Goal: Task Accomplishment & Management: Manage account settings

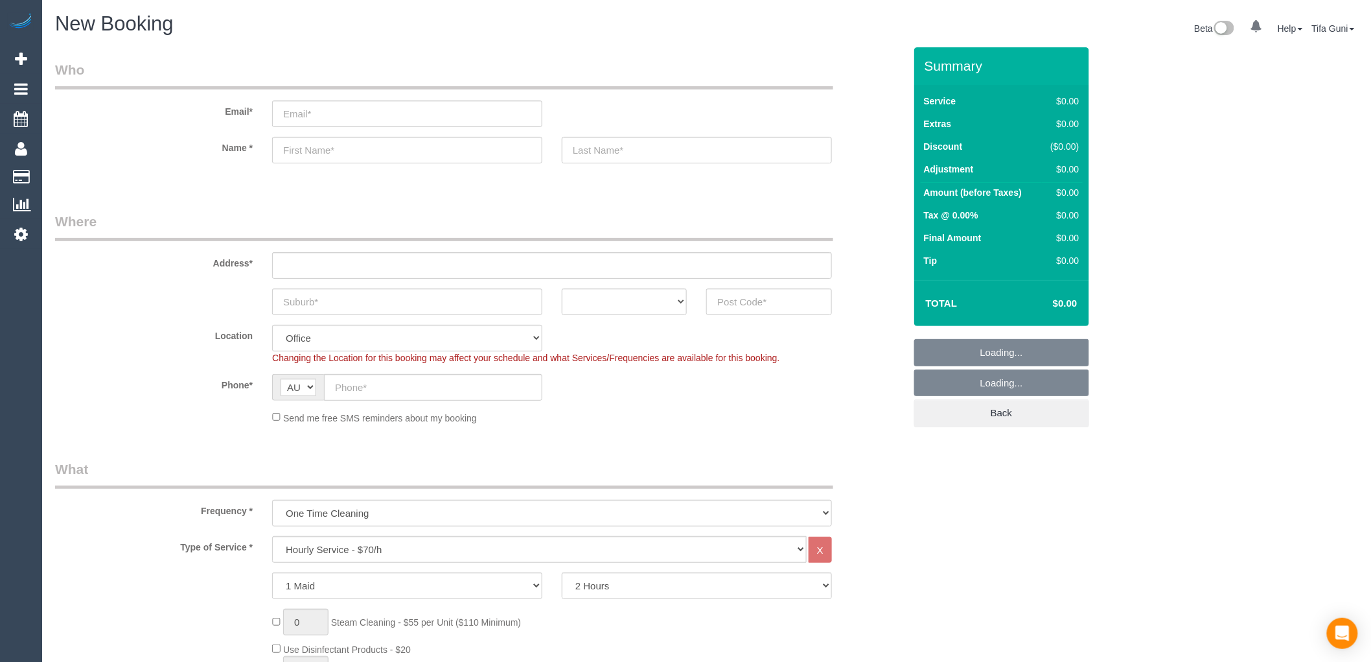
select select "object:813"
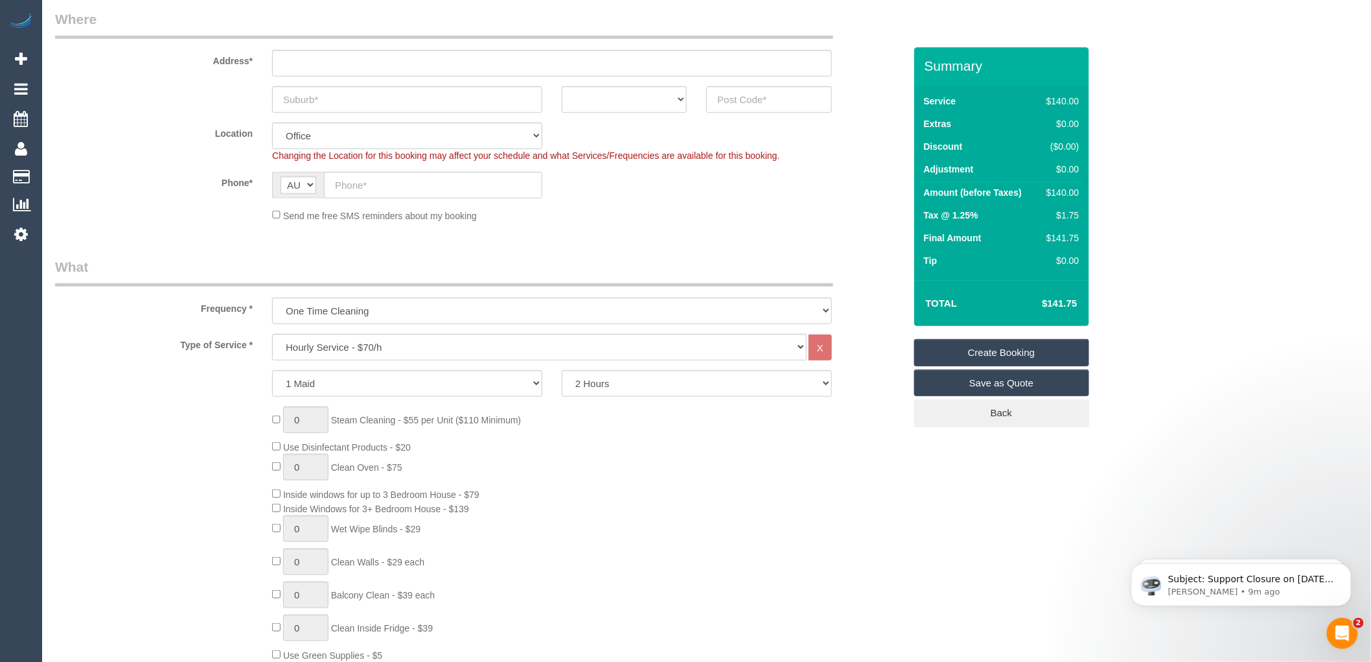
scroll to position [216, 0]
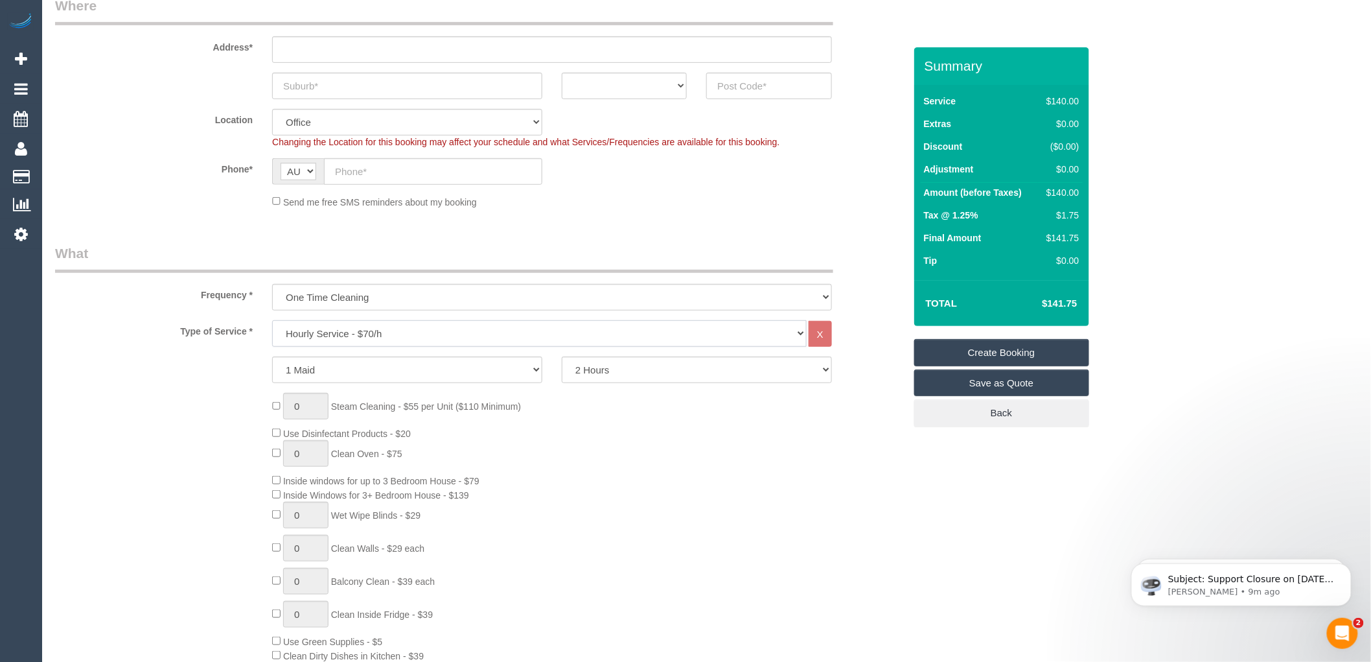
click at [354, 334] on select "Hourly Service - $70/h Hourly Service - $65/h Hourly Service - $60/h Hourly Ser…" at bounding box center [539, 333] width 535 height 27
select select "212"
click at [272, 321] on select "Hourly Service - $70/h Hourly Service - $65/h Hourly Service - $60/h Hourly Ser…" at bounding box center [539, 333] width 535 height 27
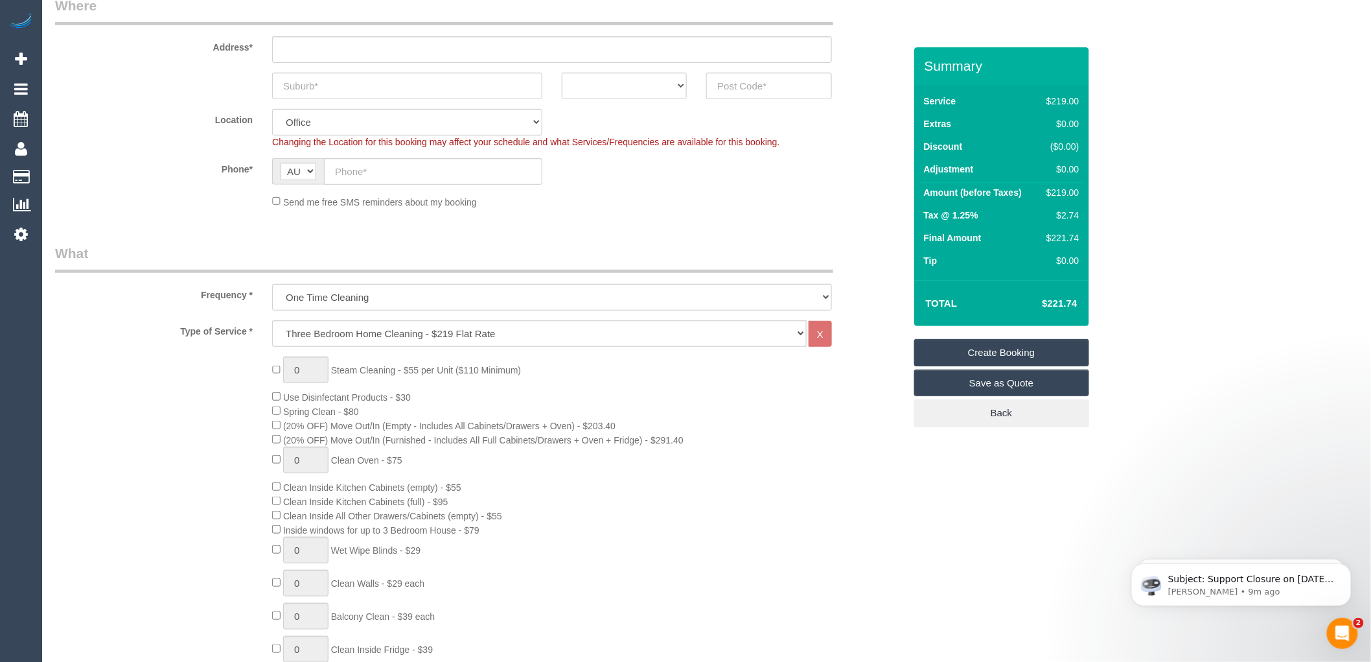
click at [778, 208] on div "Send me free SMS reminders about my booking" at bounding box center [551, 201] width 579 height 14
drag, startPoint x: 1083, startPoint y: 303, endPoint x: 1047, endPoint y: 306, distance: 35.8
click at [1047, 306] on div "Total $427.68" at bounding box center [1001, 303] width 175 height 46
copy table "Total $"
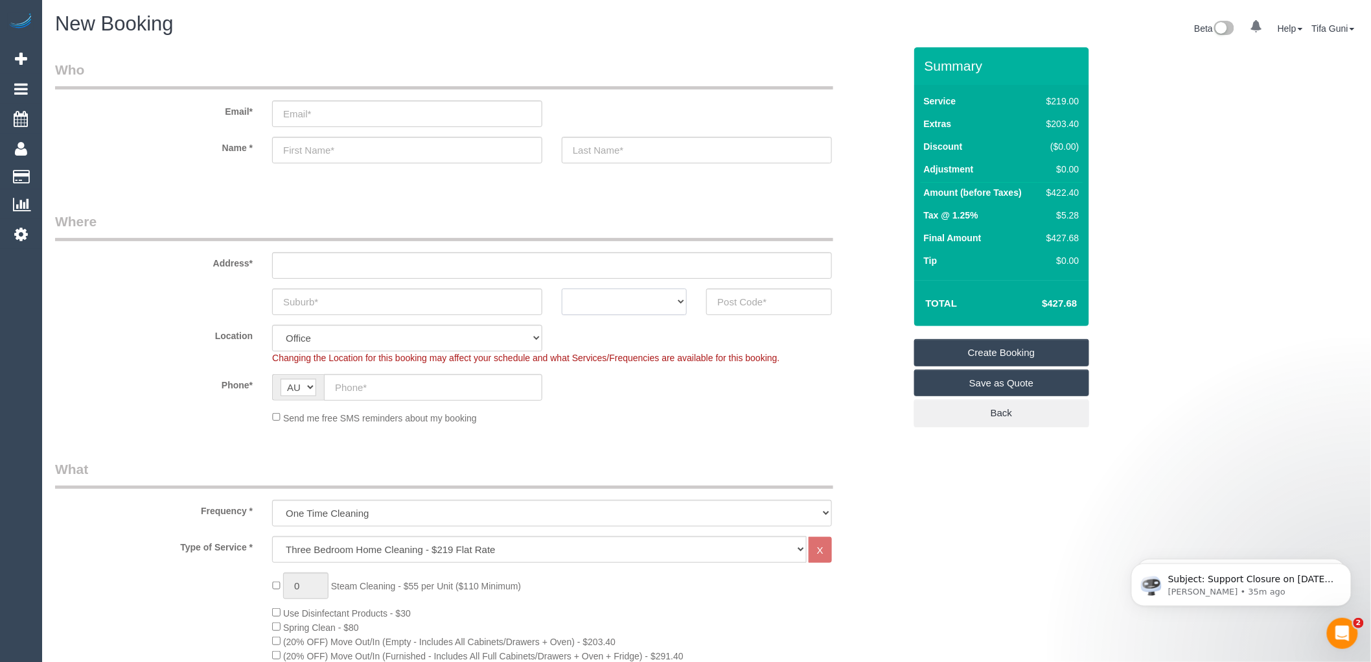
click at [643, 301] on select "ACT NSW NT QLD SA TAS VIC WA" at bounding box center [624, 301] width 125 height 27
select select "VIC"
click at [562, 288] on select "ACT NSW NT QLD SA TAS VIC WA" at bounding box center [624, 301] width 125 height 27
click at [344, 305] on input "text" at bounding box center [407, 301] width 270 height 27
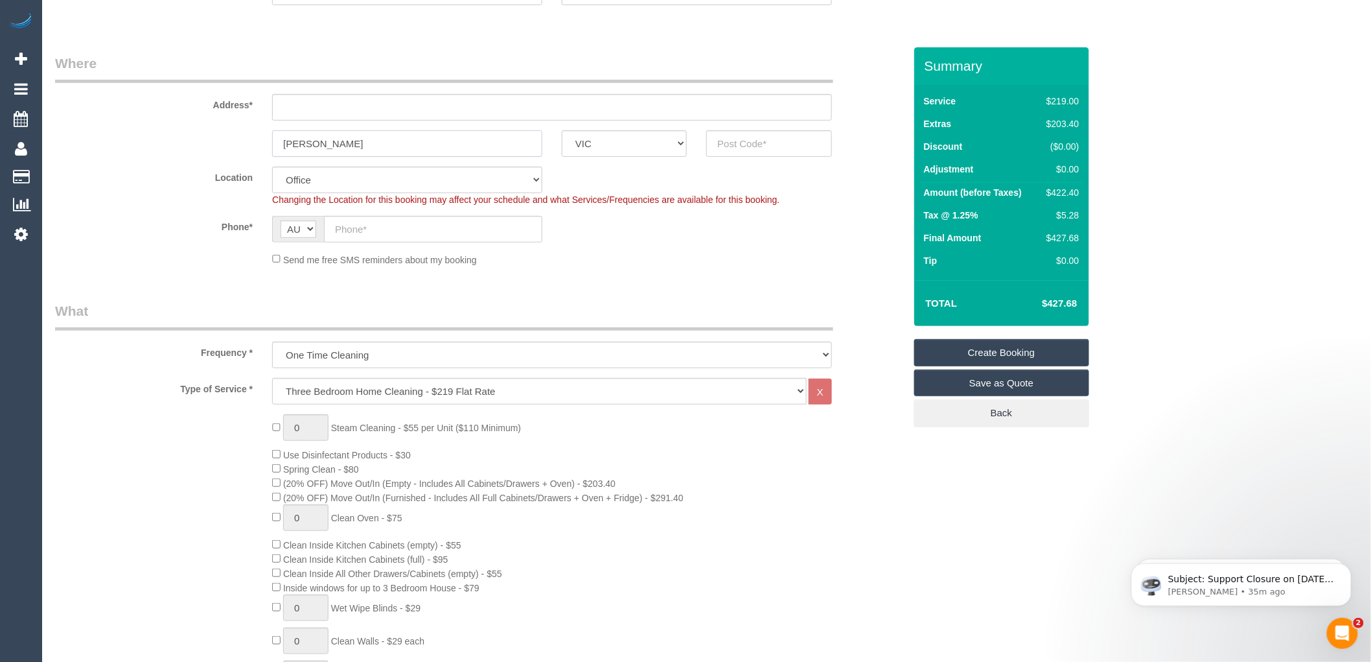
scroll to position [72, 0]
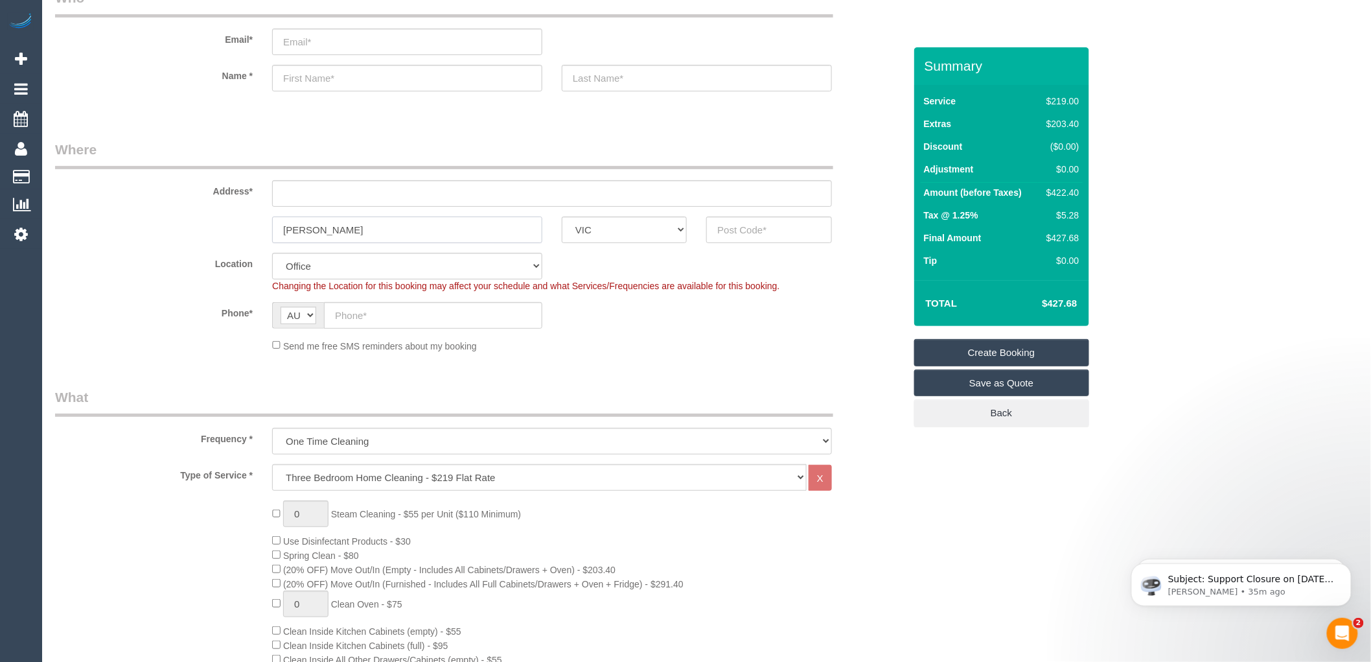
type input "[PERSON_NAME]"
click at [299, 189] on input "text" at bounding box center [552, 193] width 560 height 27
type input "-"
drag, startPoint x: 334, startPoint y: 225, endPoint x: 294, endPoint y: 229, distance: 40.4
click at [198, 225] on div "Preston ACT NSW NT QLD SA TAS VIC WA" at bounding box center [479, 229] width 869 height 27
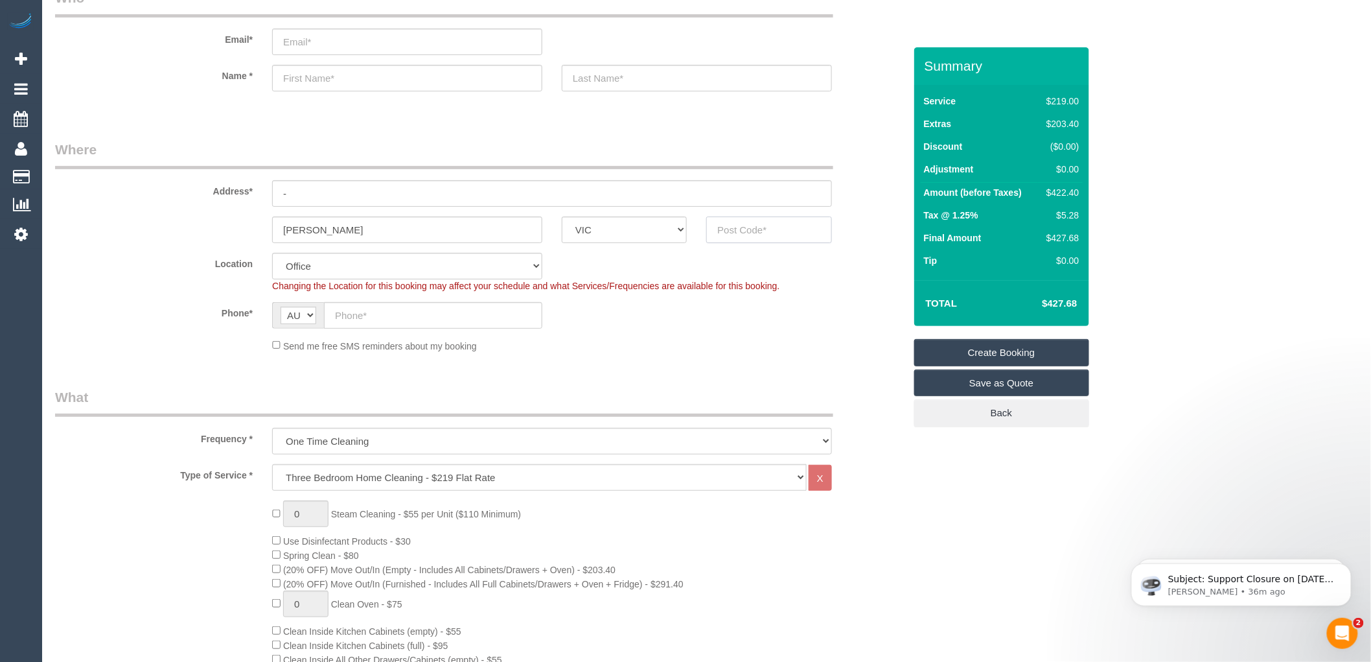
click at [752, 228] on input "text" at bounding box center [768, 229] width 125 height 27
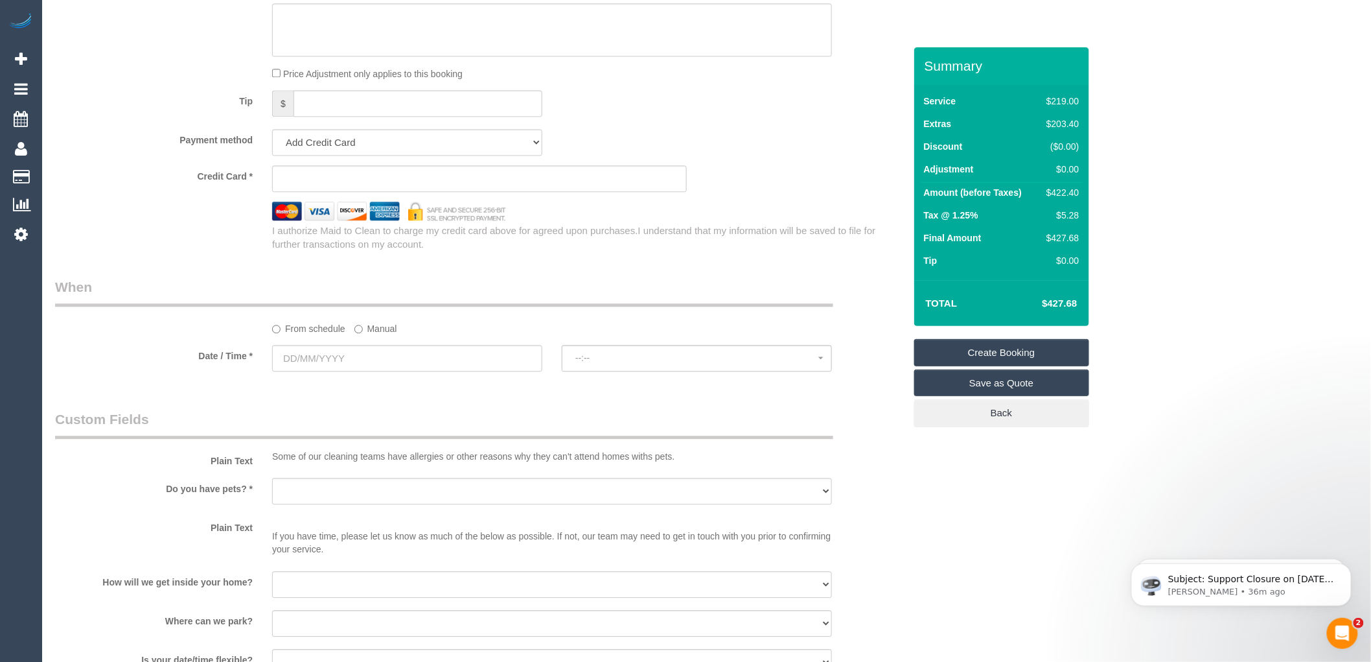
scroll to position [1296, 0]
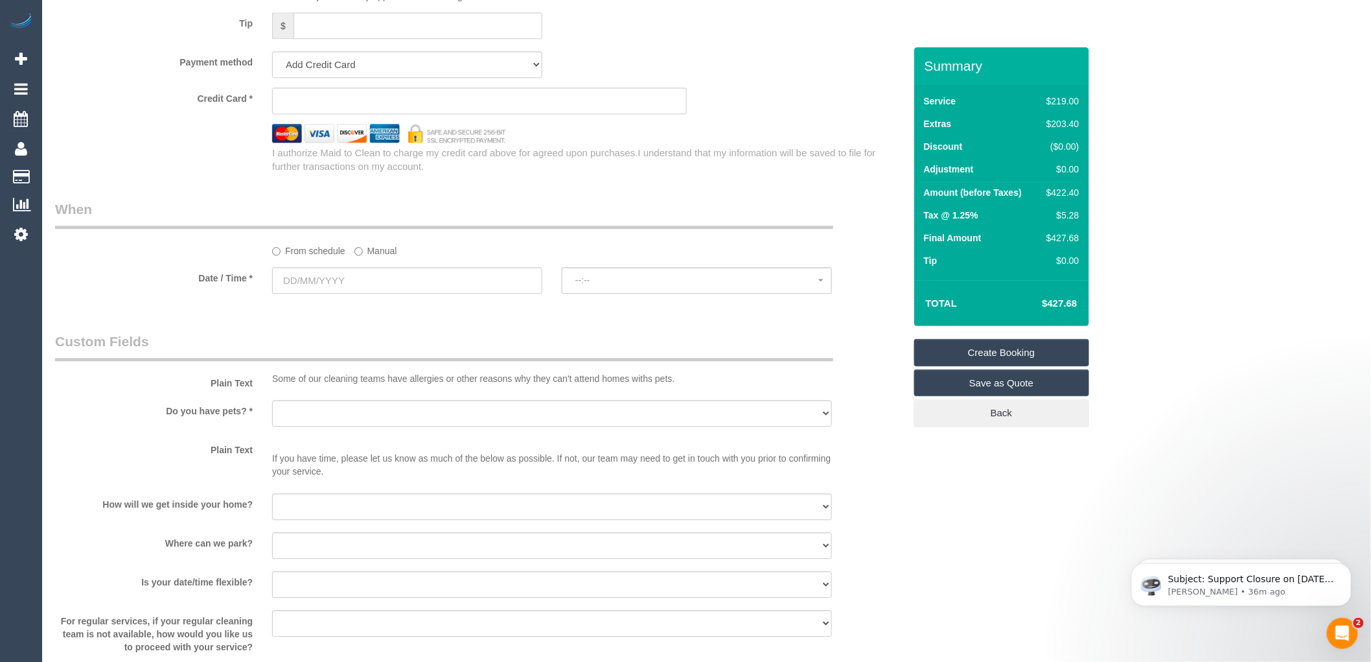
type input "3072"
click at [331, 294] on input "text" at bounding box center [407, 280] width 270 height 27
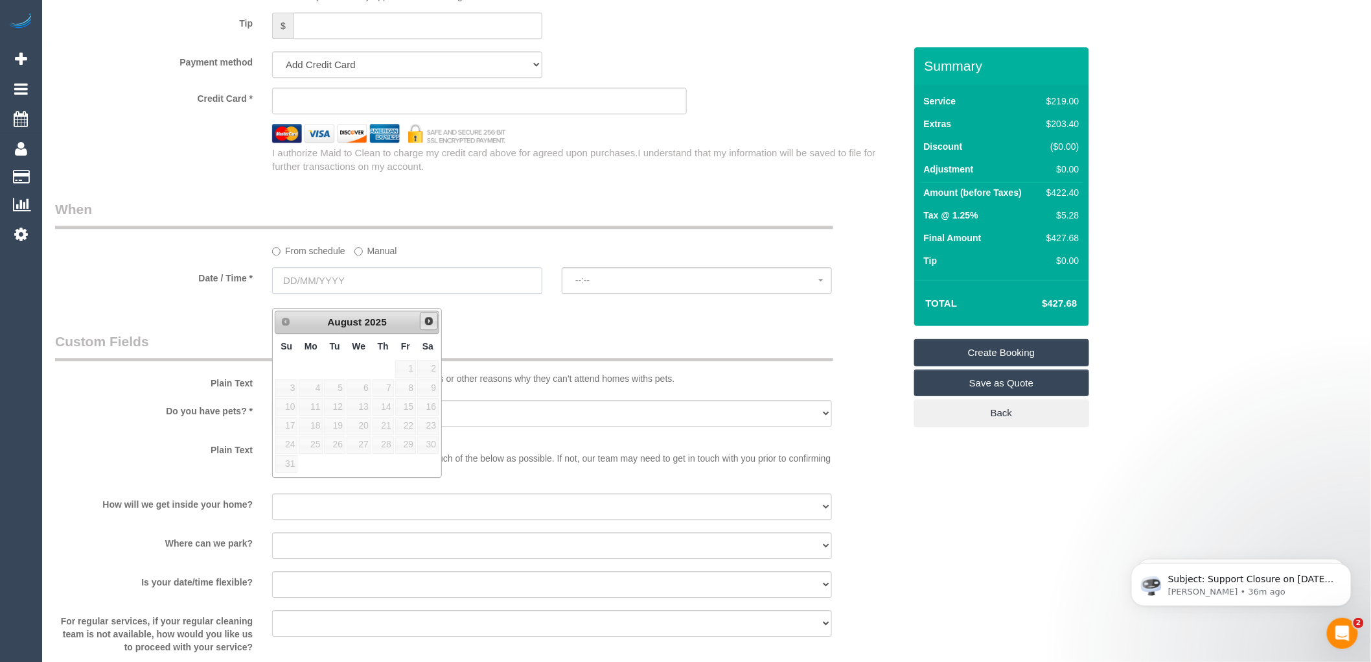
select select "60"
select select "object:2133"
click at [428, 325] on span "Next" at bounding box center [429, 321] width 10 height 10
click at [360, 368] on link "3" at bounding box center [359, 368] width 25 height 17
type input "03/09/2025"
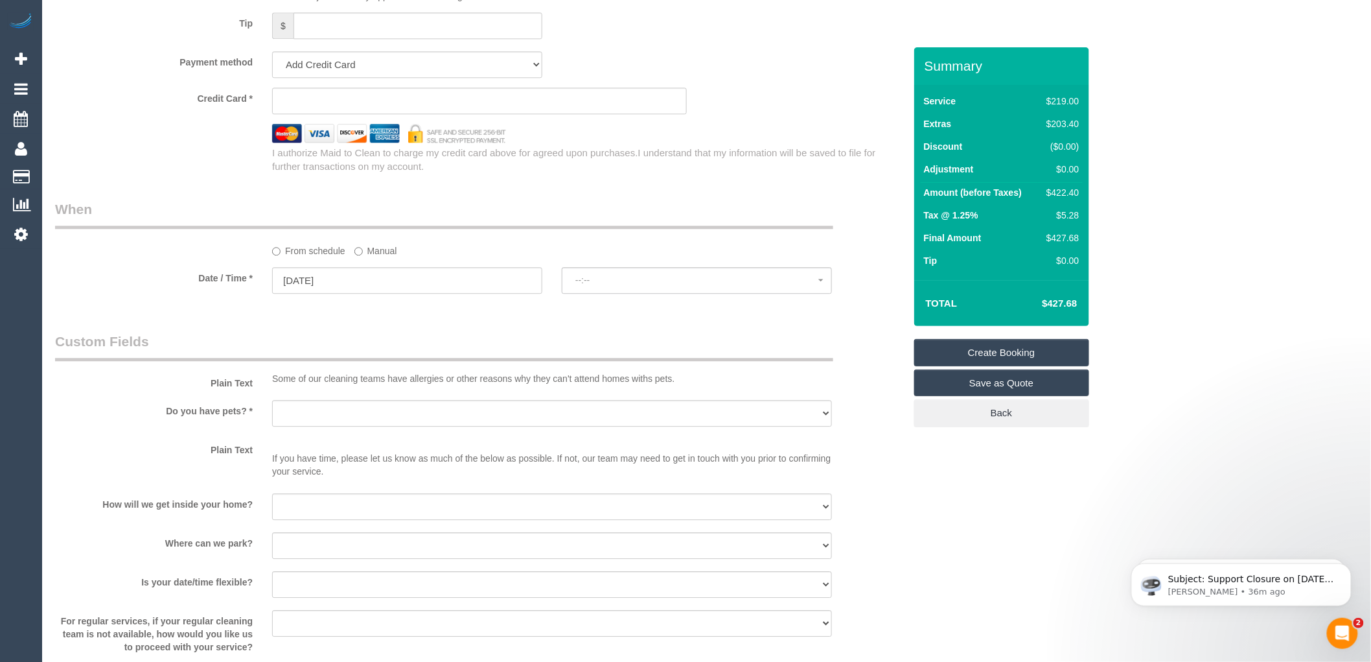
select select "spot1"
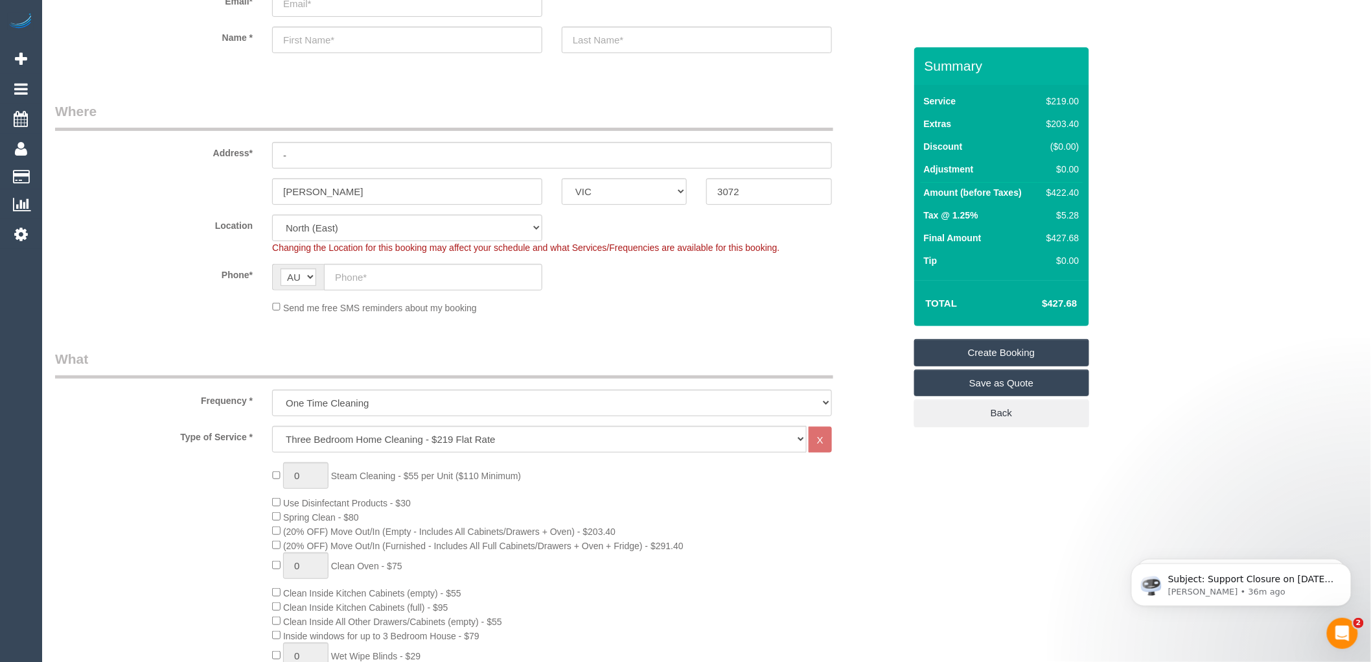
scroll to position [288, 0]
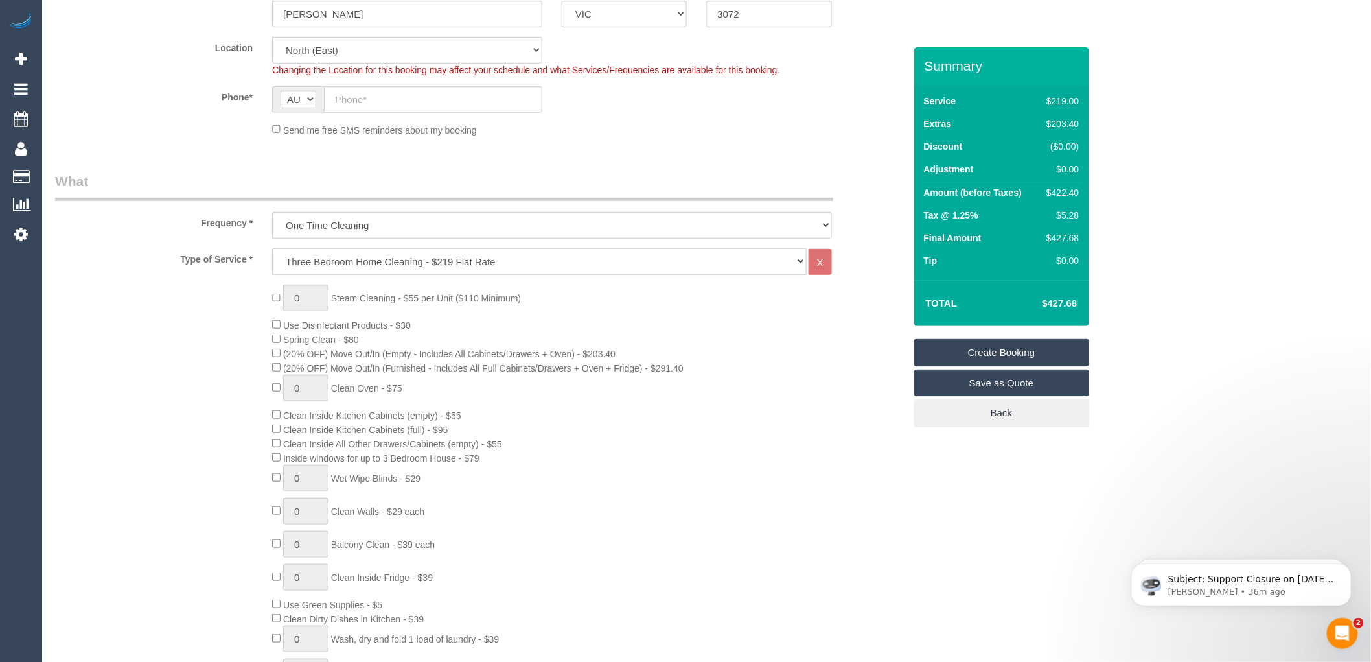
click at [338, 264] on select "Hourly Service - $70/h Hourly Service - $65/h Hourly Service - $60/h Hourly Ser…" at bounding box center [539, 261] width 535 height 27
select select "211"
click at [272, 249] on select "Hourly Service - $70/h Hourly Service - $65/h Hourly Service - $60/h Hourly Ser…" at bounding box center [539, 261] width 535 height 27
select select "spot22"
type input "1"
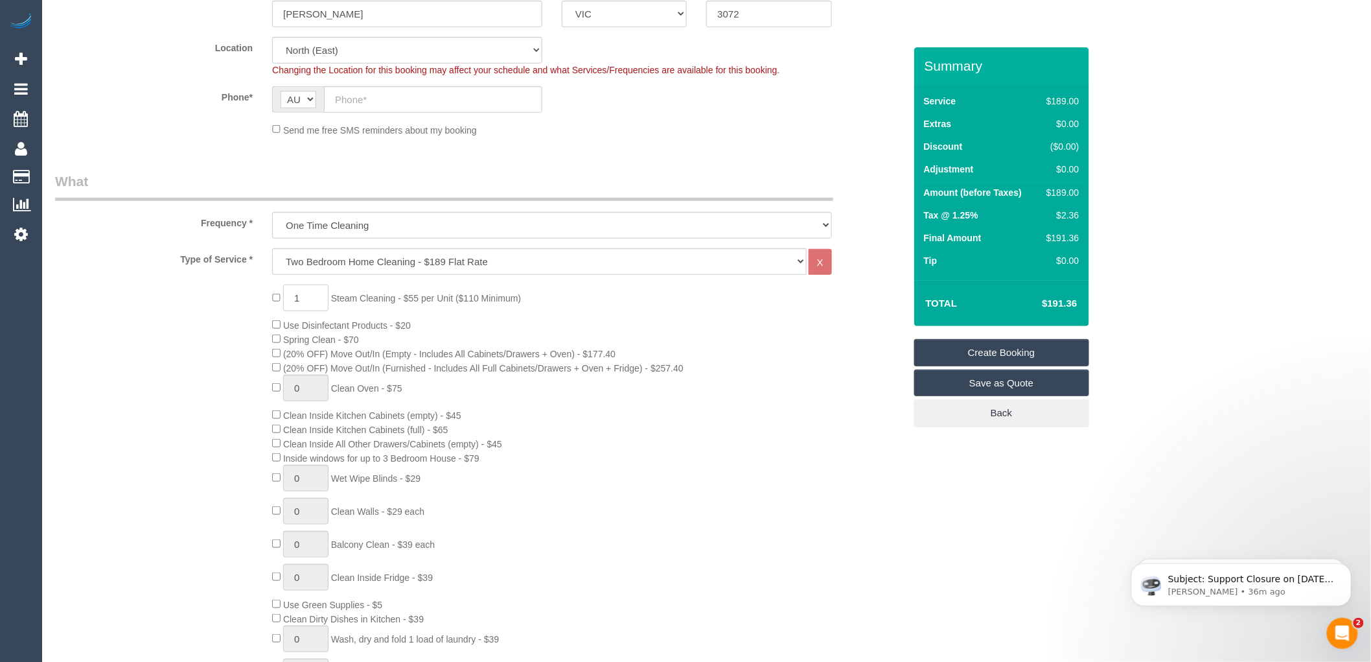
click at [307, 301] on input "1" at bounding box center [305, 297] width 45 height 27
type input "2"
select select "spot43"
type input "2"
click at [644, 454] on div "2 Steam Cleaning - $55 per Unit ($110 Minimum) Use Disinfectant Products - $20 …" at bounding box center [587, 511] width 651 height 454
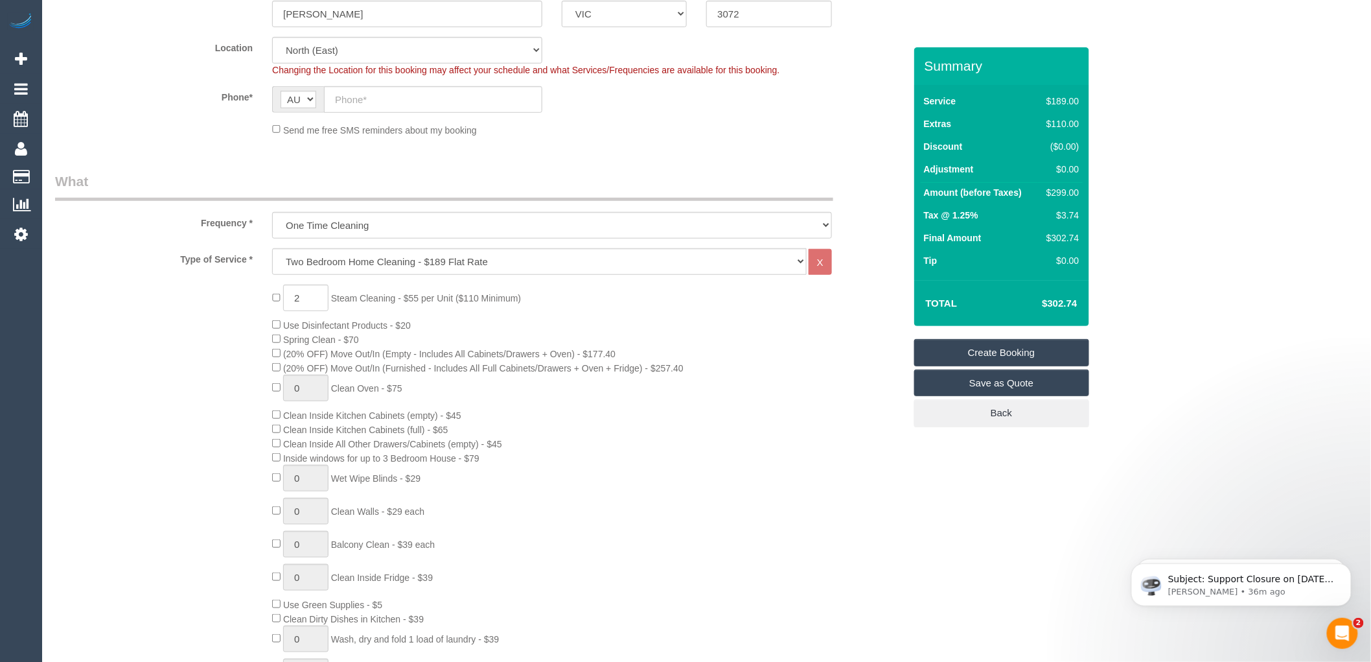
select select "spot64"
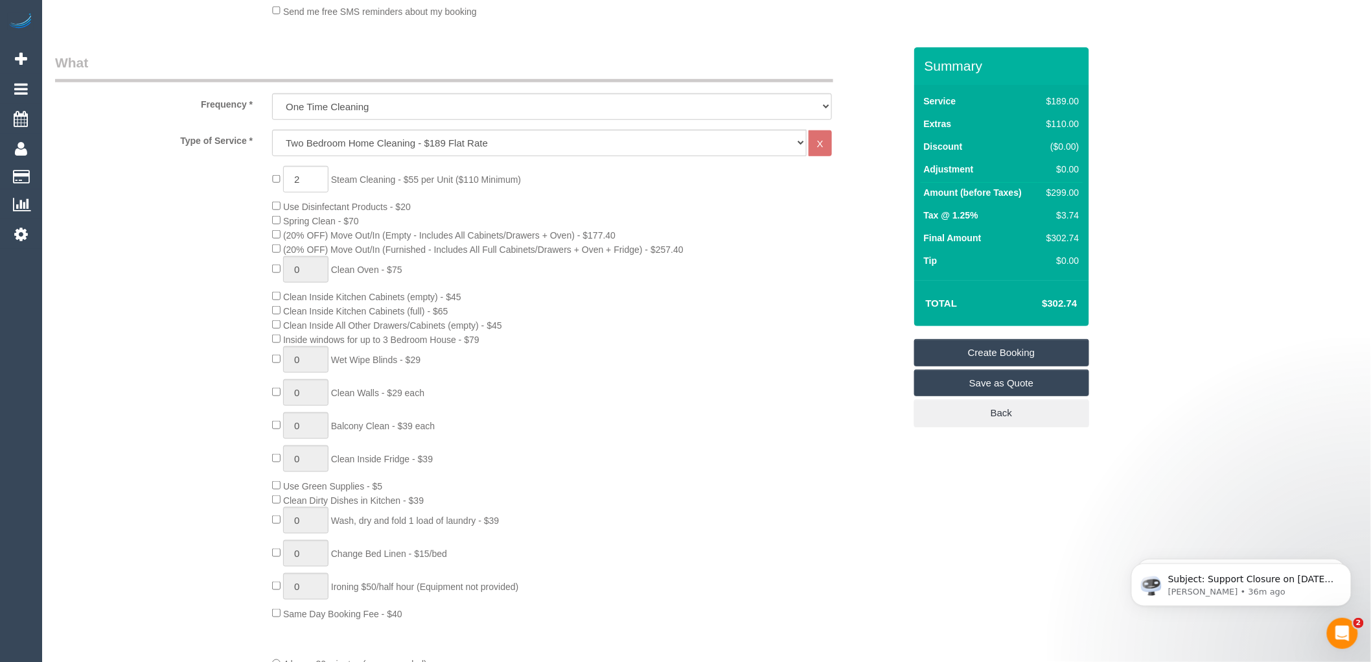
scroll to position [432, 0]
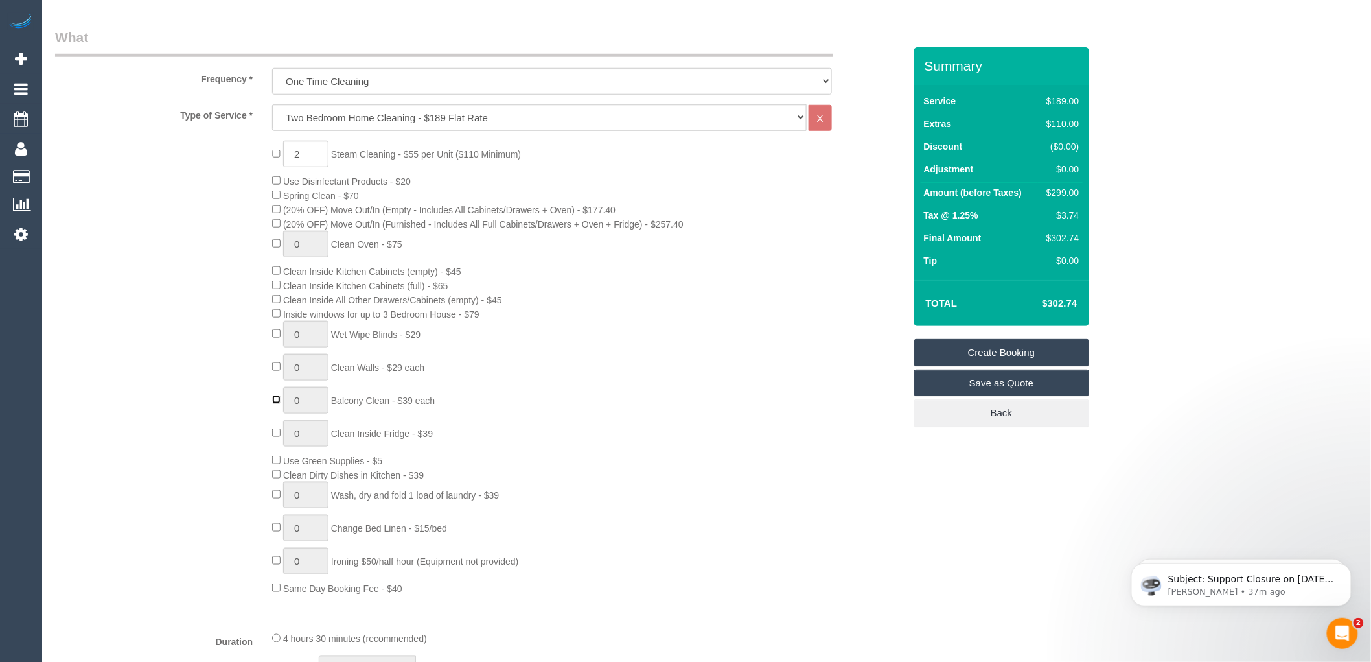
type input "1"
select select "spot85"
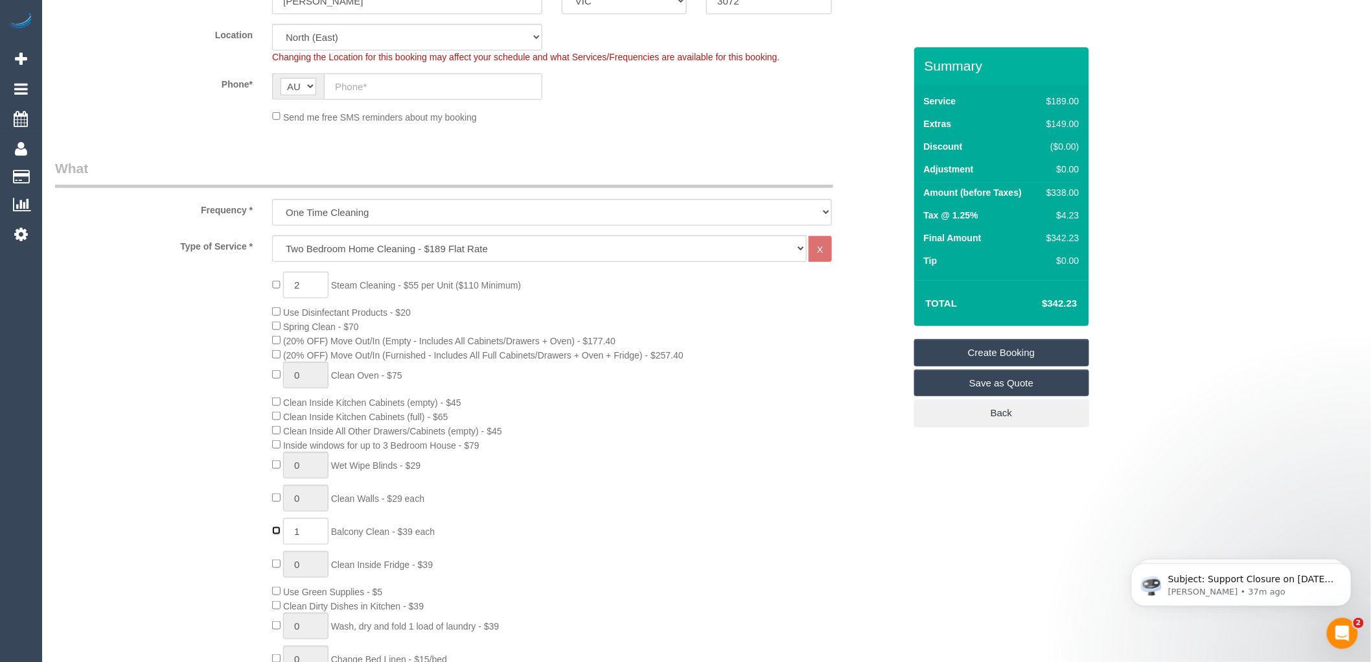
scroll to position [288, 0]
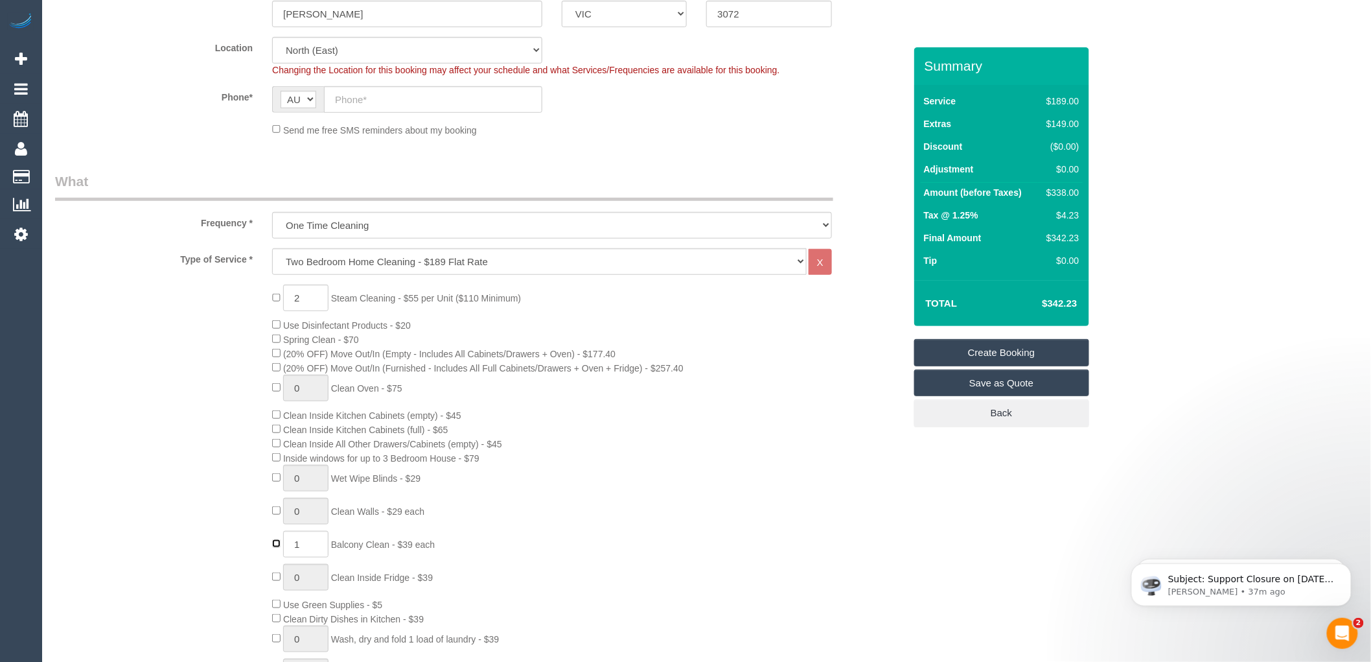
type input "0"
select select "spot106"
click at [632, 299] on div "2 Steam Cleaning - $55 per Unit ($110 Minimum) Use Disinfectant Products - $20 …" at bounding box center [587, 511] width 651 height 454
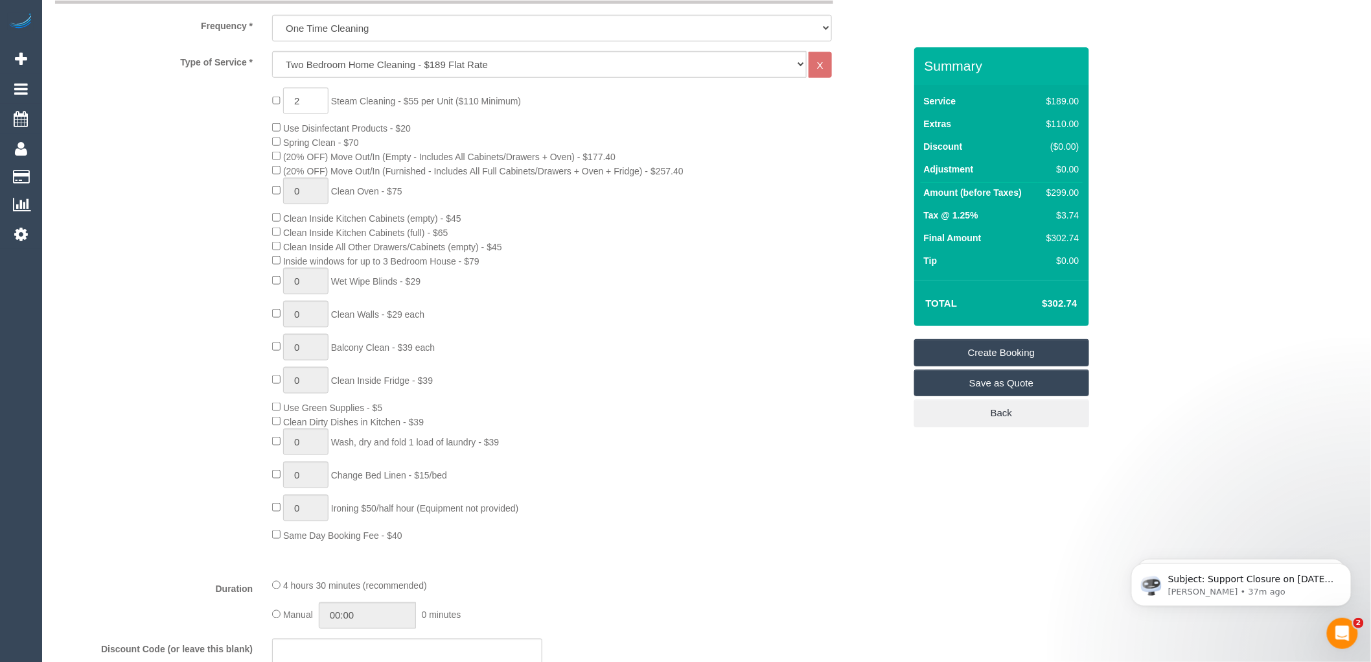
scroll to position [504, 0]
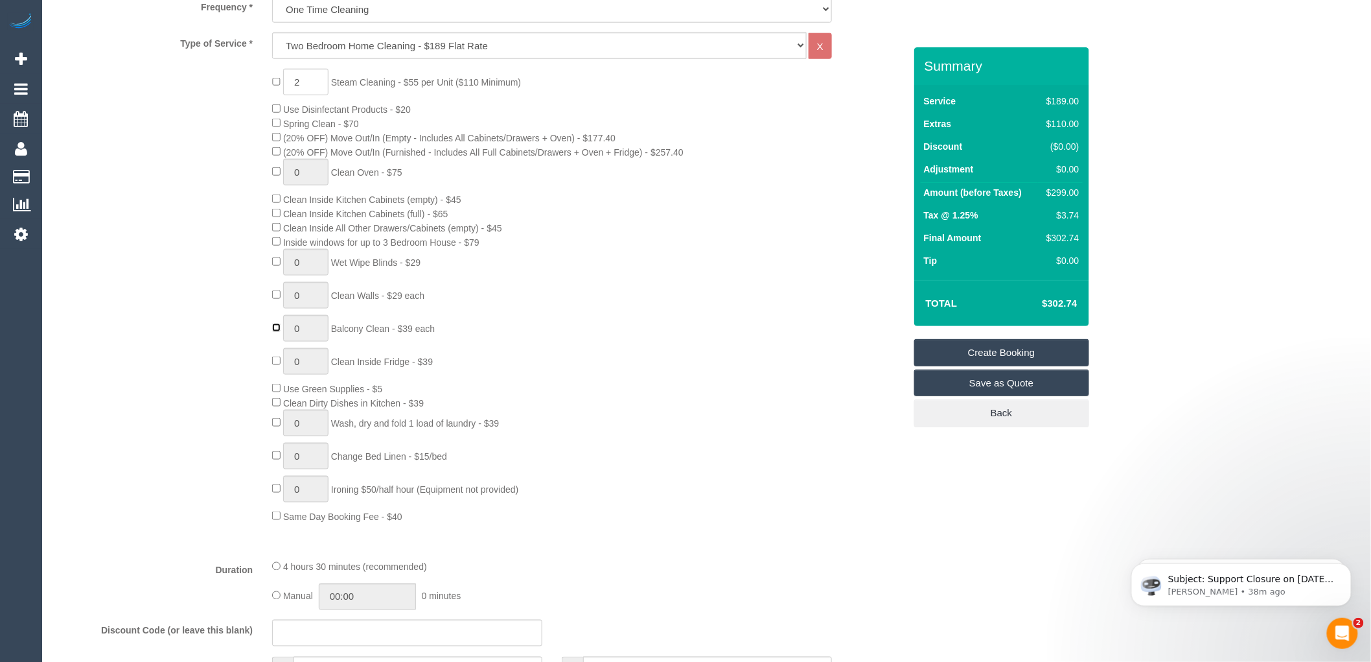
type input "1"
click at [842, 315] on div "2 Steam Cleaning - $55 per Unit ($110 Minimum) Use Disinfectant Products - $20 …" at bounding box center [587, 296] width 651 height 454
select select "spot127"
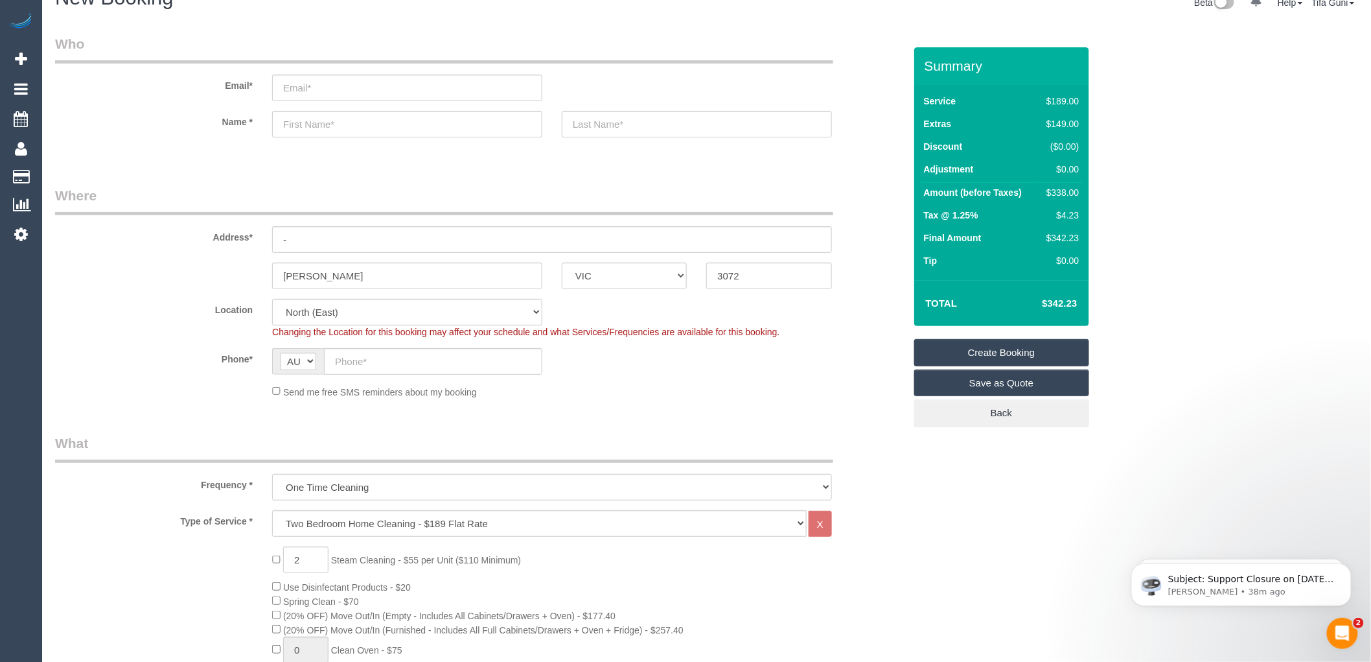
scroll to position [0, 0]
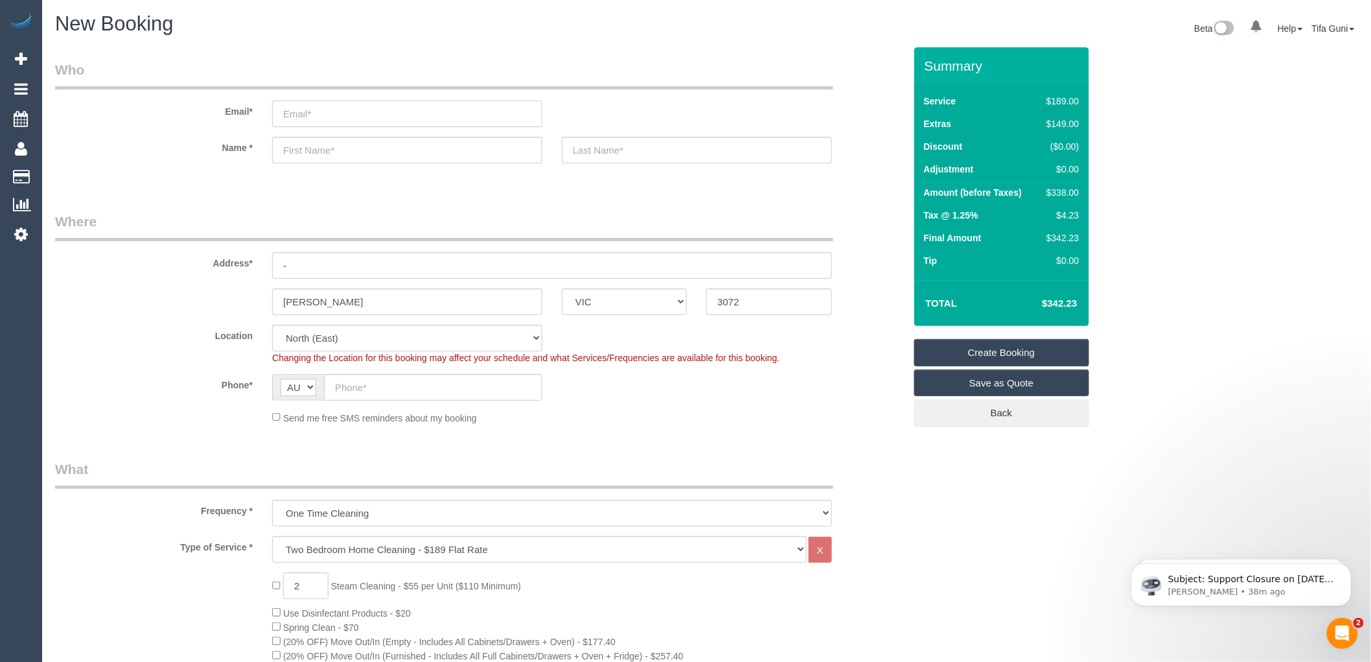
click at [301, 114] on input "email" at bounding box center [407, 113] width 270 height 27
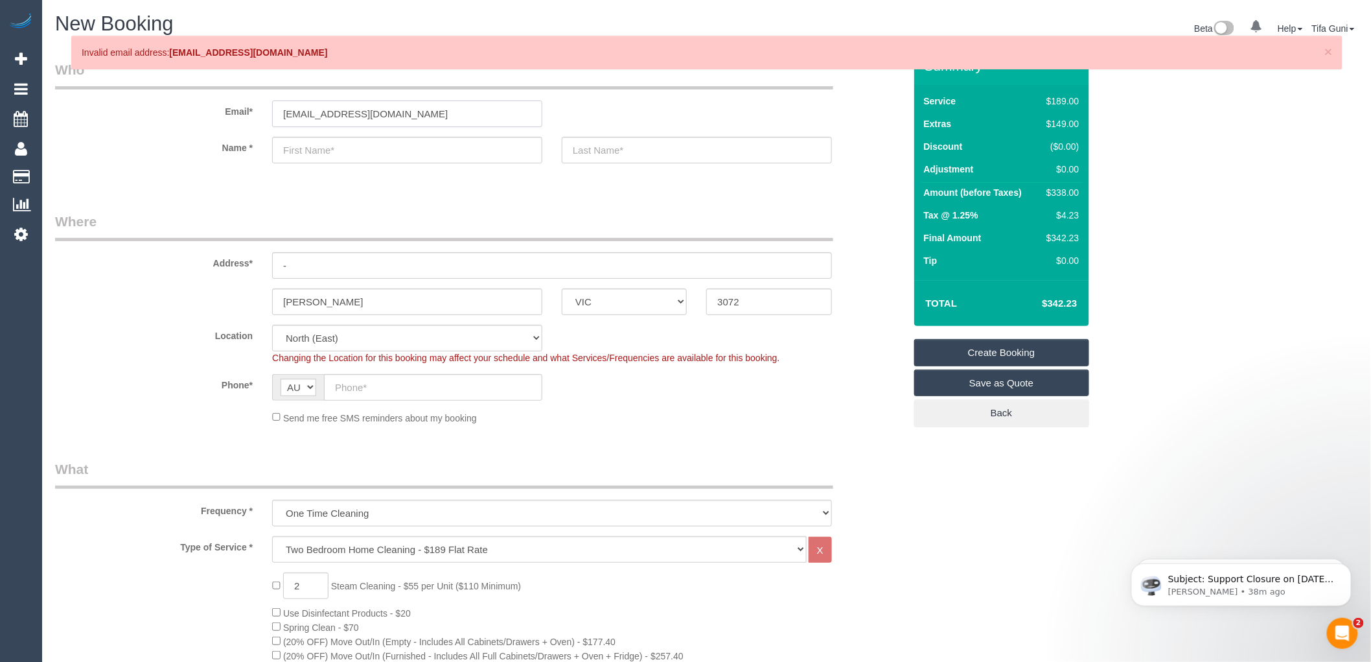
type input "gkoukeris@hotmail.com"
click at [313, 154] on input "text" at bounding box center [407, 150] width 270 height 27
type input "G"
select select "spot148"
click at [296, 148] on input "Gerge" at bounding box center [407, 150] width 270 height 27
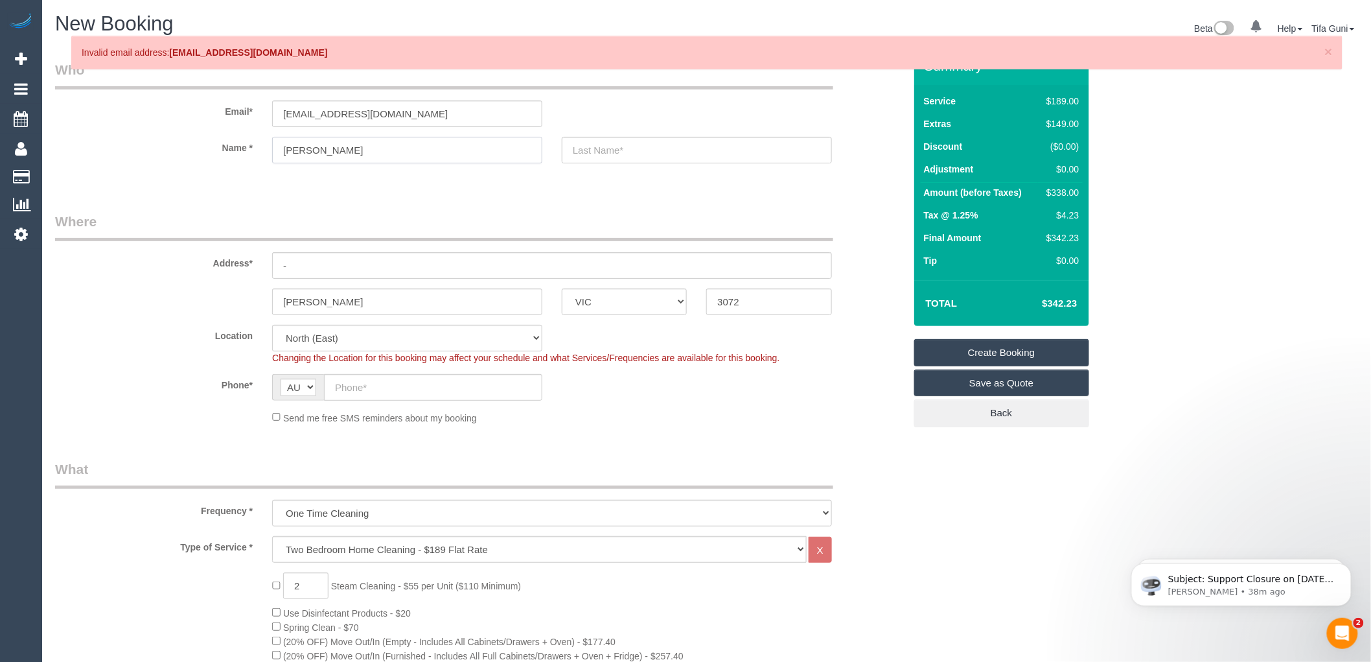
click at [316, 150] on input "George" at bounding box center [407, 150] width 270 height 27
type input "George"
click at [608, 153] on input "text" at bounding box center [697, 150] width 270 height 27
type input "koukeris"
click at [300, 264] on input "-" at bounding box center [552, 265] width 560 height 27
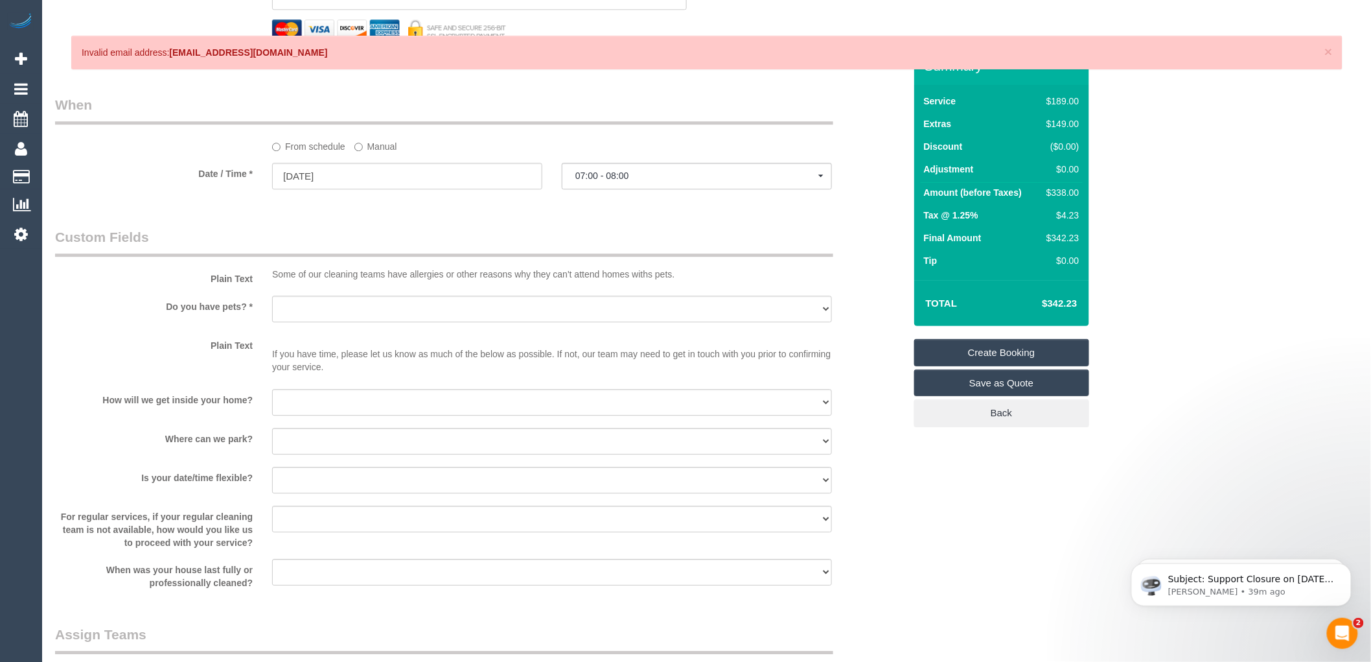
scroll to position [1512, 0]
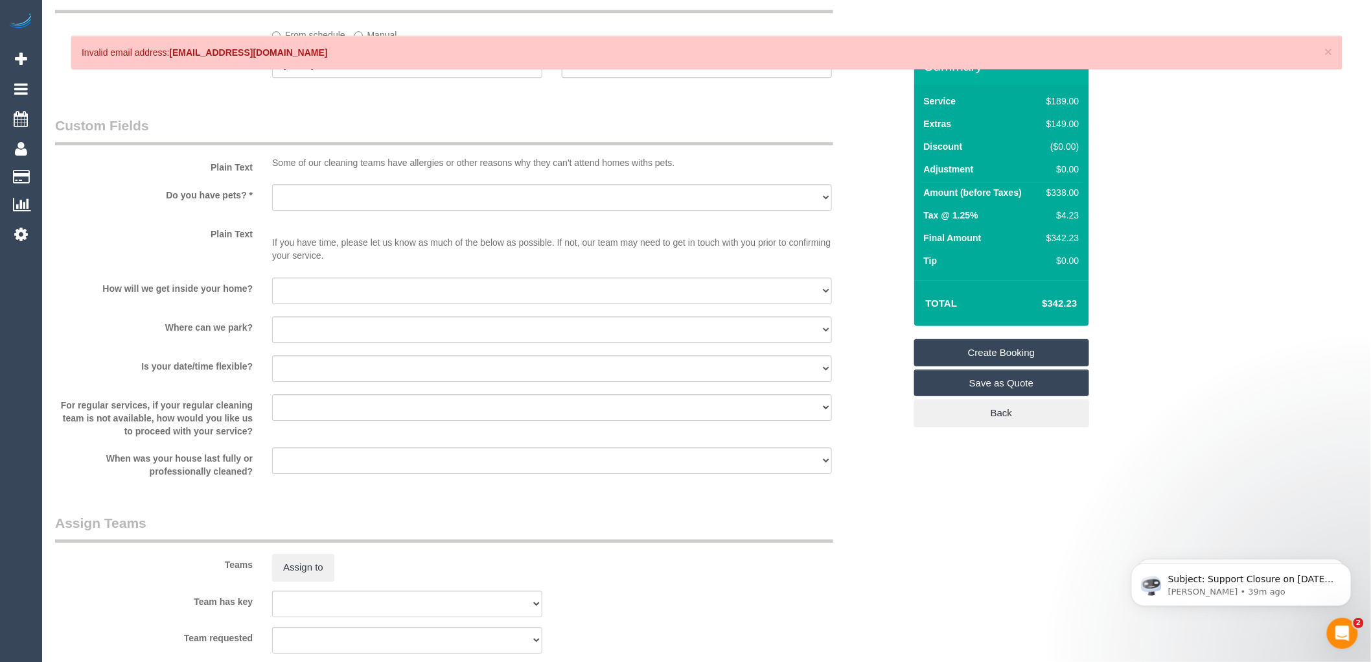
type input "705/35 plentry road"
click at [328, 211] on select "Yes - Cats Yes - Dogs No pets Yes - Dogs and Cats Yes - Other" at bounding box center [552, 197] width 560 height 27
select select "number:28"
click at [272, 198] on select "Yes - Cats Yes - Dogs No pets Yes - Dogs and Cats Yes - Other" at bounding box center [552, 197] width 560 height 27
click at [336, 339] on select "I will provide parking on-site Free street parking Paid street parking (cost wi…" at bounding box center [552, 329] width 560 height 27
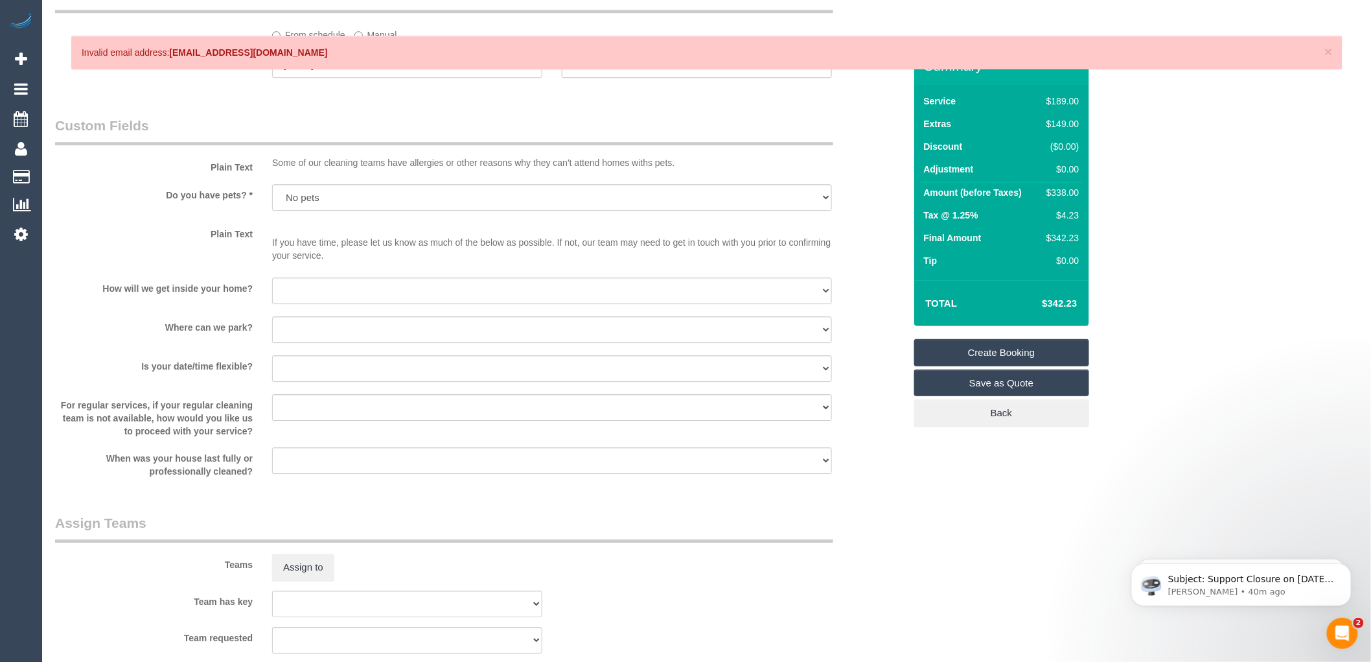
click at [869, 289] on sui-booking-custom-fields "Plain Text Some of our cleaning teams have allergies or other reasons why they …" at bounding box center [480, 297] width 850 height 362
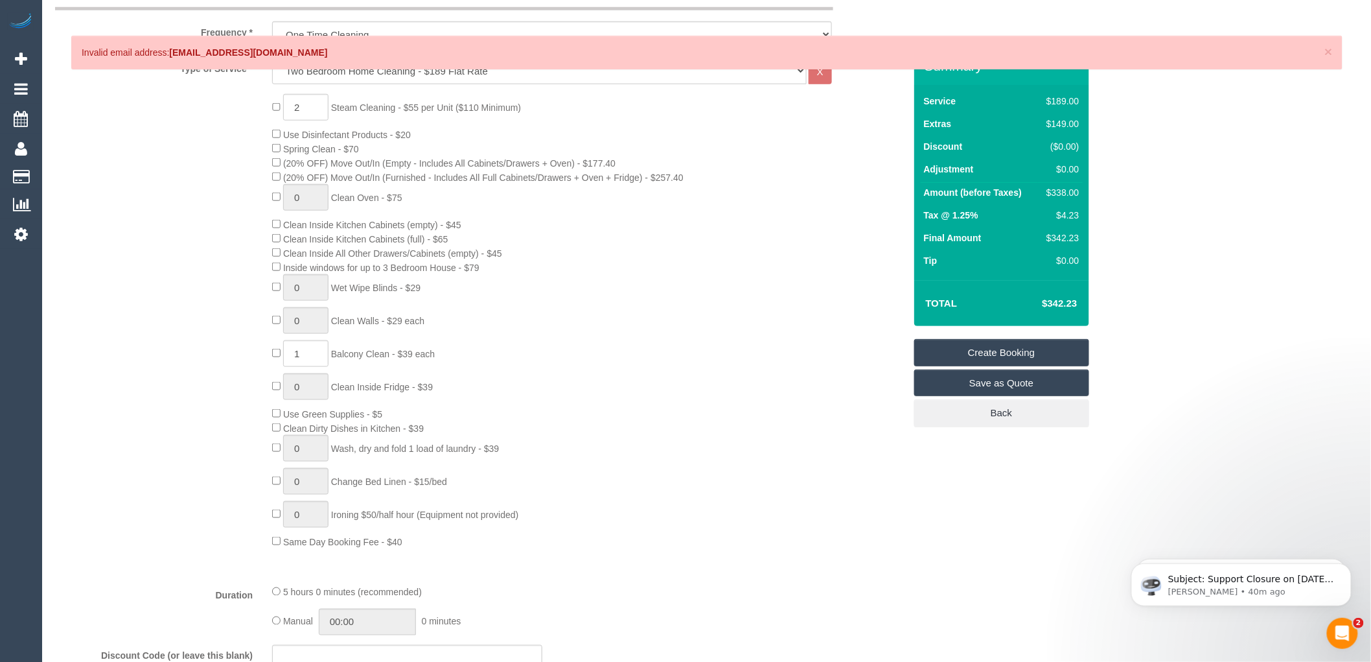
scroll to position [504, 0]
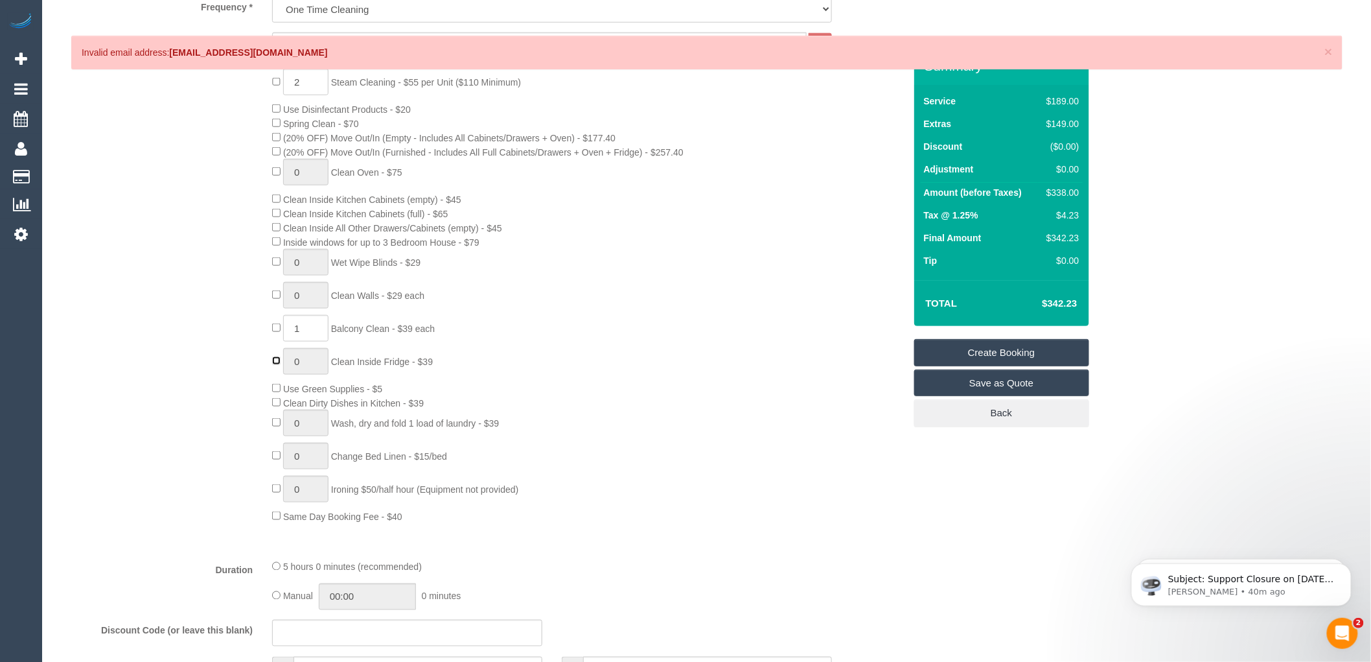
type input "1"
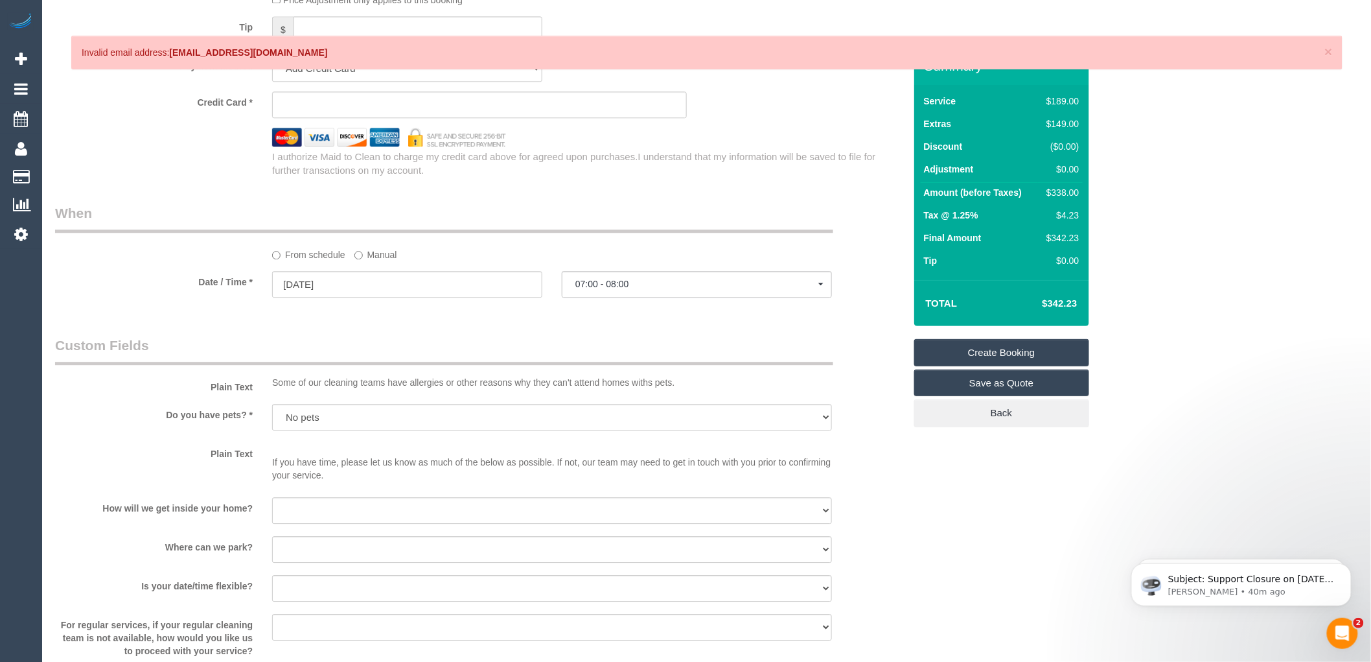
scroll to position [1584, 0]
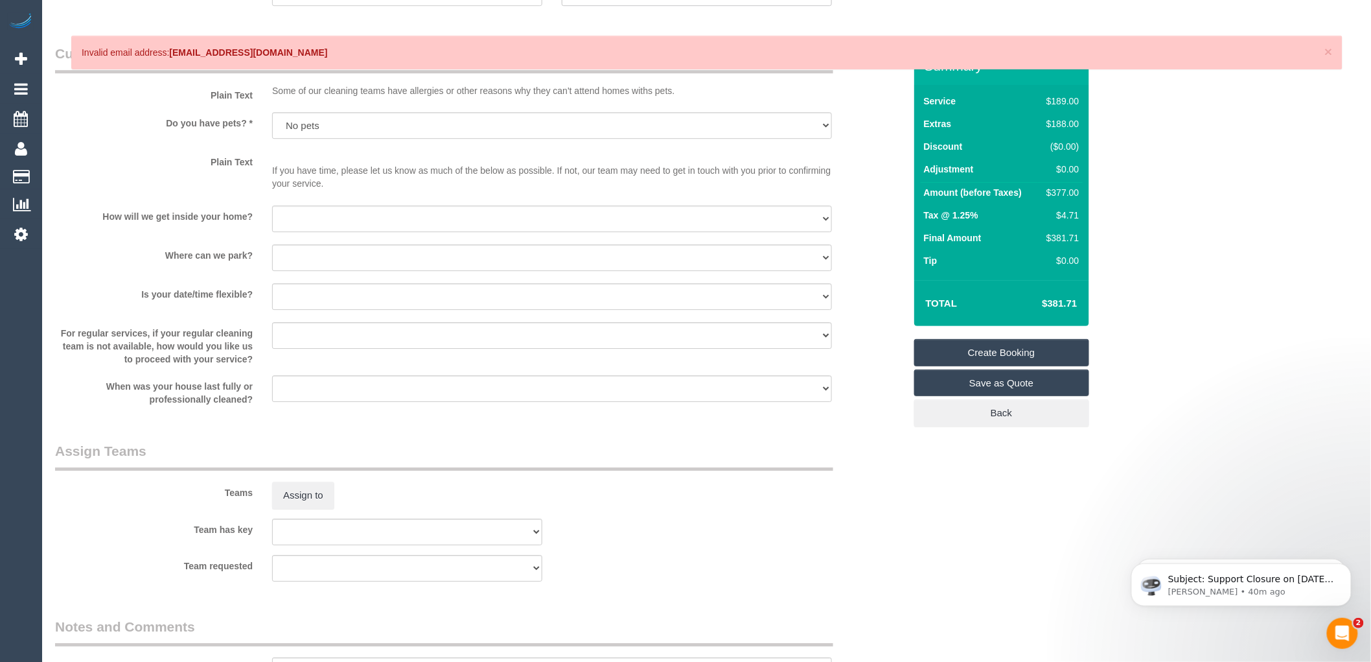
select select "spot169"
click at [327, 232] on select "I will be home Key will be left (please provide details below) Lock box/Access …" at bounding box center [552, 218] width 560 height 27
select select "number:14"
click at [272, 219] on select "I will be home Key will be left (please provide details below) Lock box/Access …" at bounding box center [552, 218] width 560 height 27
click at [310, 270] on select "I will provide parking on-site Free street parking Paid street parking (cost wi…" at bounding box center [552, 257] width 560 height 27
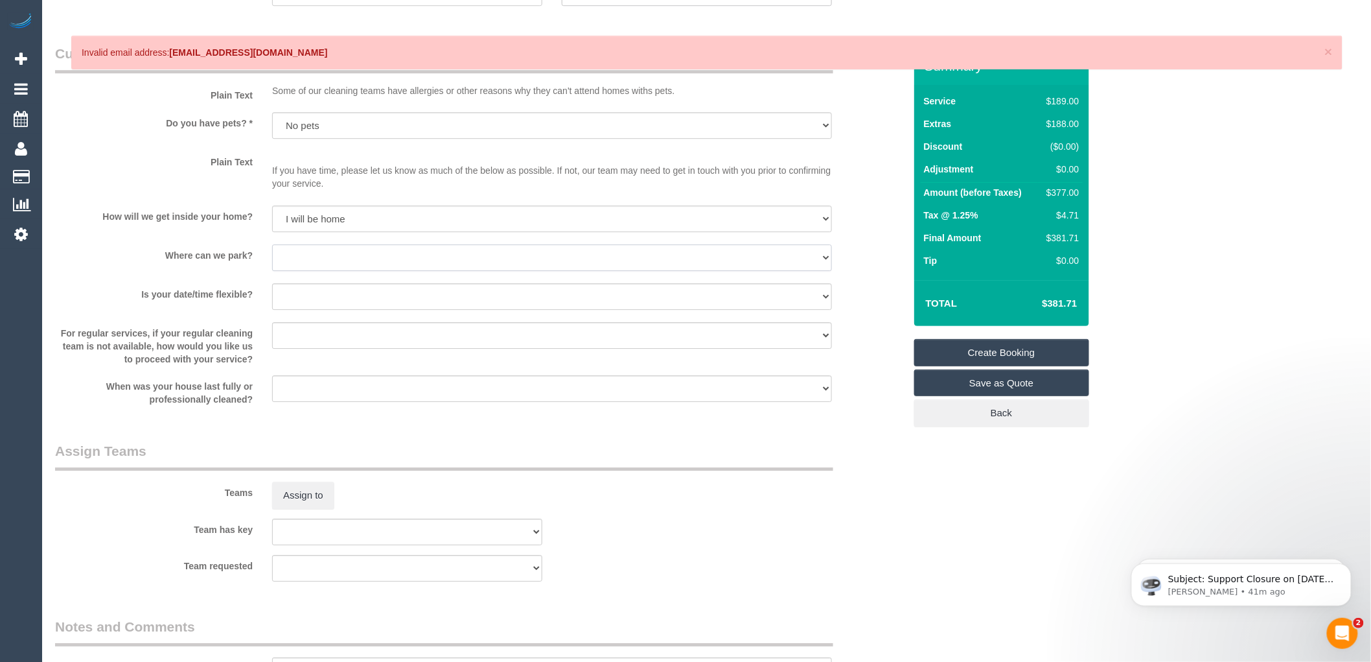
select select "number:19"
click at [272, 258] on select "I will provide parking on-site Free street parking Paid street parking (cost wi…" at bounding box center [552, 257] width 560 height 27
click at [335, 268] on select "I will provide parking on-site Free street parking Paid street parking (cost wi…" at bounding box center [552, 257] width 560 height 27
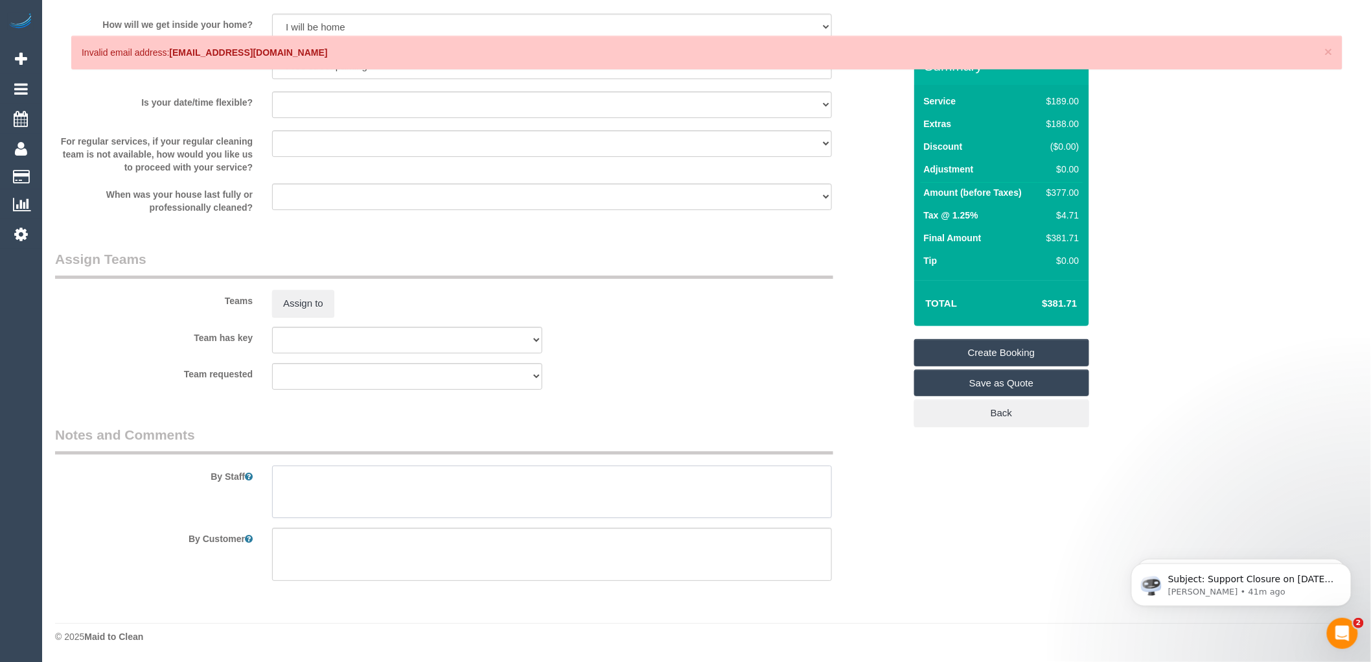
click at [318, 483] on textarea at bounding box center [552, 491] width 560 height 53
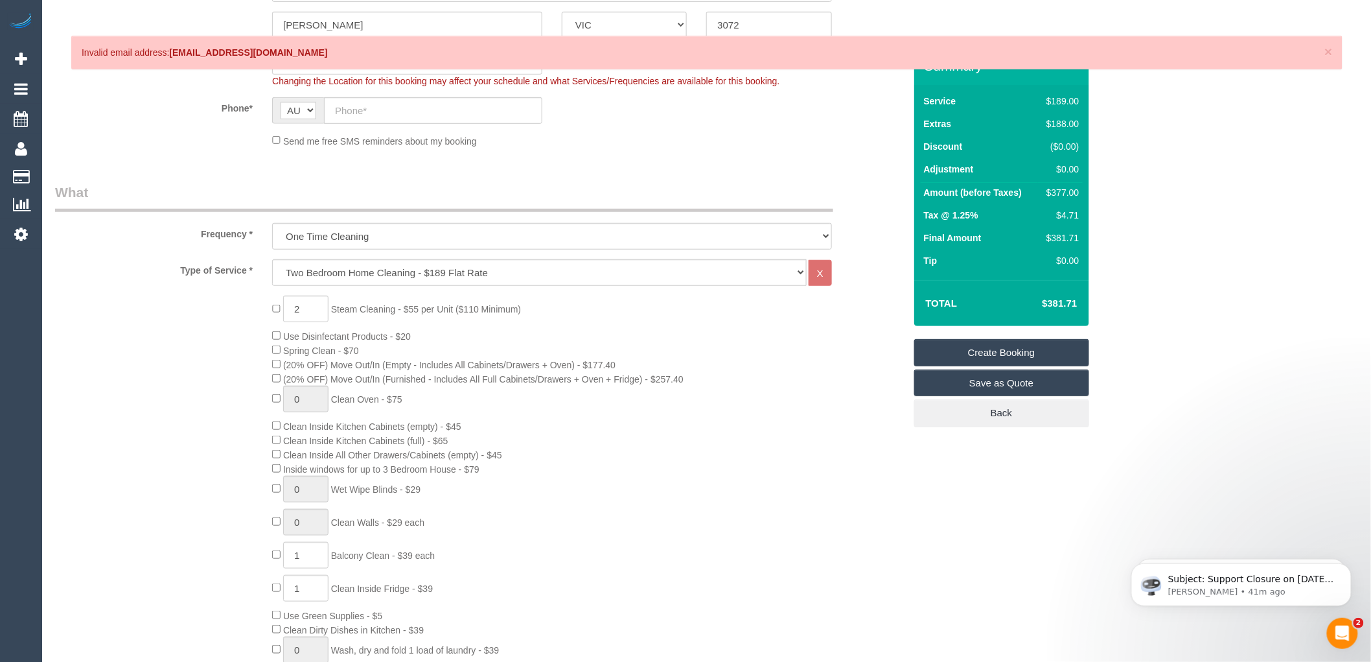
scroll to position [0, 0]
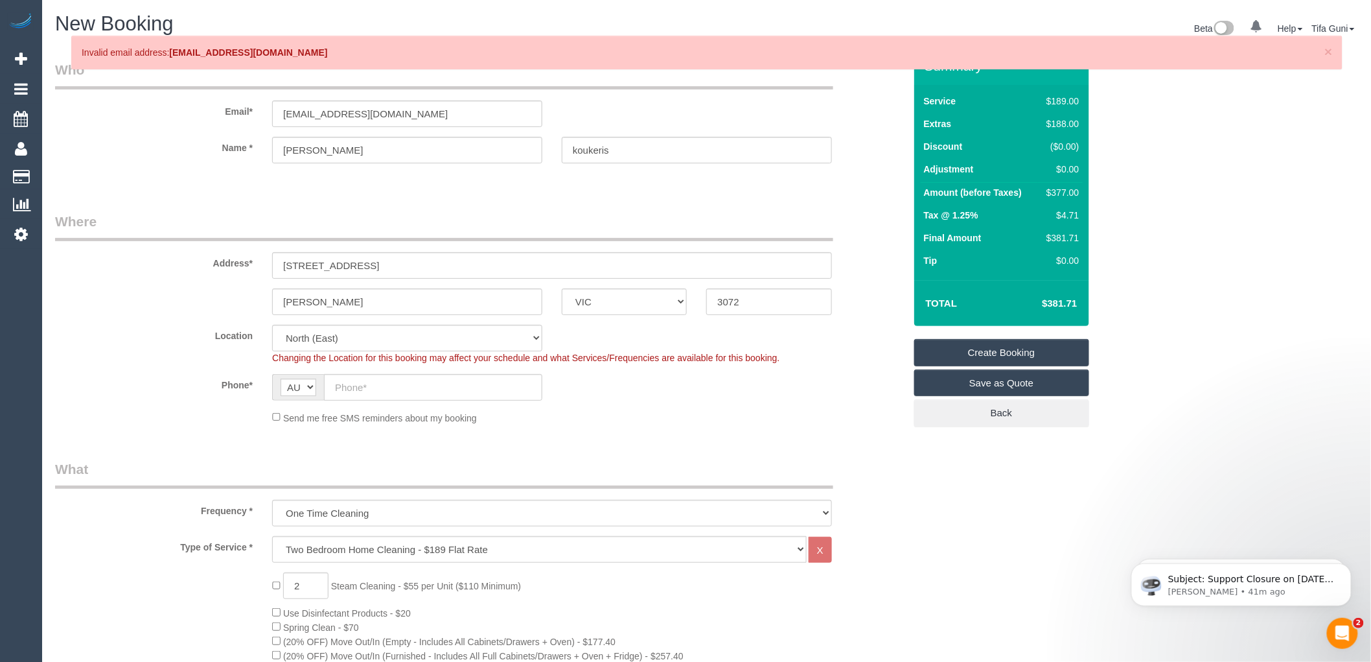
type textarea "you will give the access to the car spot"
click at [358, 386] on input "text" at bounding box center [433, 387] width 218 height 27
paste input "61 405 909 151"
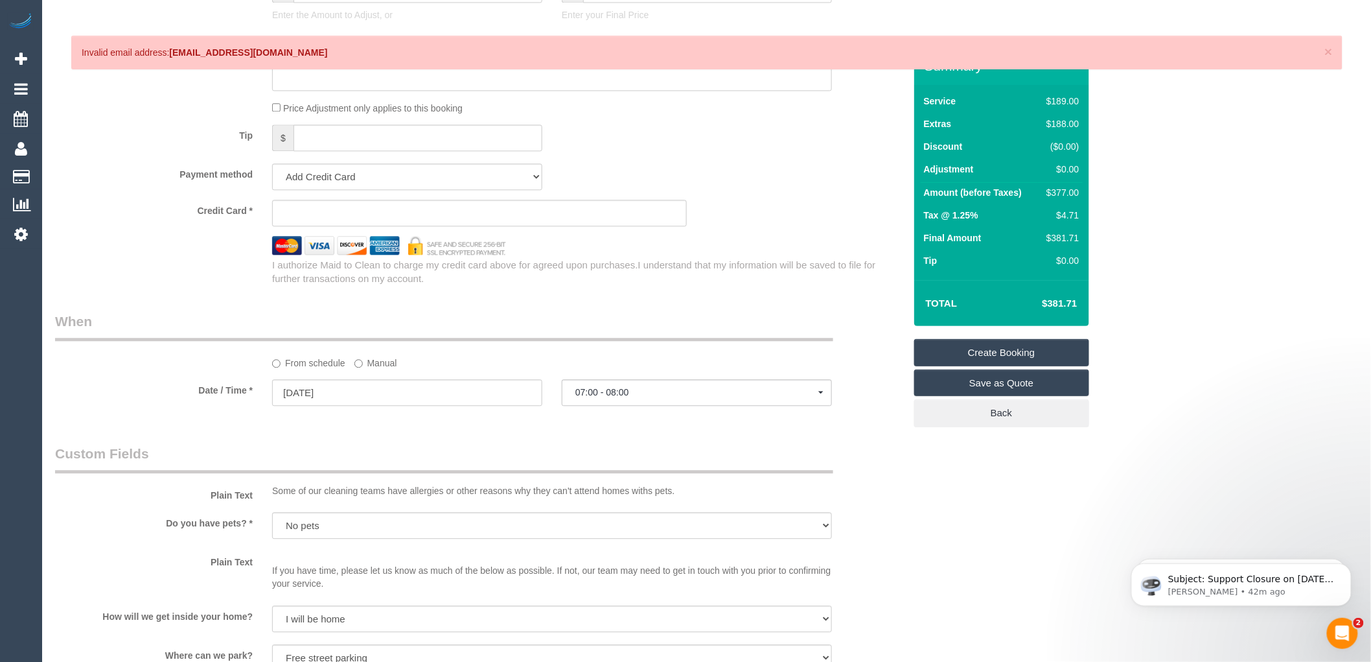
scroll to position [1141, 0]
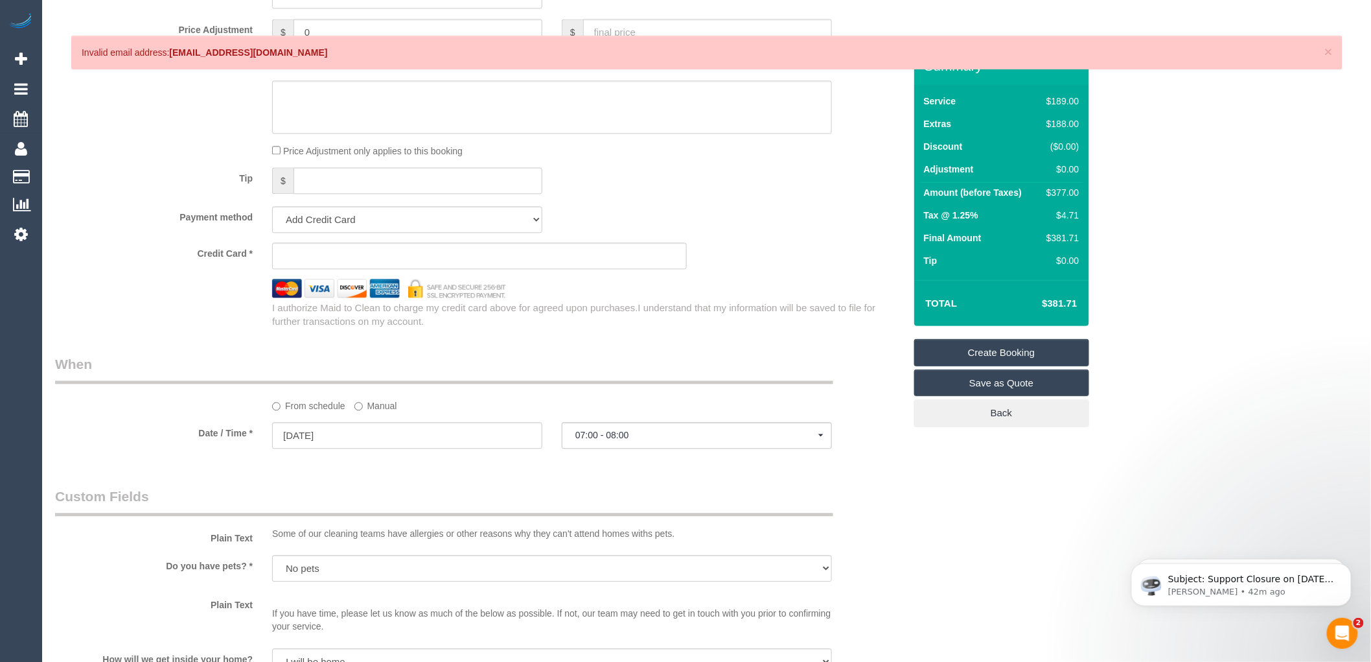
type input "61 405 909 151"
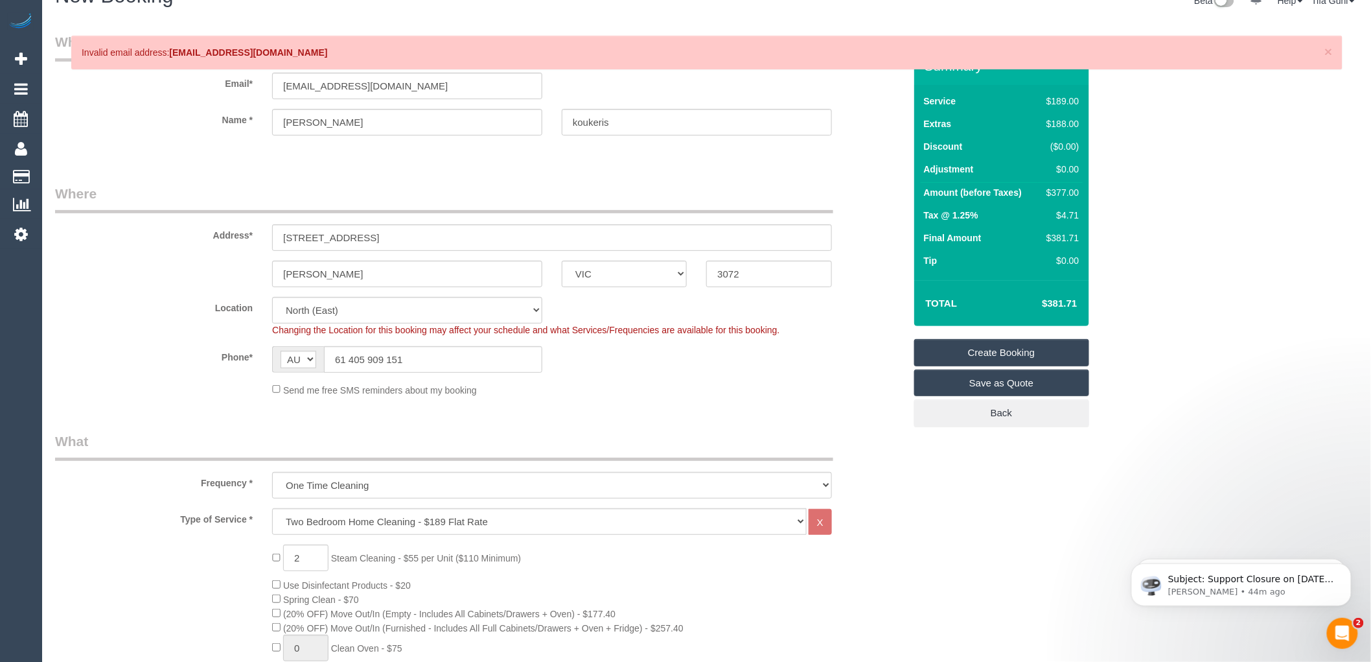
scroll to position [0, 0]
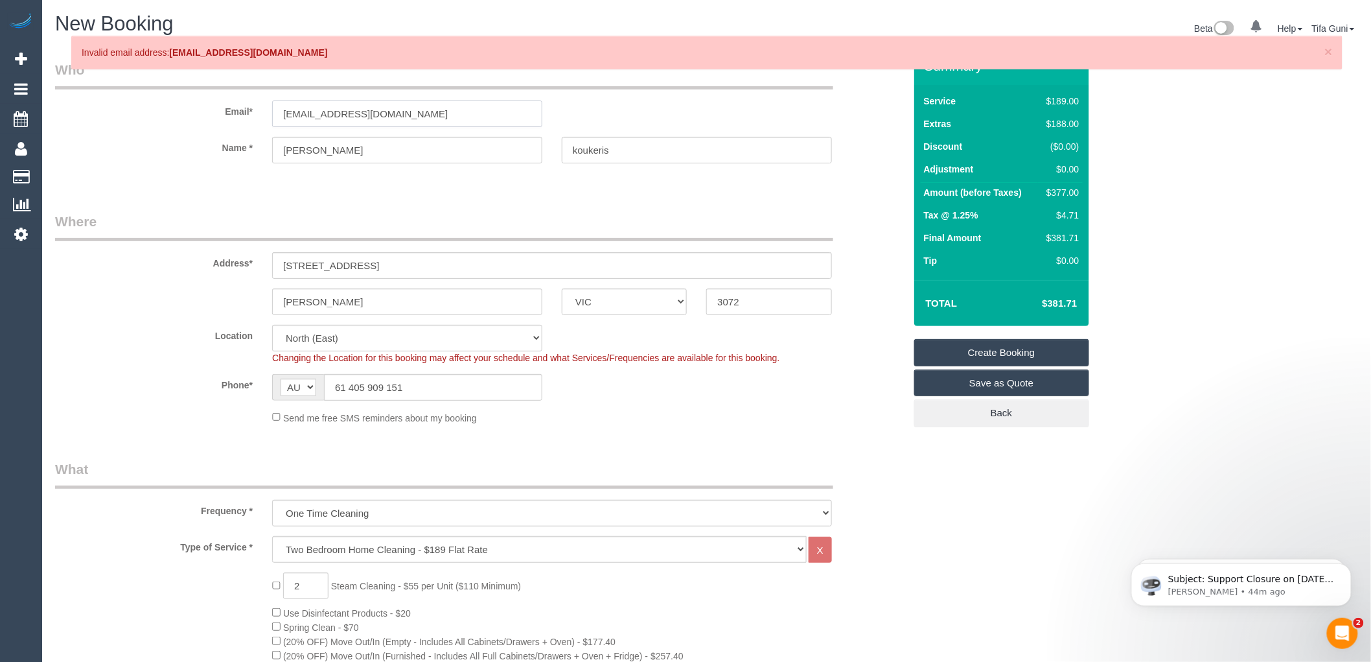
click at [397, 113] on input "gkoukeris@hotmail.com" at bounding box center [407, 113] width 270 height 27
click at [365, 111] on input "gkoukeris@hotmail.com" at bounding box center [407, 113] width 270 height 27
type input "gkoukeris@hotmail.com"
select select "spot190"
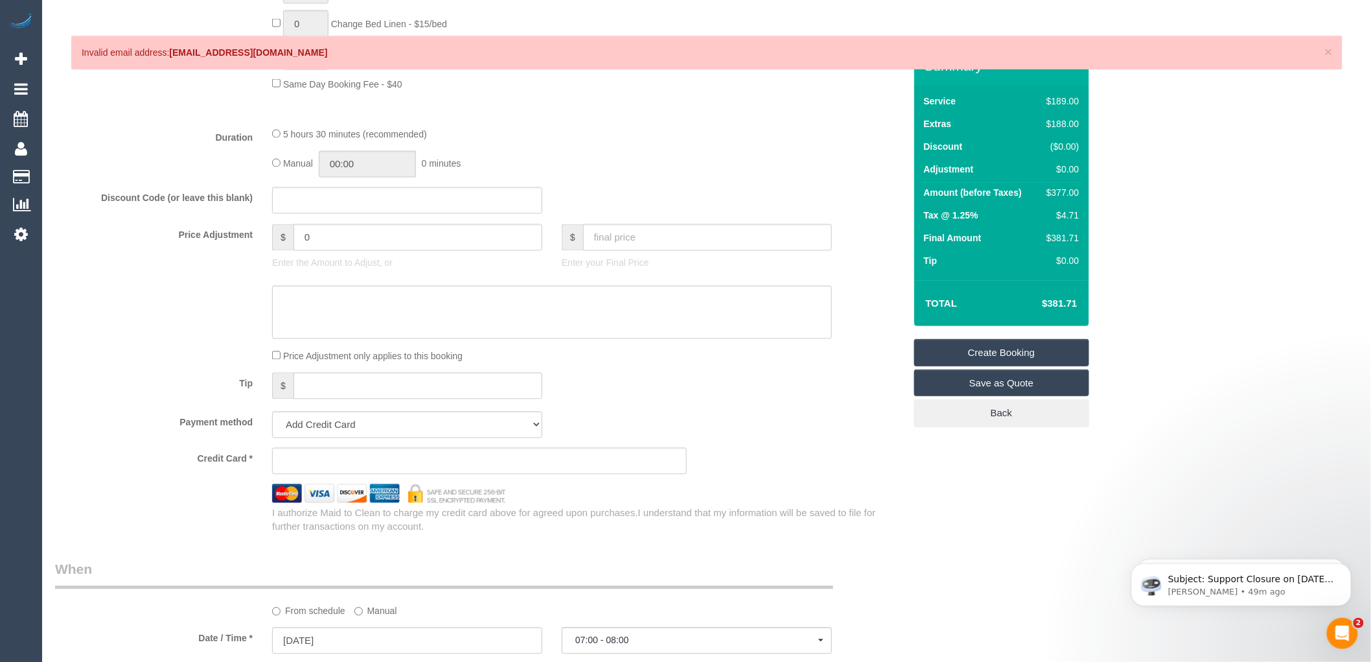
scroll to position [1008, 0]
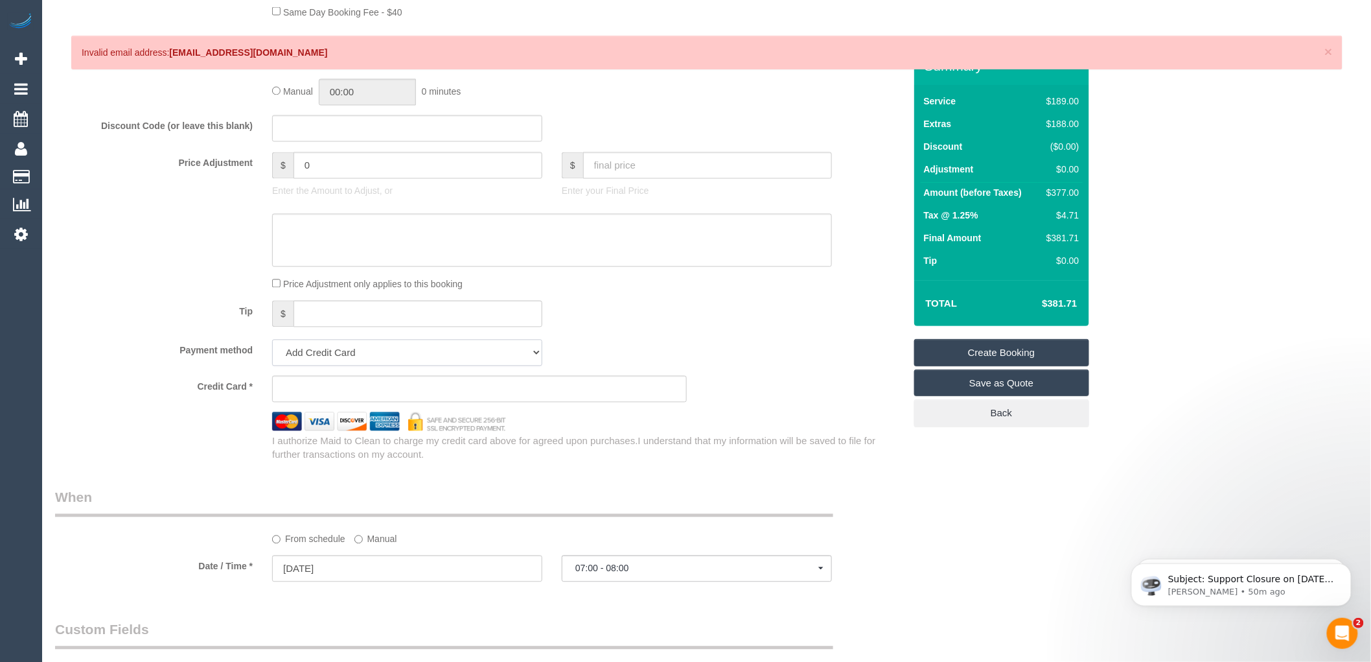
click at [504, 364] on select "Add Credit Card Cash Check Paypal" at bounding box center [407, 353] width 270 height 27
select select "string:check"
click at [272, 354] on select "Add Credit Card Cash Check Paypal" at bounding box center [407, 353] width 270 height 27
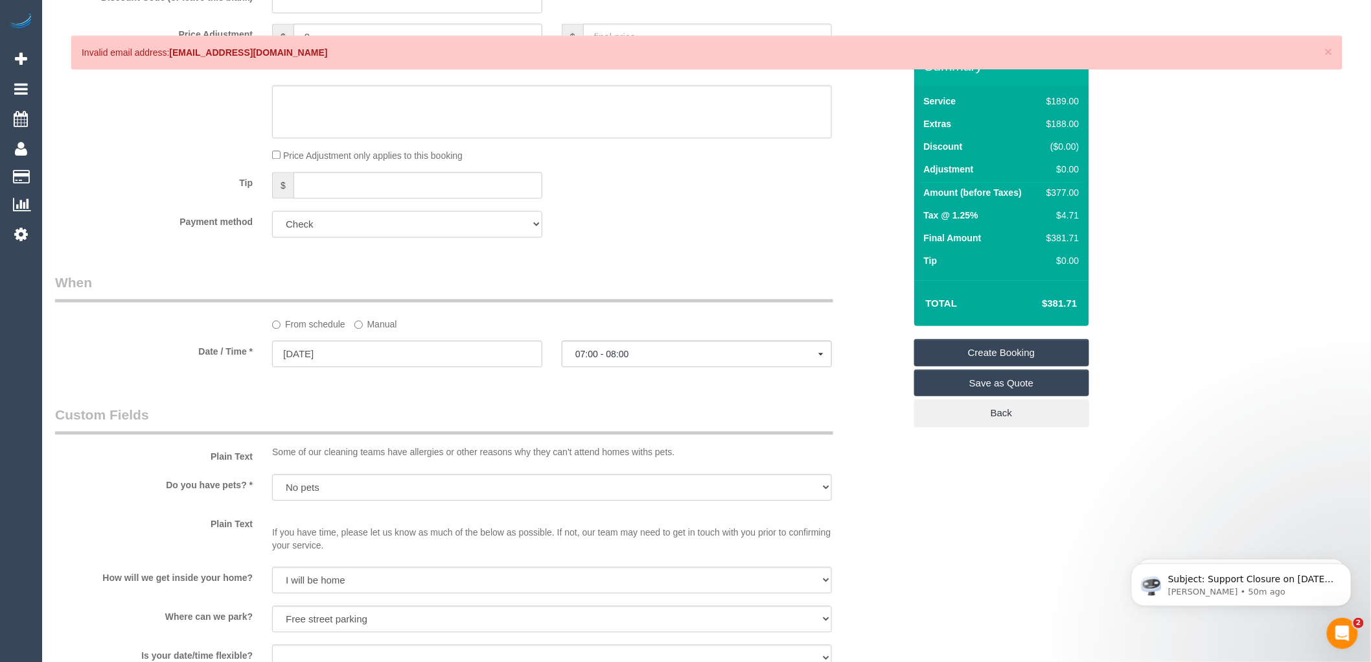
scroll to position [1152, 0]
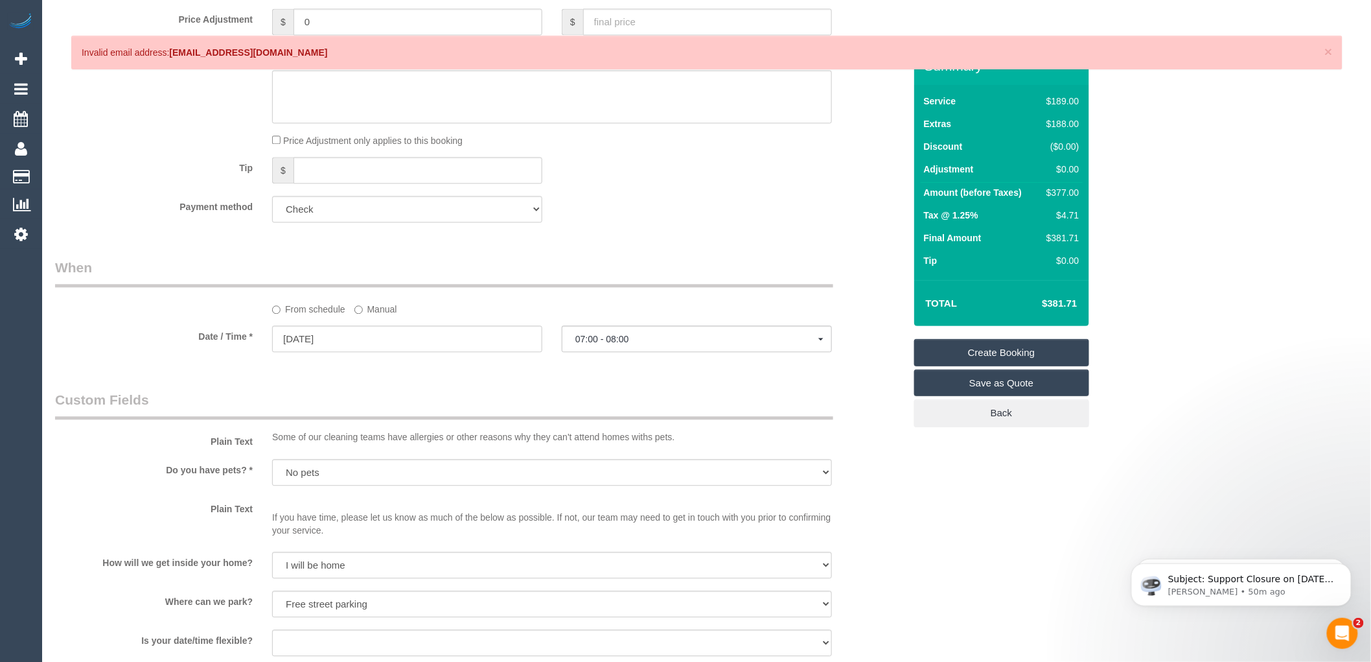
click at [542, 269] on div "Who Email* gkoukeris@hotmail.com Name * George koukeris Where Address* 705/35 p…" at bounding box center [479, 25] width 869 height 2259
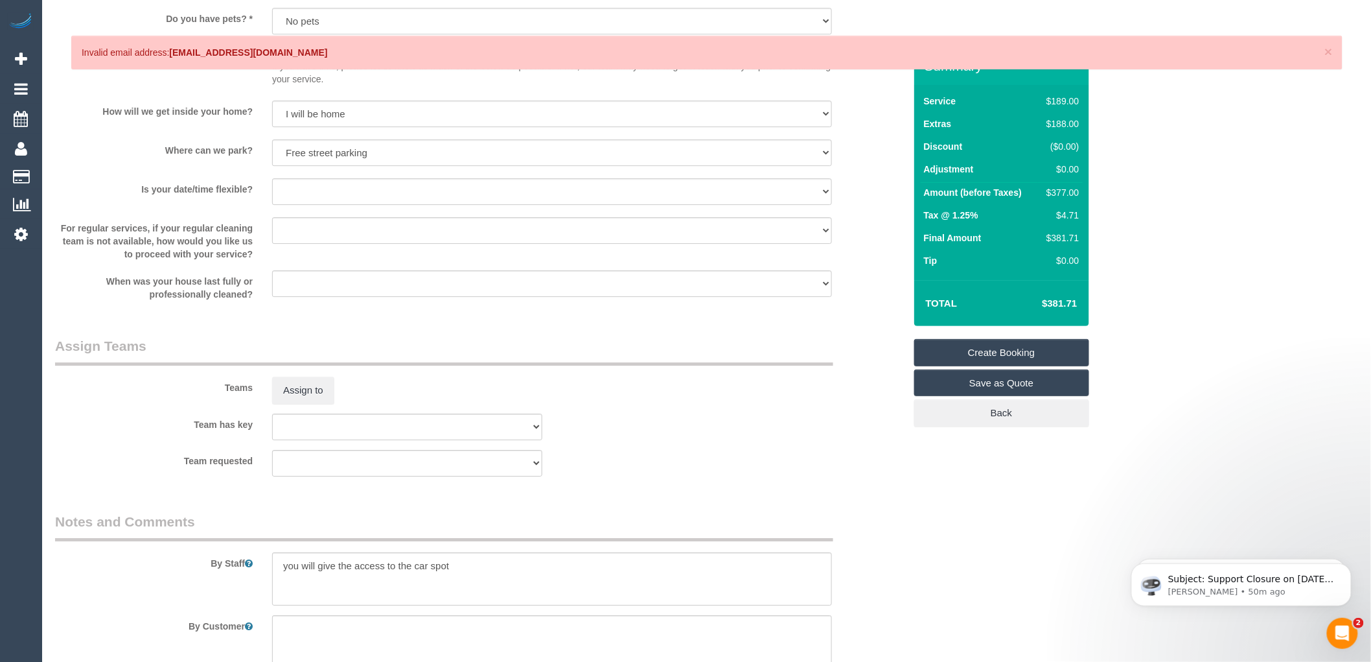
scroll to position [1703, 0]
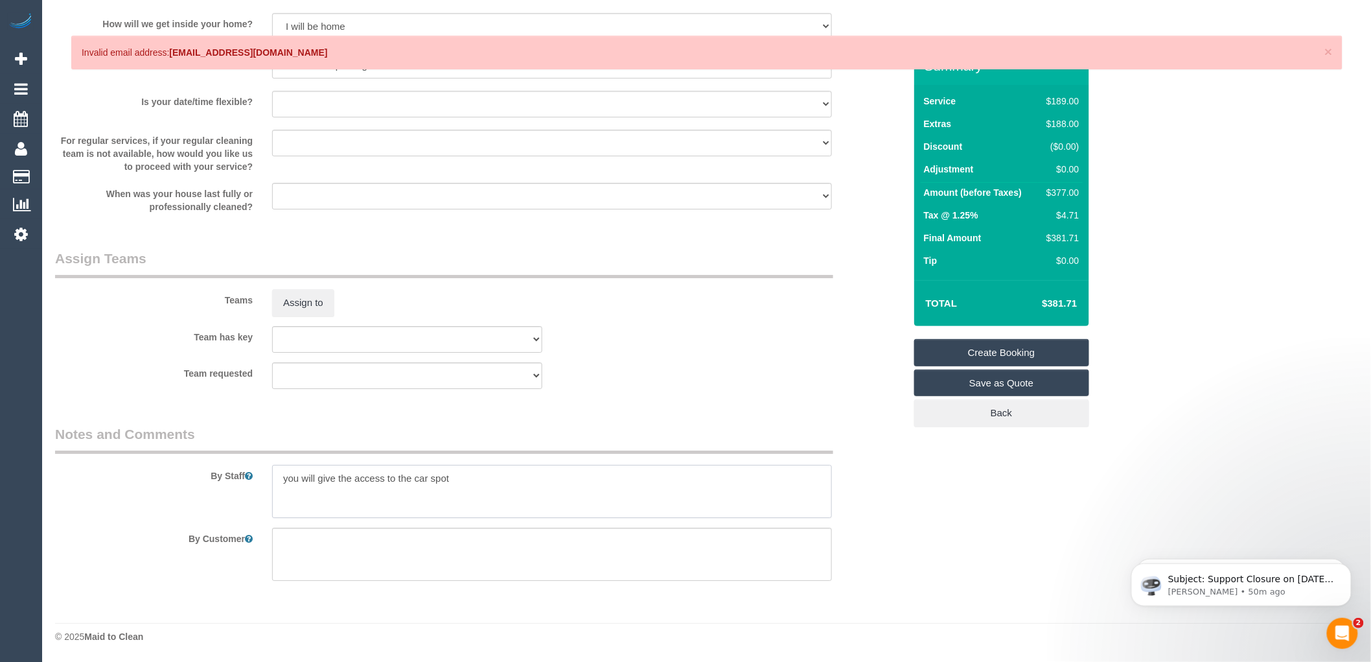
click at [469, 476] on textarea at bounding box center [552, 491] width 560 height 53
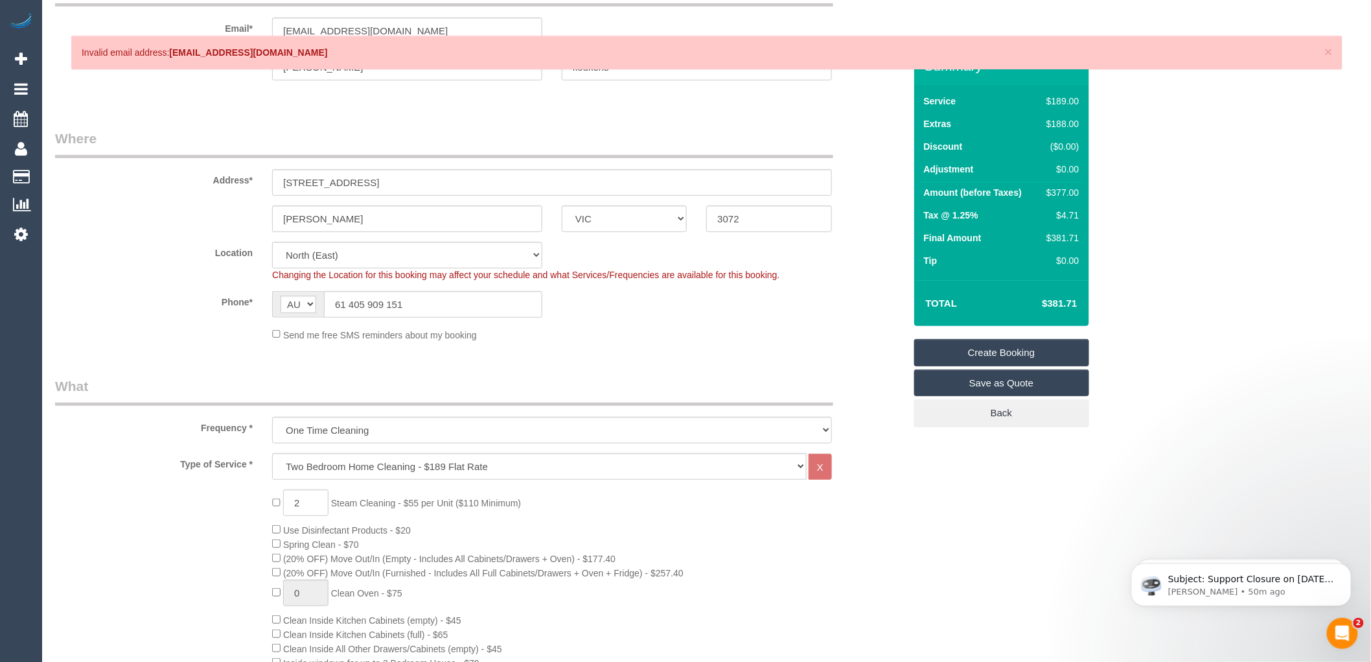
scroll to position [0, 0]
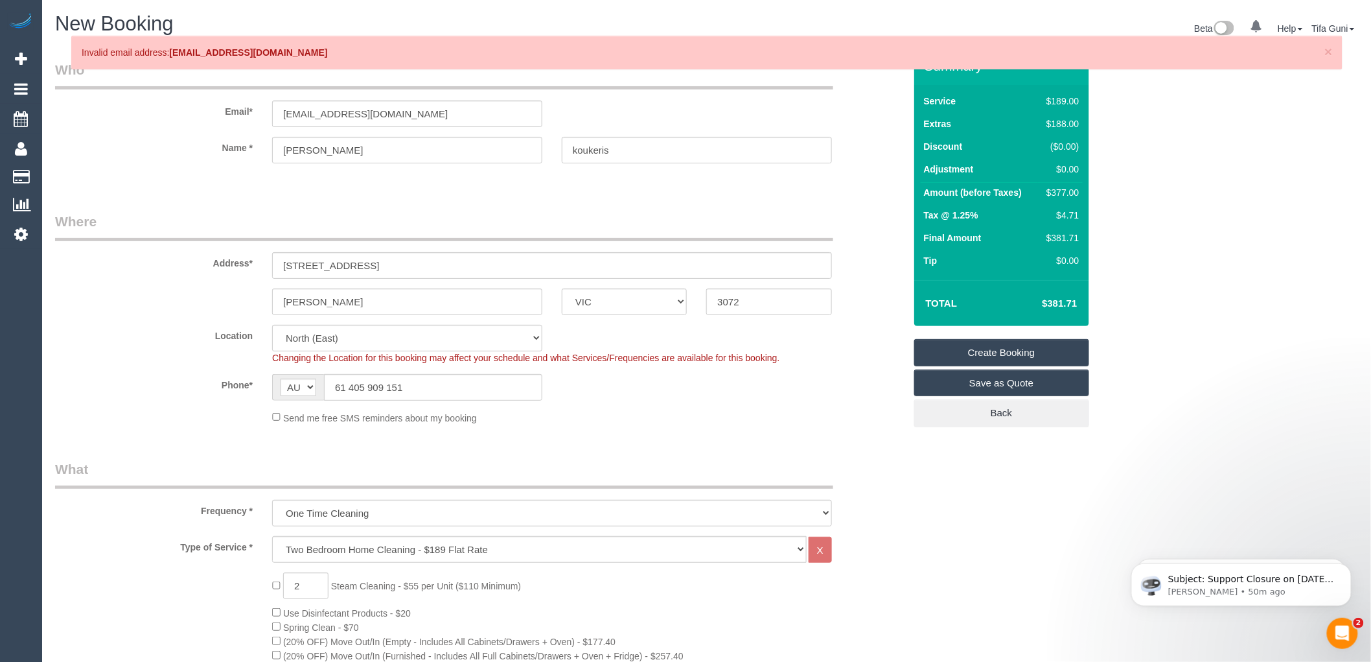
type textarea "you will give the access to the car spot Steam cleaning for 2 bedrooms"
drag, startPoint x: 386, startPoint y: 113, endPoint x: 219, endPoint y: 128, distance: 167.9
click at [219, 128] on sui-booking-customer "Email* gkoukeris@hotmail.com Name * George koukeris" at bounding box center [480, 118] width 850 height 116
click at [986, 347] on link "Create Booking" at bounding box center [1001, 352] width 175 height 27
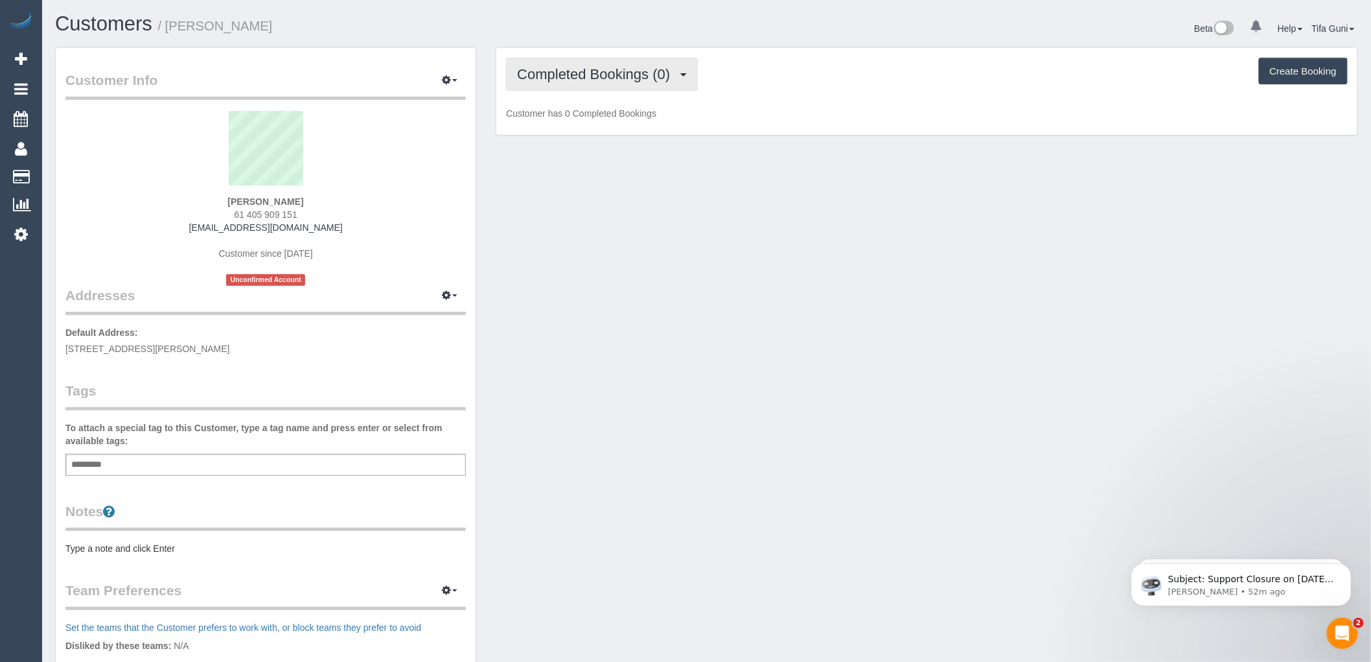
click at [686, 75] on span "button" at bounding box center [683, 74] width 6 height 3
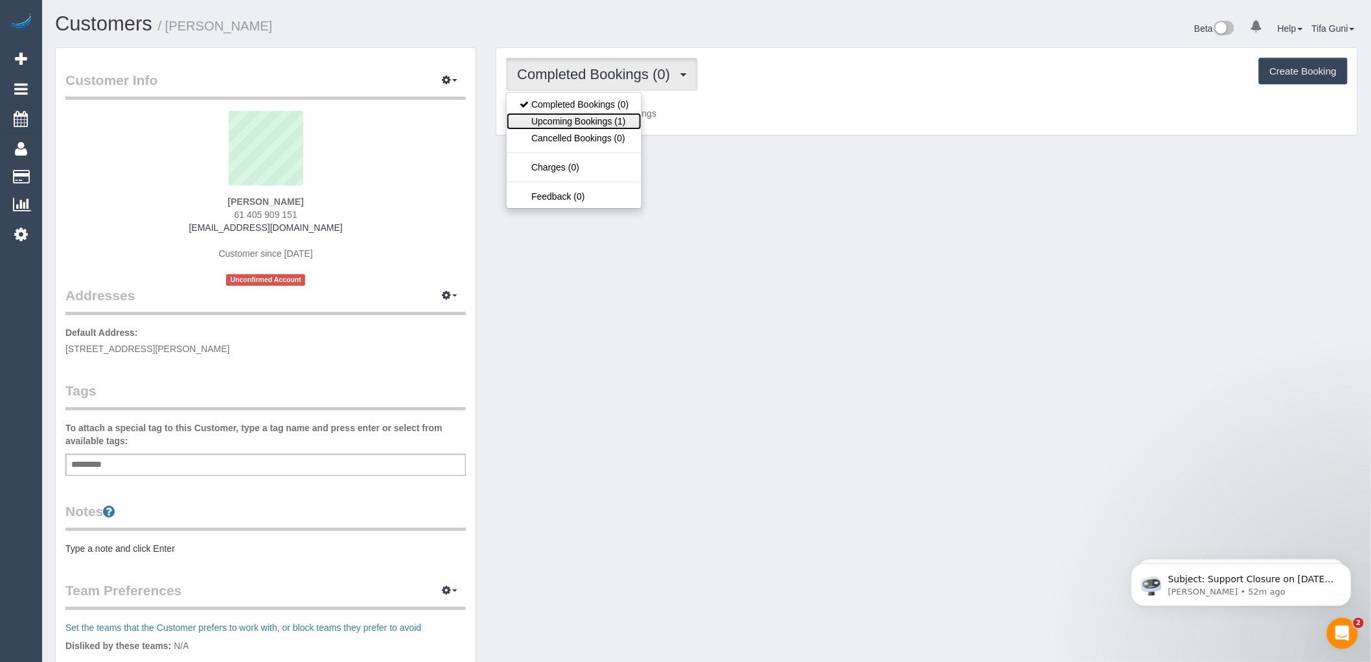
click at [601, 121] on link "Upcoming Bookings (1)" at bounding box center [574, 121] width 135 height 17
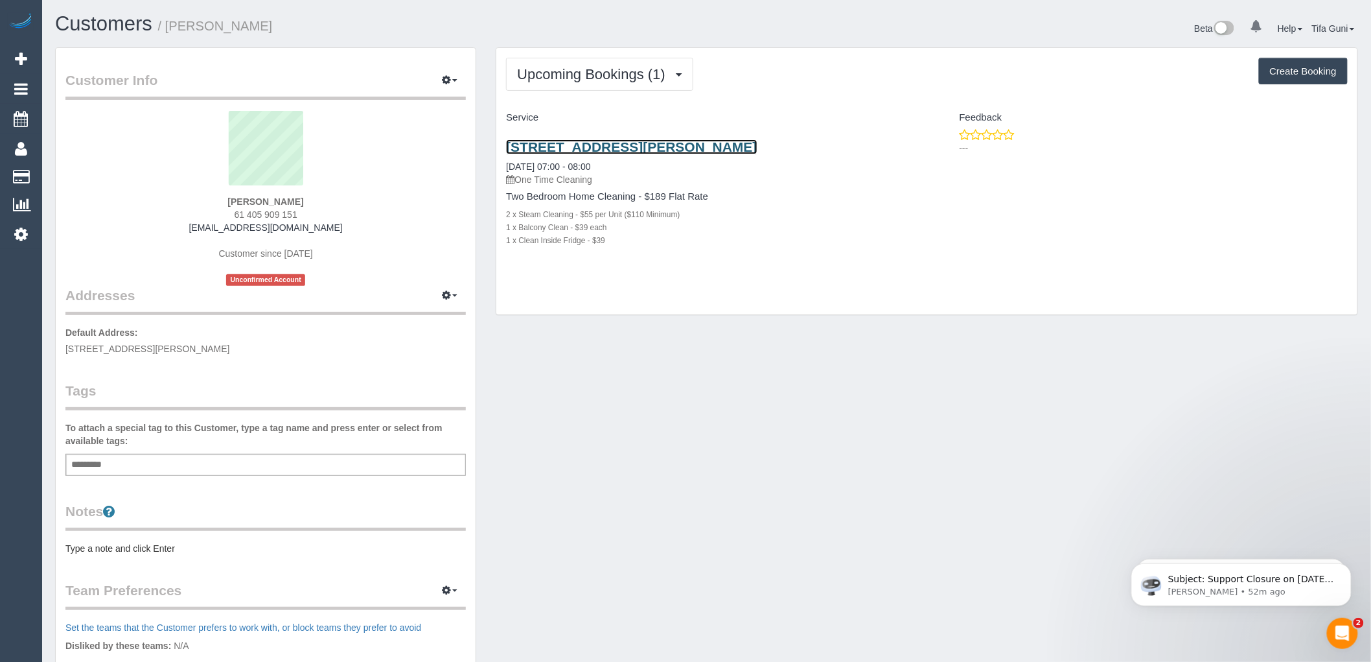
click at [659, 145] on link "705/35 Plentry Road, Preston, VIC 3072" at bounding box center [631, 146] width 251 height 15
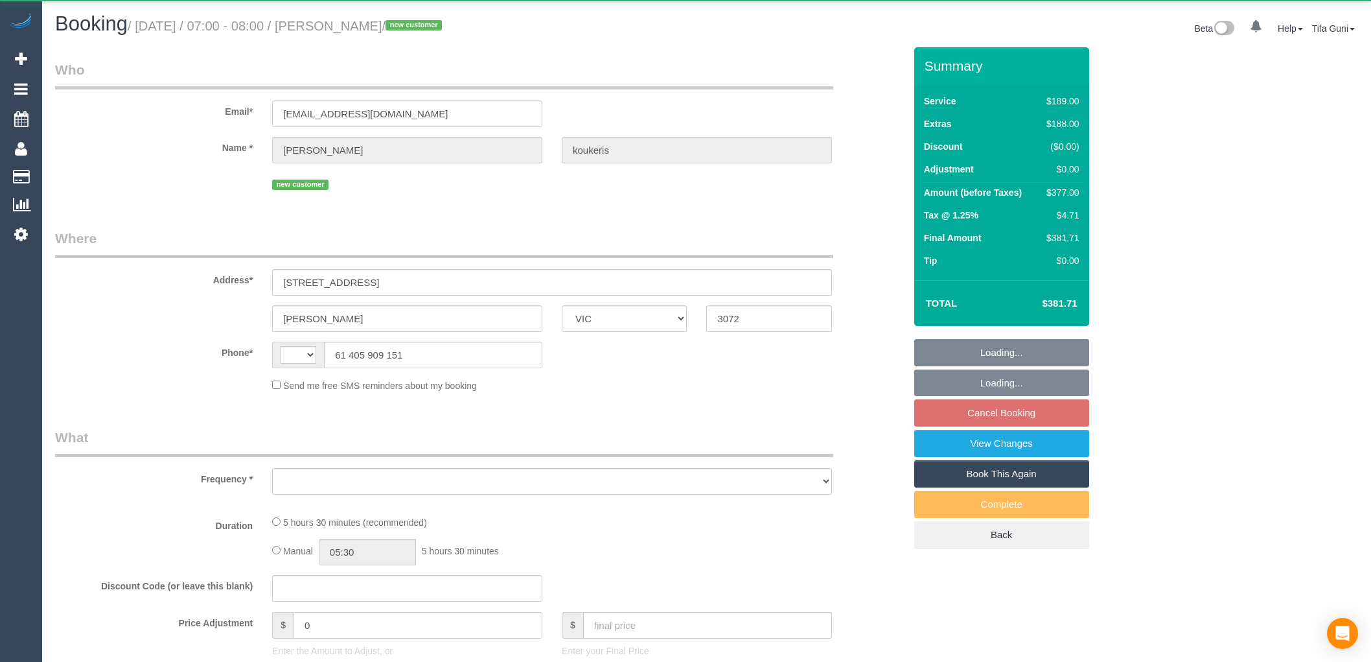
select select "VIC"
select select "string:AU"
select select "object:515"
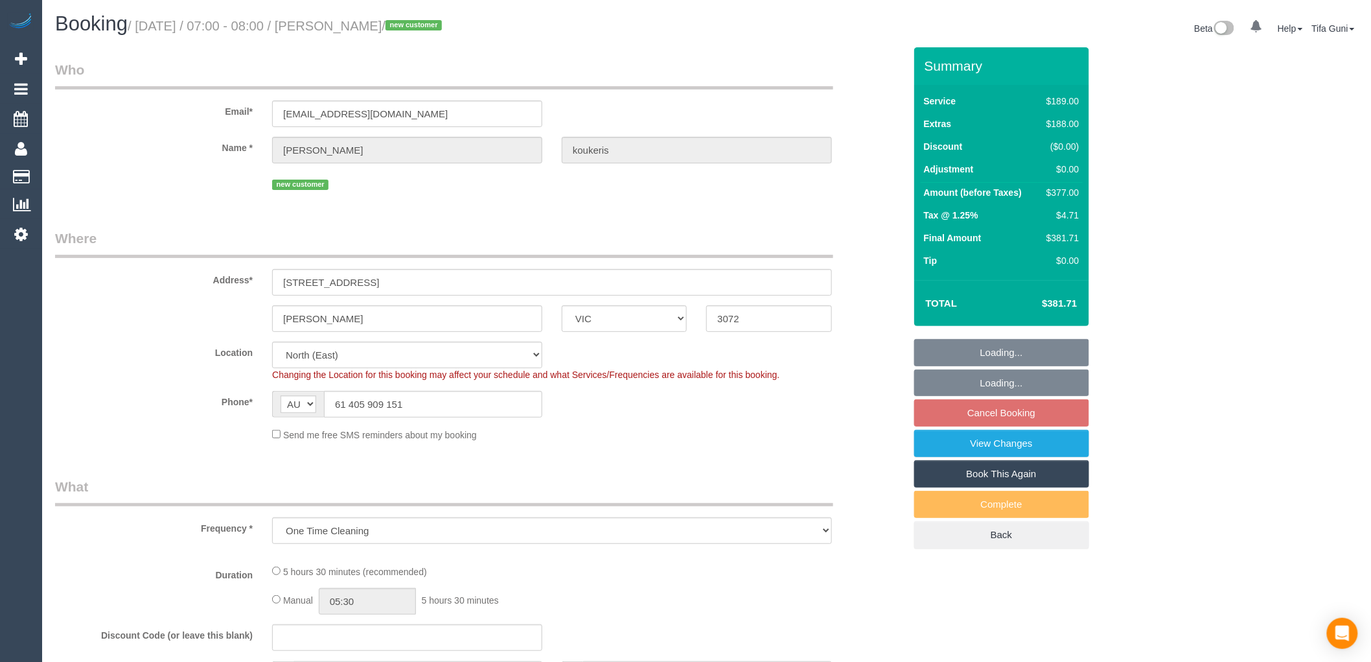
select select "number:28"
select select "number:14"
select select "number:19"
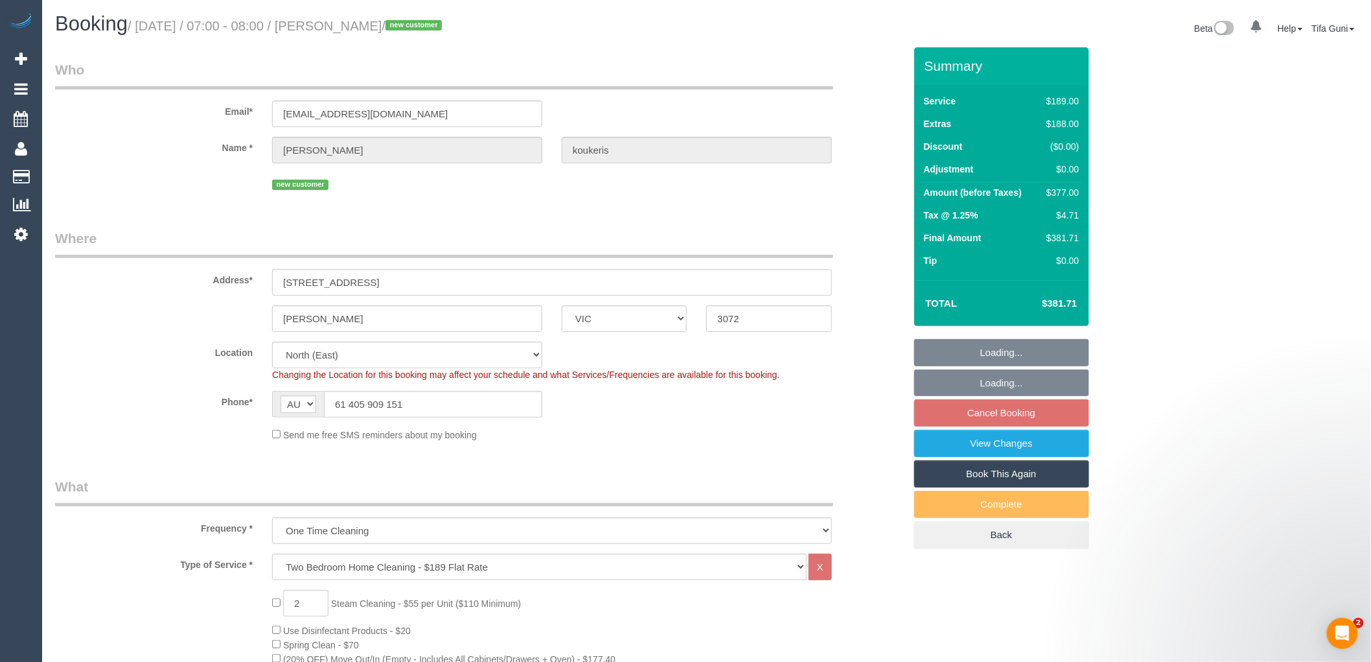
select select "object:1390"
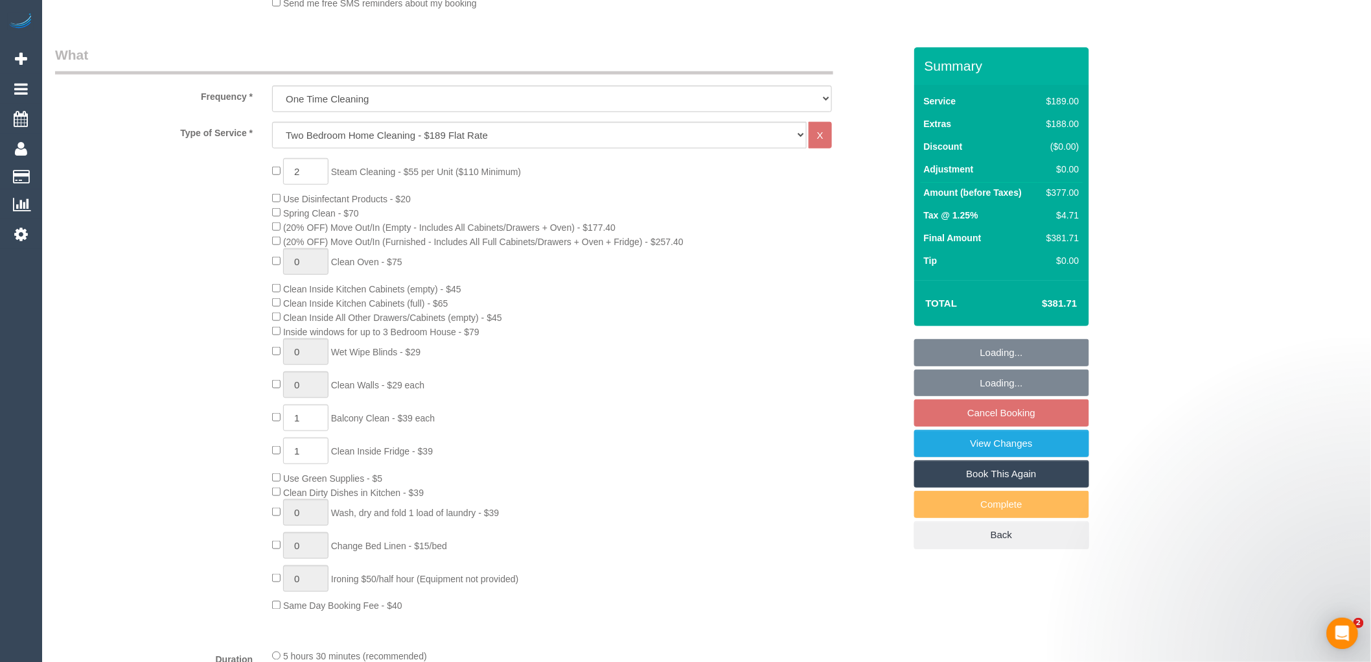
select select "spot1"
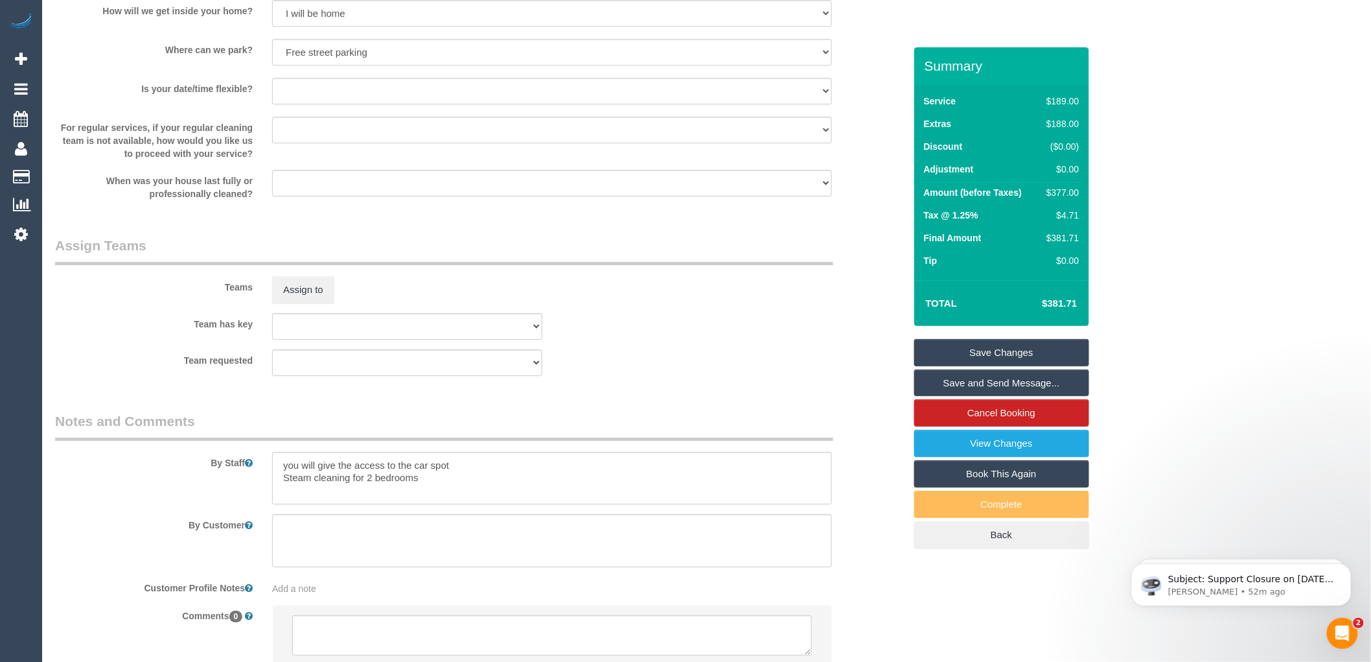
scroll to position [1800, 0]
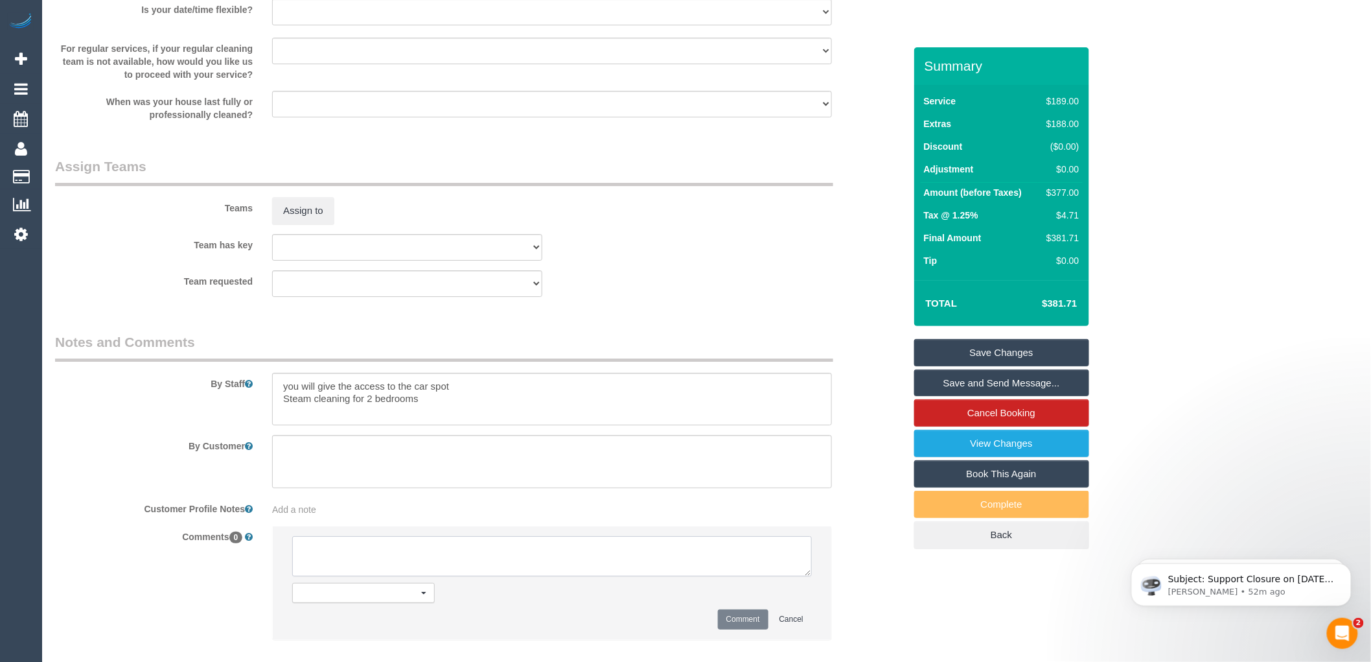
click at [371, 558] on textarea at bounding box center [552, 556] width 520 height 40
type textarea "-"
paste textarea "Flexibility dates: Flexibility times: Notes: knows we need to review Contact vi…"
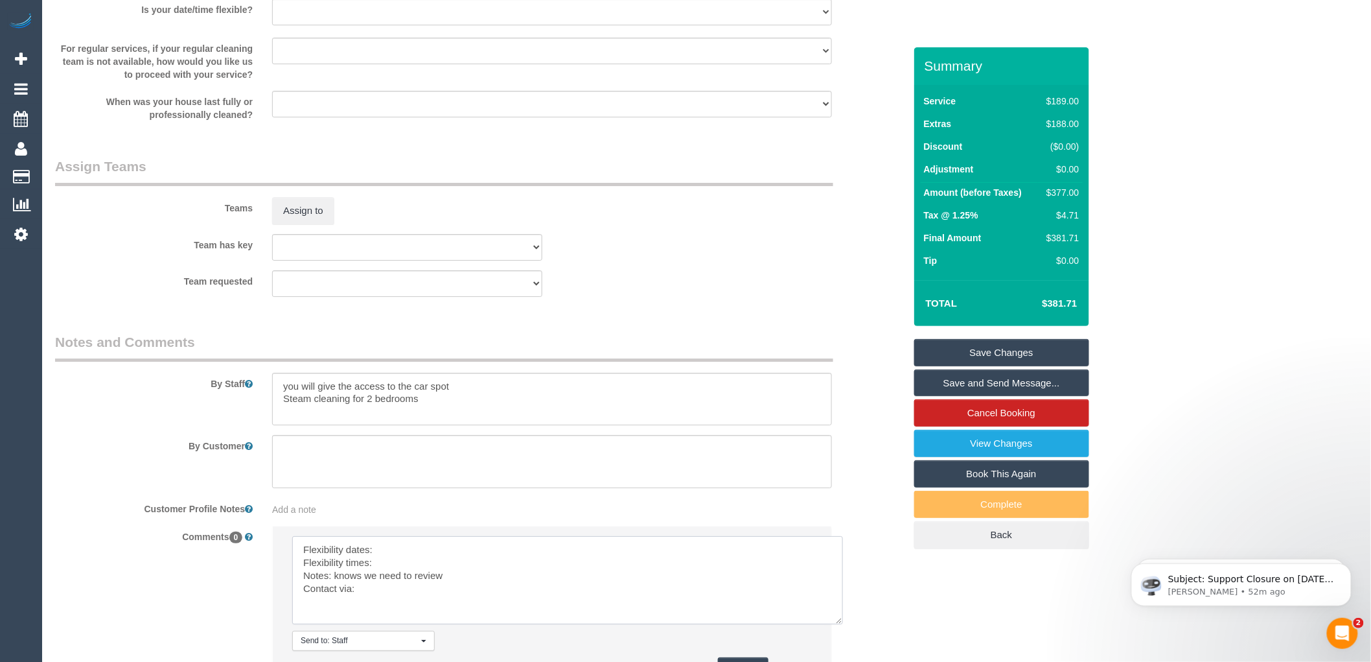
scroll to position [0, 0]
drag, startPoint x: 807, startPoint y: 586, endPoint x: 863, endPoint y: 671, distance: 101.9
click at [382, 556] on textarea at bounding box center [579, 598] width 575 height 125
click at [389, 579] on textarea at bounding box center [579, 598] width 575 height 125
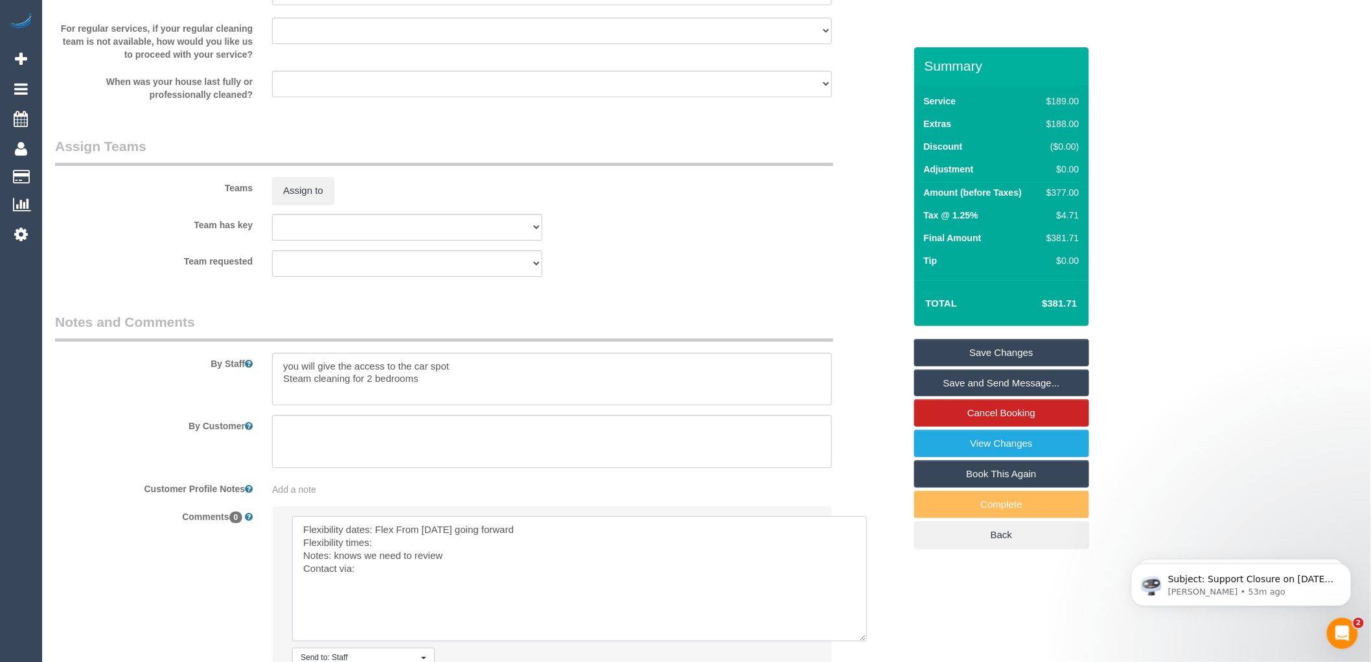
scroll to position [1872, 0]
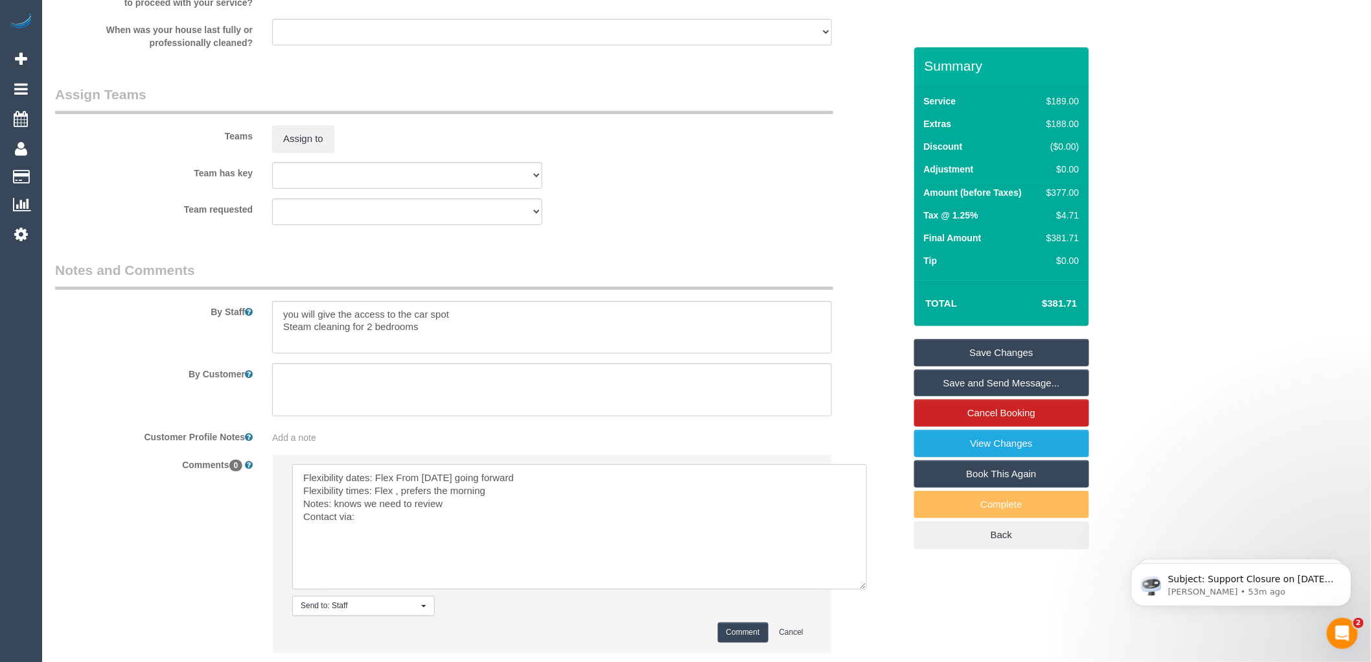
click at [399, 529] on textarea at bounding box center [579, 526] width 575 height 125
type textarea "Flexibility dates: Flex From [DATE] going forward Flexibility times: Flex , pre…"
click at [747, 642] on button "Comment" at bounding box center [743, 632] width 51 height 20
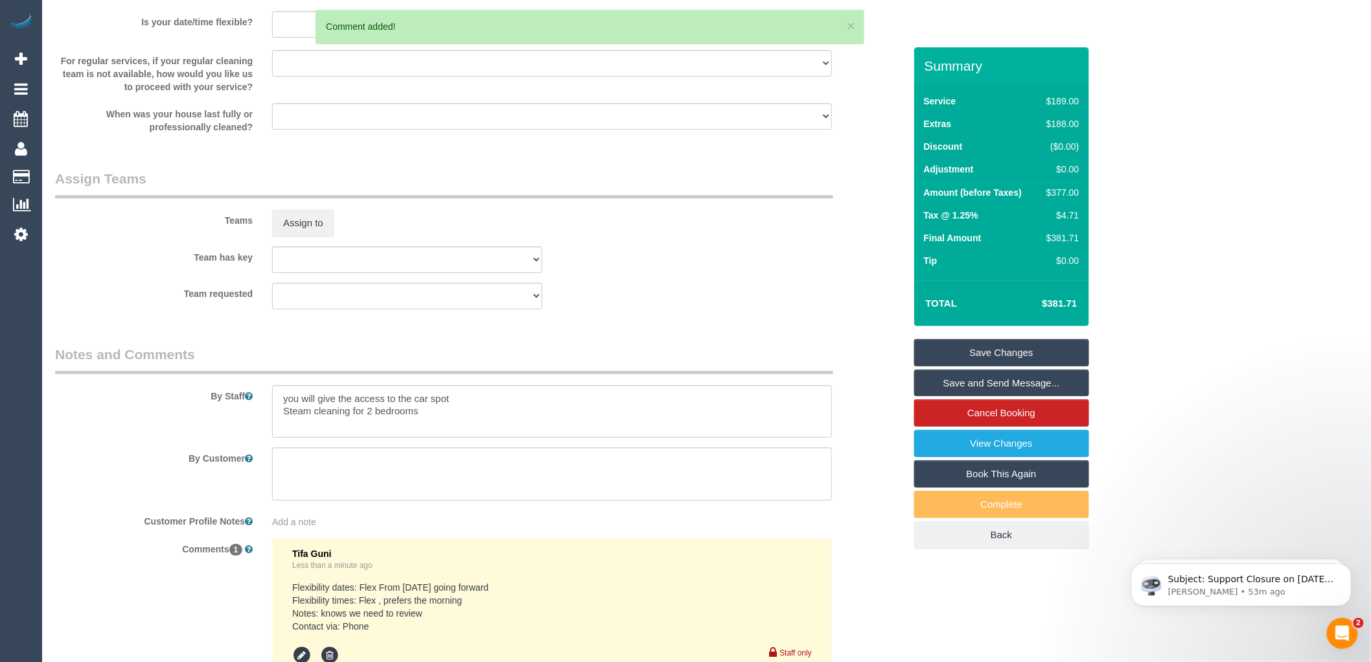
scroll to position [1656, 0]
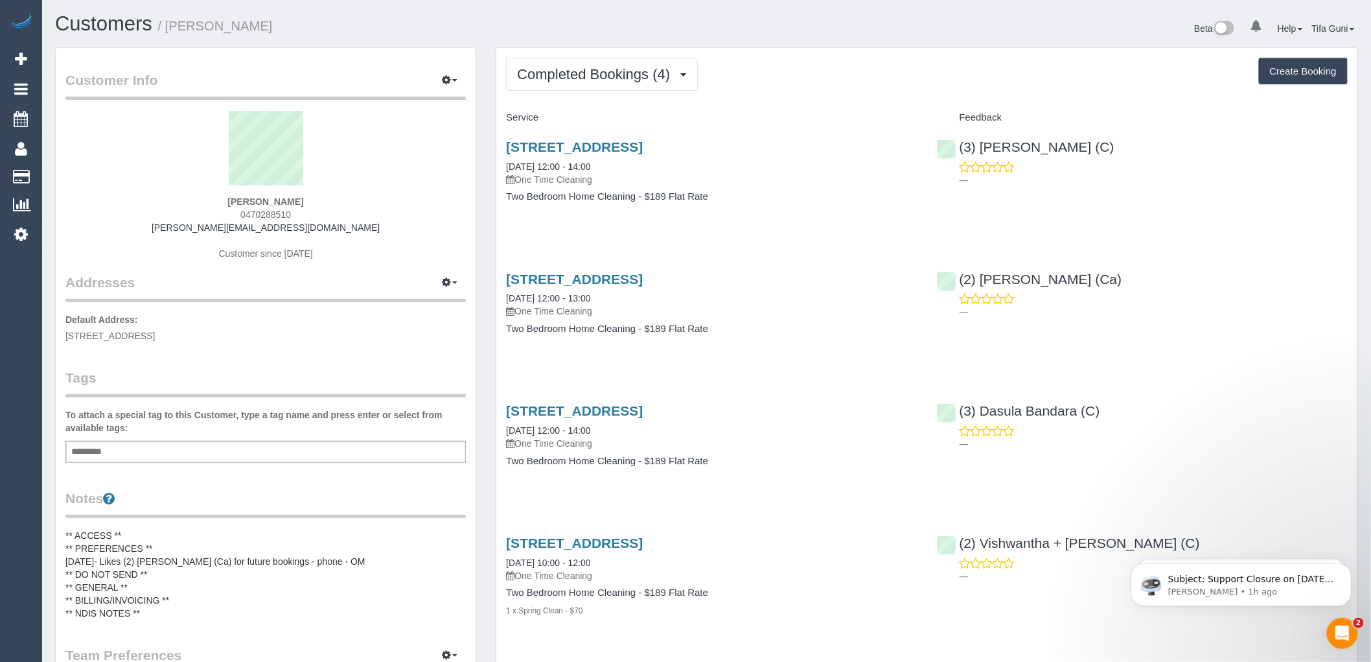
click at [1297, 73] on button "Create Booking" at bounding box center [1303, 71] width 89 height 27
select select "VIC"
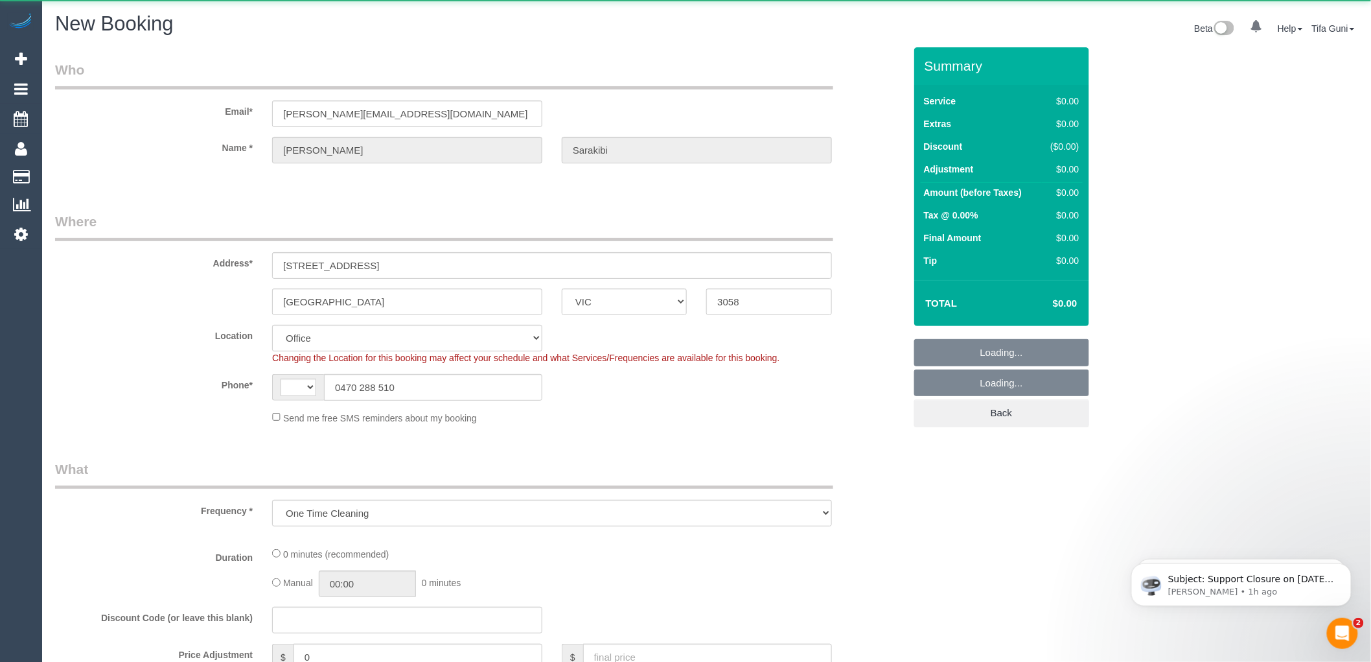
select select "object:869"
select select "string:AU"
select select "string:stripe-pm_1RXe6y2GScqysDRVFqYCNZm4"
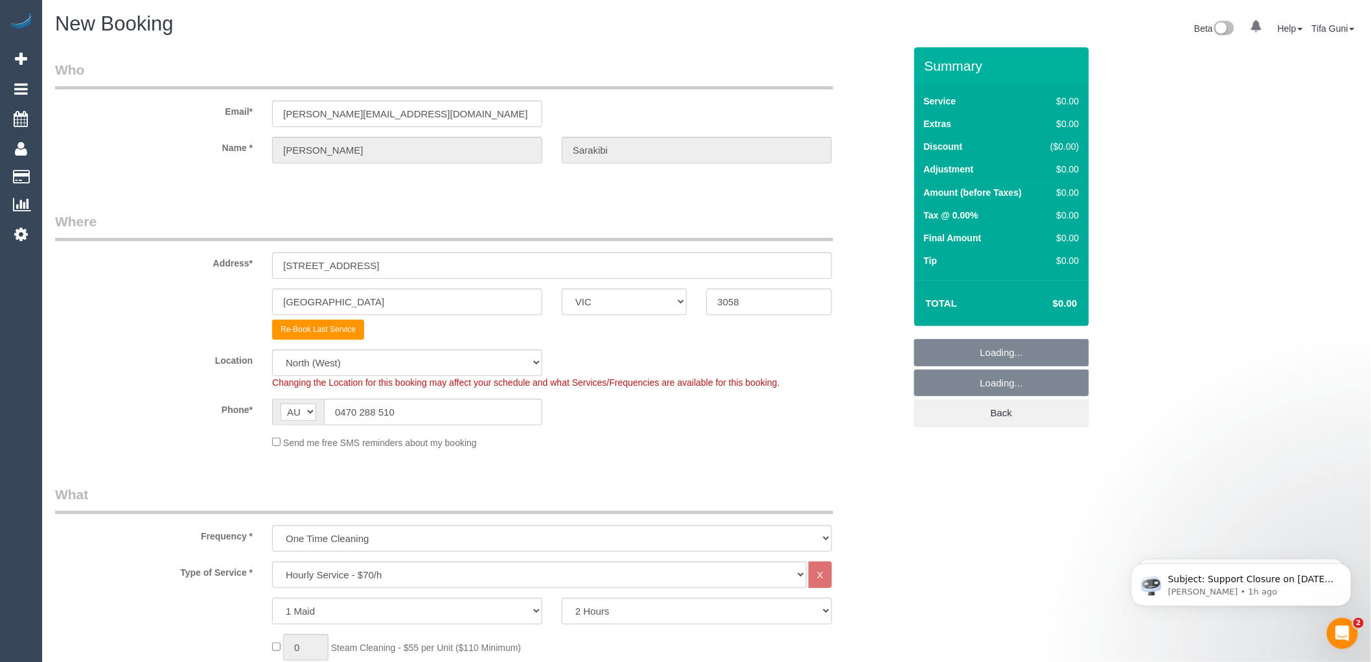
select select "61"
select select "object:2362"
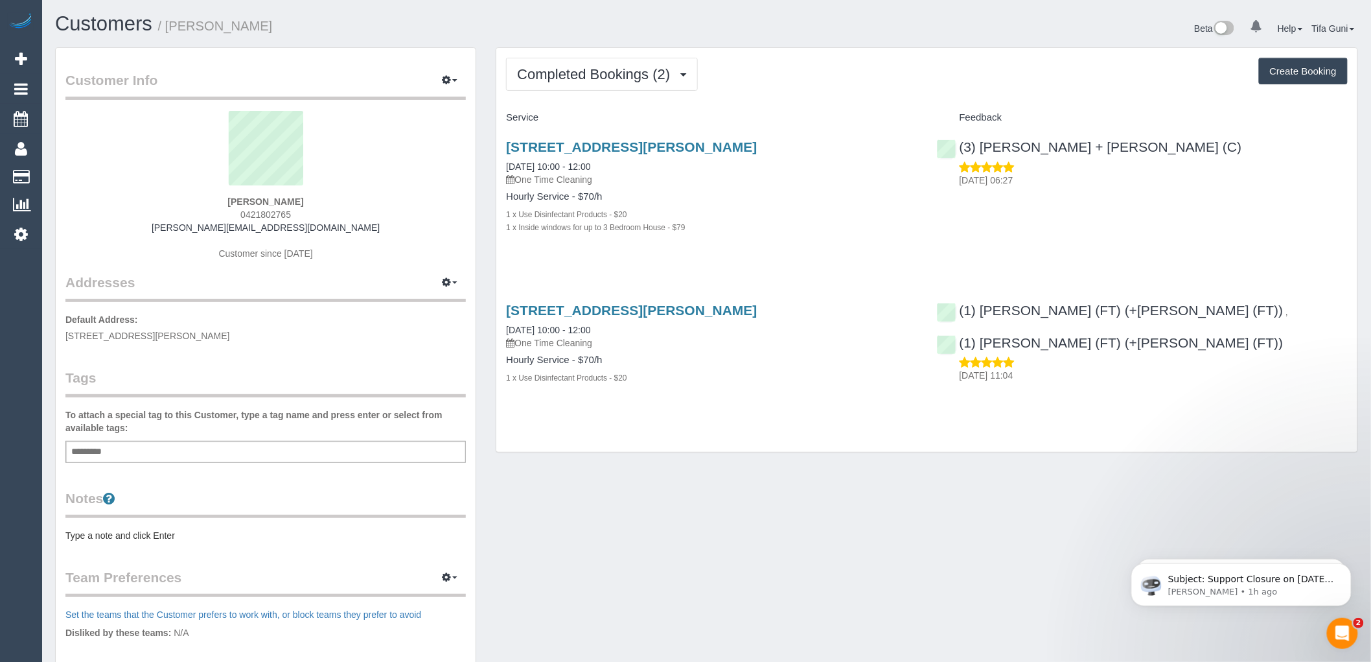
click at [1286, 72] on button "Create Booking" at bounding box center [1303, 71] width 89 height 27
select select "VIC"
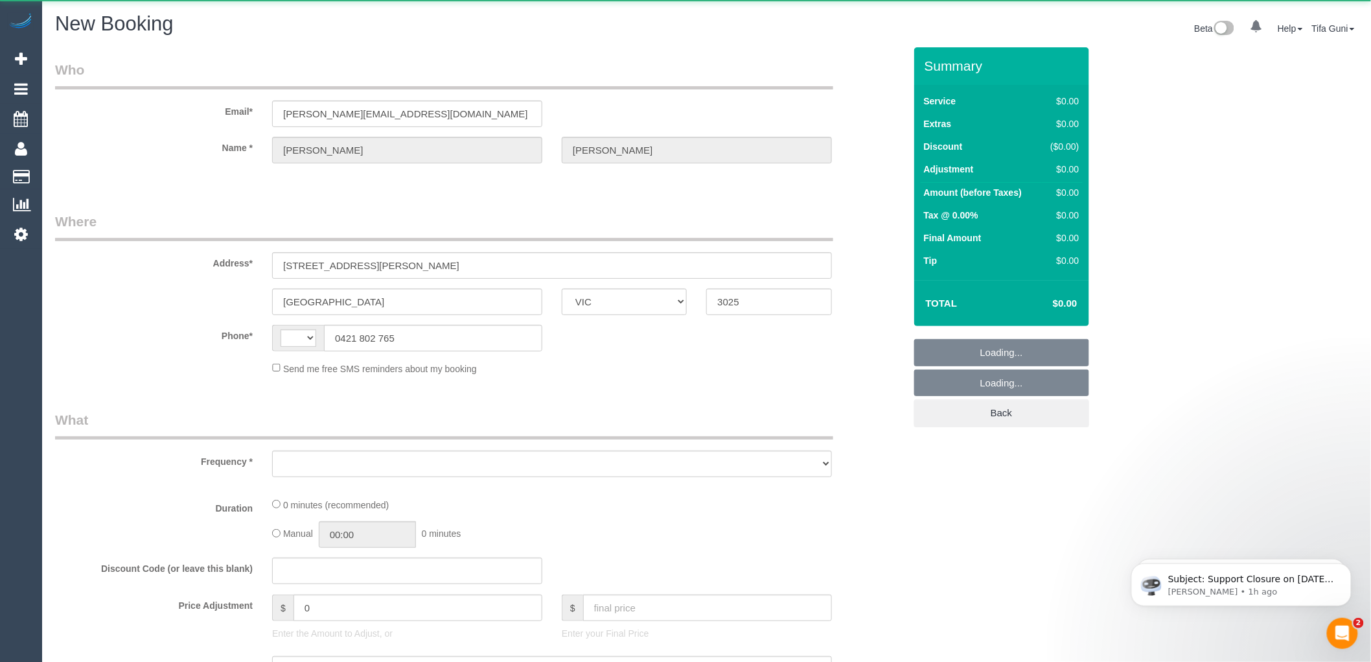
select select "string:AU"
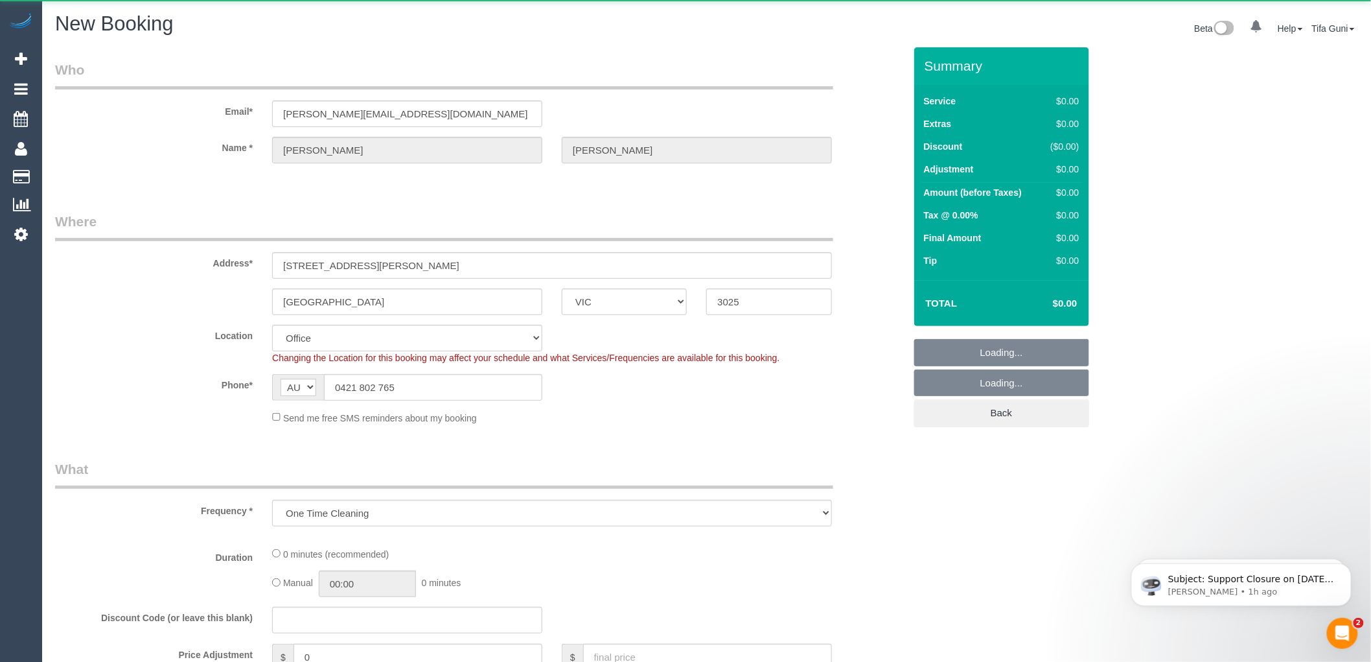
select select "object:1056"
select select "string:stripe-pm_1RlpmD2GScqysDRVRxTAgJ2Q"
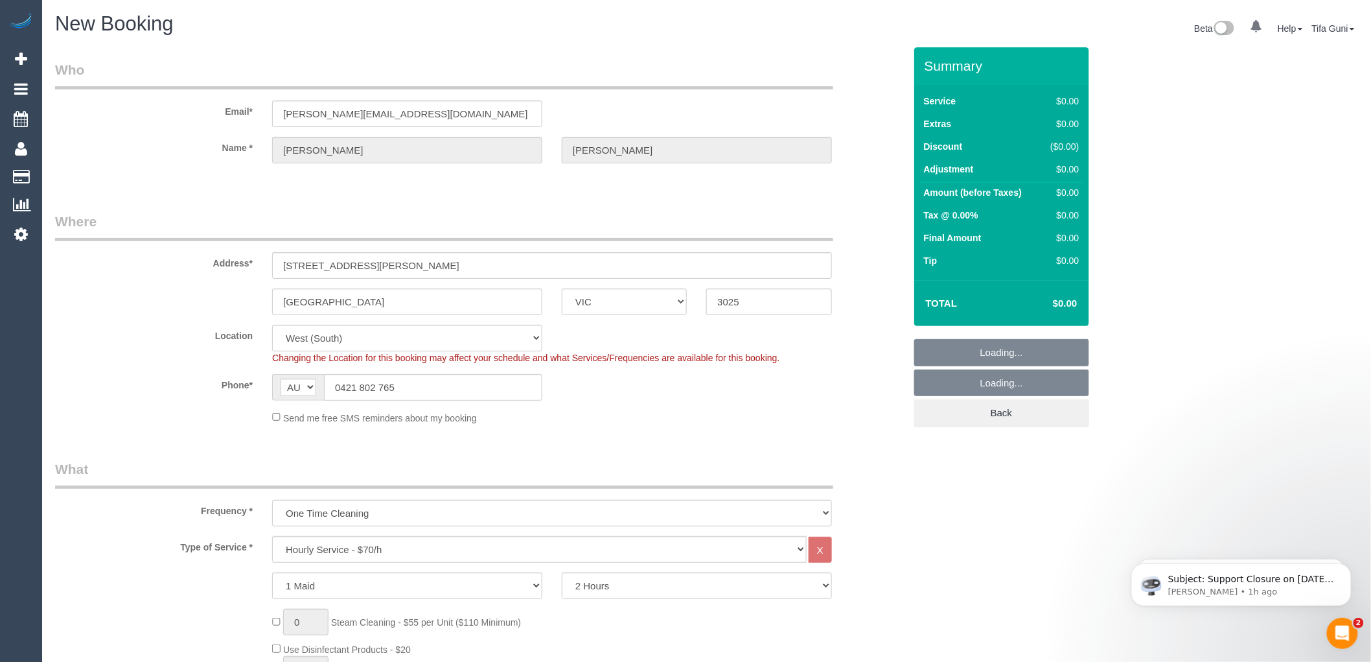
select select "65"
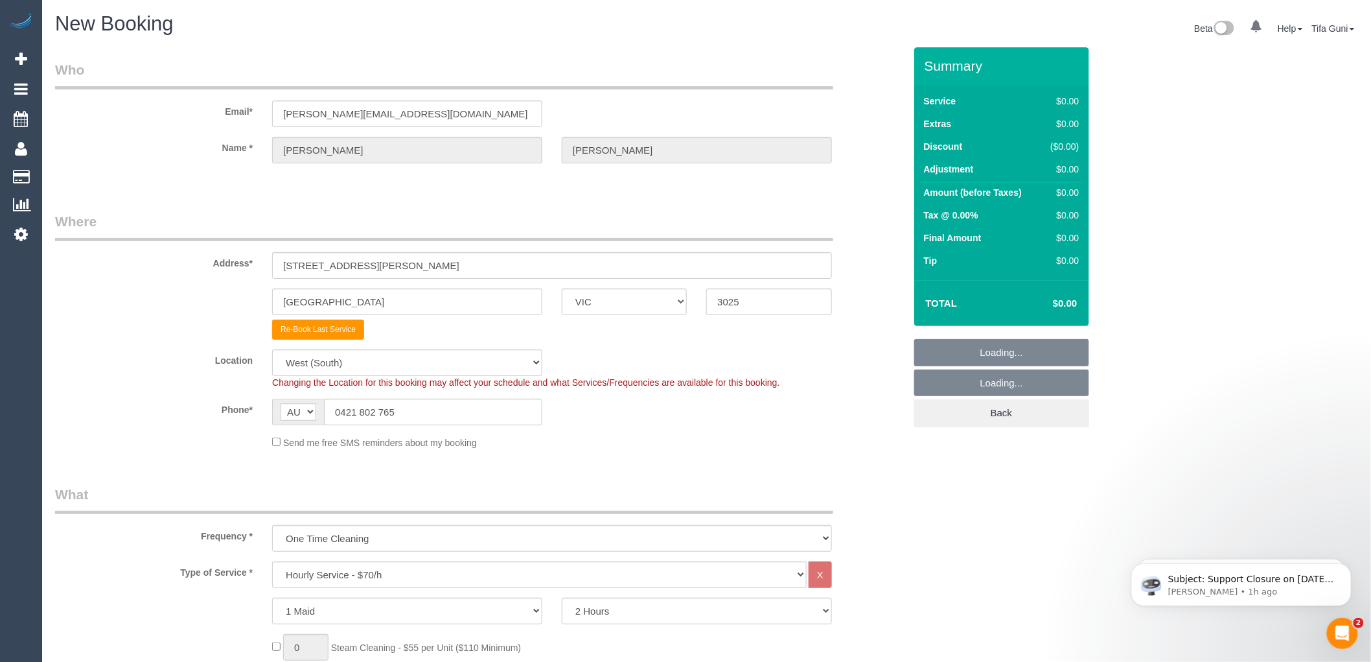
select select "object:2302"
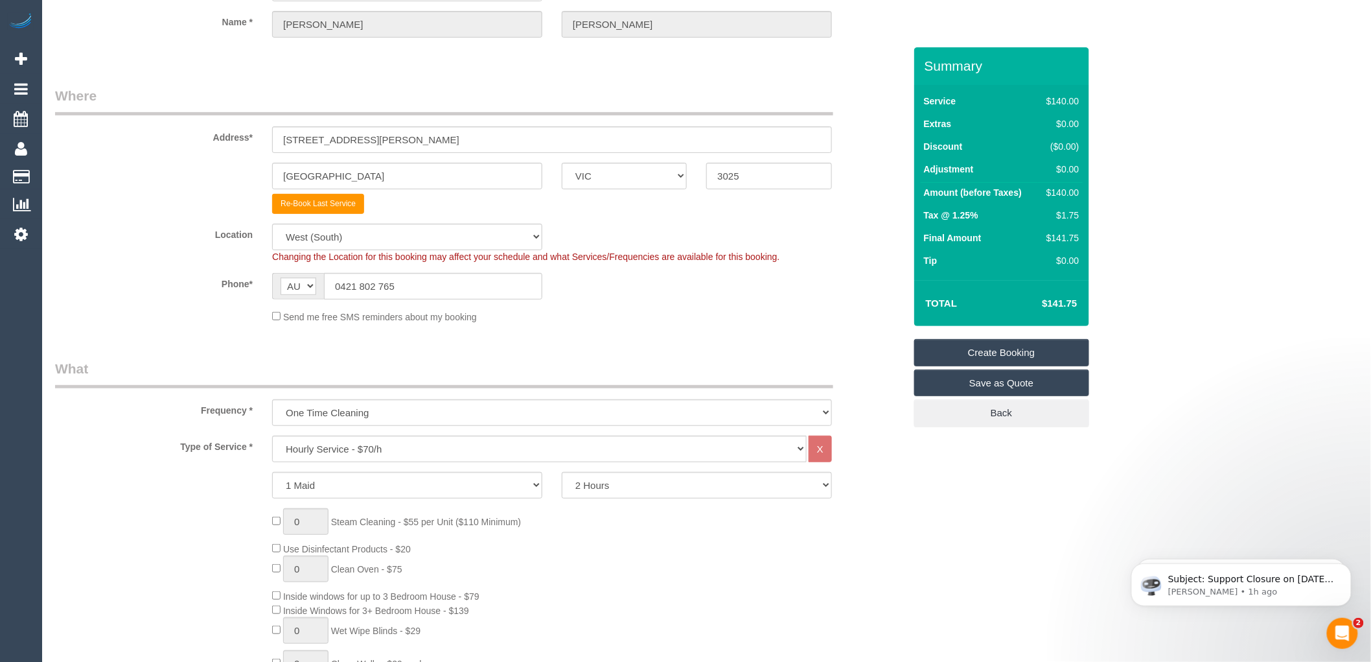
scroll to position [144, 0]
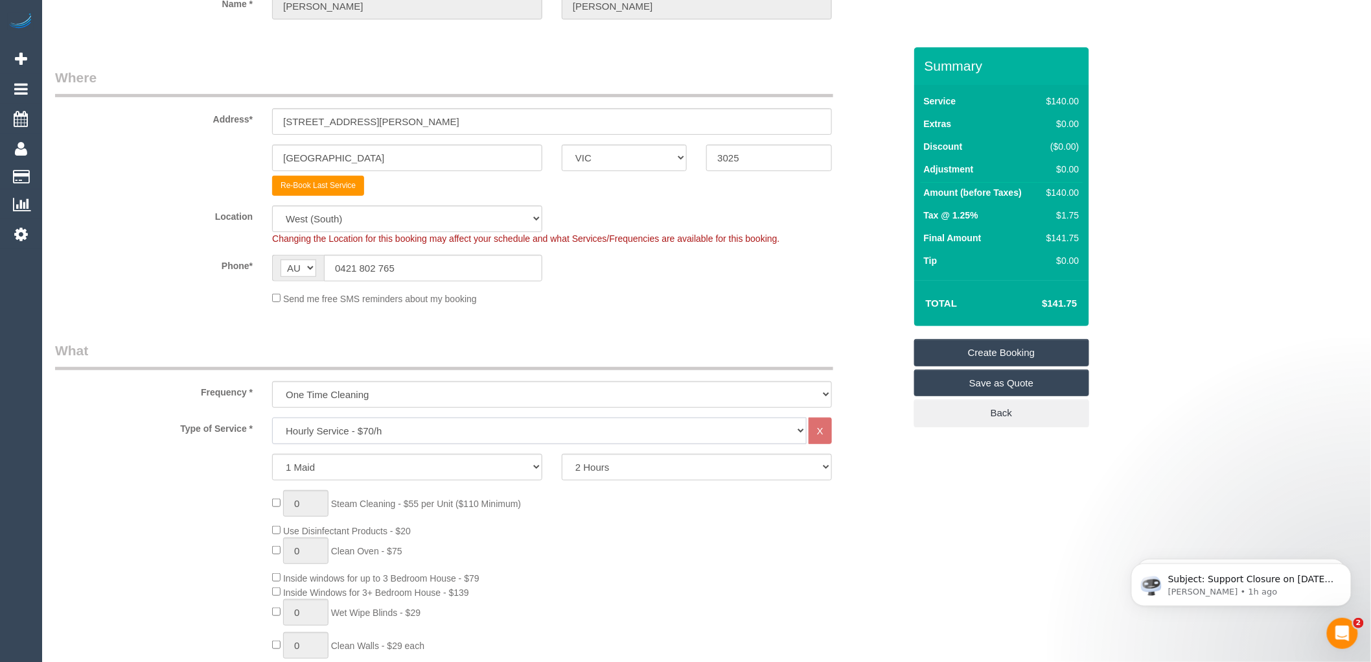
click at [371, 431] on select "Hourly Service - $70/h Hourly Service - $65/h Hourly Service - $60/h Hourly Ser…" at bounding box center [539, 430] width 535 height 27
select select "211"
click at [272, 418] on select "Hourly Service - $70/h Hourly Service - $65/h Hourly Service - $60/h Hourly Ser…" at bounding box center [539, 430] width 535 height 27
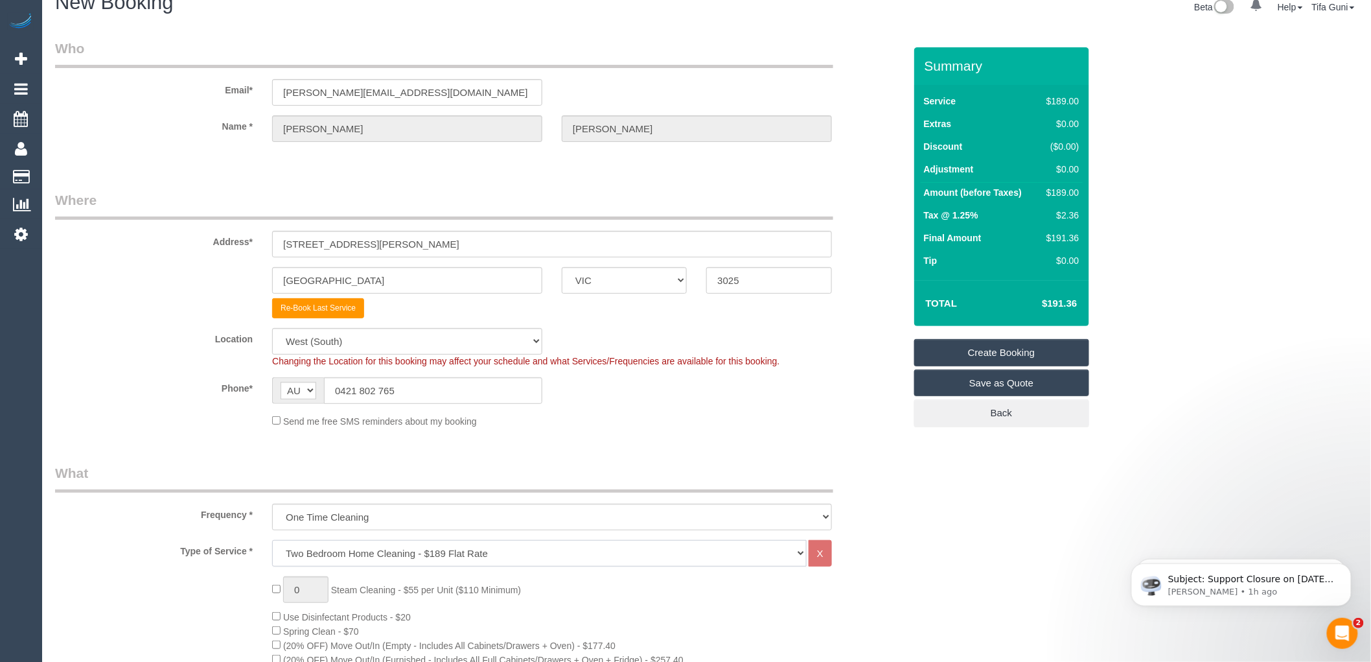
scroll to position [0, 0]
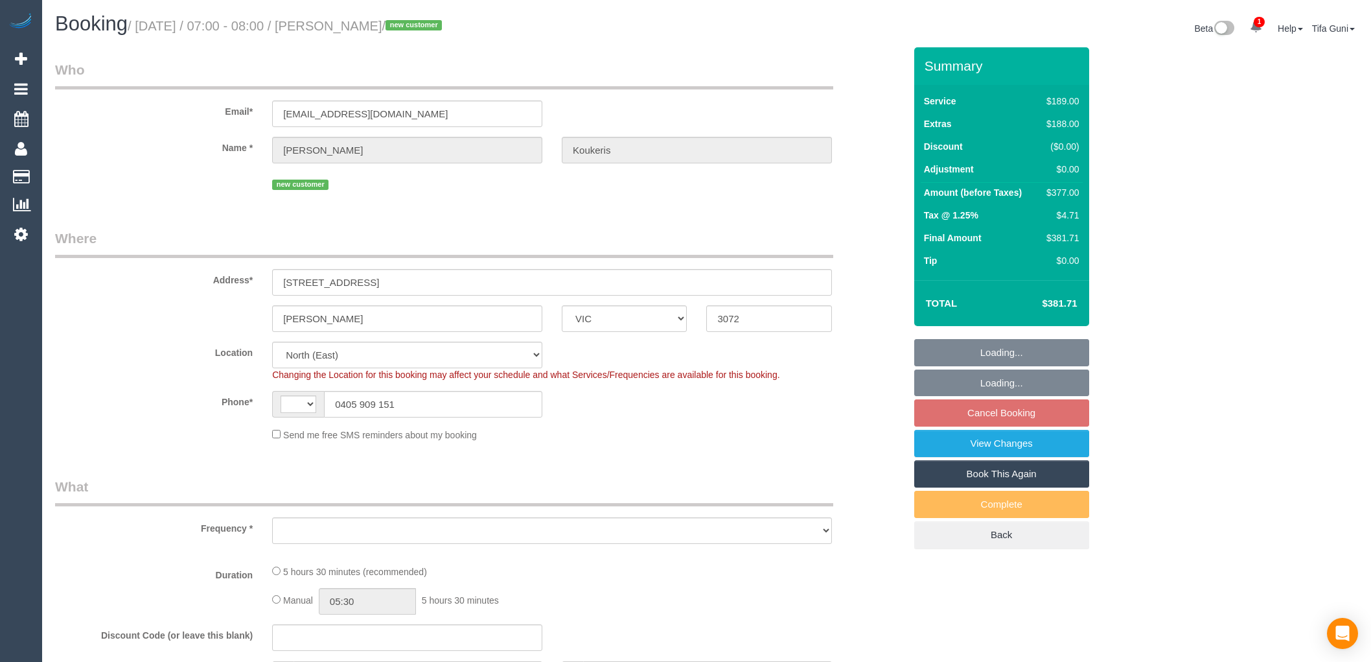
select select "VIC"
select select "number:28"
select select "number:14"
select select "number:19"
select select "string:AU"
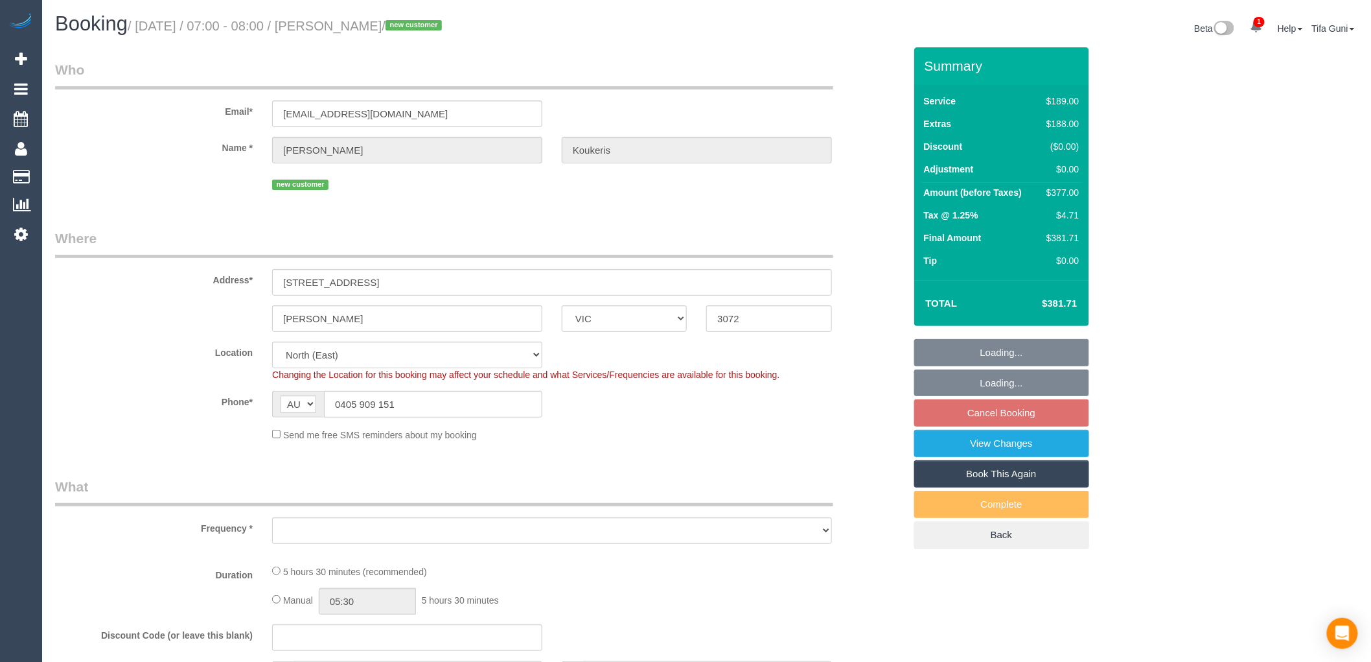
select select "object:1319"
select select "spot1"
select select "object:1420"
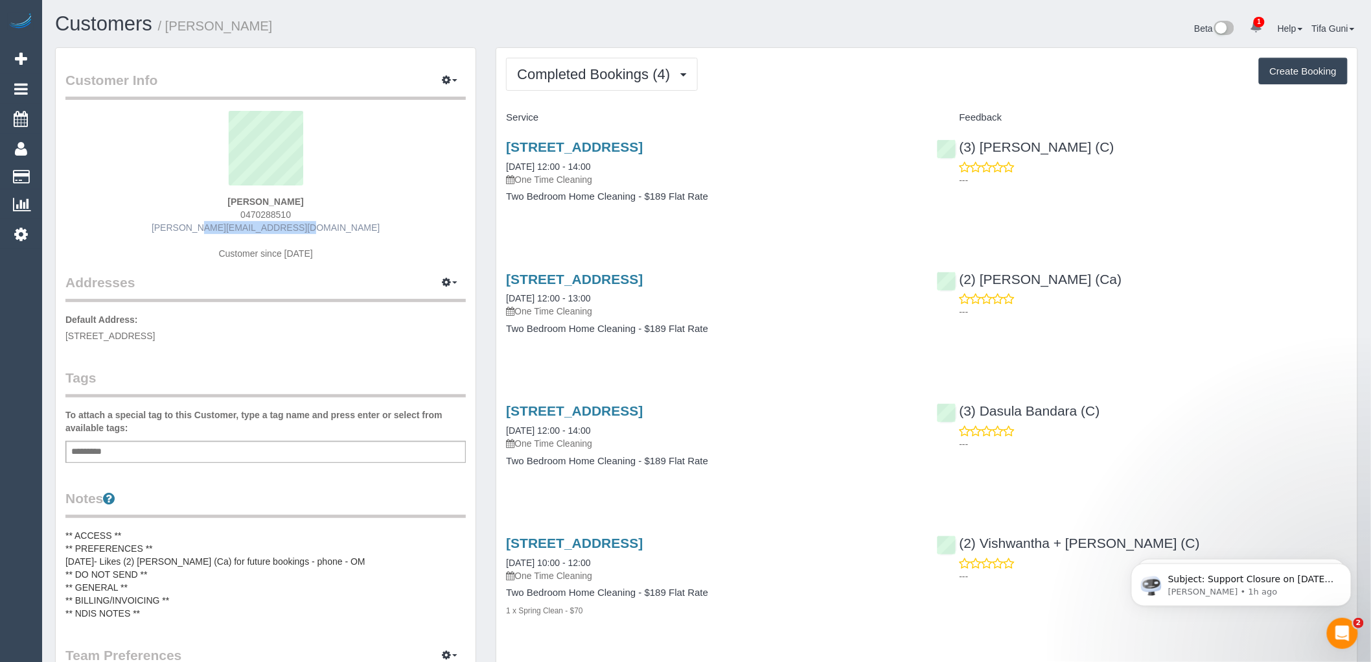
drag, startPoint x: 329, startPoint y: 224, endPoint x: 216, endPoint y: 226, distance: 112.8
click at [216, 226] on div "Osama Sarakibi 0470288510 osama.sarakibi@me.com Customer since 2025" at bounding box center [265, 192] width 400 height 162
copy link "osama.sarakibi@me.com"
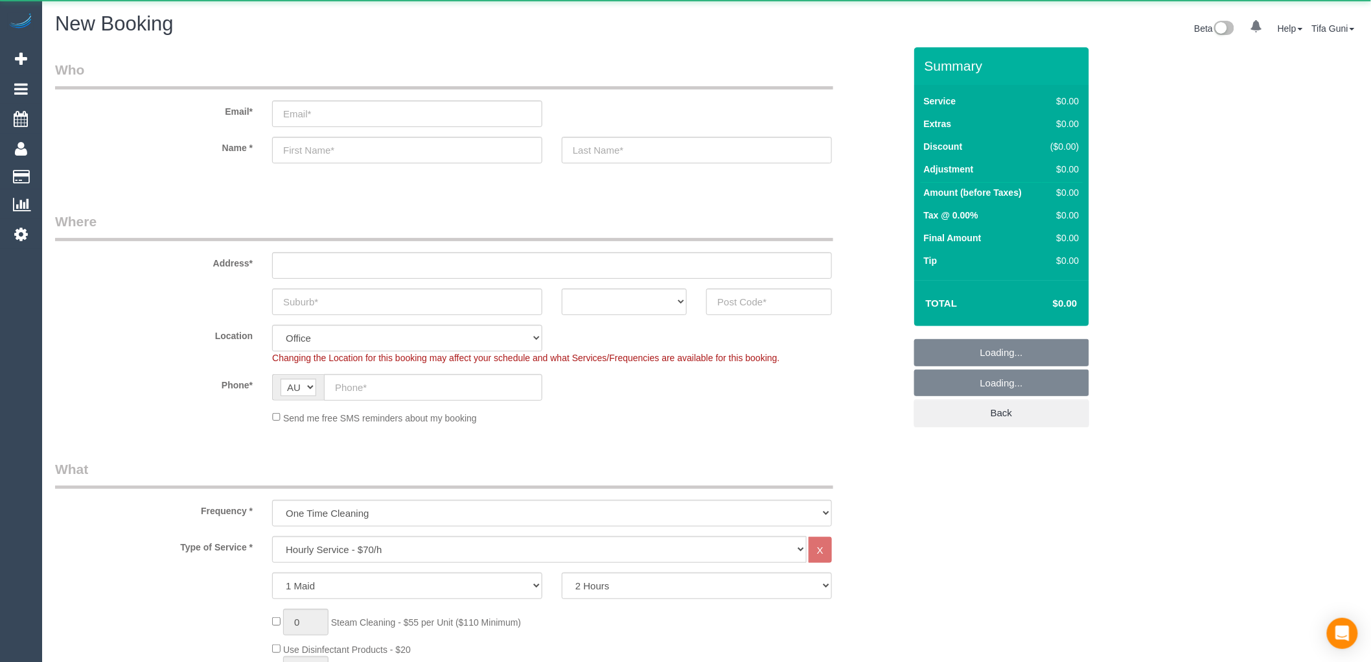
select select "object:1885"
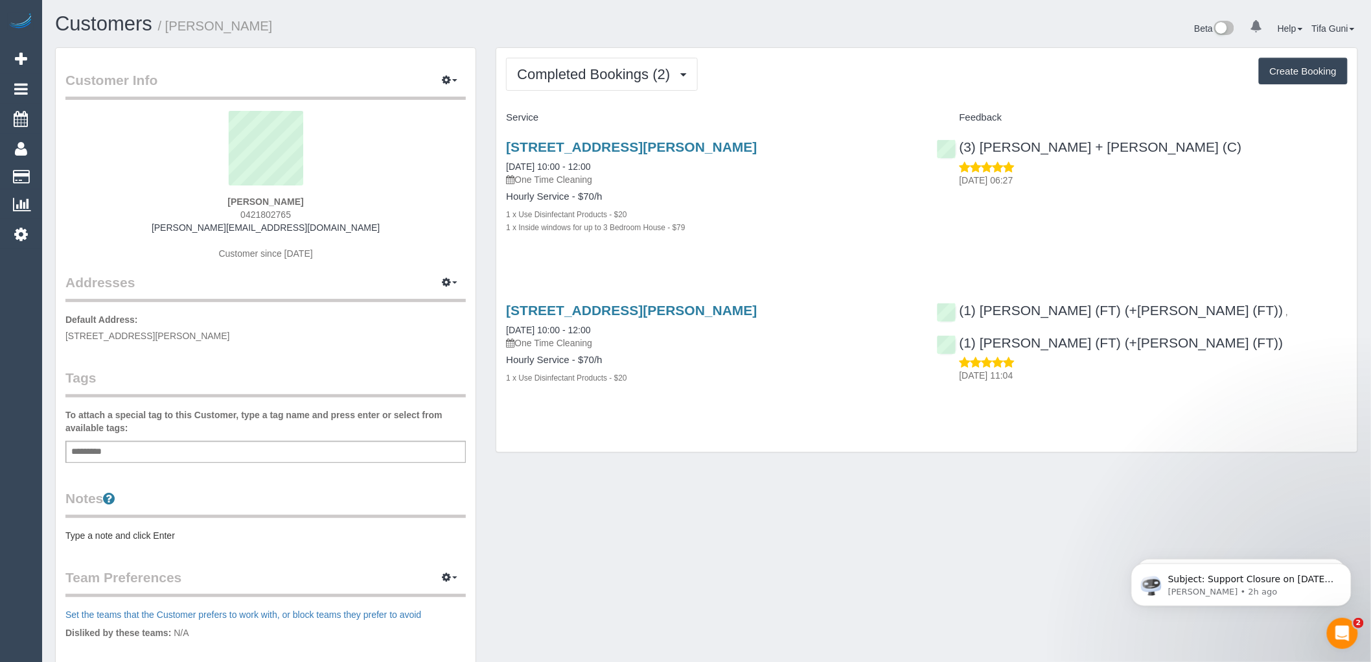
click at [1296, 73] on button "Create Booking" at bounding box center [1303, 71] width 89 height 27
select select "VIC"
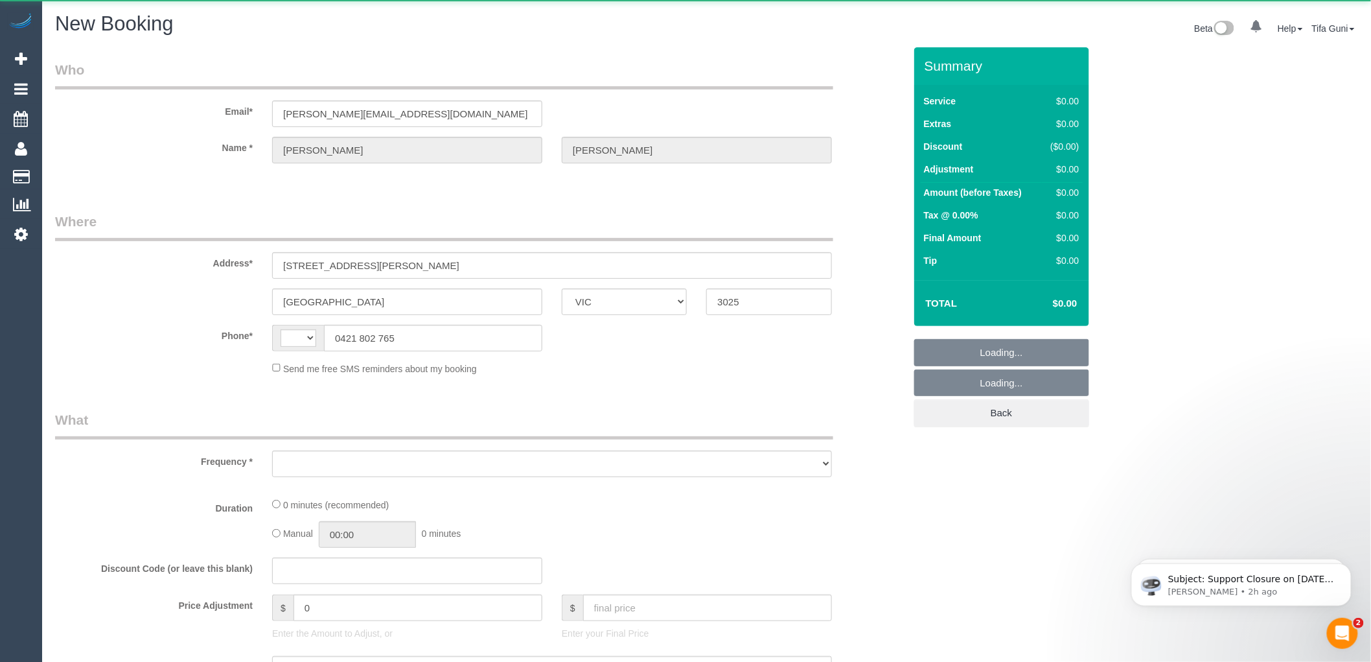
select select "string:AU"
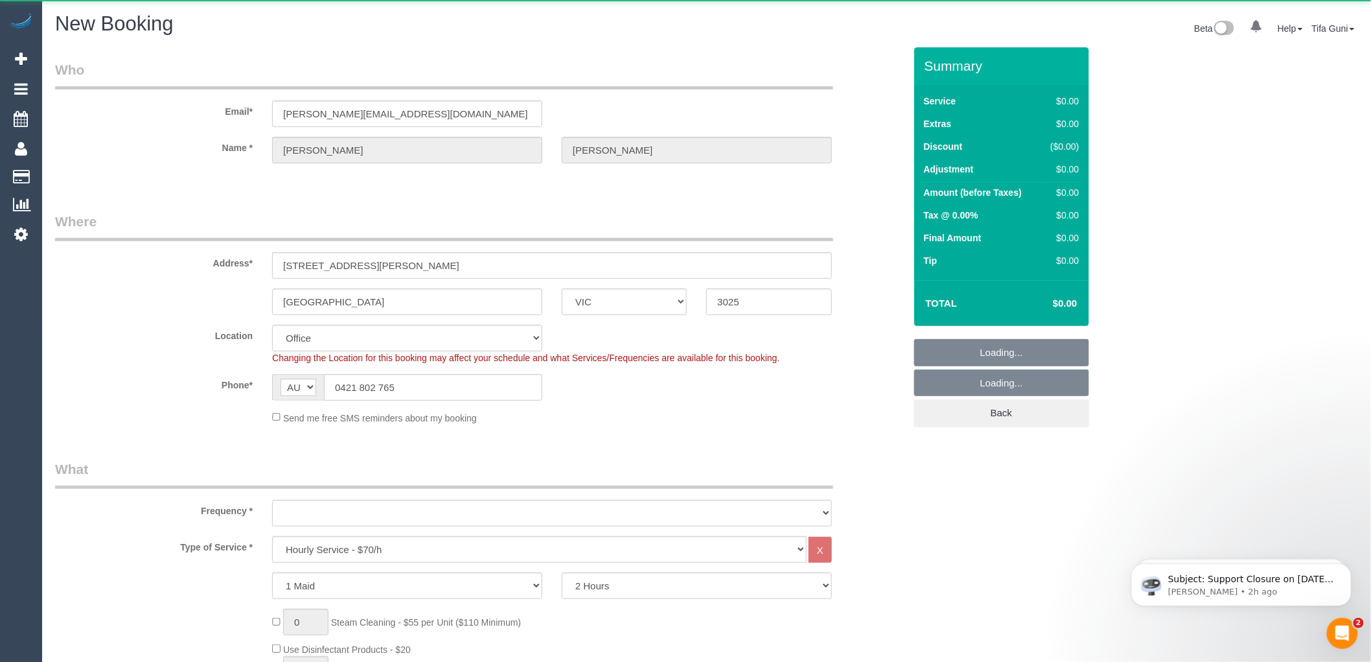
select select "string:stripe-pm_1RlpmD2GScqysDRVRxTAgJ2Q"
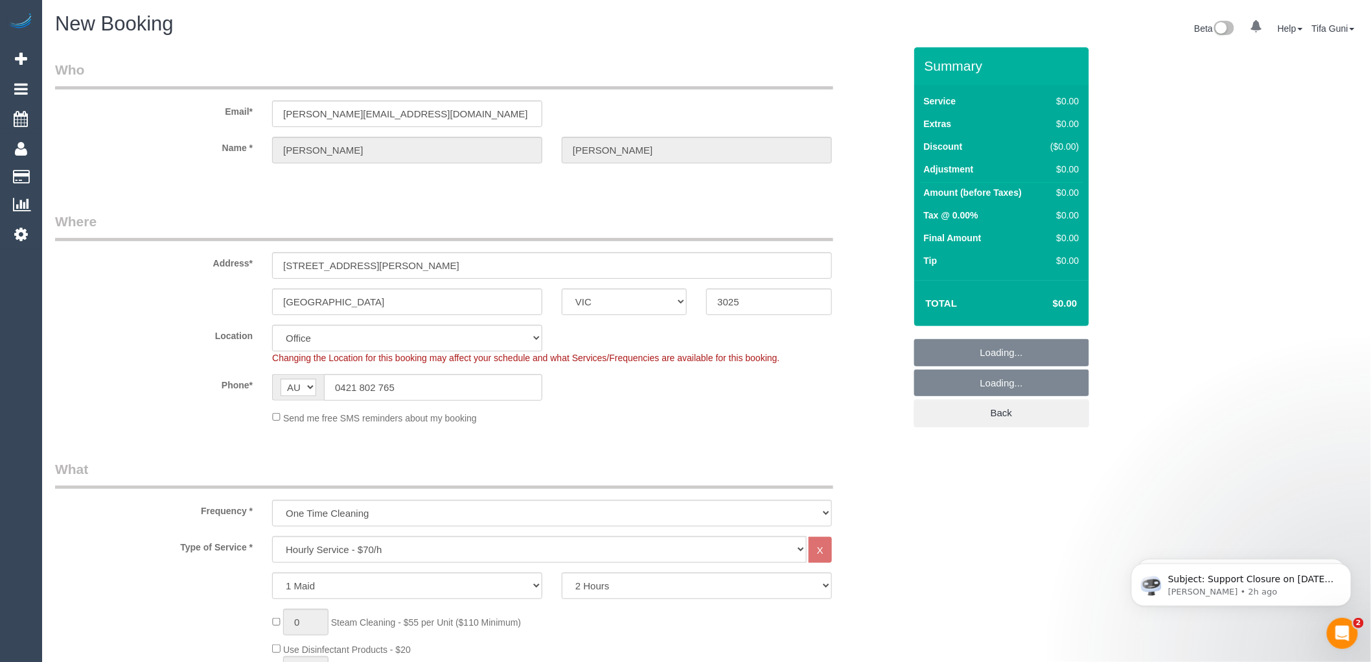
select select "object:2535"
select select "65"
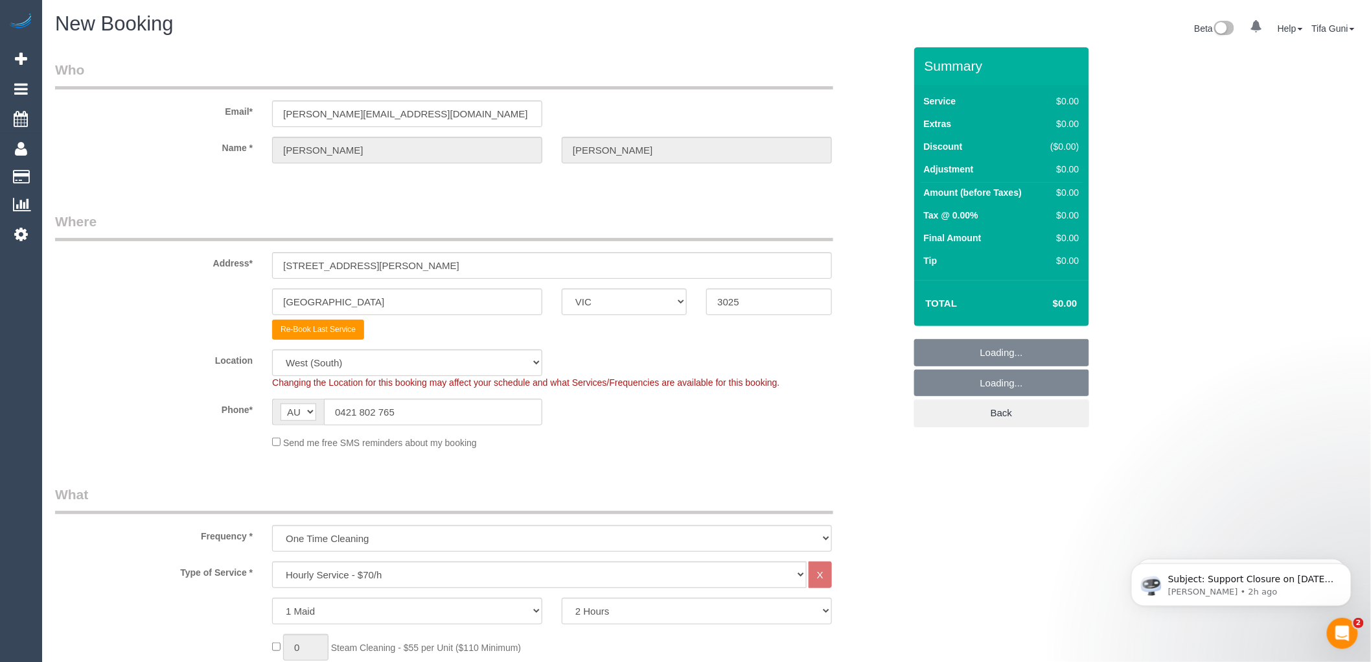
select select "object:2545"
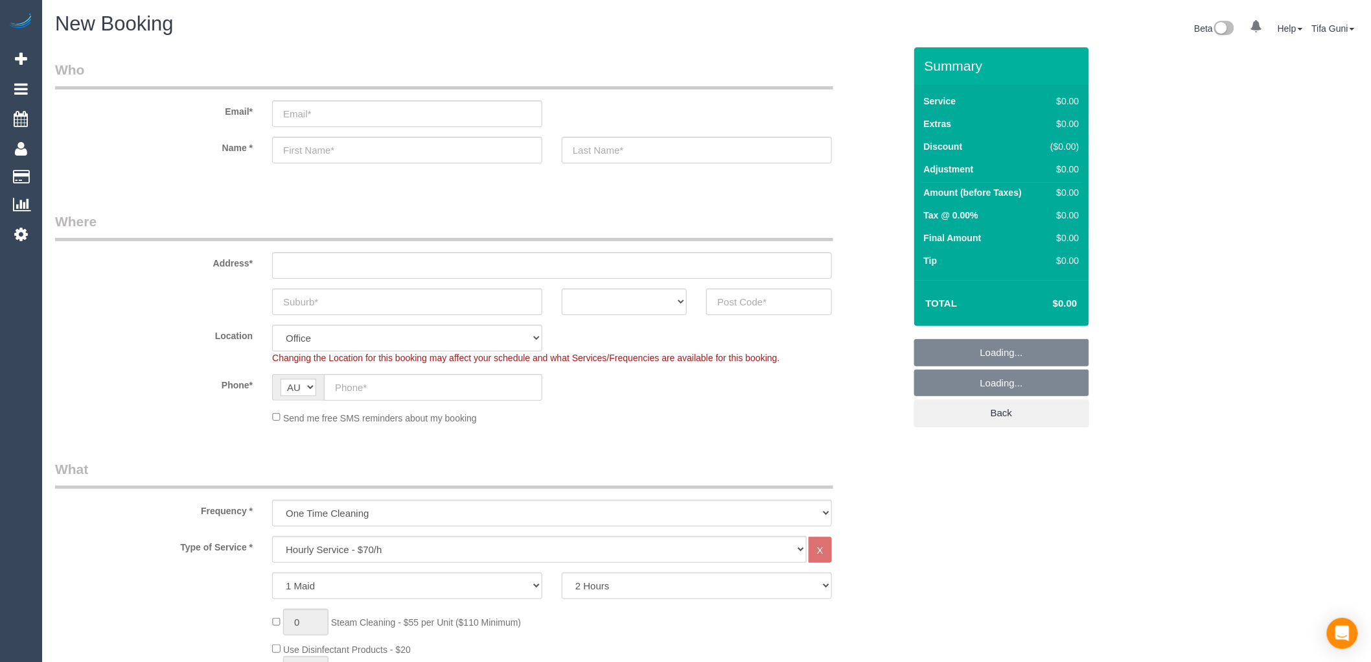
select select "object:2049"
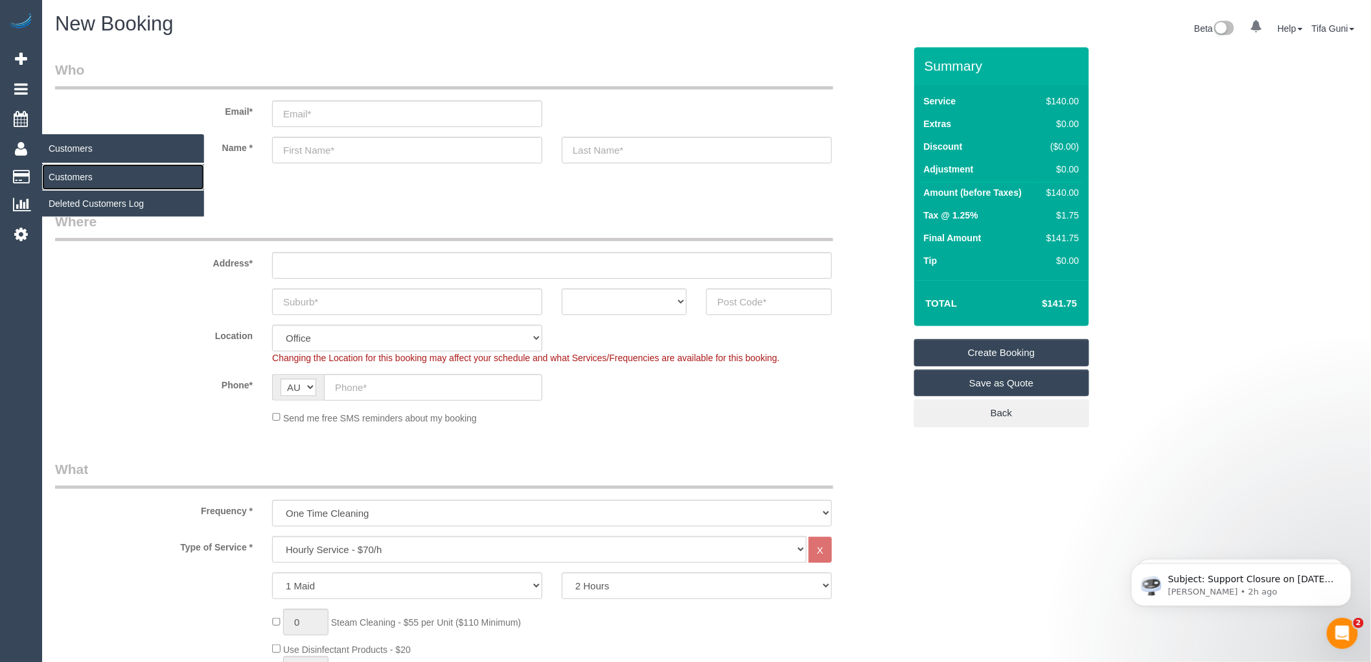
click at [73, 178] on link "Customers" at bounding box center [123, 177] width 162 height 26
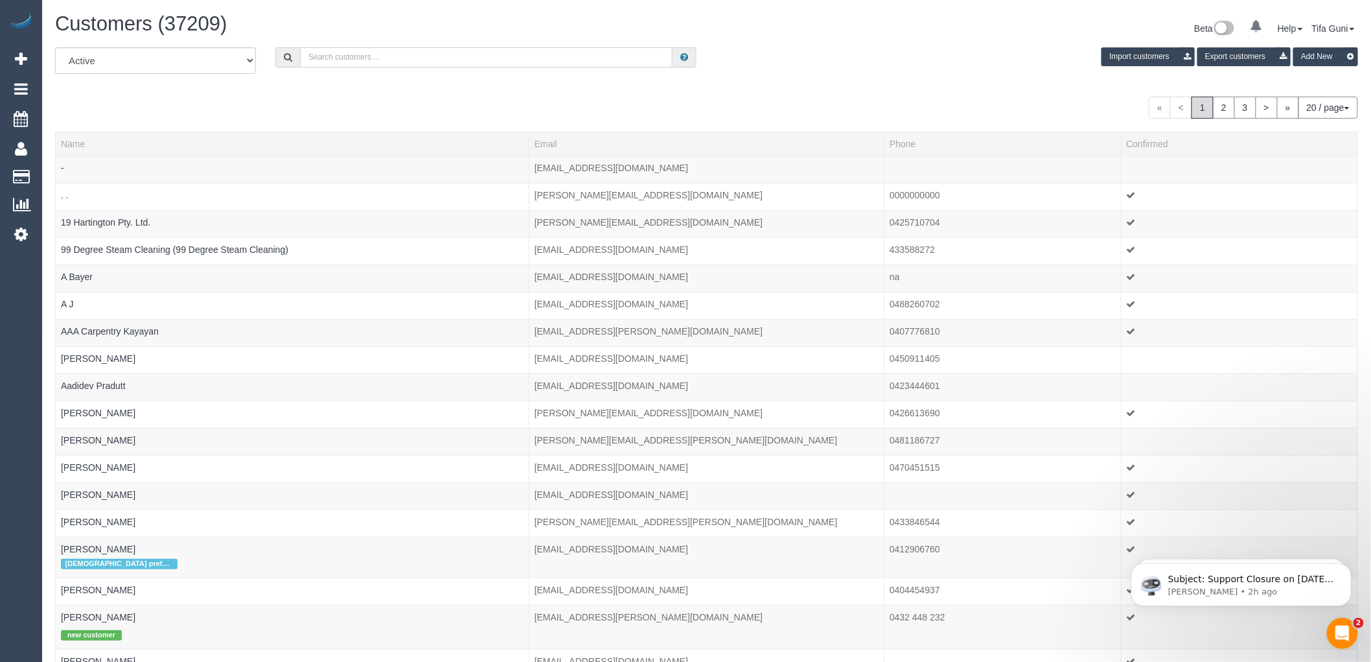
click at [461, 62] on input "text" at bounding box center [486, 57] width 373 height 20
paste input "jessica.deveny@ikon.edu.au"
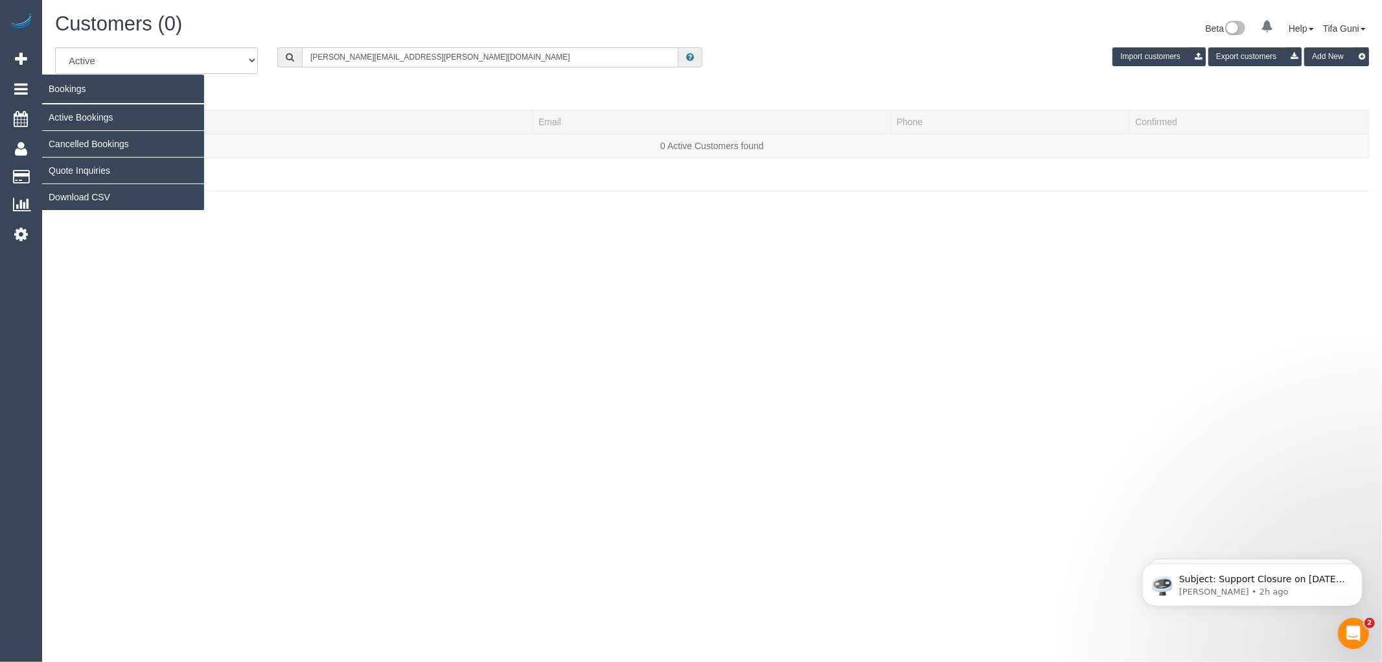
type input "jessica.deveny@ikon.edu.au"
click at [87, 168] on link "Quote Inquiries" at bounding box center [123, 170] width 162 height 26
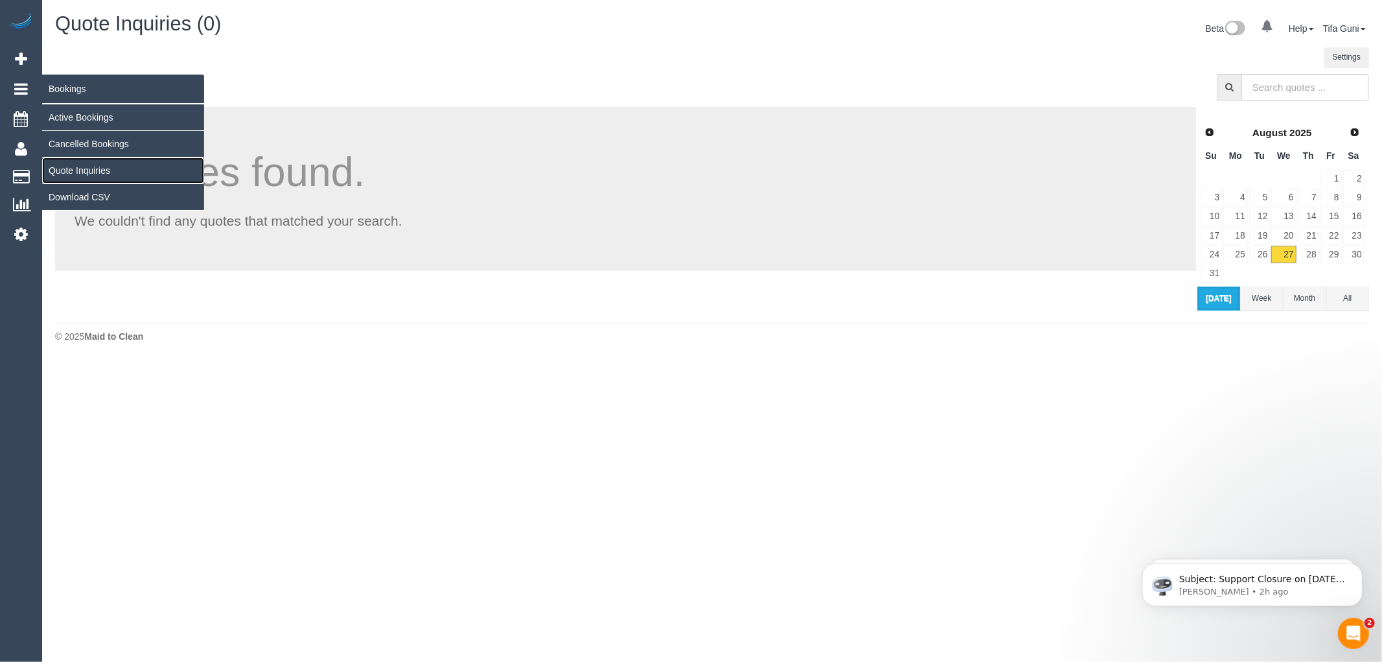
click at [98, 173] on link "Quote Inquiries" at bounding box center [123, 170] width 162 height 26
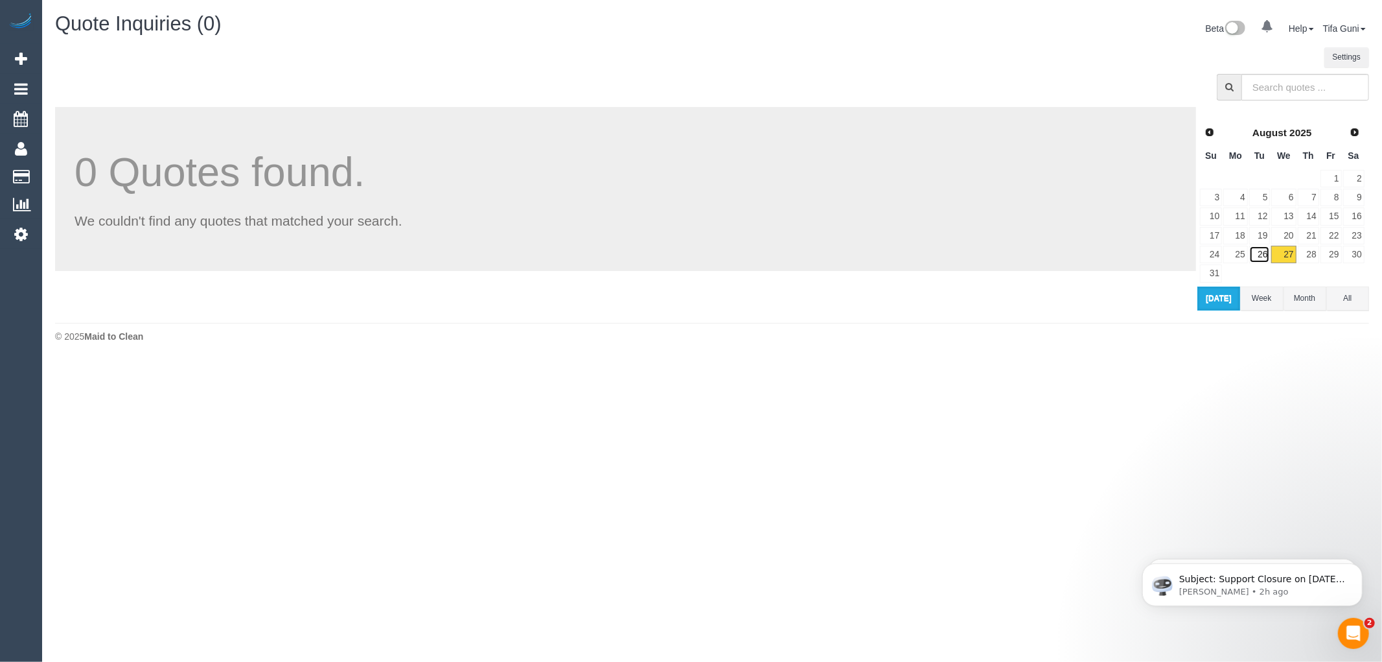
click at [1260, 254] on link "26" at bounding box center [1259, 254] width 21 height 17
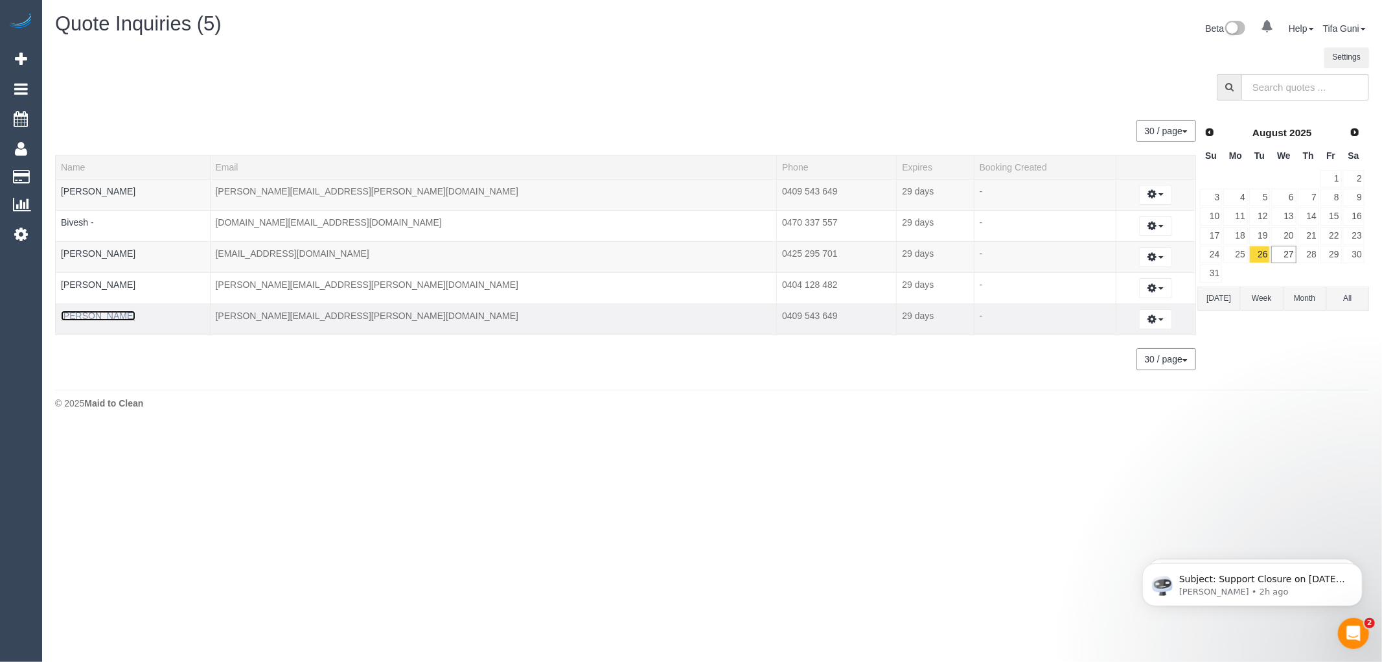
click at [110, 316] on link "Jessica Deveny" at bounding box center [98, 315] width 75 height 10
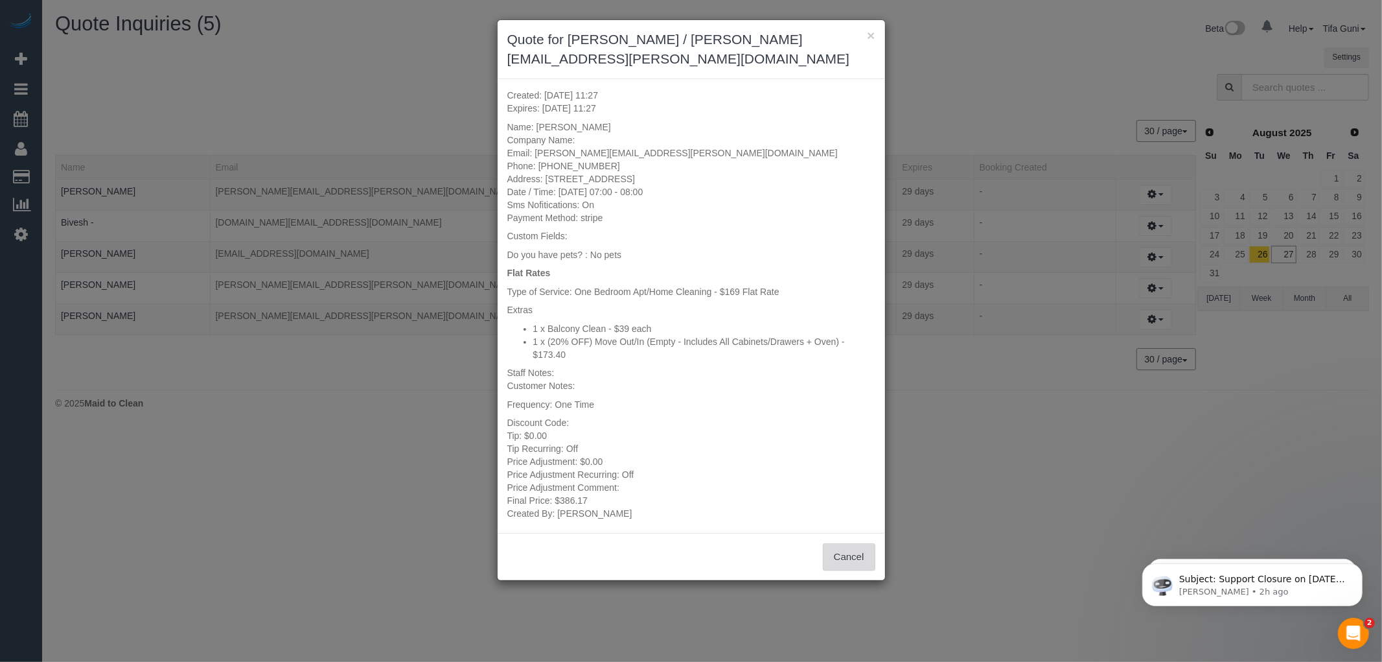
click at [841, 543] on button "Cancel" at bounding box center [849, 556] width 52 height 27
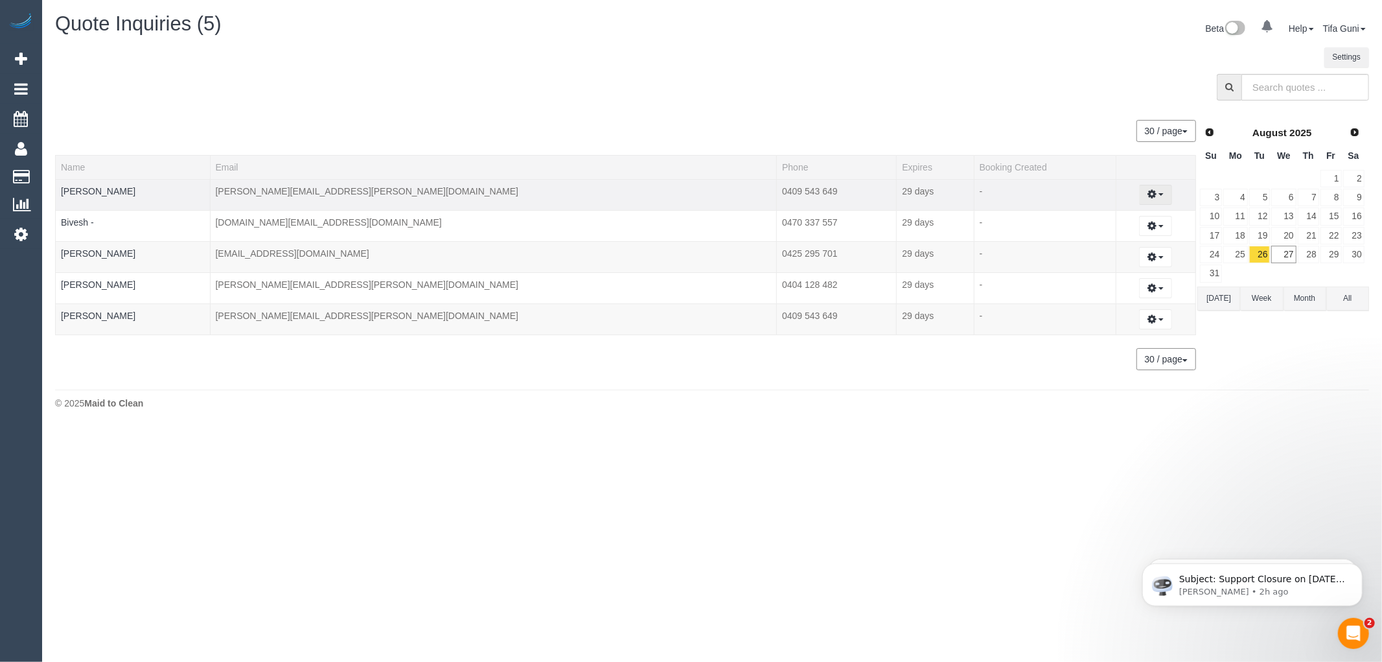
click at [1149, 196] on button "button" at bounding box center [1155, 195] width 33 height 20
click at [1091, 222] on link "Create Booking" at bounding box center [1111, 218] width 122 height 17
select select "VIC"
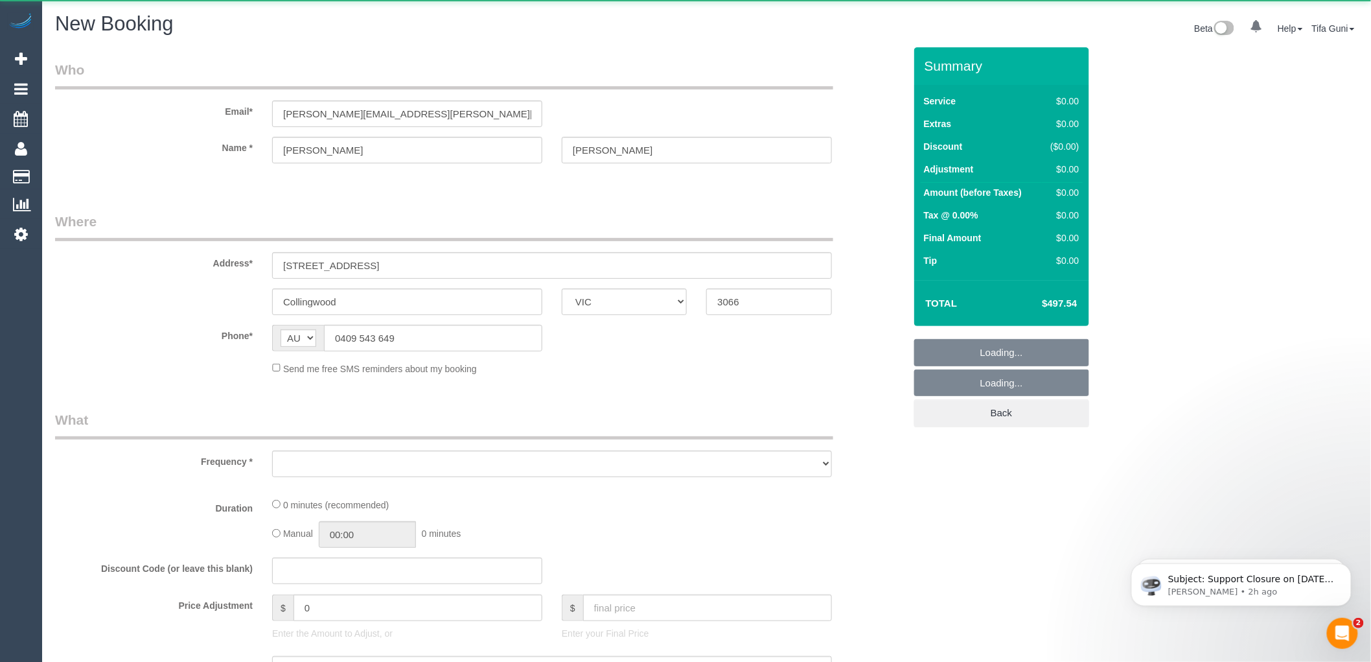
select select "number:28"
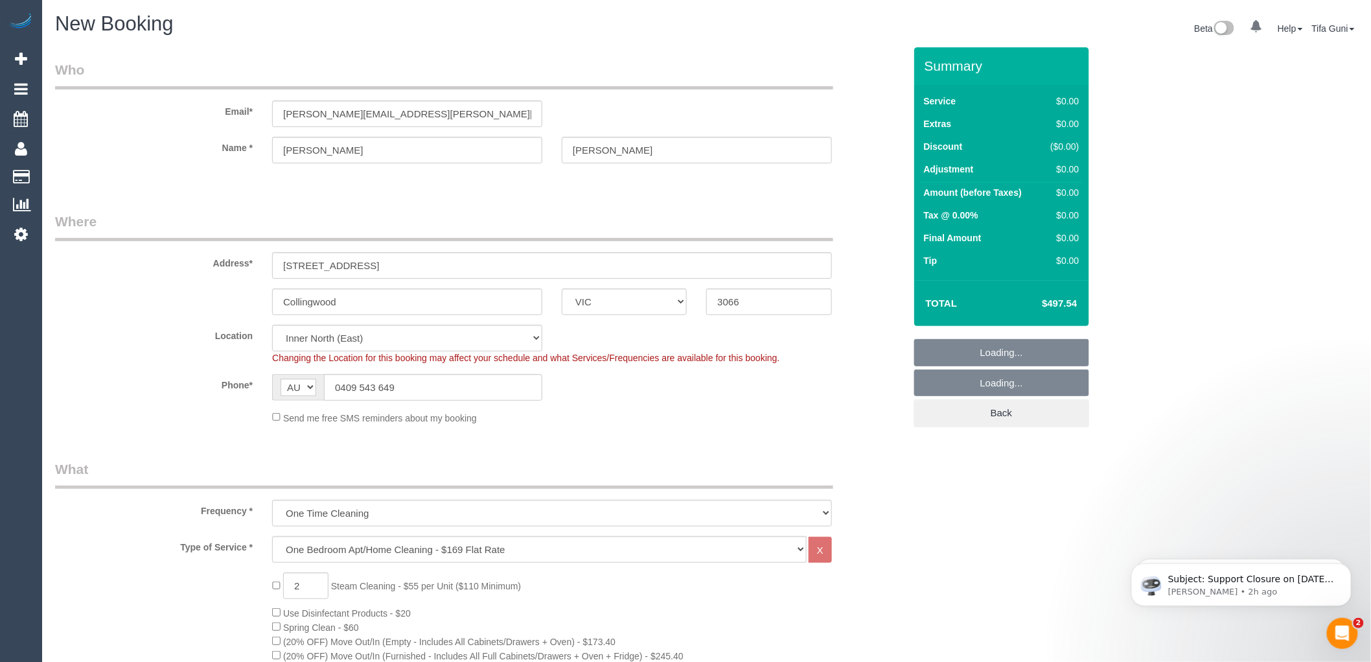
select select "object:3025"
select select "spot1"
select select
select select "object:3831"
select select "spot22"
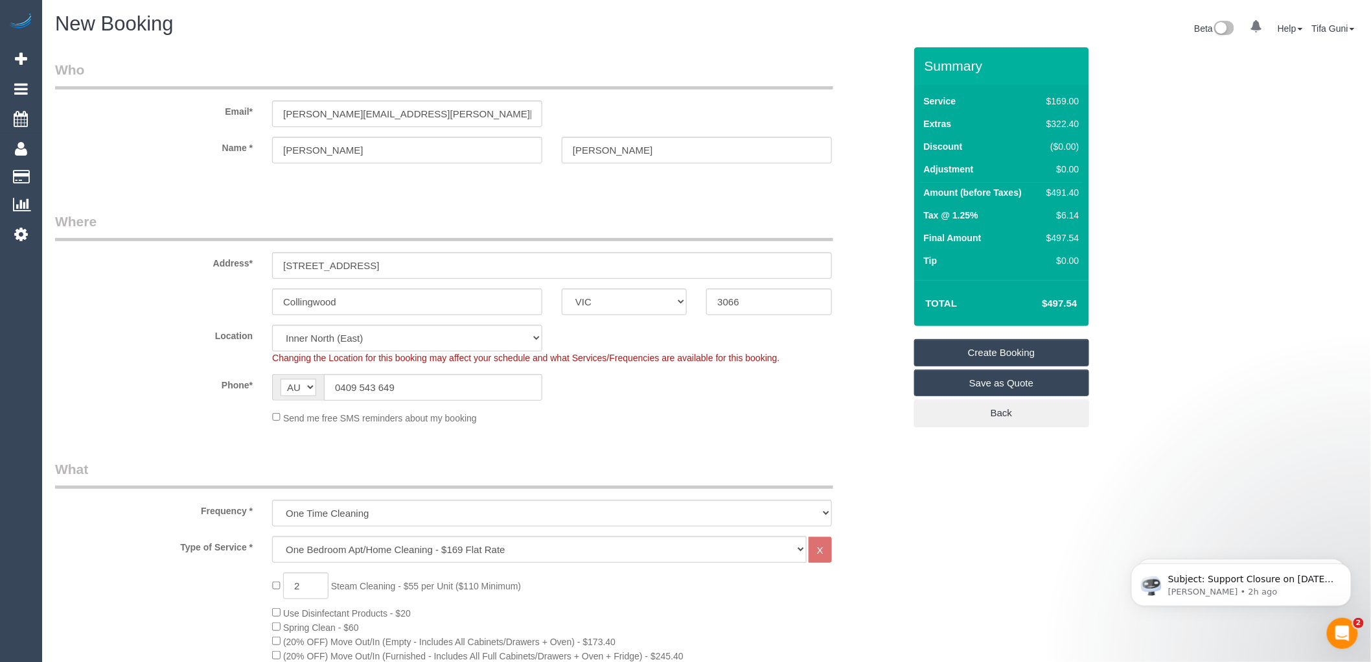
scroll to position [288, 0]
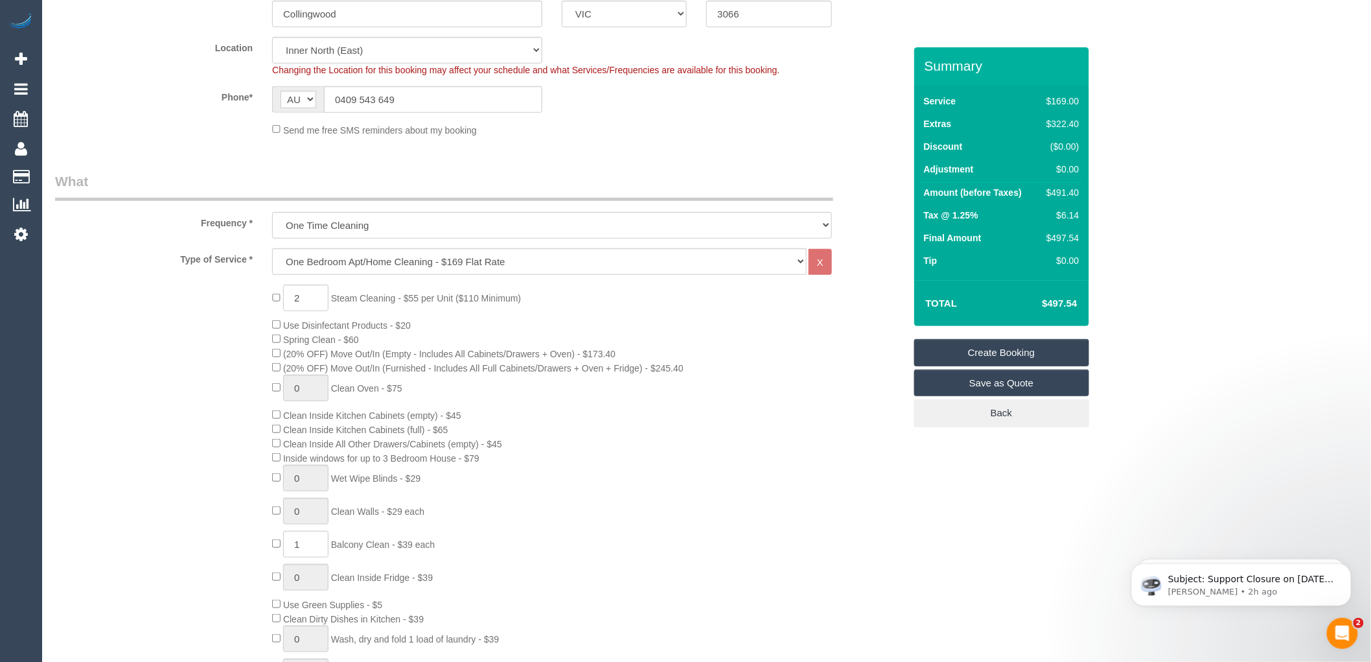
select select "spot43"
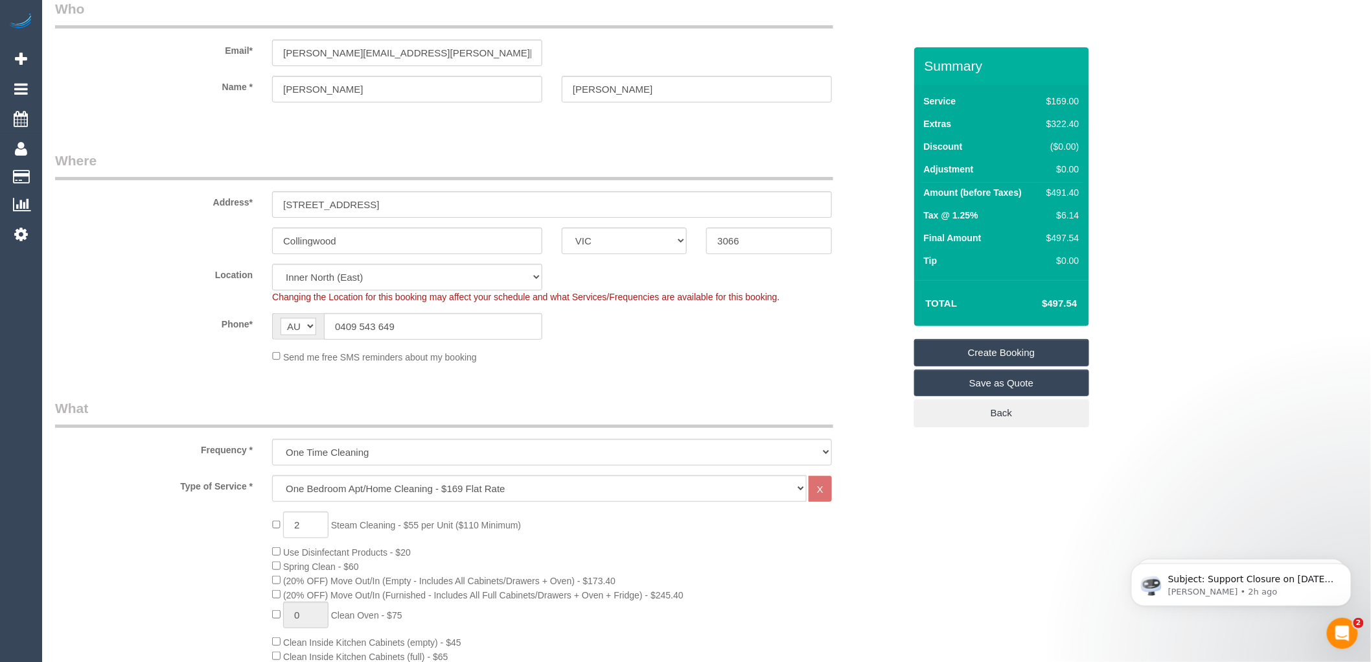
scroll to position [144, 0]
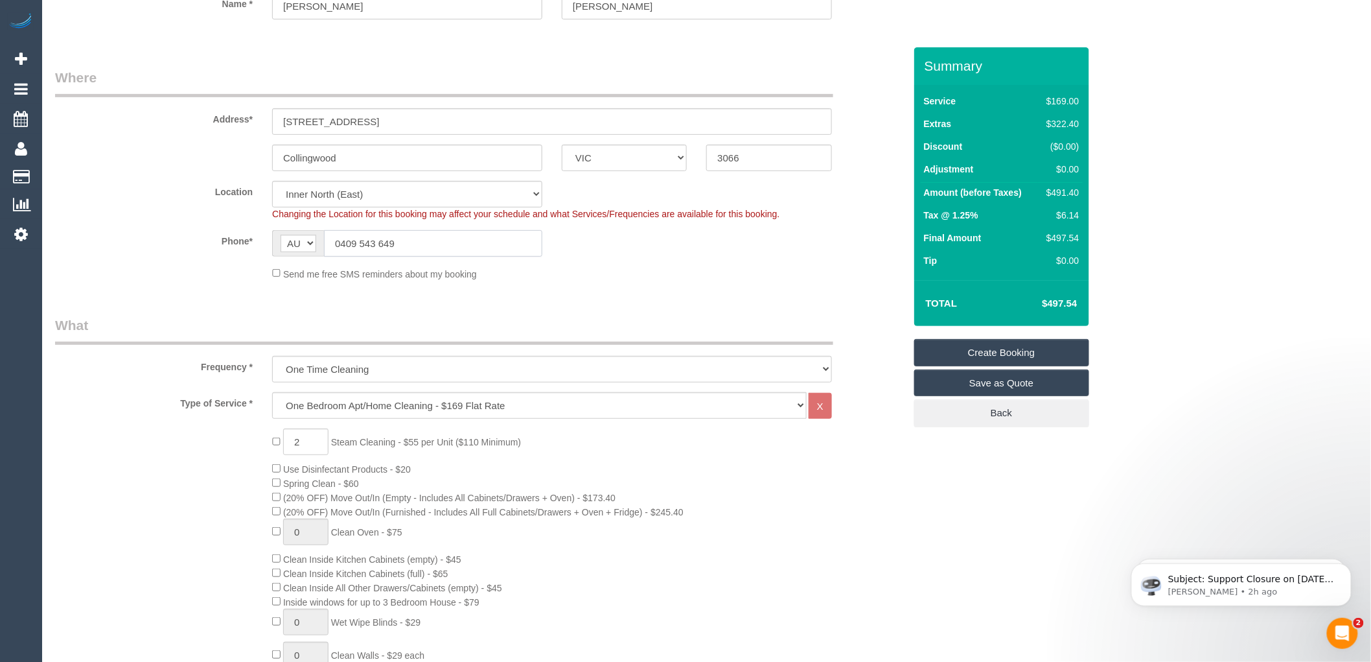
drag, startPoint x: 426, startPoint y: 245, endPoint x: 337, endPoint y: 245, distance: 89.4
click at [337, 245] on input "0409 543 649" at bounding box center [433, 243] width 218 height 27
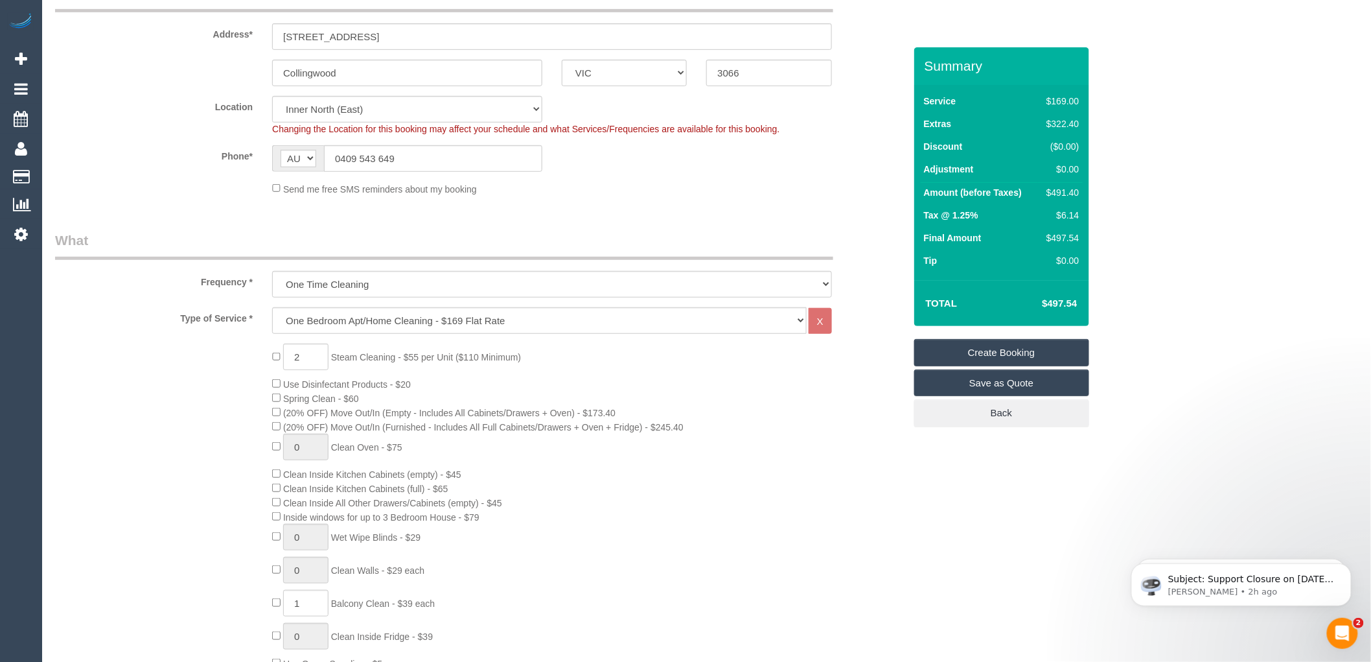
scroll to position [0, 0]
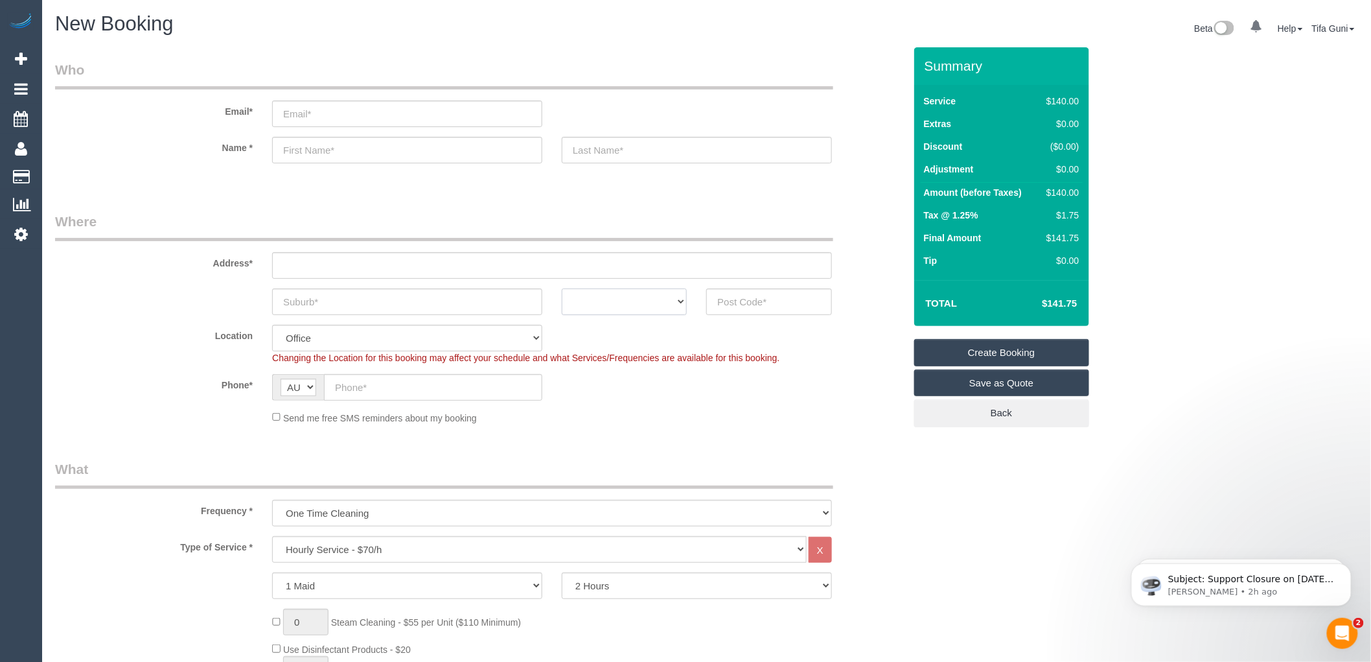
click at [677, 305] on select "ACT [GEOGRAPHIC_DATA] NT [GEOGRAPHIC_DATA] SA TAS [GEOGRAPHIC_DATA] [GEOGRAPHIC…" at bounding box center [624, 301] width 125 height 27
select select "VIC"
click at [562, 288] on select "ACT NSW NT QLD SA TAS VIC WA" at bounding box center [624, 301] width 125 height 27
click at [732, 301] on input "text" at bounding box center [768, 301] width 125 height 27
drag, startPoint x: 753, startPoint y: 292, endPoint x: 712, endPoint y: 295, distance: 41.6
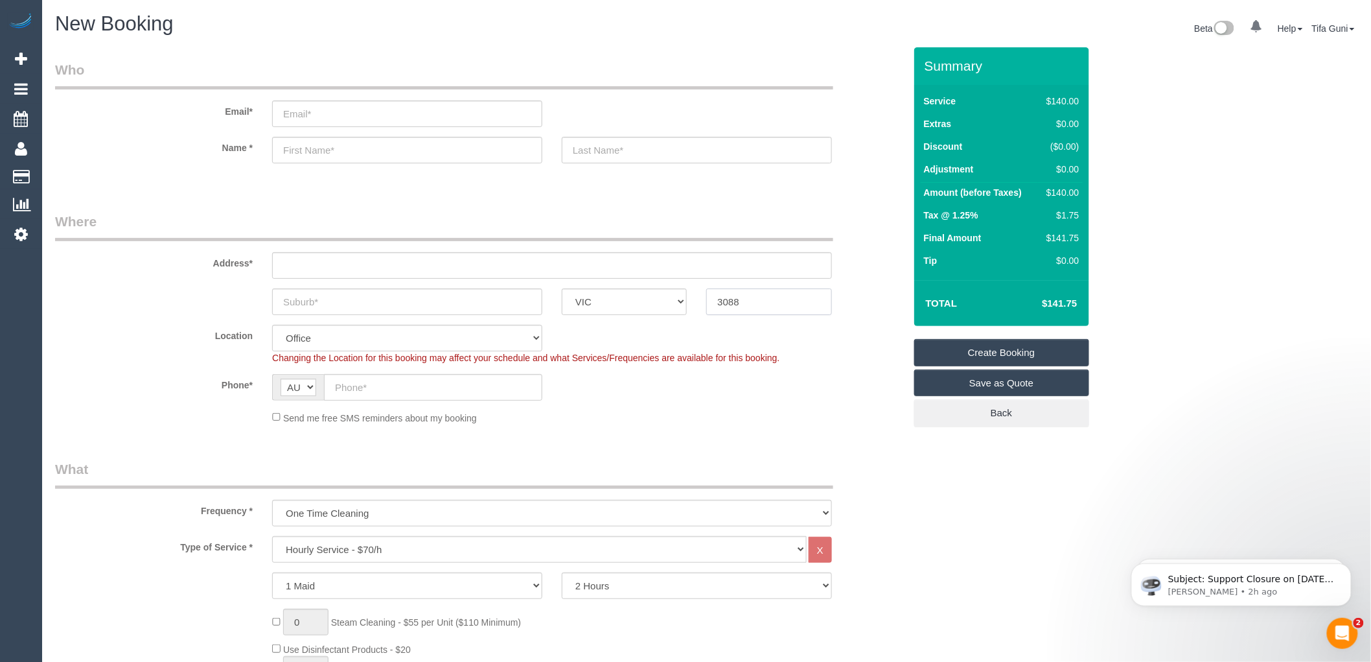
click at [712, 295] on input "3088" at bounding box center [768, 301] width 125 height 27
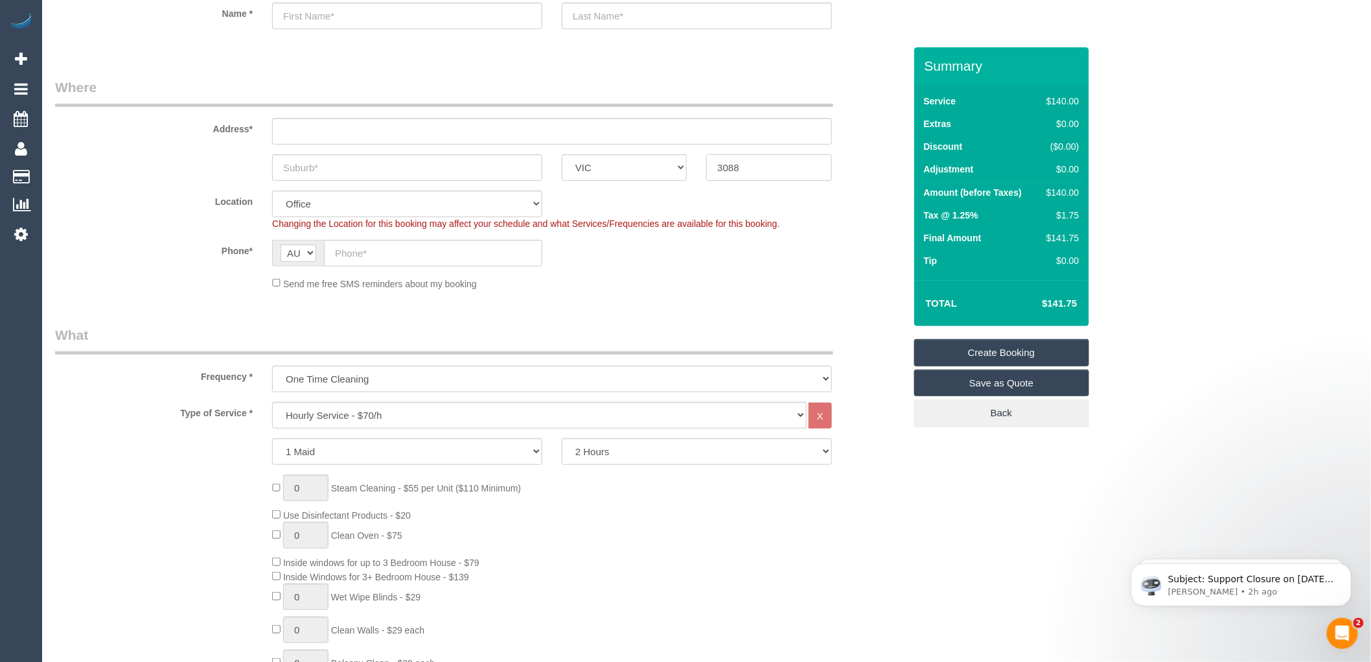
scroll to position [144, 0]
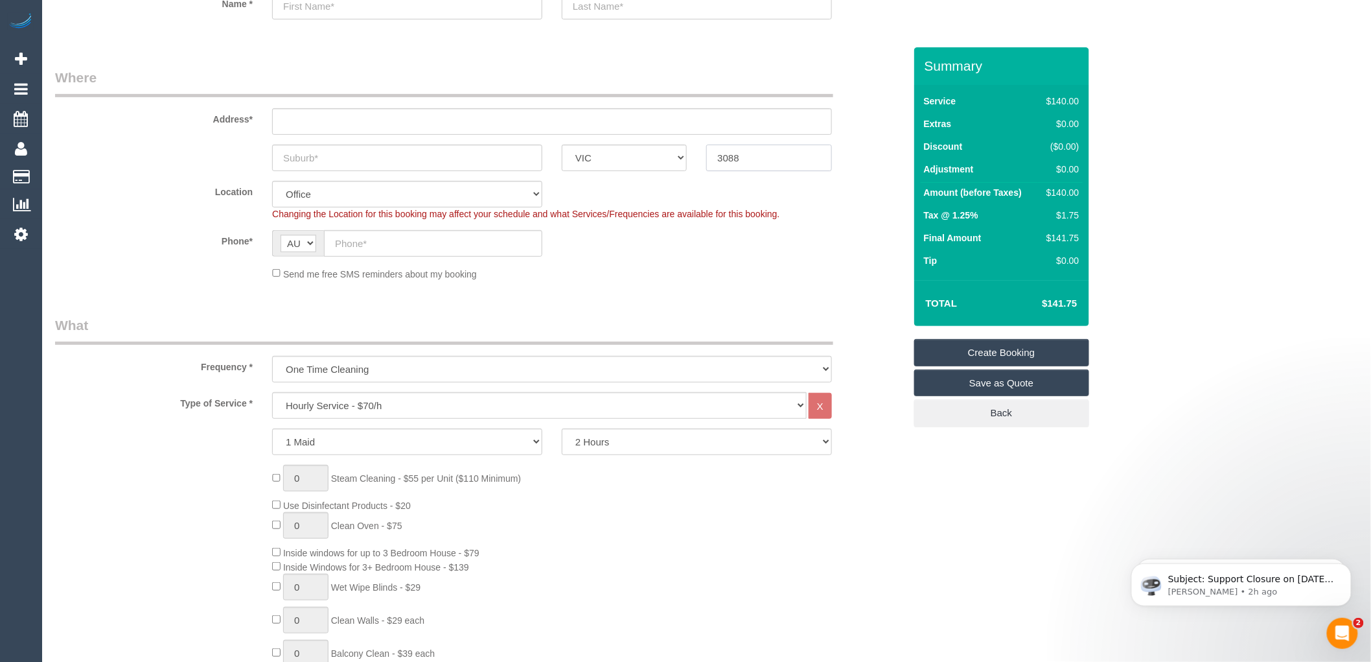
type input "3088"
click at [331, 410] on select "Hourly Service - $70/h Hourly Service - $65/h Hourly Service - $60/h Hourly Ser…" at bounding box center [539, 405] width 535 height 27
select select "215"
click at [272, 393] on select "Hourly Service - $70/h Hourly Service - $65/h Hourly Service - $60/h Hourly Ser…" at bounding box center [539, 405] width 535 height 27
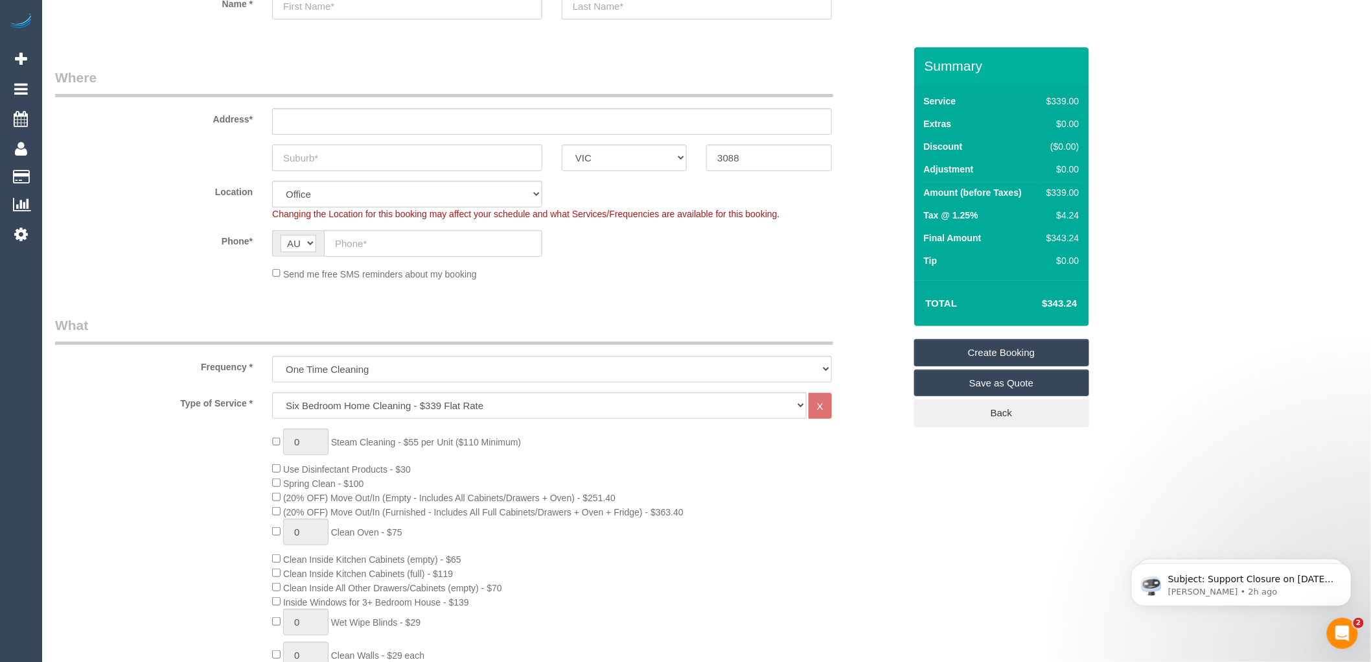
click at [437, 156] on input "text" at bounding box center [407, 158] width 270 height 27
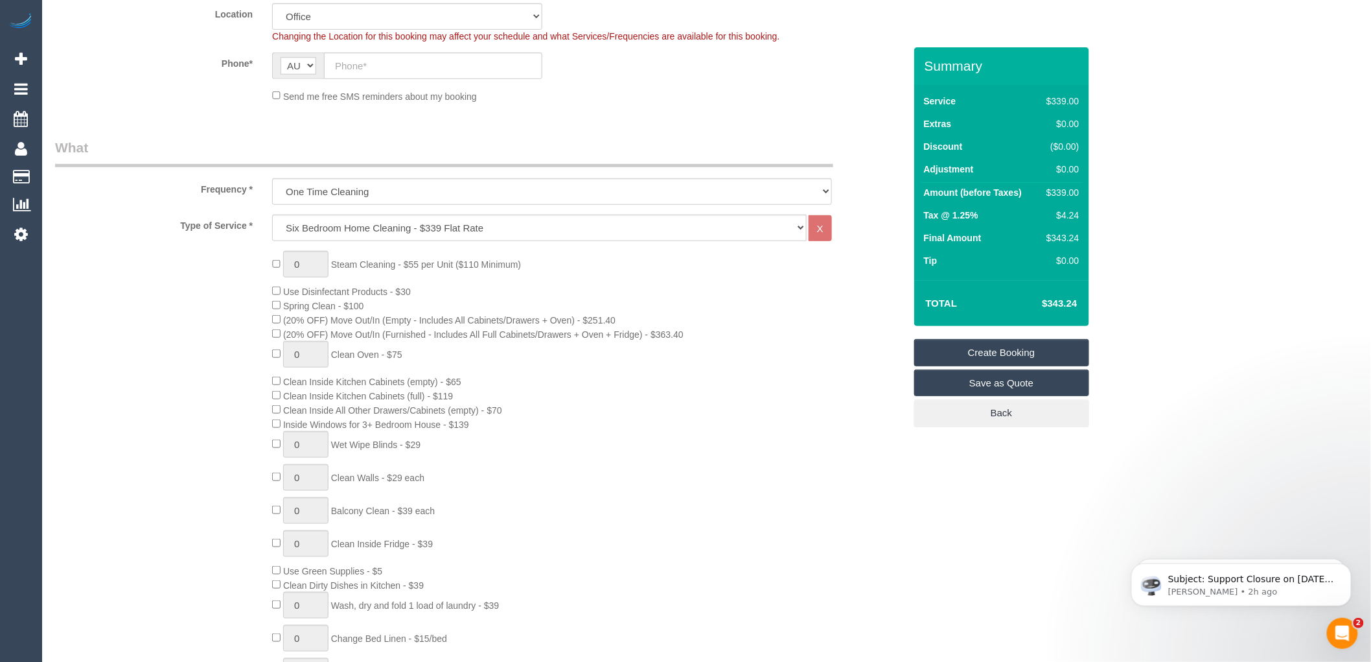
scroll to position [360, 0]
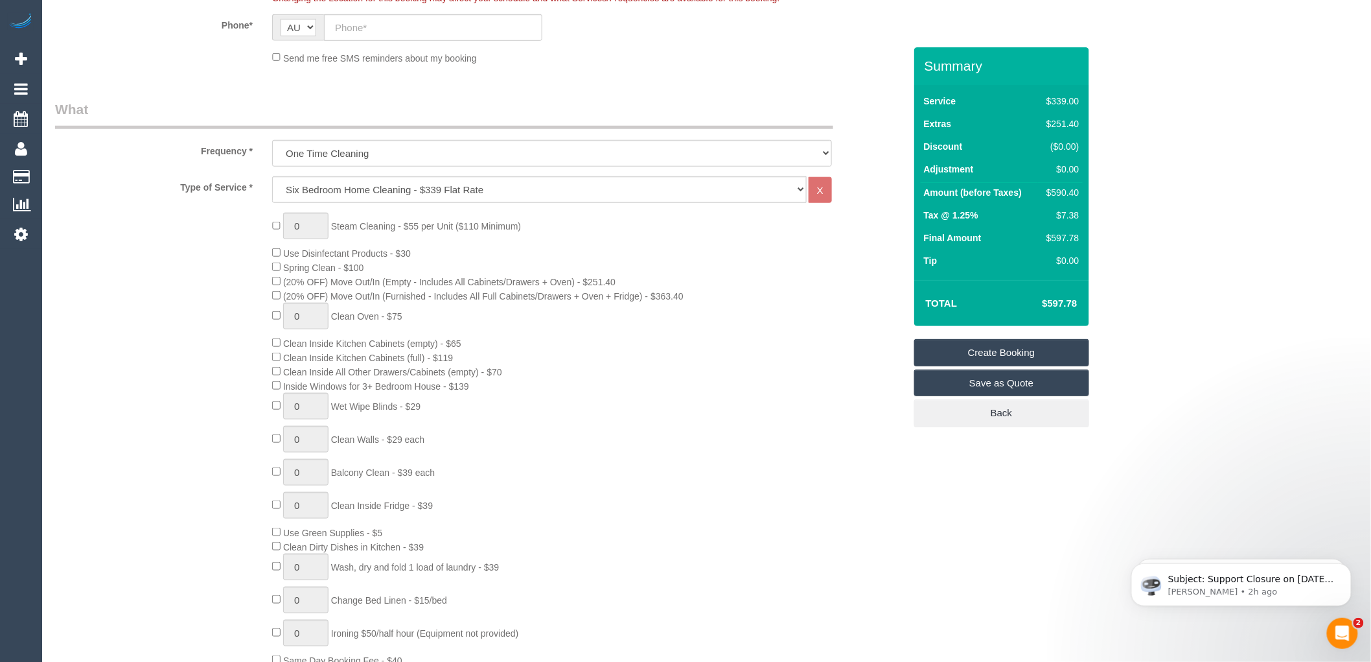
click at [521, 331] on div "0 Steam Cleaning - $55 per Unit ($110 Minimum) Use Disinfectant Products - $30 …" at bounding box center [587, 440] width 651 height 454
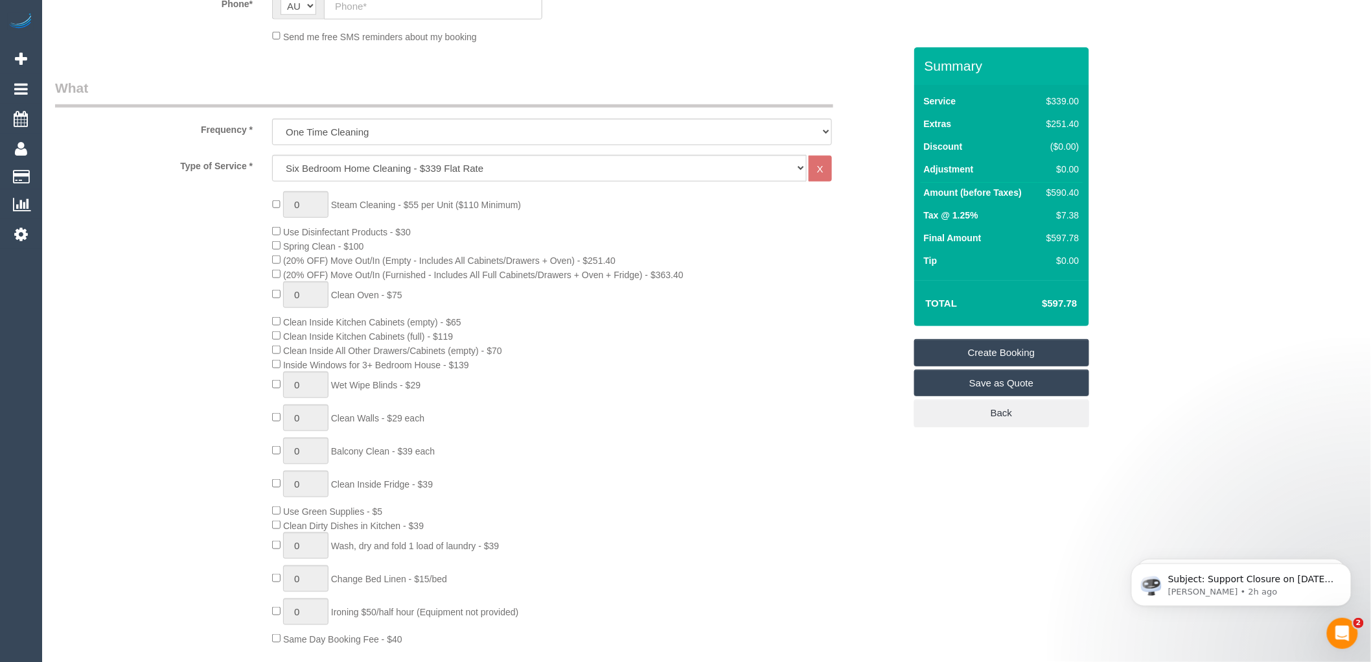
scroll to position [288, 0]
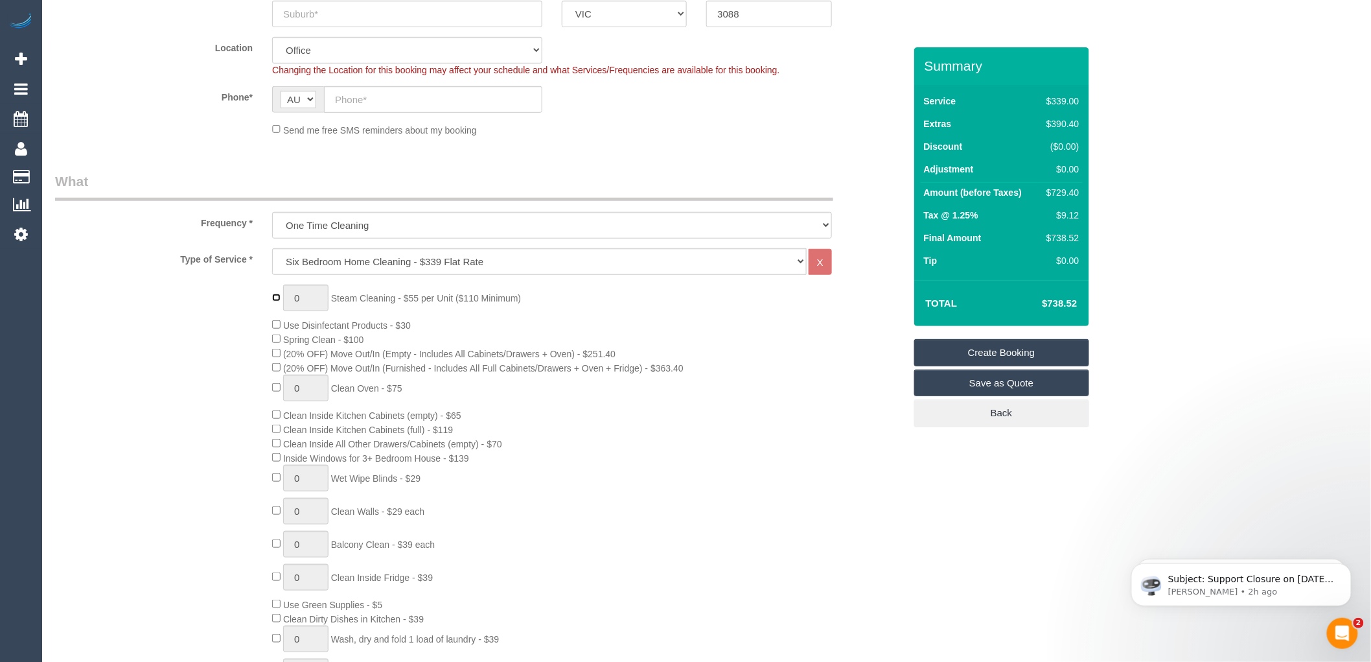
type input "1"
click at [319, 301] on input "1" at bounding box center [305, 297] width 45 height 27
type input "2"
click at [612, 305] on div "2 Steam Cleaning - $55 per Unit ($110 Minimum) Use Disinfectant Products - $30 …" at bounding box center [587, 511] width 651 height 454
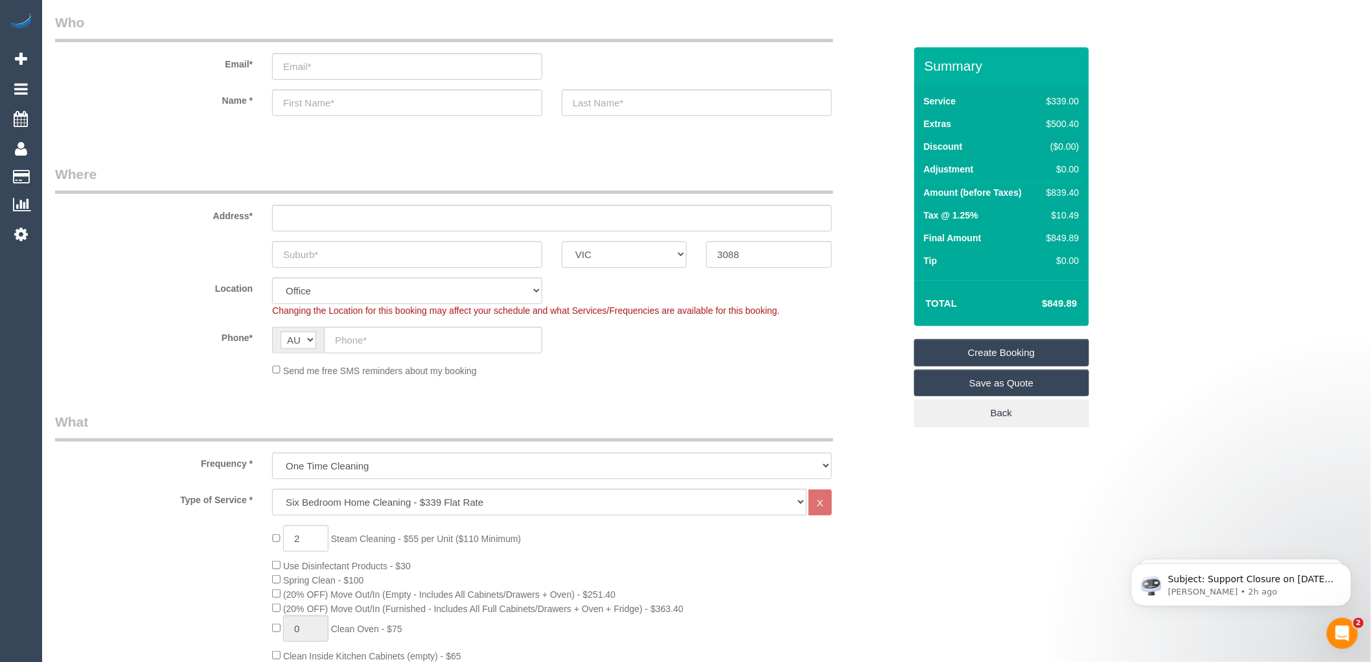
scroll to position [72, 0]
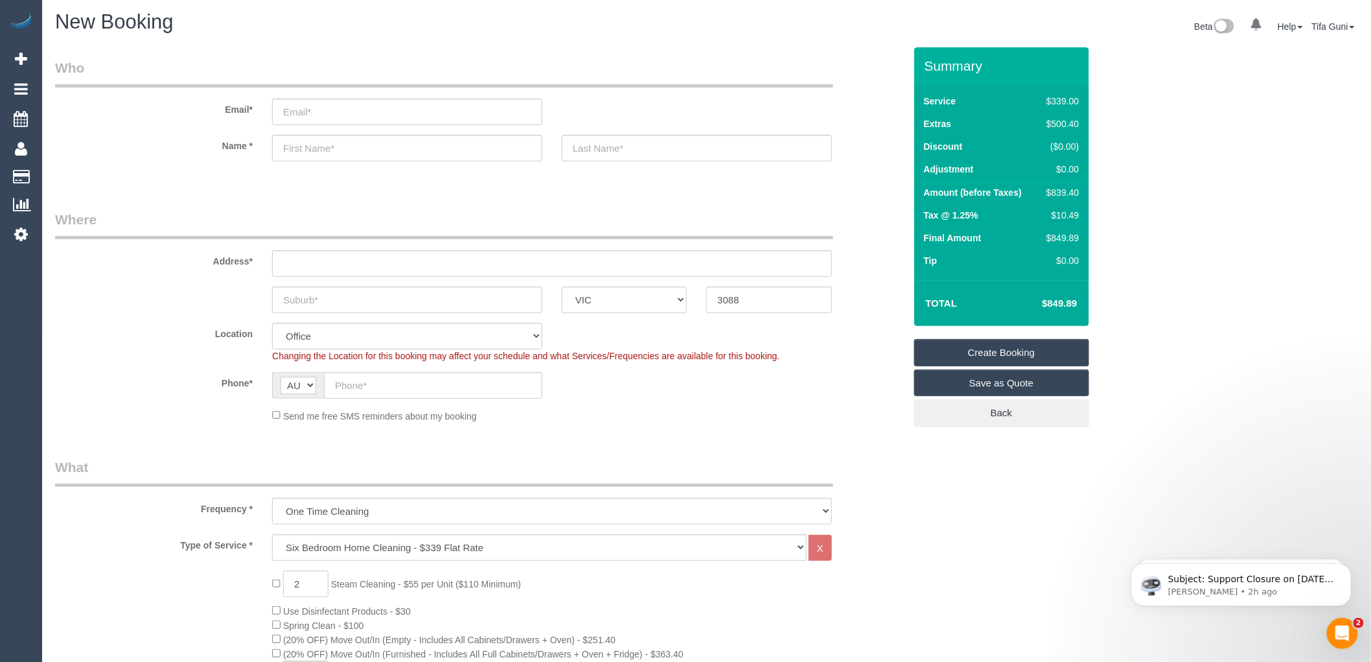
scroll to position [0, 0]
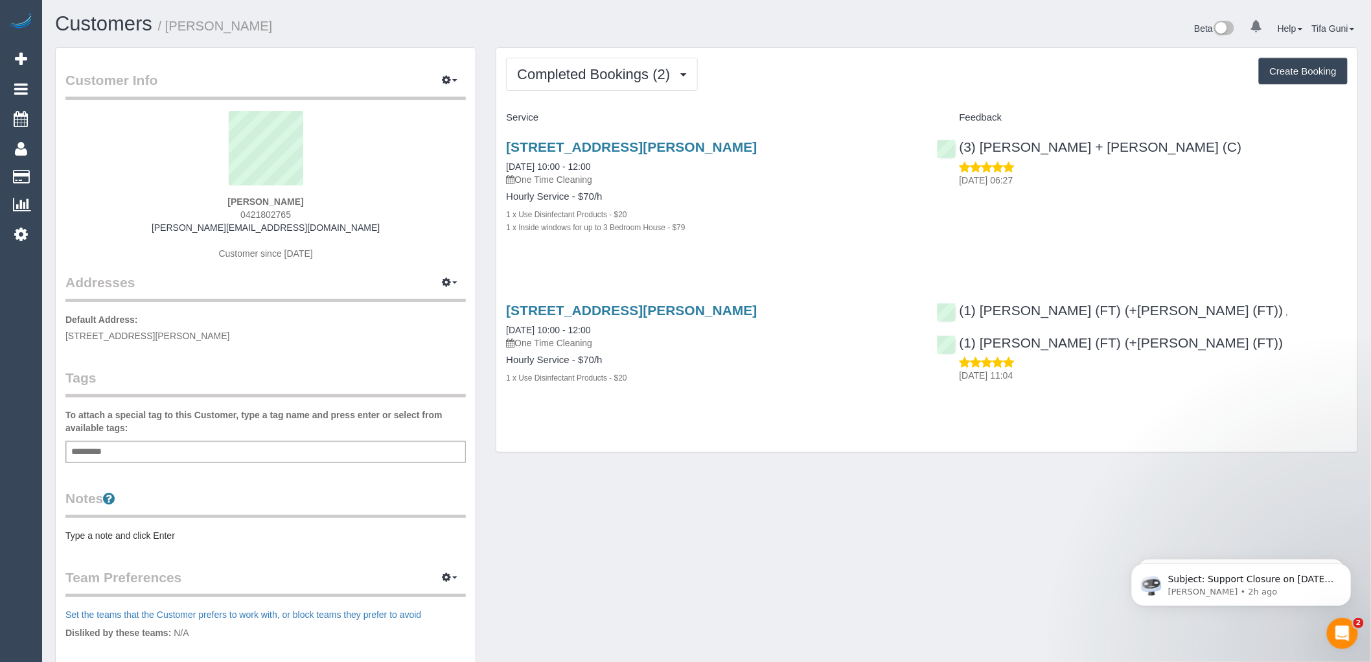
click at [1317, 68] on button "Create Booking" at bounding box center [1303, 71] width 89 height 27
select select "VIC"
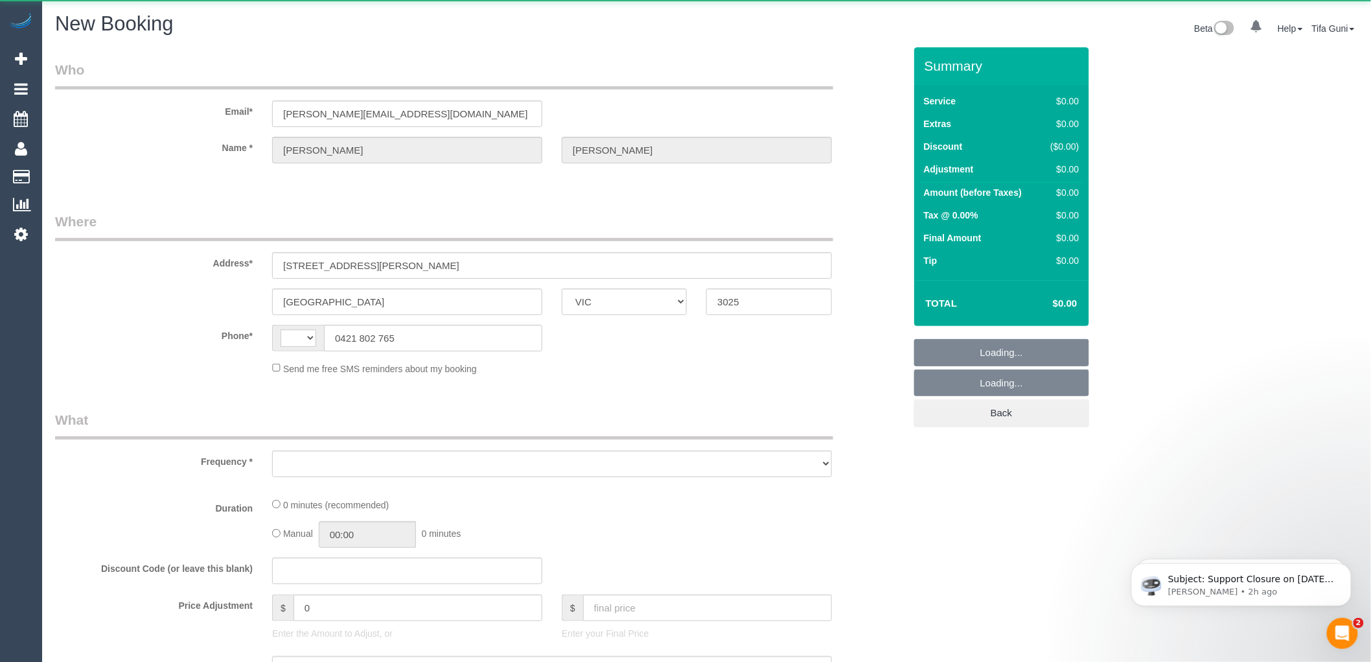
select select "string:AU"
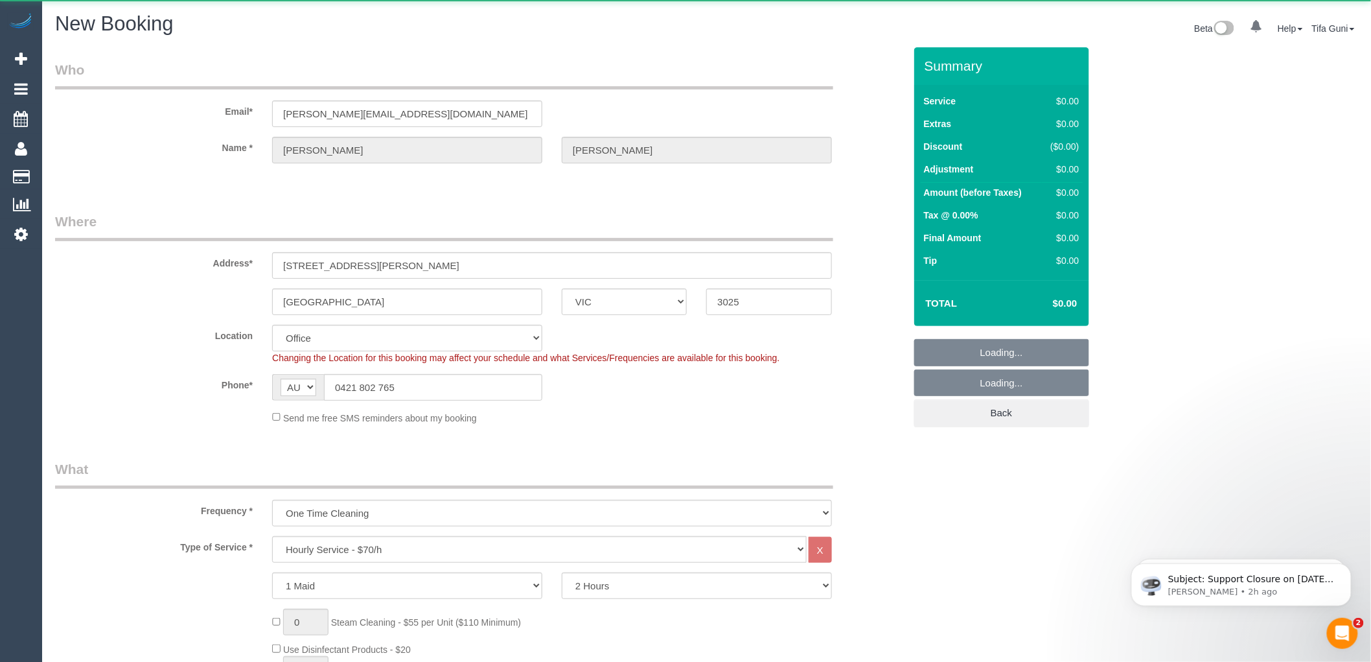
select select "object:1056"
select select "string:stripe-pm_1RlpmD2GScqysDRVRxTAgJ2Q"
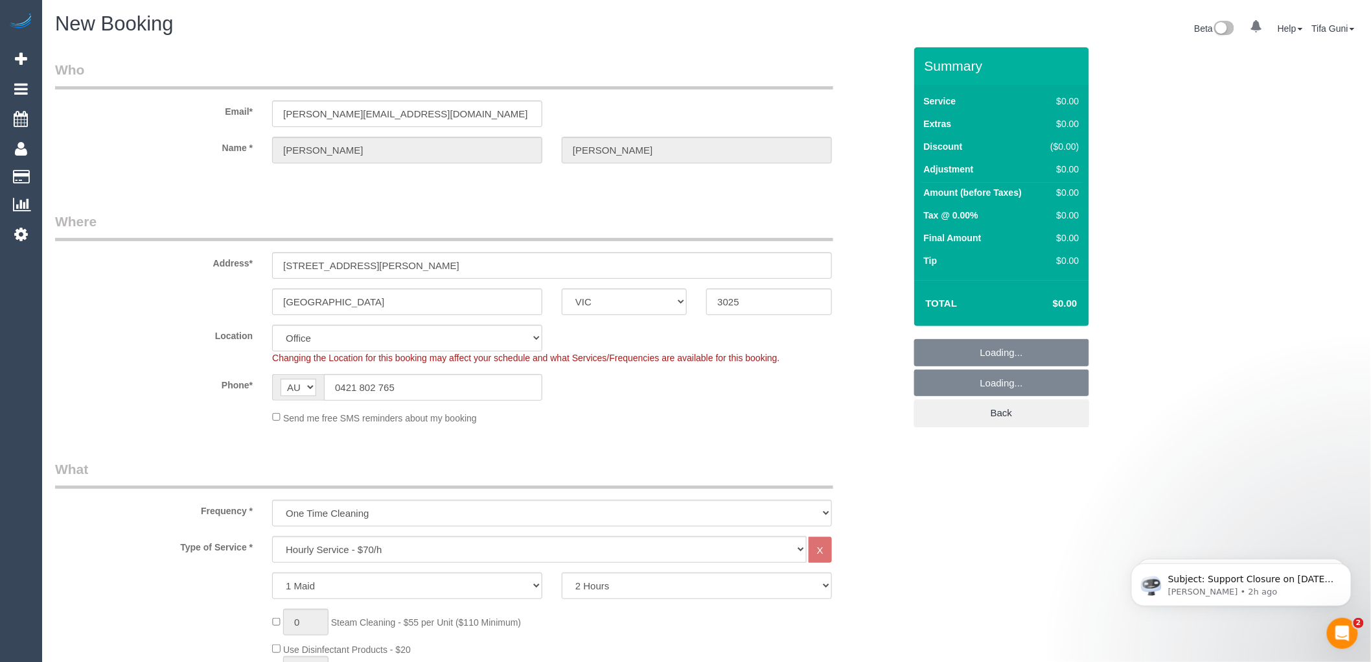
select select "65"
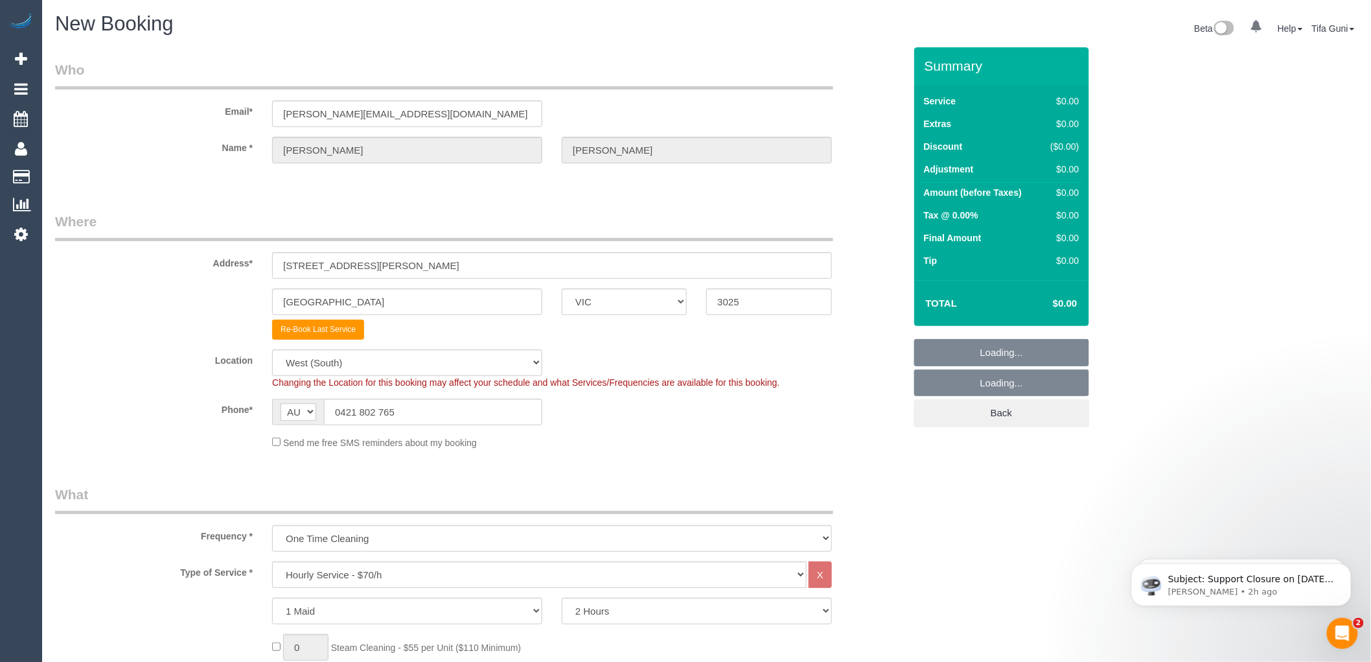
select select "object:2302"
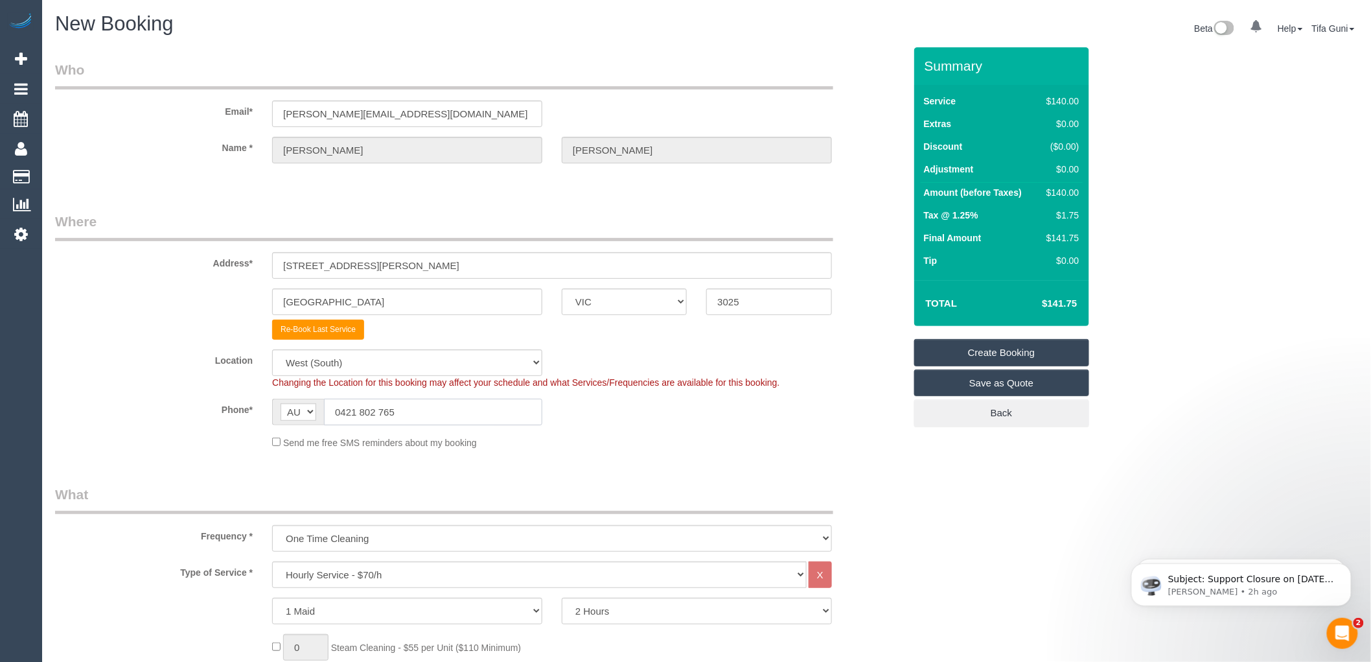
drag, startPoint x: 421, startPoint y: 410, endPoint x: 333, endPoint y: 404, distance: 88.4
click at [333, 404] on input "0421 802 765" at bounding box center [433, 412] width 218 height 27
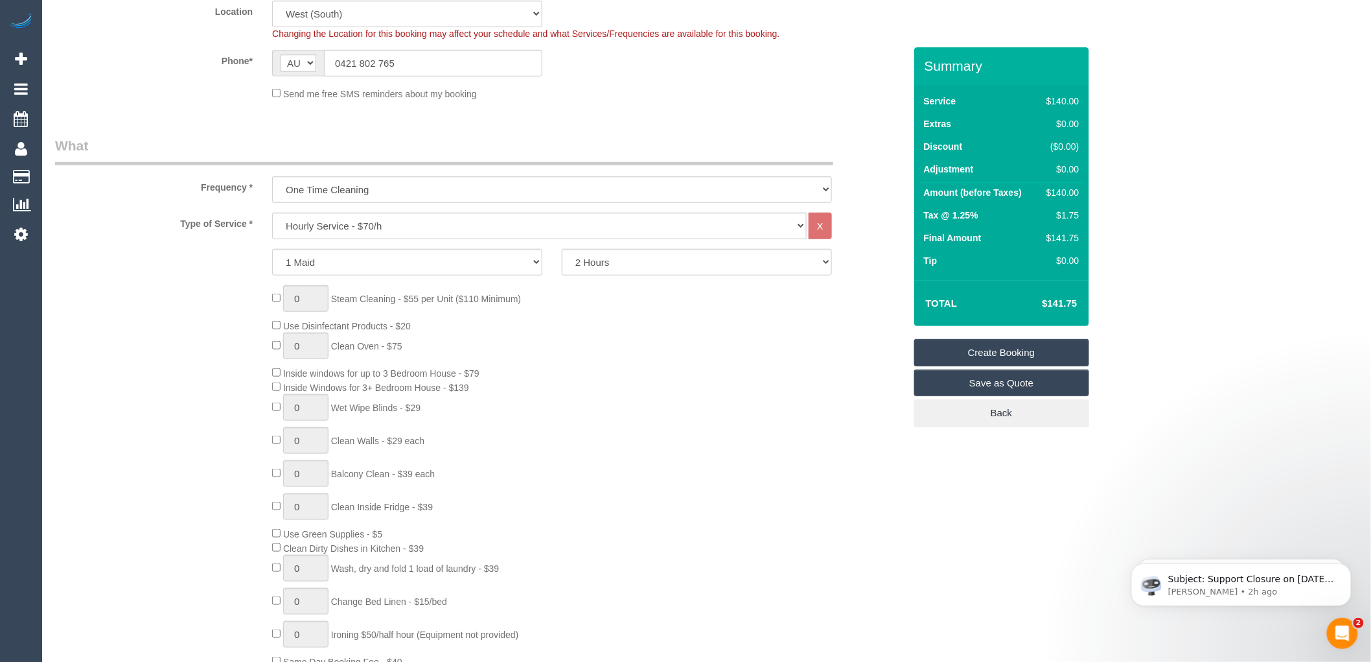
scroll to position [360, 0]
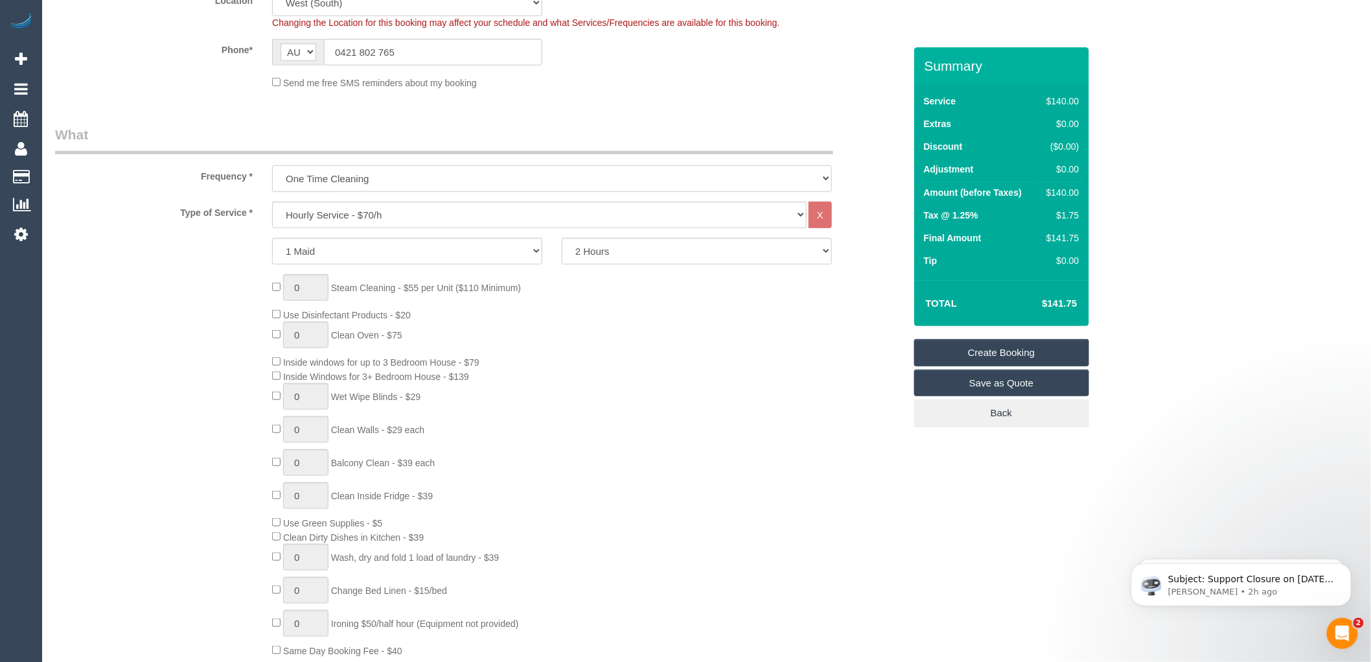
click at [420, 175] on select "One Time Cleaning Weekly - 10% Off - 10.00% (0% for the First Booking) Fortnigh…" at bounding box center [552, 178] width 560 height 27
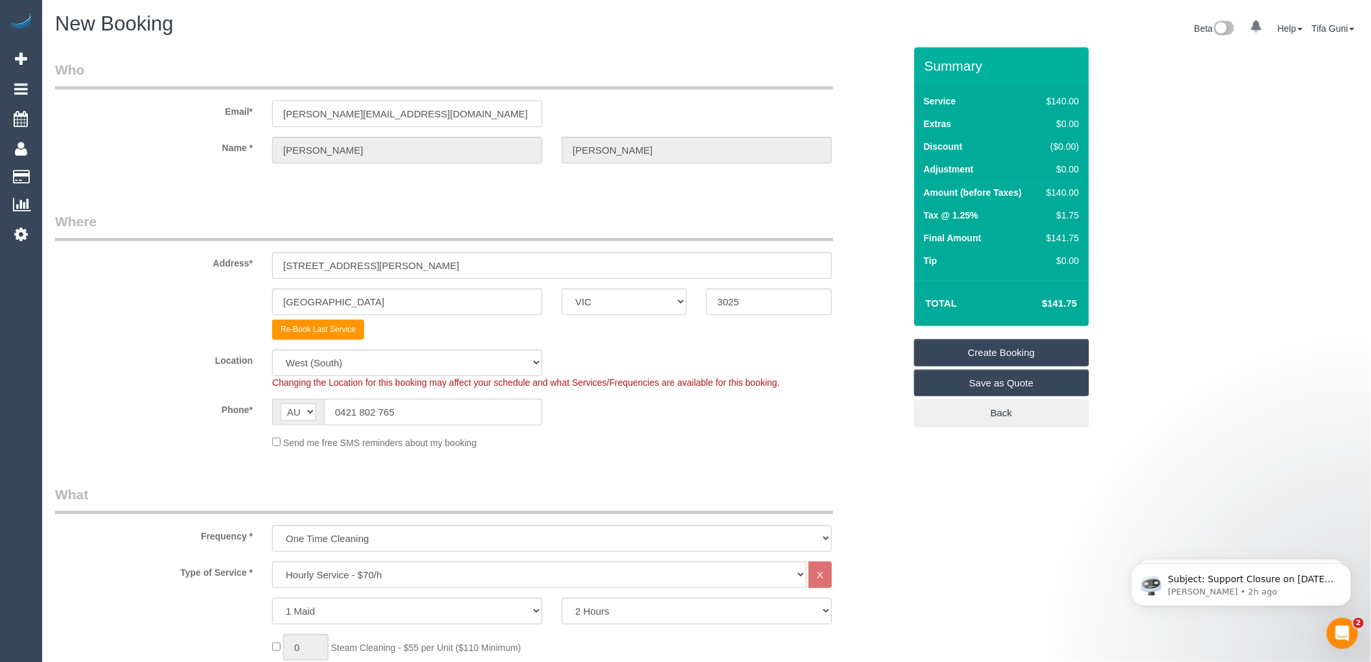
drag, startPoint x: 426, startPoint y: 113, endPoint x: 257, endPoint y: 126, distance: 170.3
click at [257, 126] on div "Email* [PERSON_NAME][EMAIL_ADDRESS][DOMAIN_NAME]" at bounding box center [479, 93] width 869 height 67
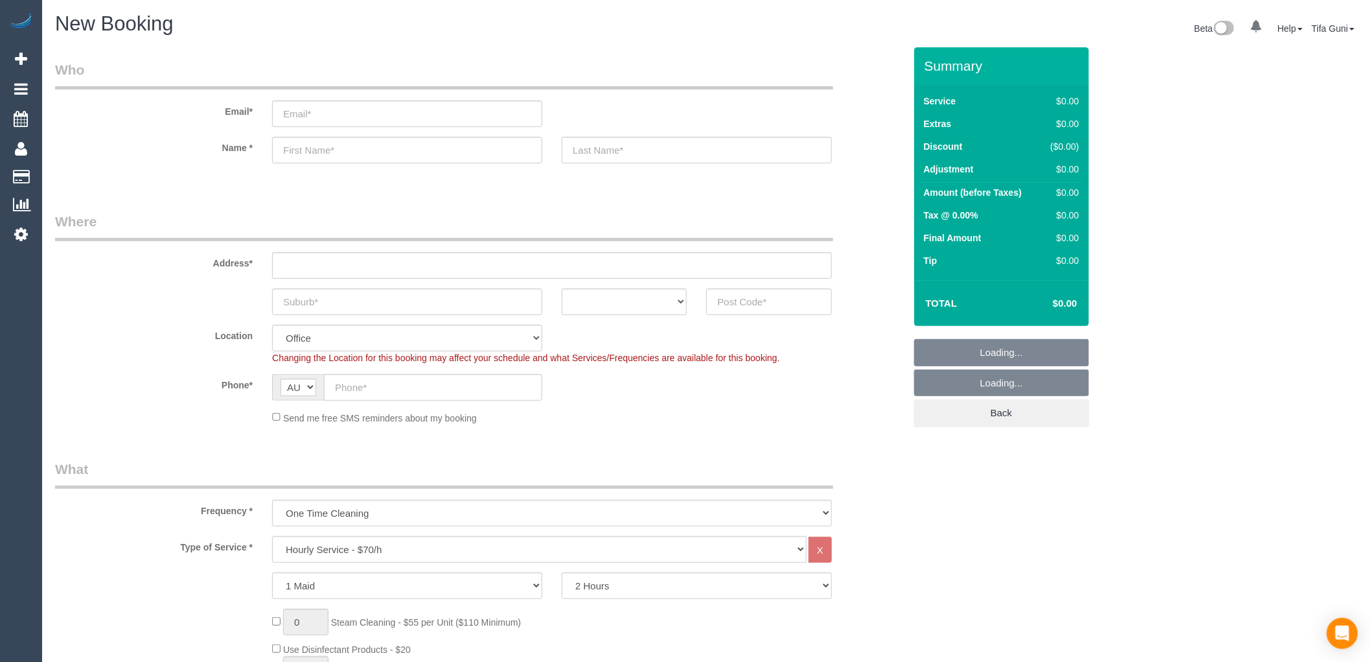
select select "object:2054"
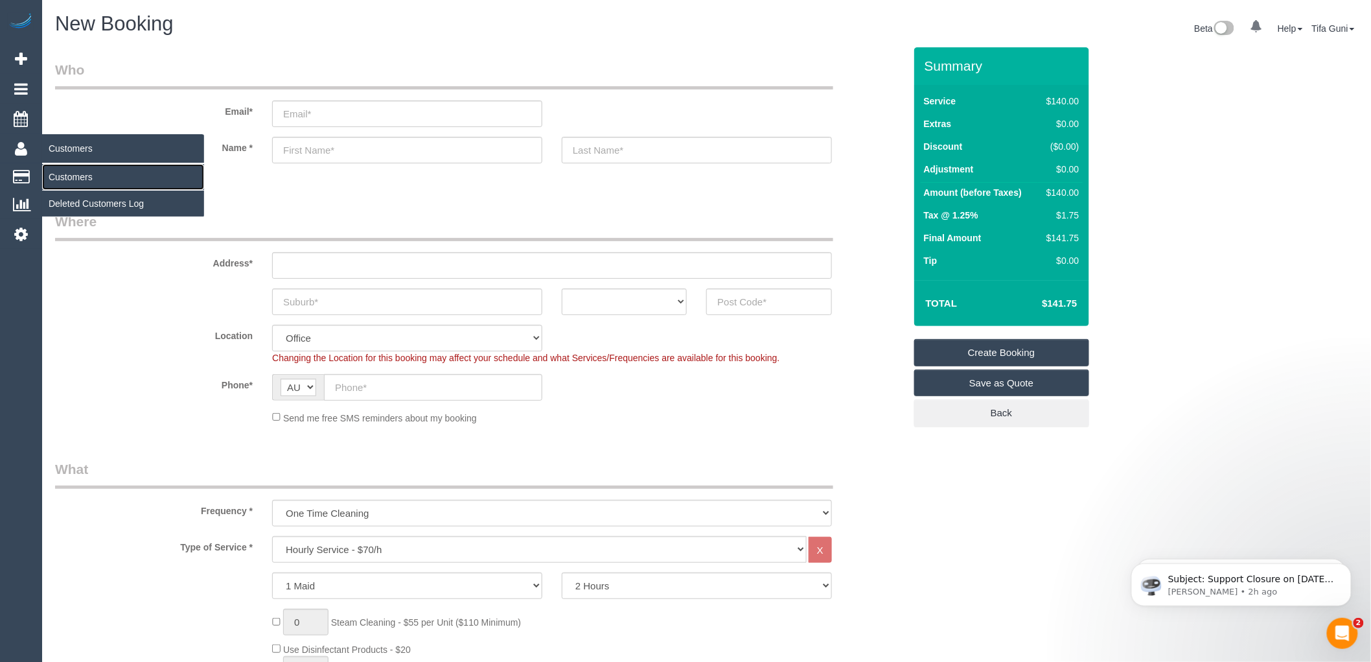
click at [76, 178] on link "Customers" at bounding box center [123, 177] width 162 height 26
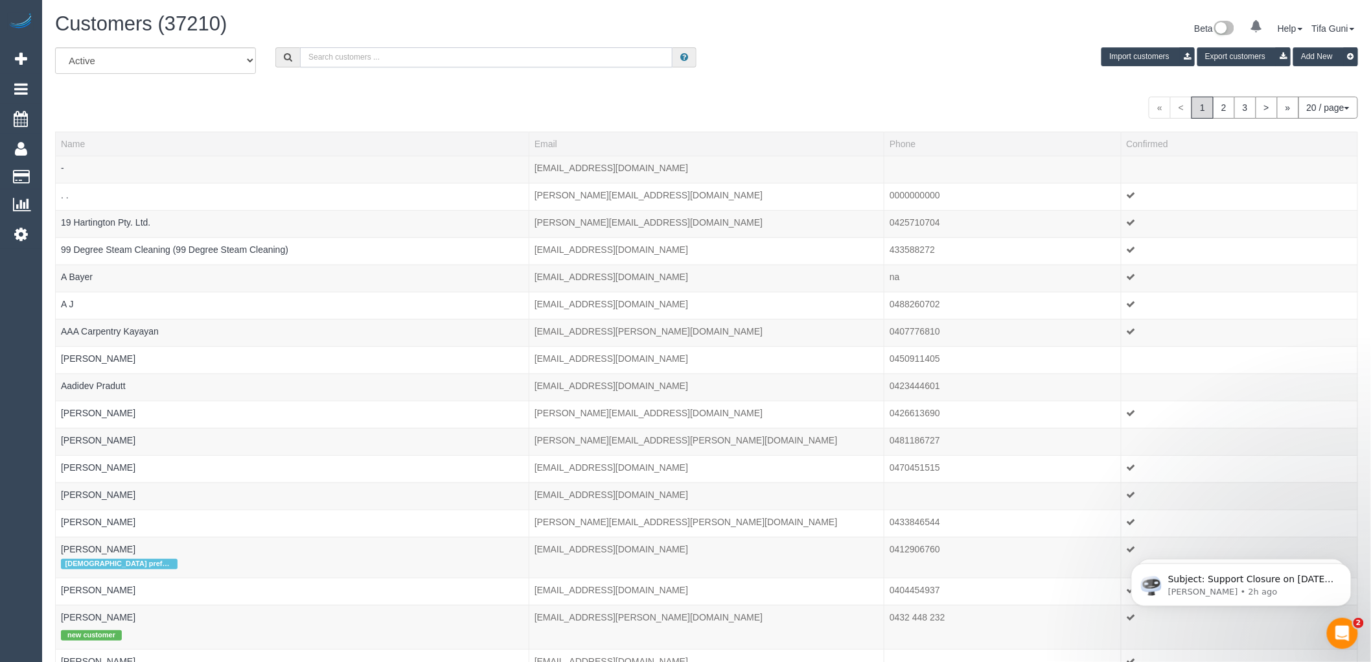
click at [361, 51] on input "text" at bounding box center [486, 57] width 373 height 20
paste input "+61 409 632 765"
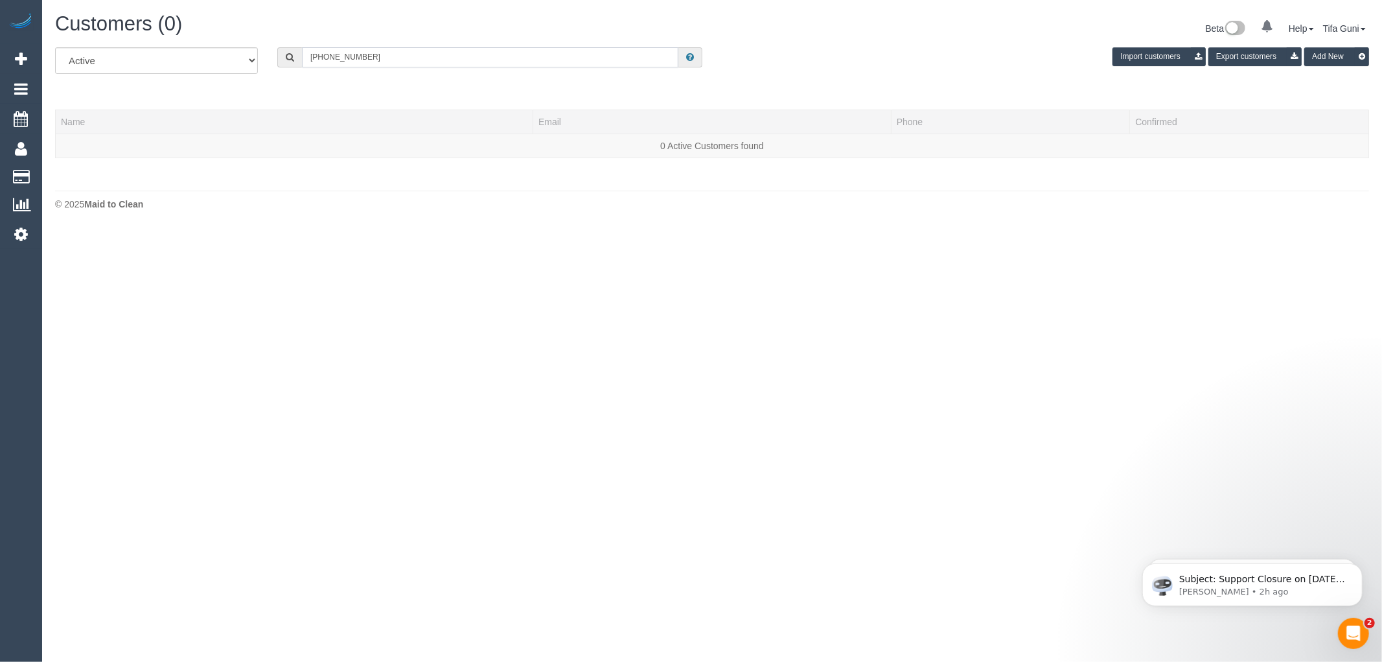
drag, startPoint x: 325, startPoint y: 60, endPoint x: 307, endPoint y: 60, distance: 18.8
click at [307, 60] on input "+61 409 632 765" at bounding box center [490, 57] width 377 height 20
click at [545, 62] on input "0409 632 765" at bounding box center [490, 57] width 377 height 20
click at [482, 55] on input "0409 632 765" at bounding box center [490, 57] width 377 height 20
type input "0409 632 765"
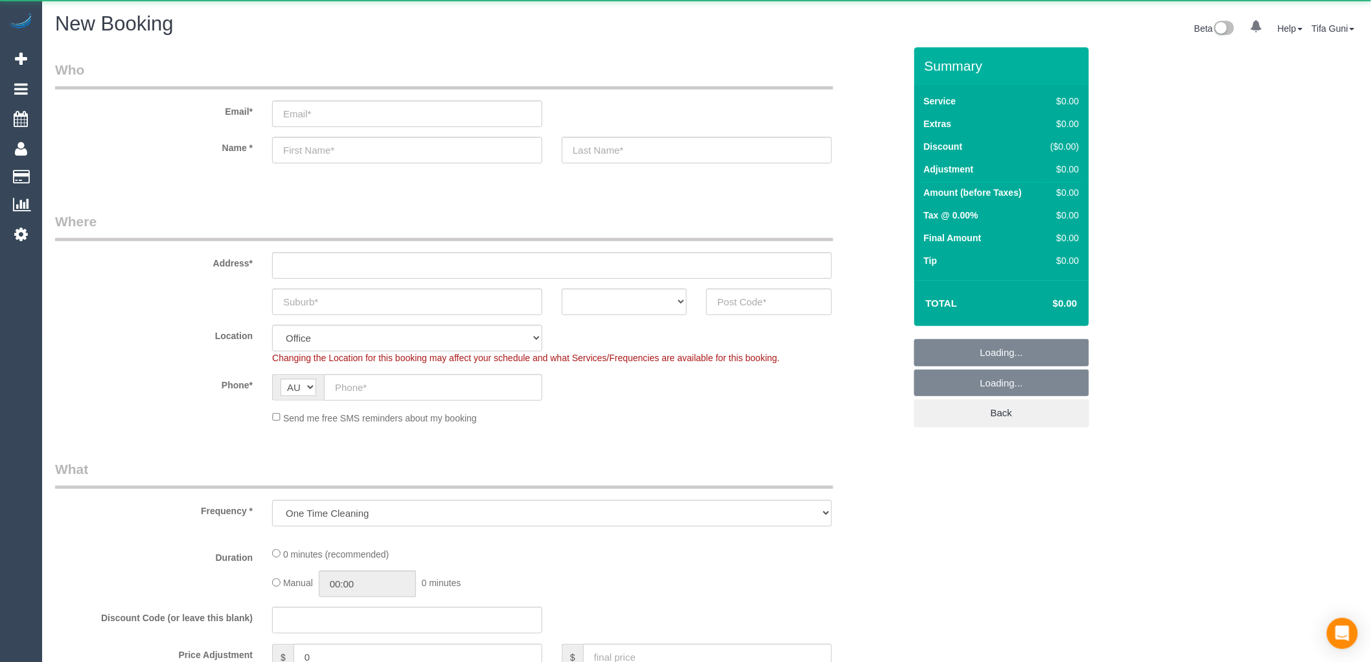
select select "object:649"
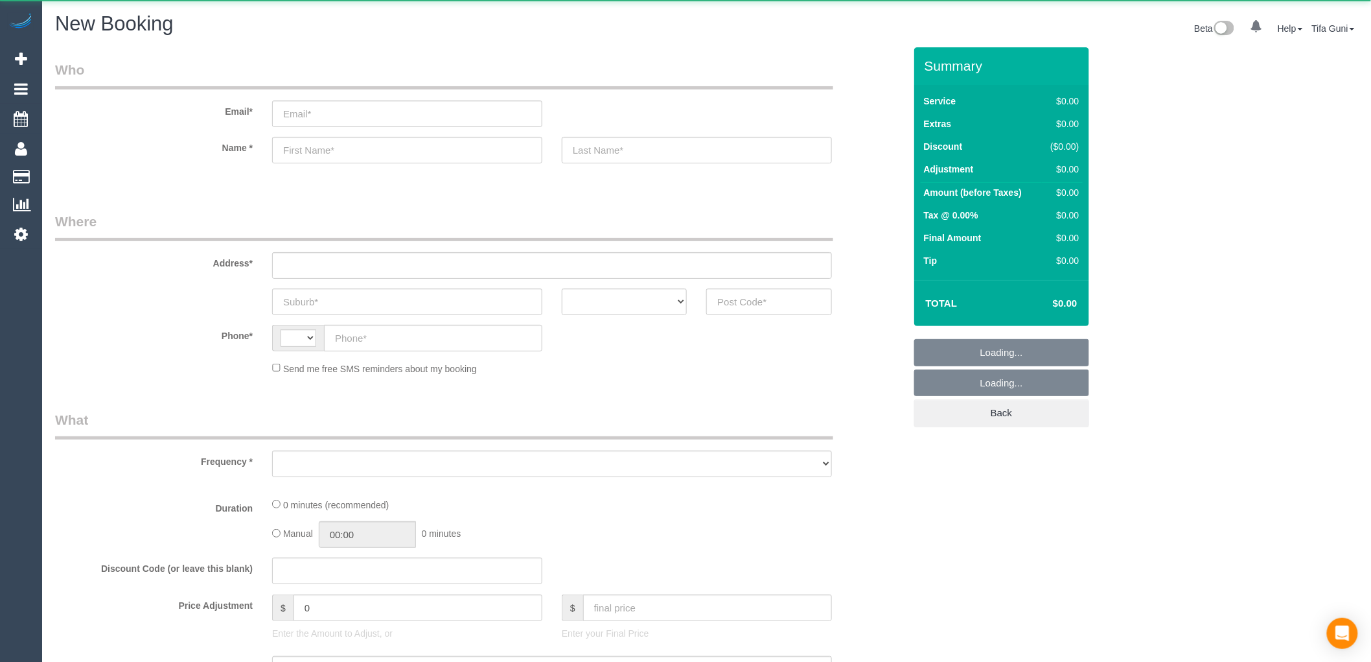
select select "object:395"
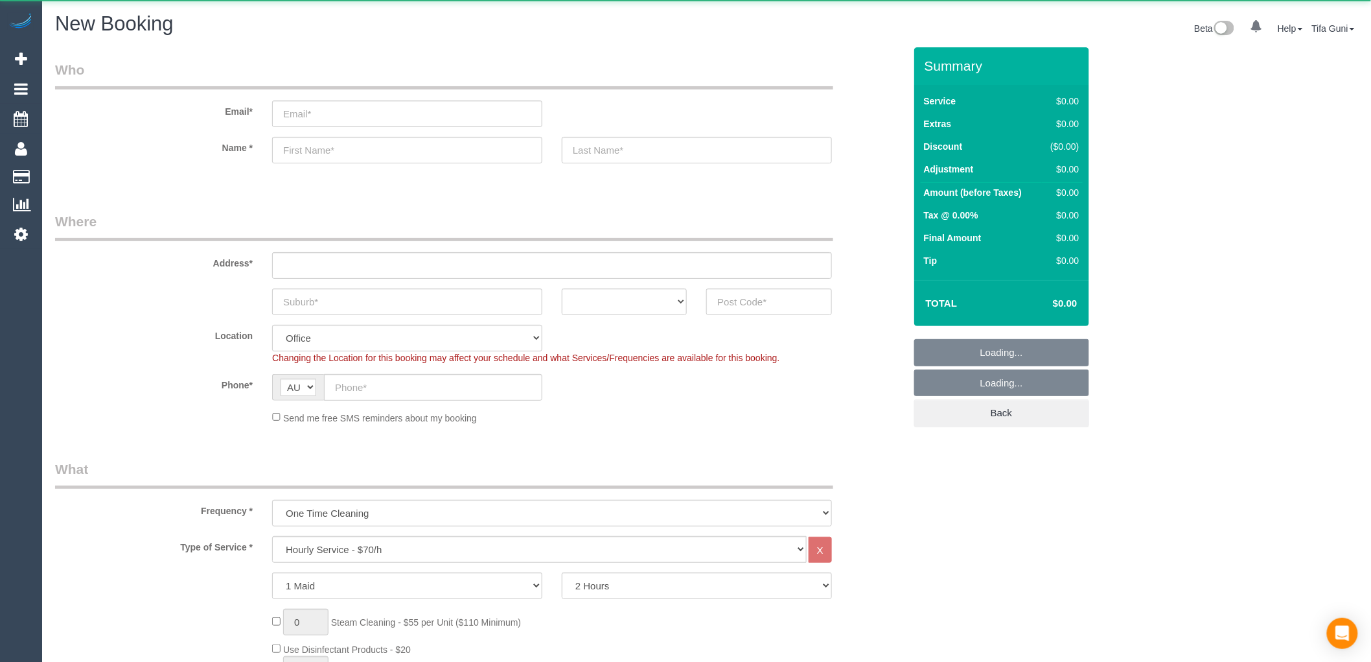
select select "string:AU"
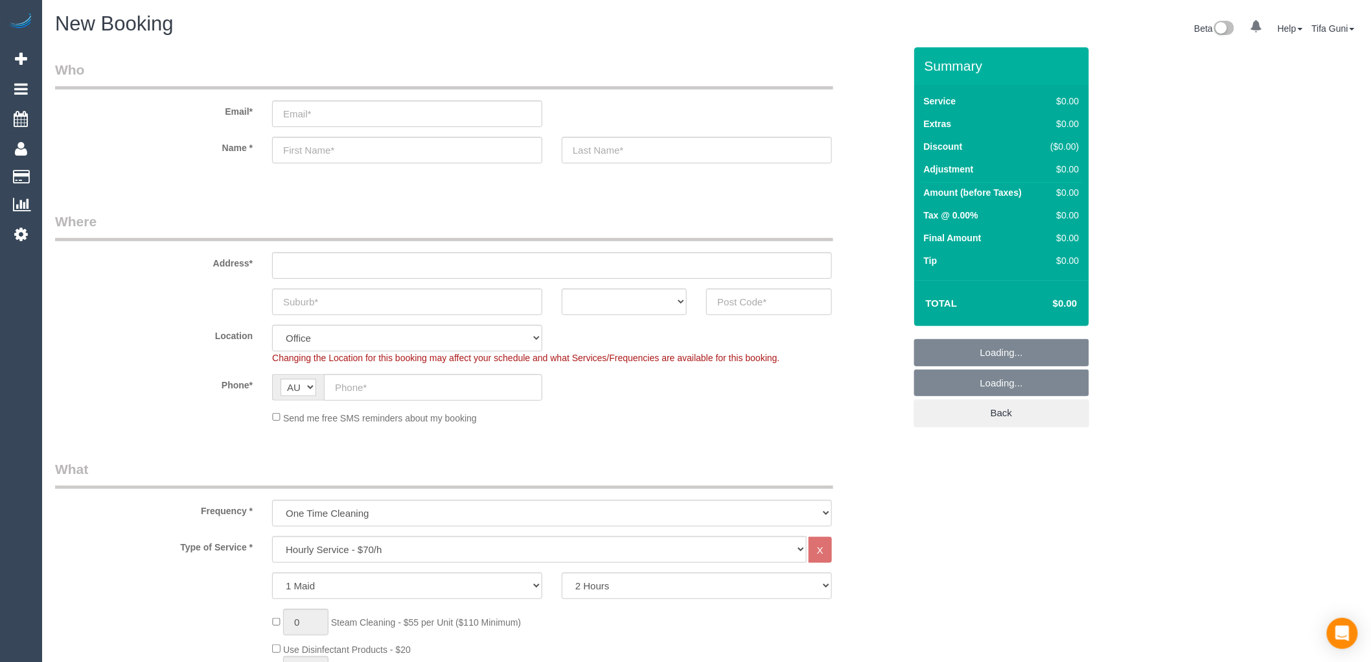
select select "object:2054"
click at [652, 300] on select "ACT [GEOGRAPHIC_DATA] NT [GEOGRAPHIC_DATA] SA TAS [GEOGRAPHIC_DATA] [GEOGRAPHIC…" at bounding box center [624, 301] width 125 height 27
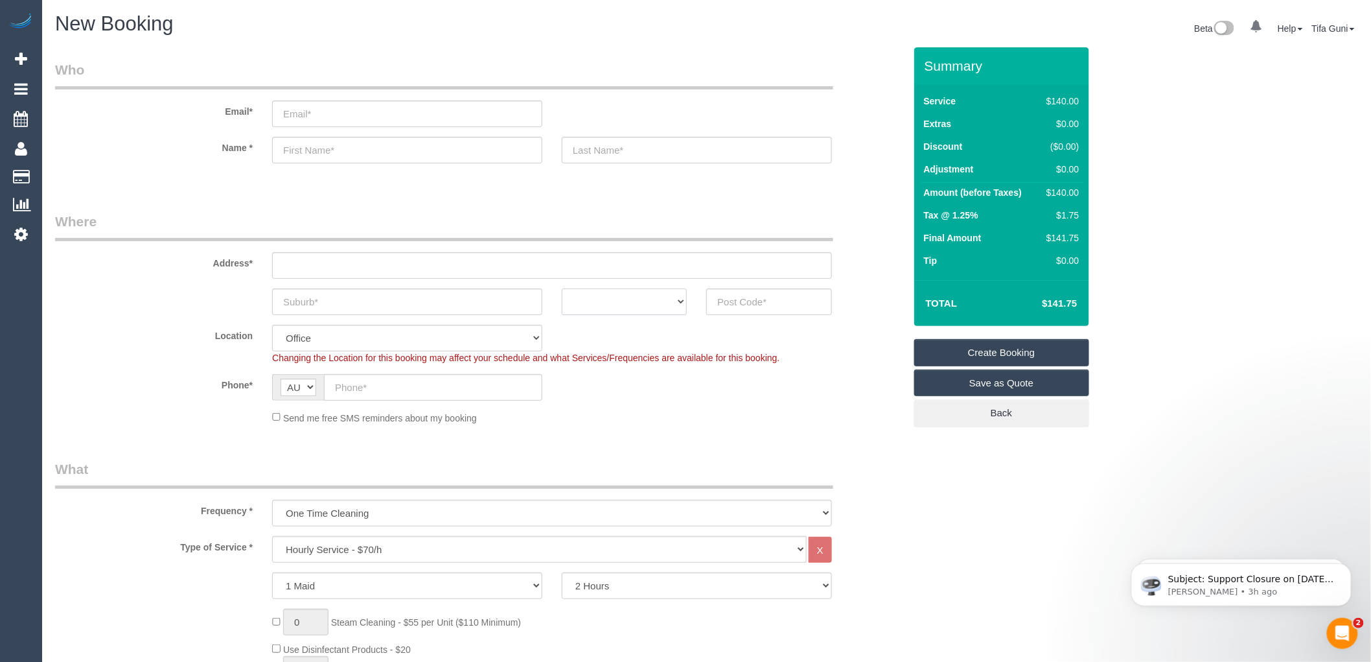
select select "VIC"
click at [562, 288] on select "ACT [GEOGRAPHIC_DATA] NT [GEOGRAPHIC_DATA] SA TAS [GEOGRAPHIC_DATA] [GEOGRAPHIC…" at bounding box center [624, 301] width 125 height 27
click at [734, 302] on input "text" at bounding box center [768, 301] width 125 height 27
drag, startPoint x: 749, startPoint y: 298, endPoint x: 662, endPoint y: 296, distance: 87.5
click at [662, 296] on div "ACT NSW NT QLD SA TAS VIC WA 3030" at bounding box center [479, 301] width 869 height 27
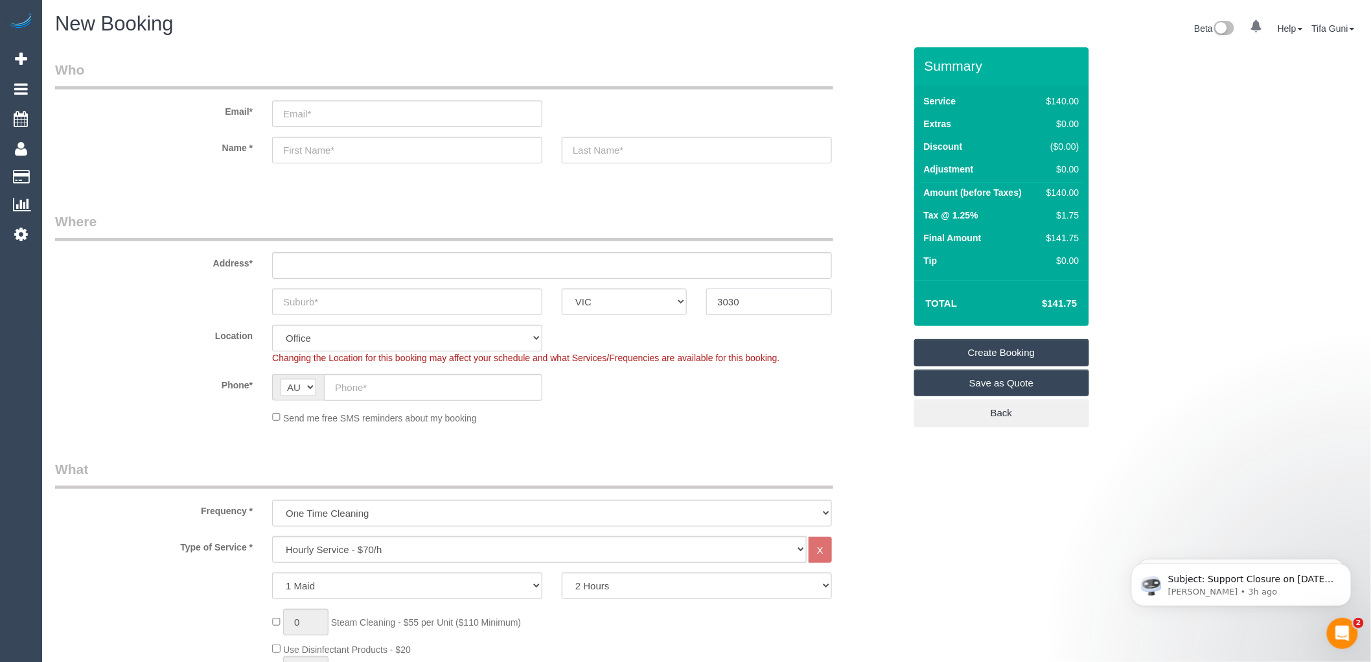
type input "3030"
click at [80, 59] on span "Add Booking" at bounding box center [123, 59] width 162 height 30
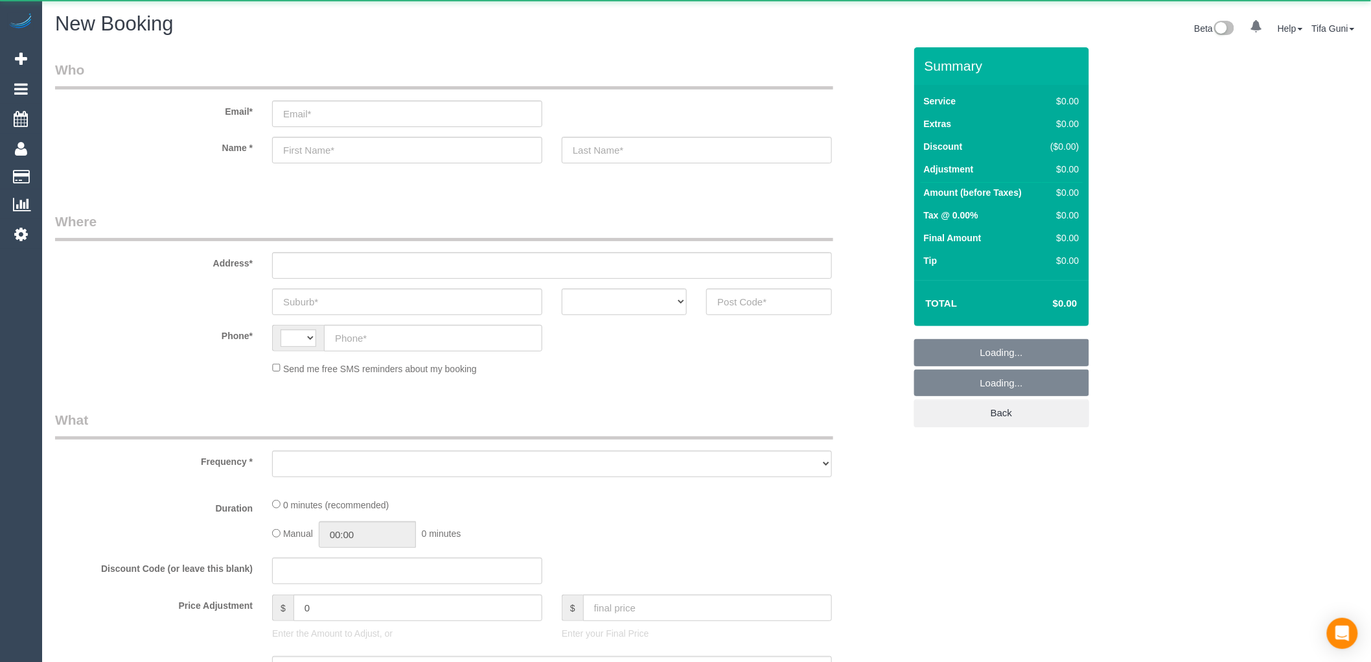
select select "string:AU"
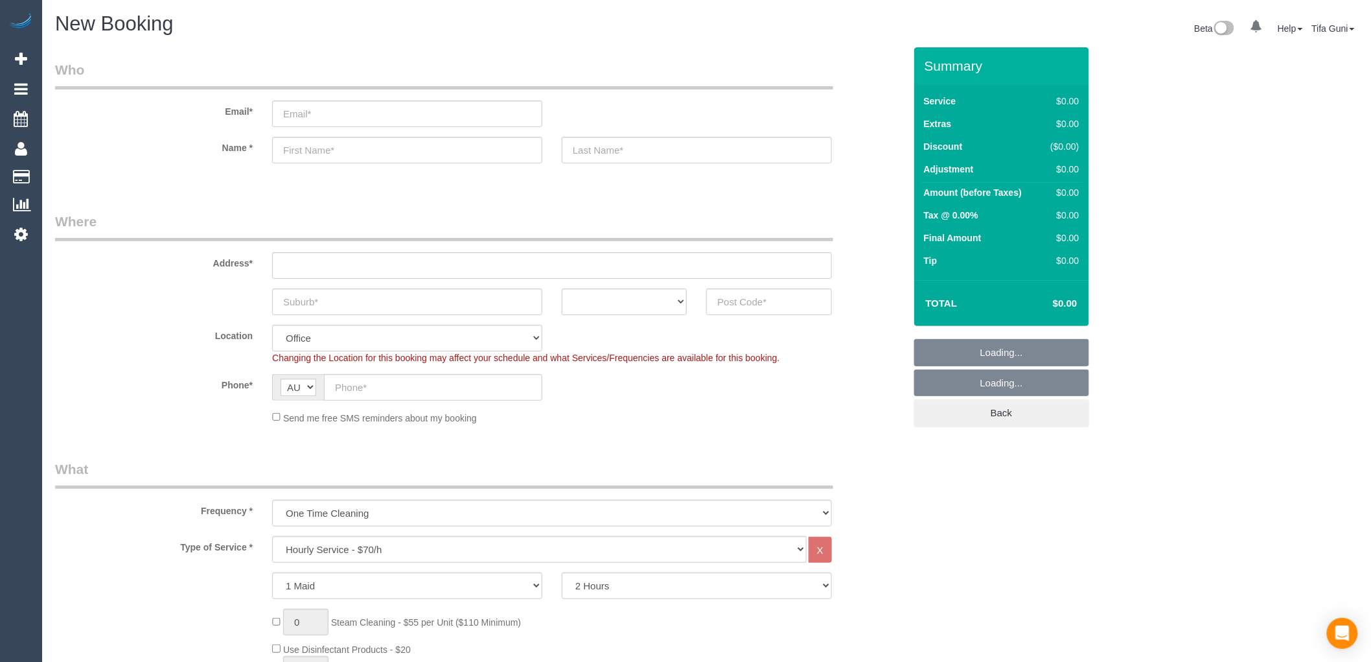
select select "object:813"
click at [308, 132] on sui-booking-customer "Email* Name *" at bounding box center [480, 118] width 850 height 116
click at [310, 152] on input "text" at bounding box center [407, 150] width 270 height 27
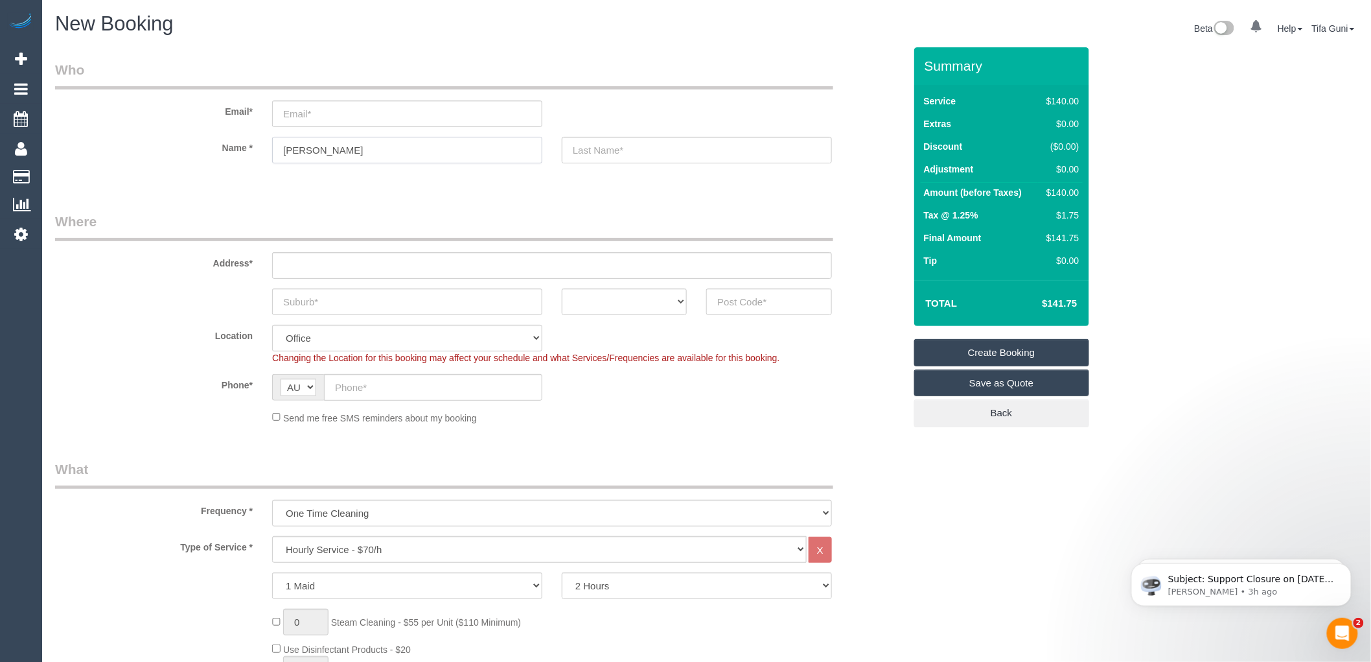
type input "[PERSON_NAME]"
click at [595, 307] on select "ACT [GEOGRAPHIC_DATA] NT [GEOGRAPHIC_DATA] SA TAS [GEOGRAPHIC_DATA] [GEOGRAPHIC…" at bounding box center [624, 301] width 125 height 27
select select "VIC"
click at [562, 288] on select "ACT NSW NT QLD SA TAS VIC WA" at bounding box center [624, 301] width 125 height 27
click at [327, 301] on input "text" at bounding box center [407, 301] width 270 height 27
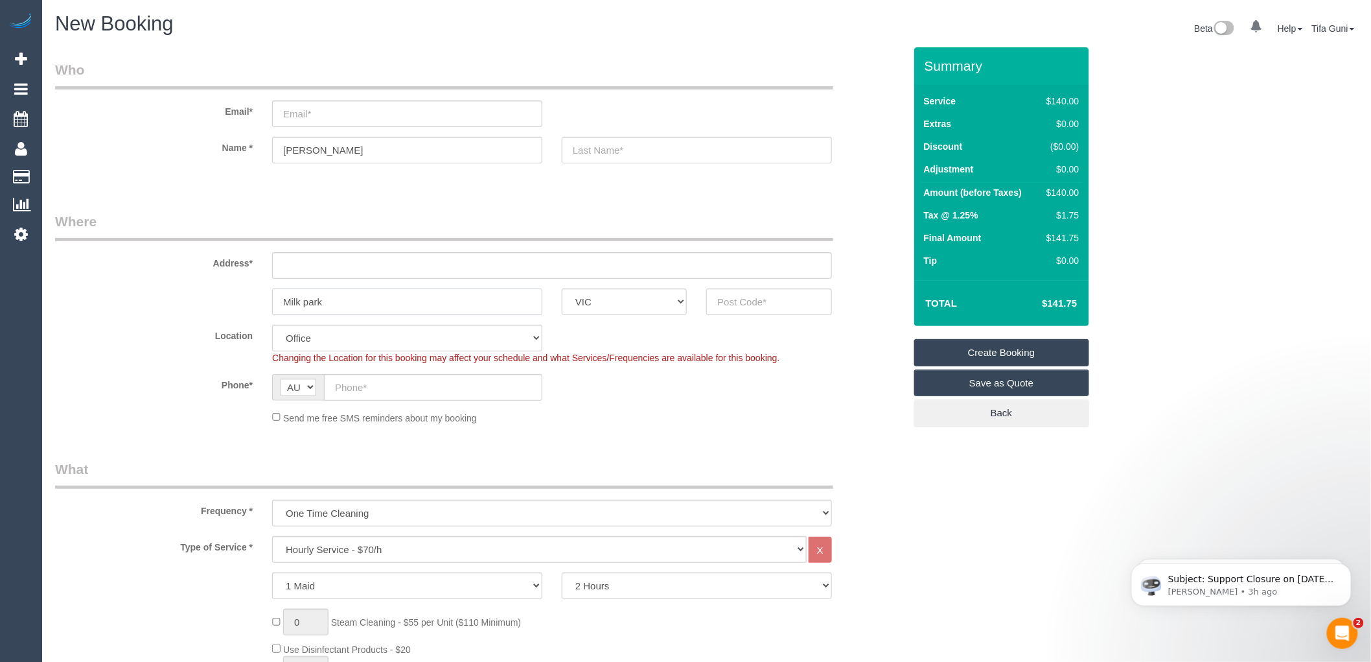
type input "Milk park"
click at [735, 301] on input "text" at bounding box center [768, 301] width 125 height 27
type input "3082"
click at [303, 268] on input "text" at bounding box center [552, 265] width 560 height 27
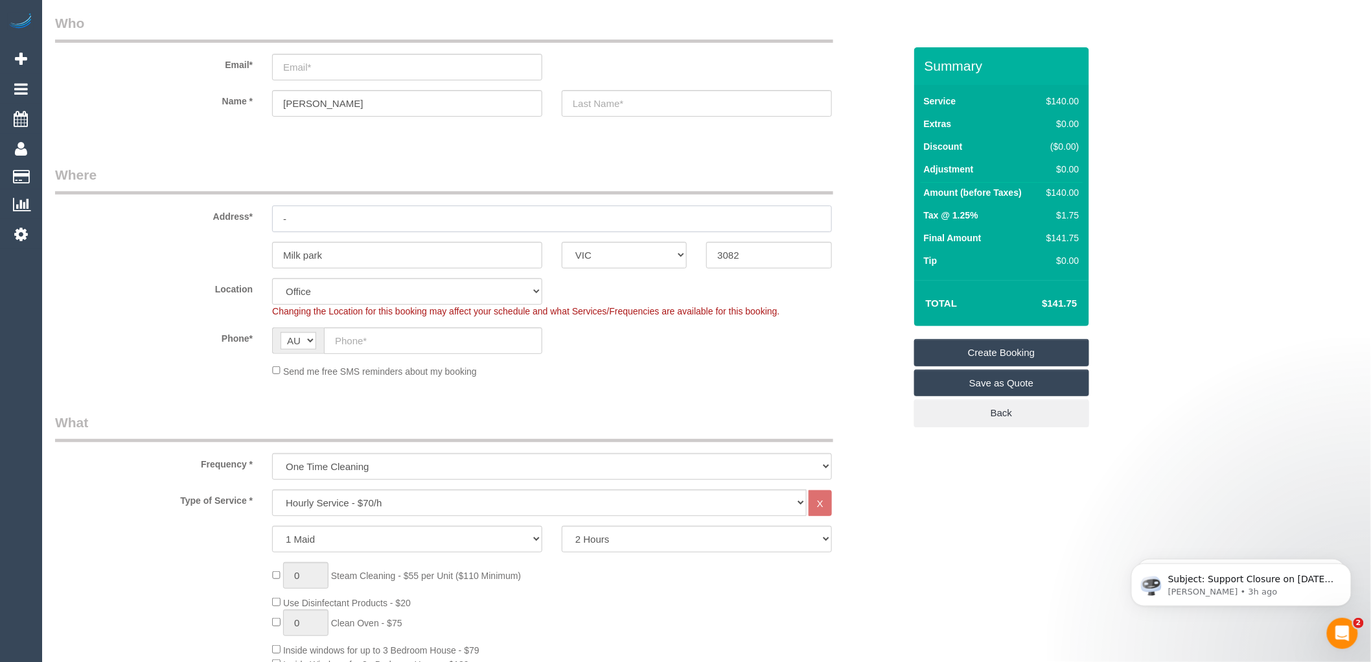
scroll to position [72, 0]
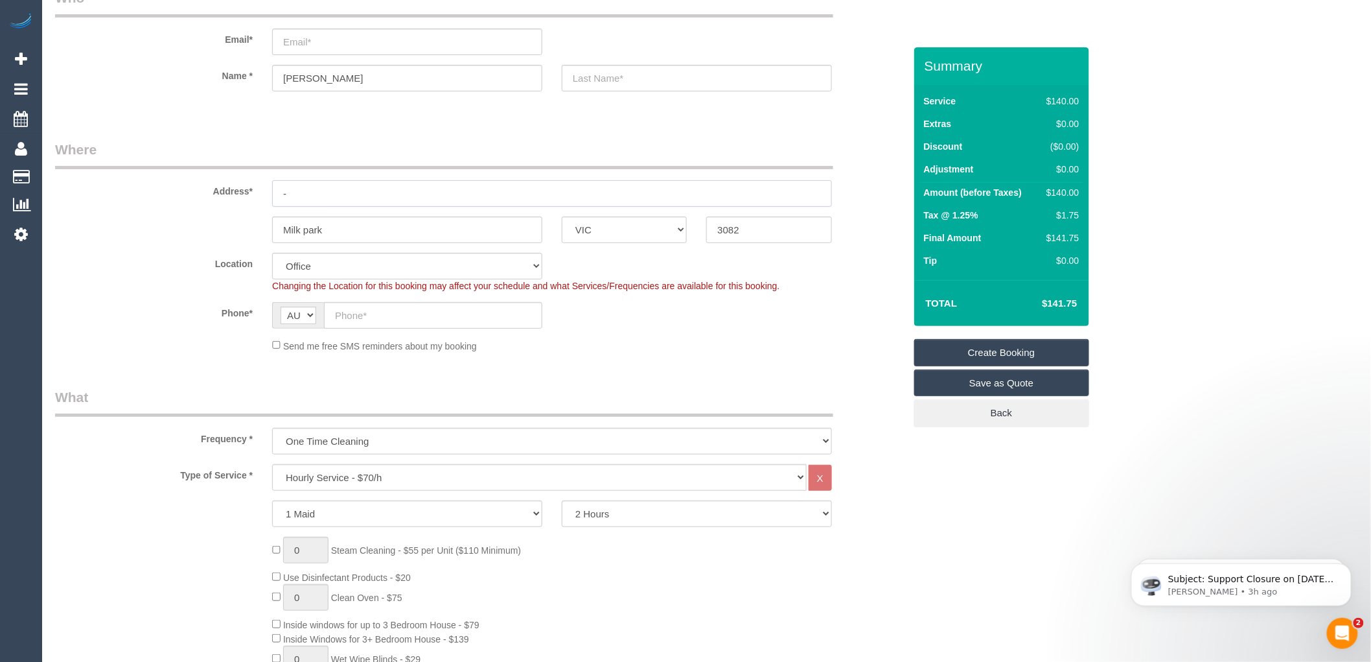
type input "-"
click at [358, 307] on input "text" at bounding box center [433, 315] width 218 height 27
select select "60"
paste input "61 433 522 868"
type input "61 433 522 868"
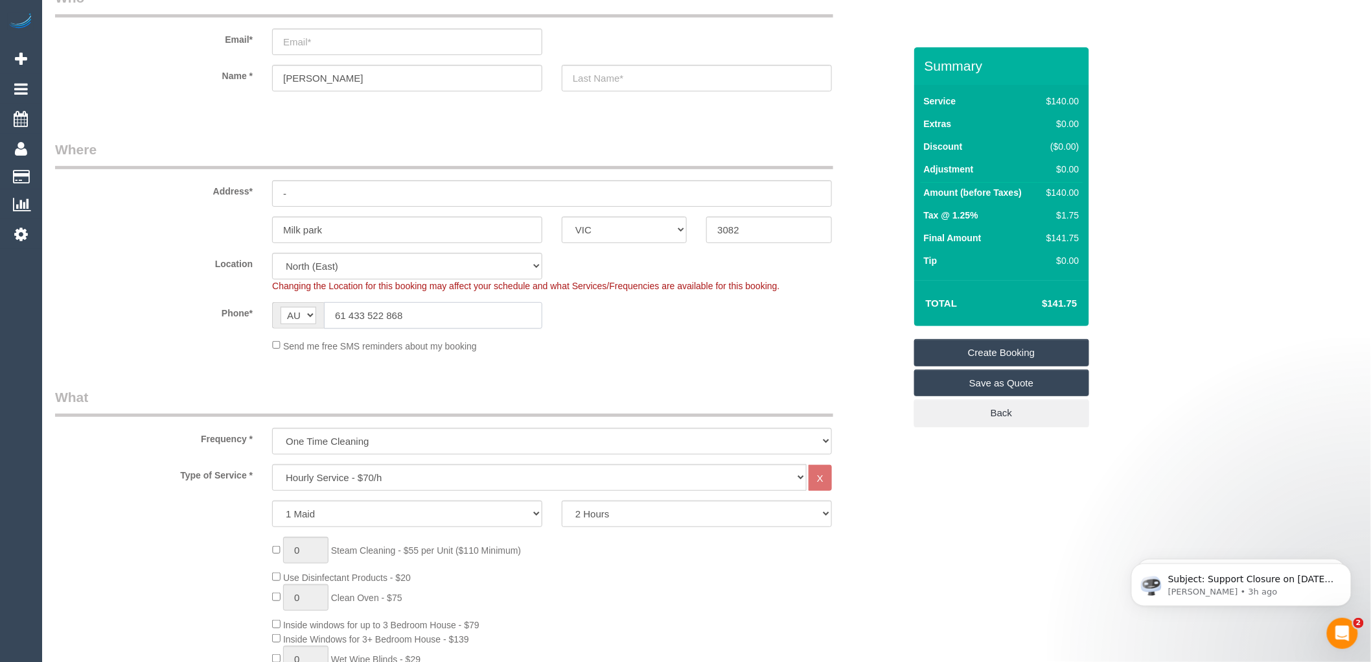
select select "object:2060"
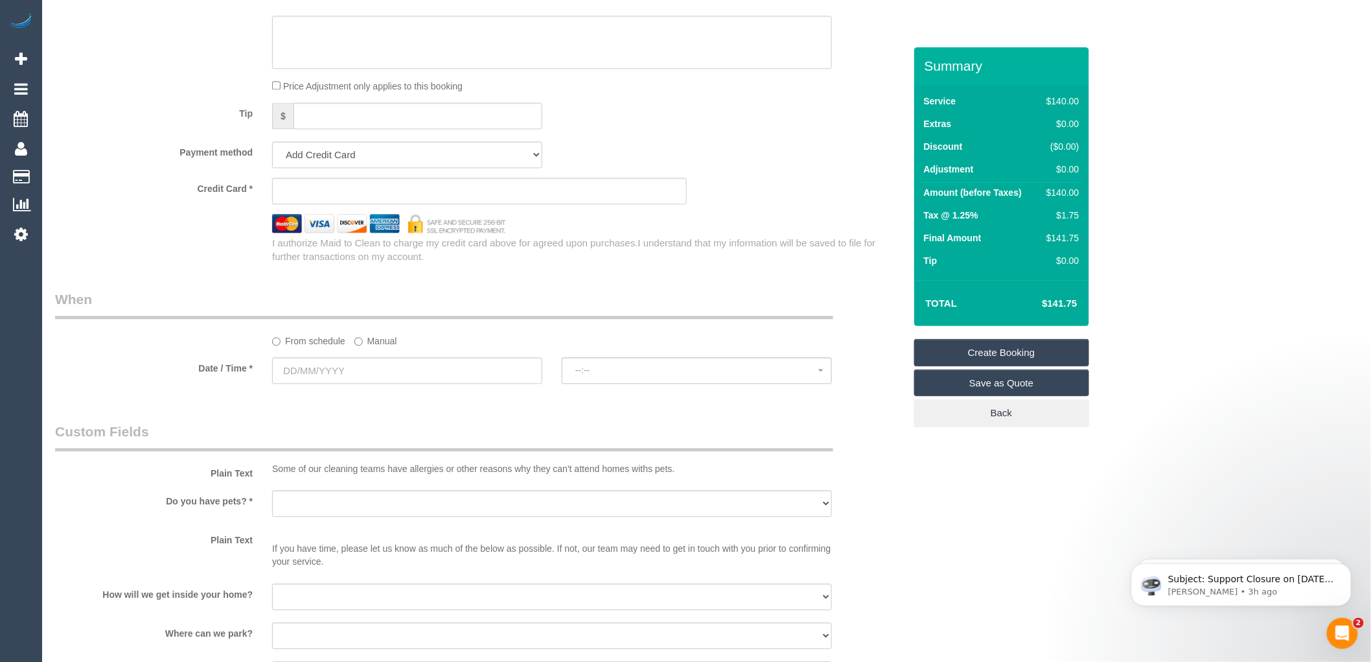
scroll to position [1224, 0]
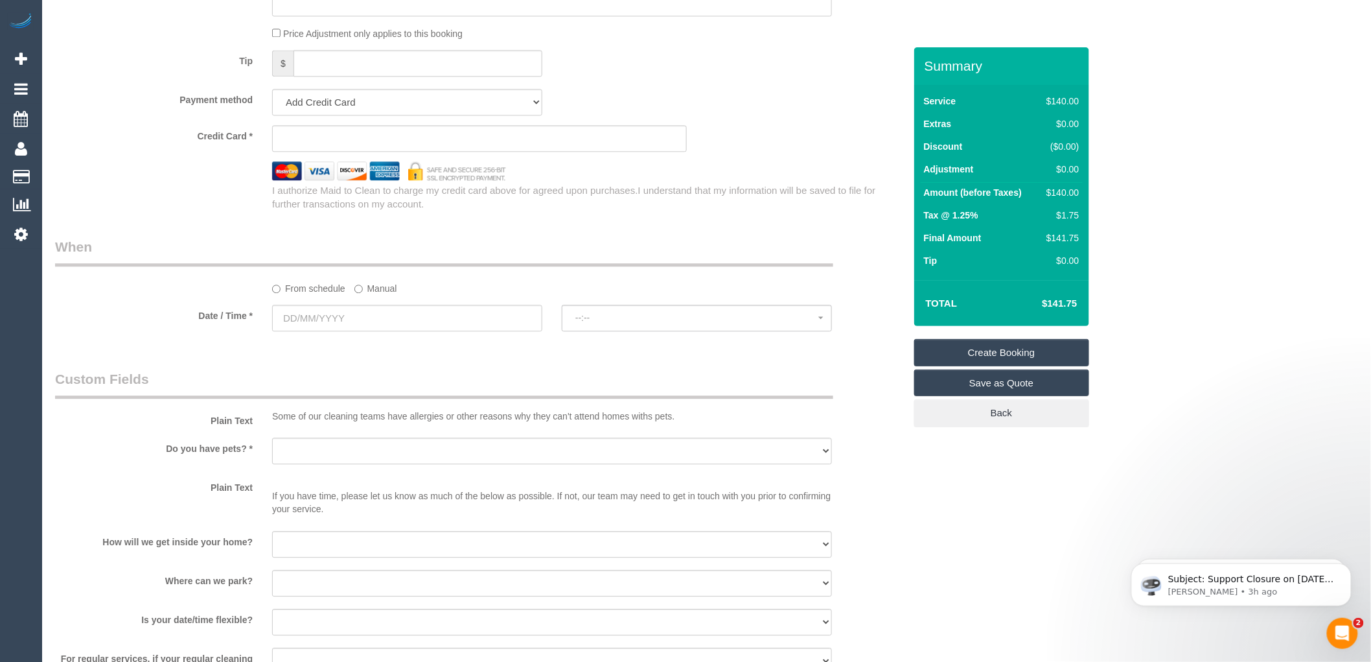
type input "61 433 522 868"
click at [332, 325] on input "text" at bounding box center [407, 318] width 270 height 27
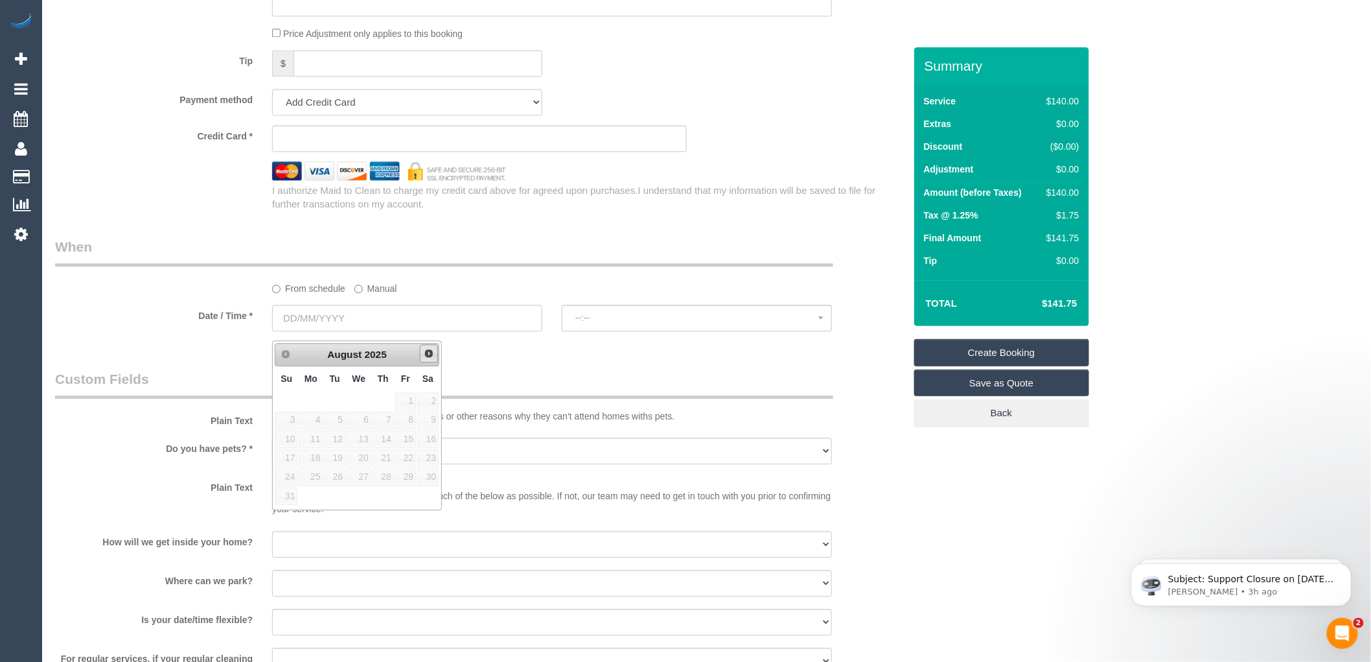
click at [426, 353] on span "Next" at bounding box center [429, 353] width 10 height 10
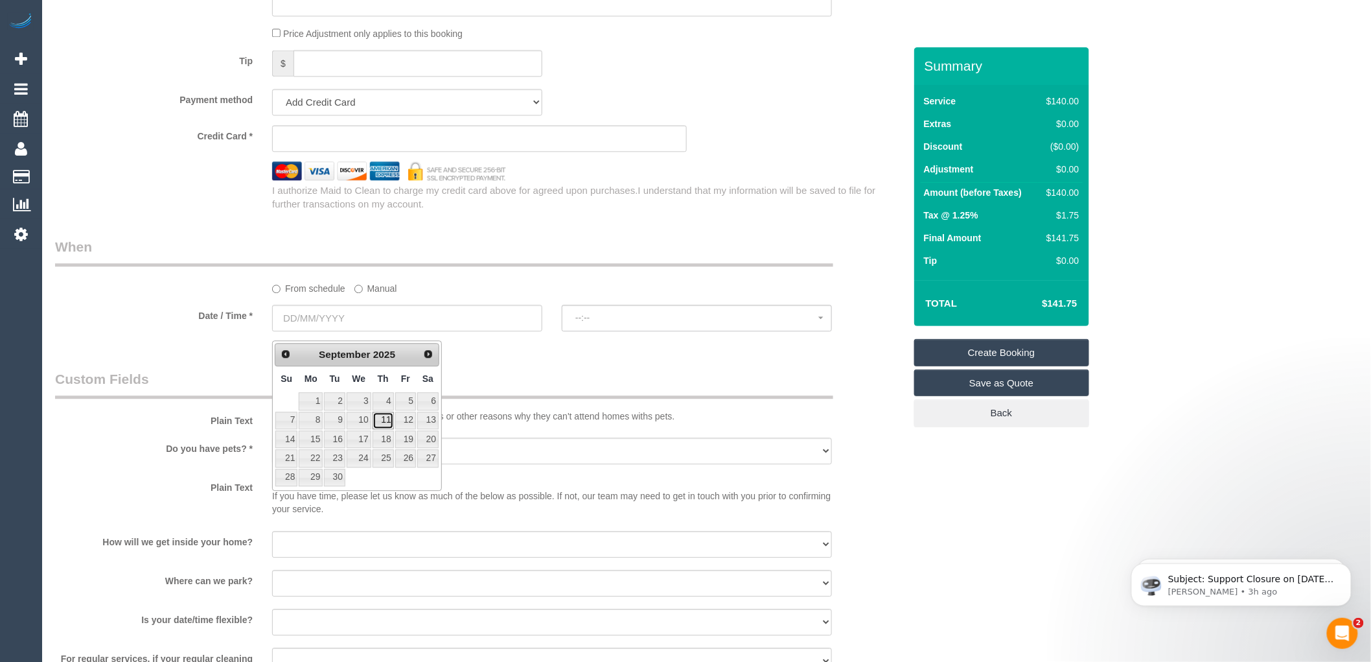
click at [389, 419] on link "11" at bounding box center [383, 420] width 21 height 17
type input "[DATE]"
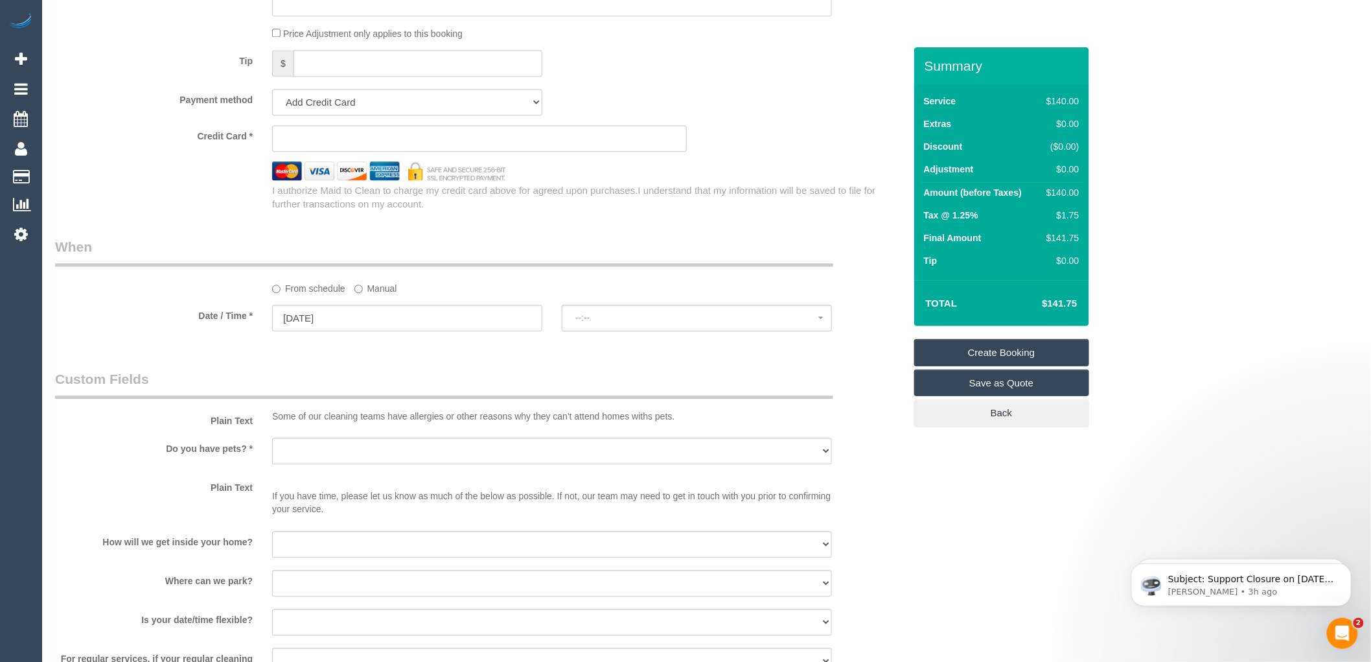
select select "spot1"
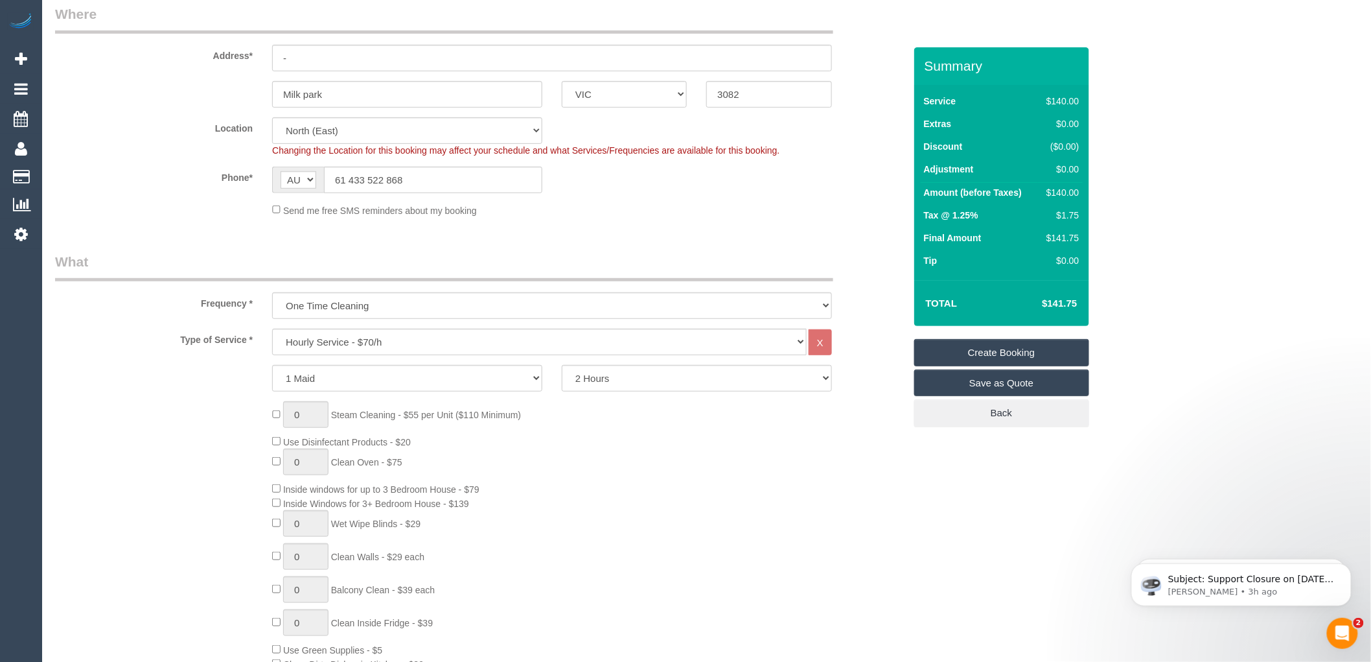
scroll to position [216, 0]
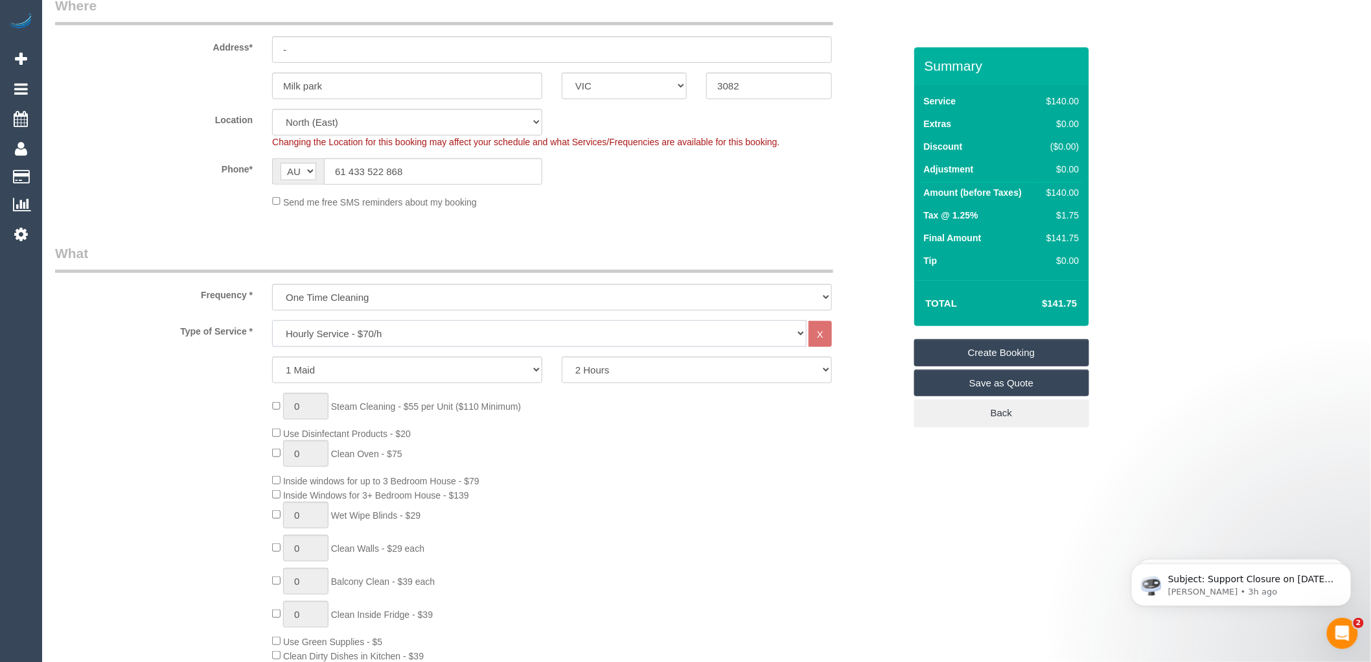
click at [367, 332] on select "Hourly Service - $70/h Hourly Service - $65/h Hourly Service - $60/h Hourly Ser…" at bounding box center [539, 333] width 535 height 27
select select "213"
click at [272, 321] on select "Hourly Service - $70/h Hourly Service - $65/h Hourly Service - $60/h Hourly Ser…" at bounding box center [539, 333] width 535 height 27
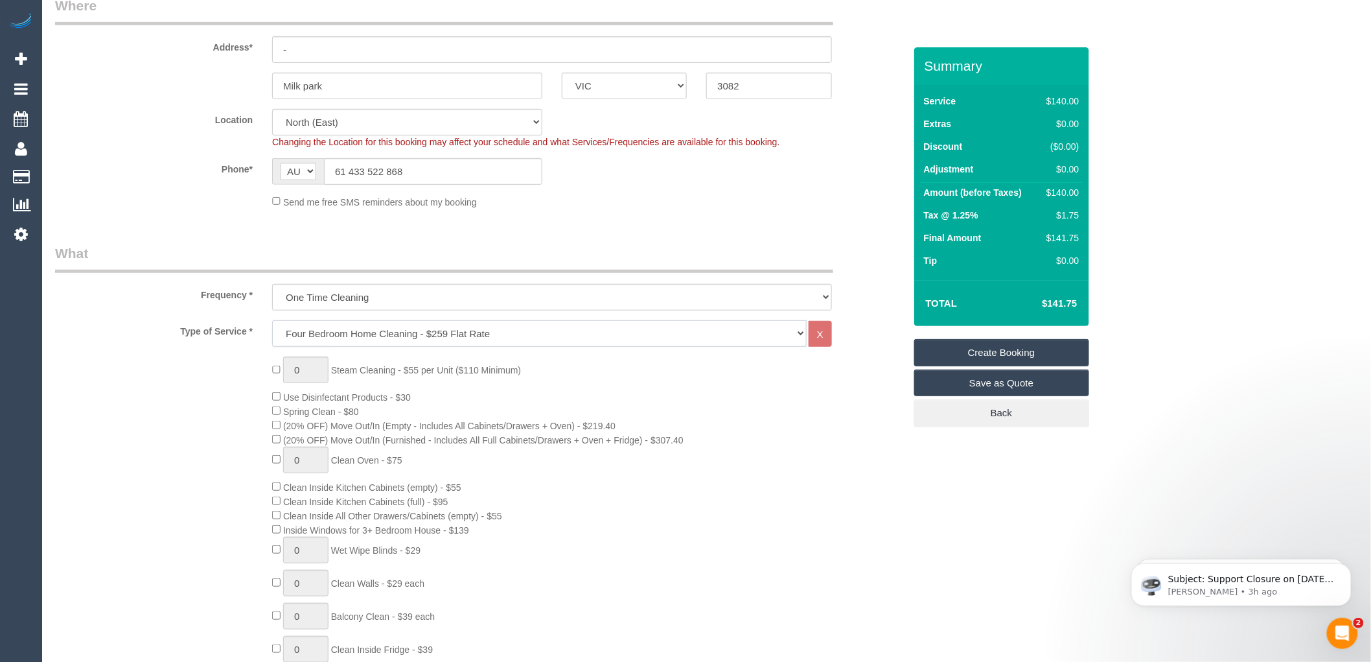
scroll to position [288, 0]
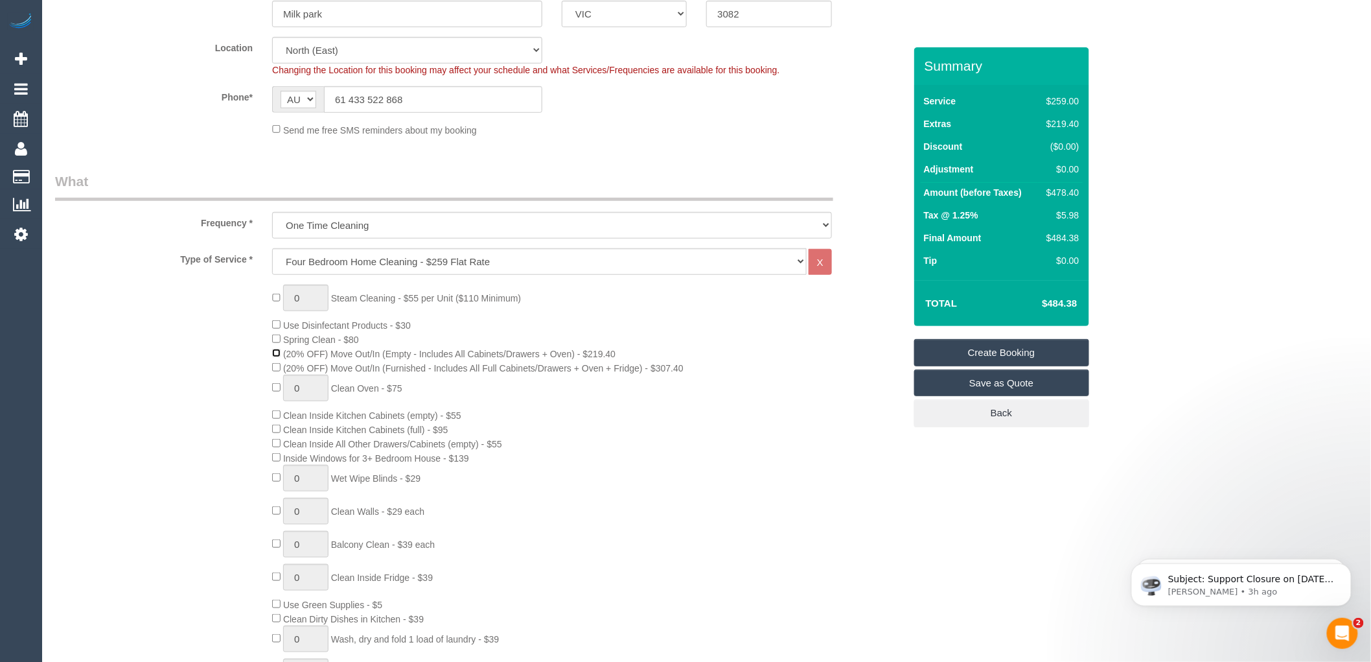
select select "spot18"
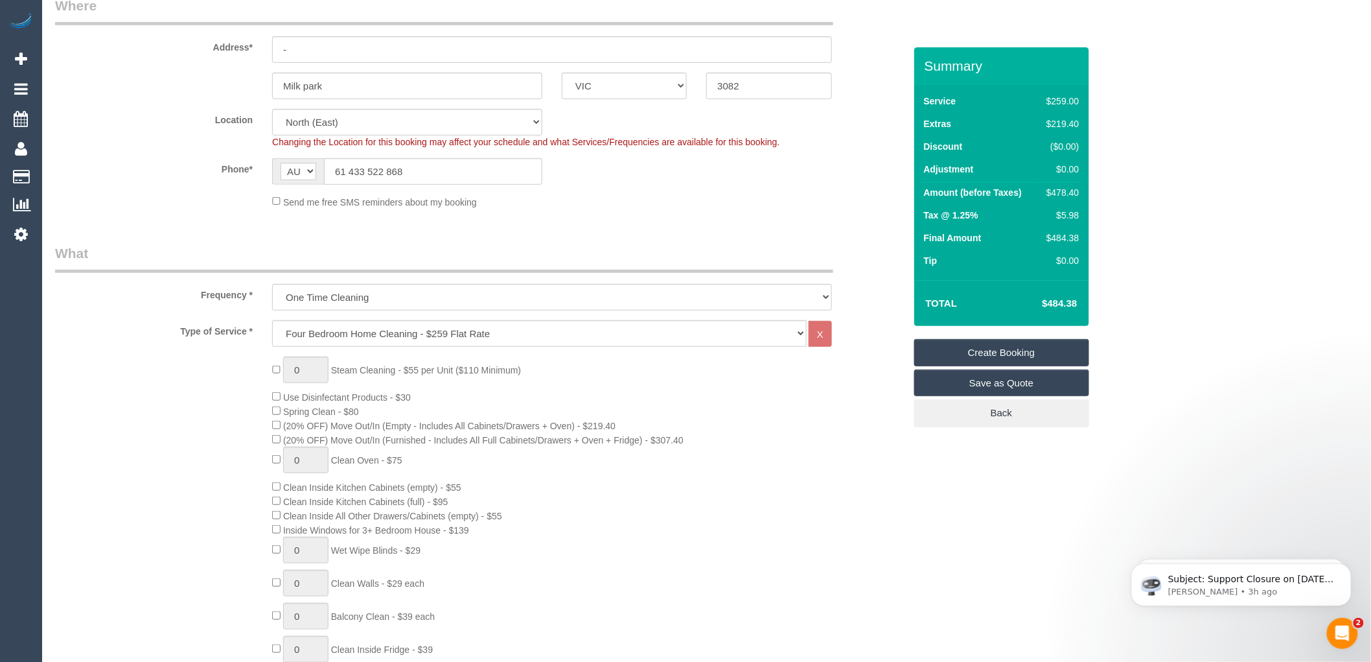
click at [1019, 244] on td "Final Amount" at bounding box center [980, 239] width 118 height 23
click at [736, 400] on div "0 Steam Cleaning - $55 per Unit ($110 Minimum) Use Disinfectant Products - $30 …" at bounding box center [587, 583] width 651 height 454
select select "spot35"
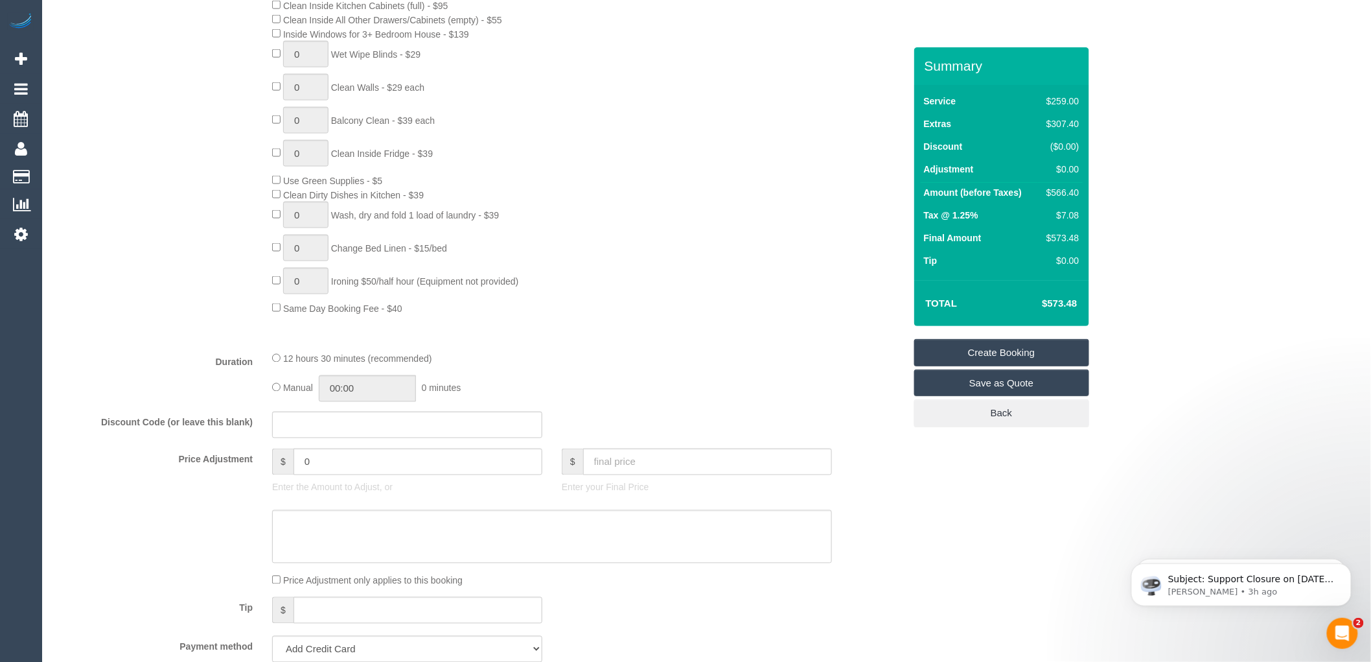
scroll to position [792, 0]
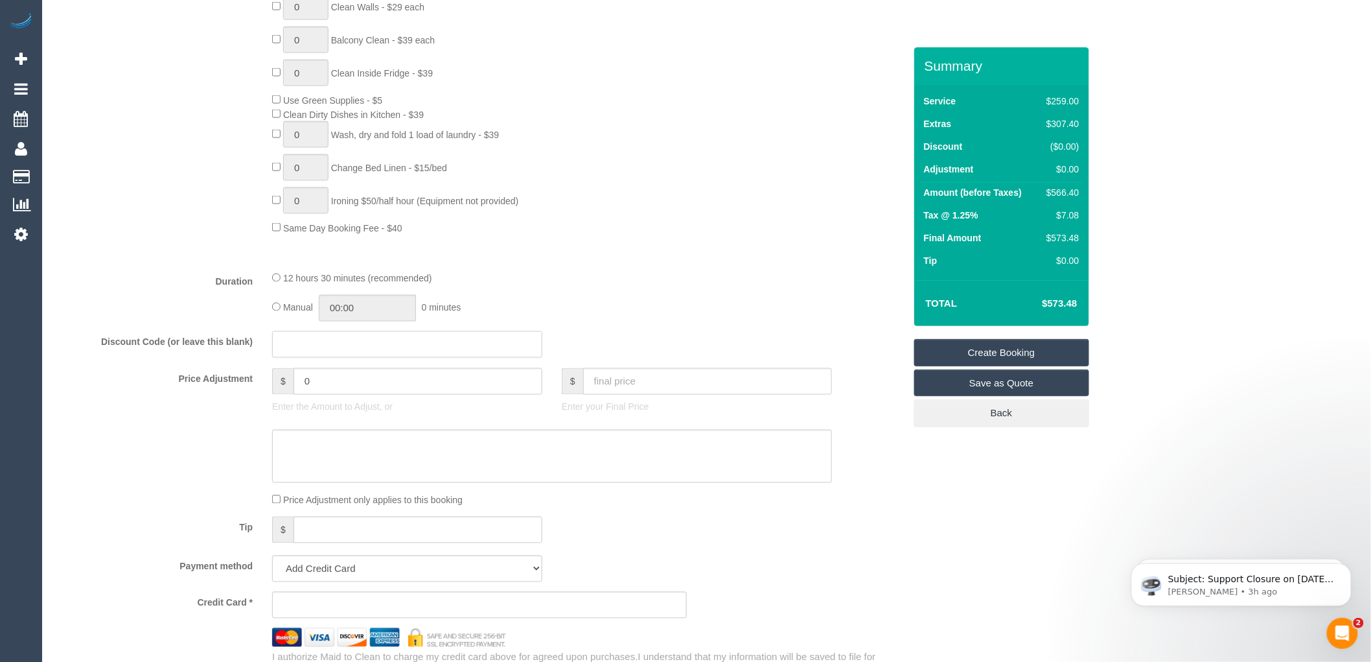
click at [308, 358] on input "text" at bounding box center [407, 344] width 270 height 27
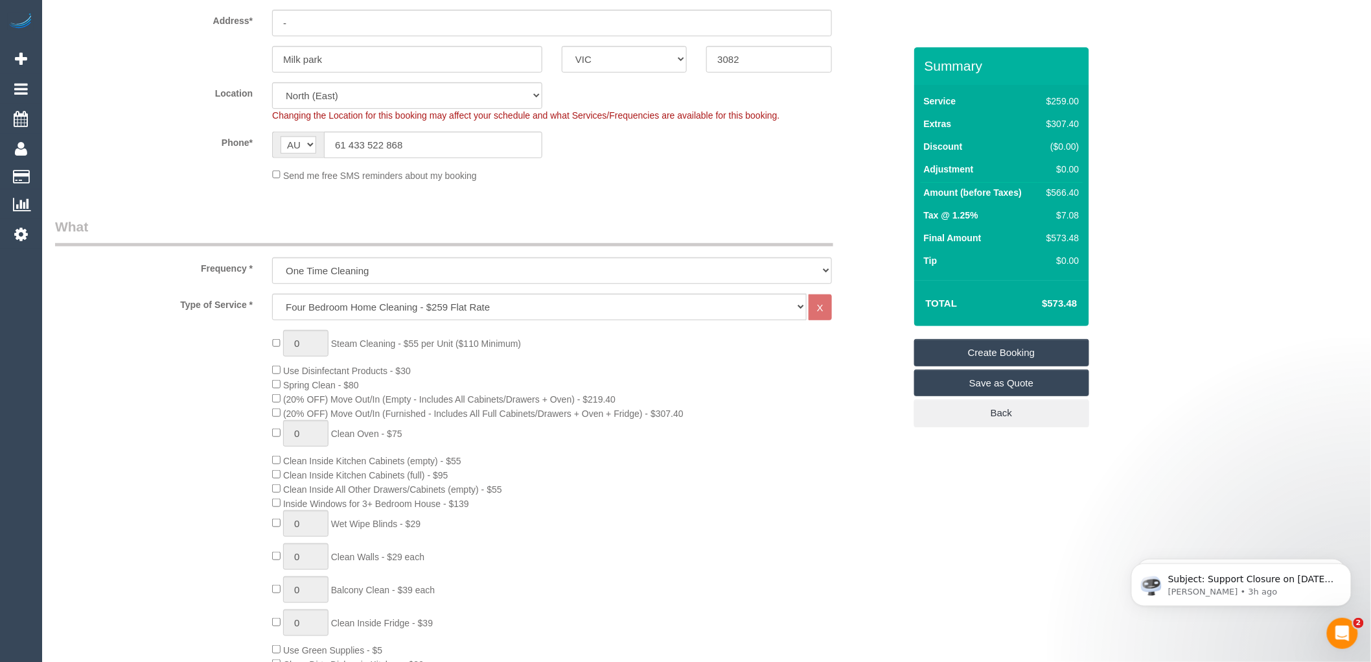
scroll to position [72, 0]
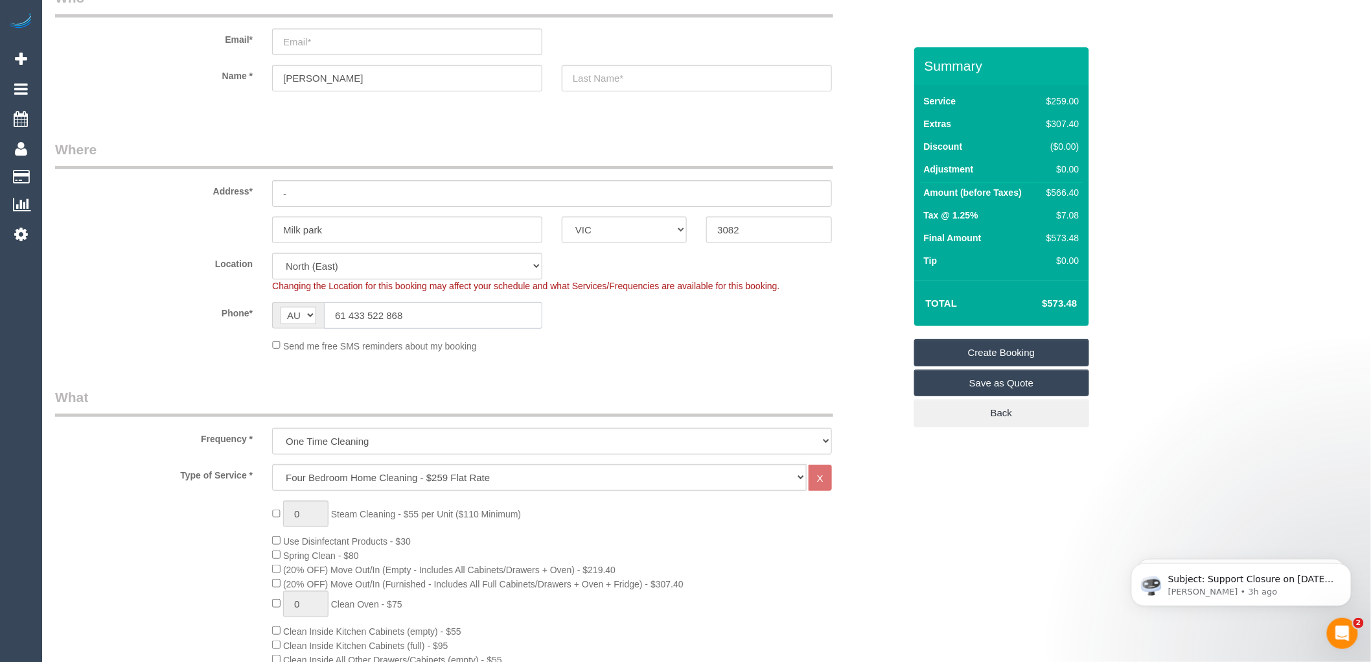
drag, startPoint x: 346, startPoint y: 315, endPoint x: 332, endPoint y: 315, distance: 13.6
click at [332, 315] on input "61 433 522 868" at bounding box center [433, 315] width 218 height 27
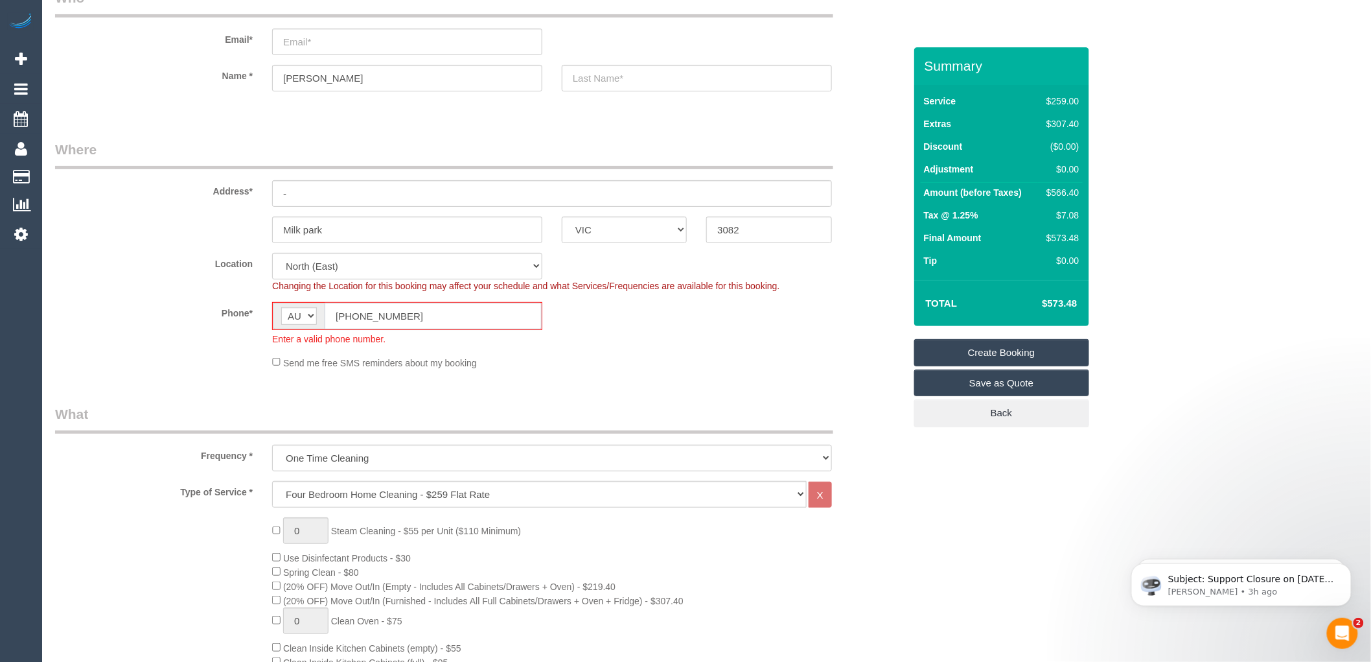
scroll to position [0, 0]
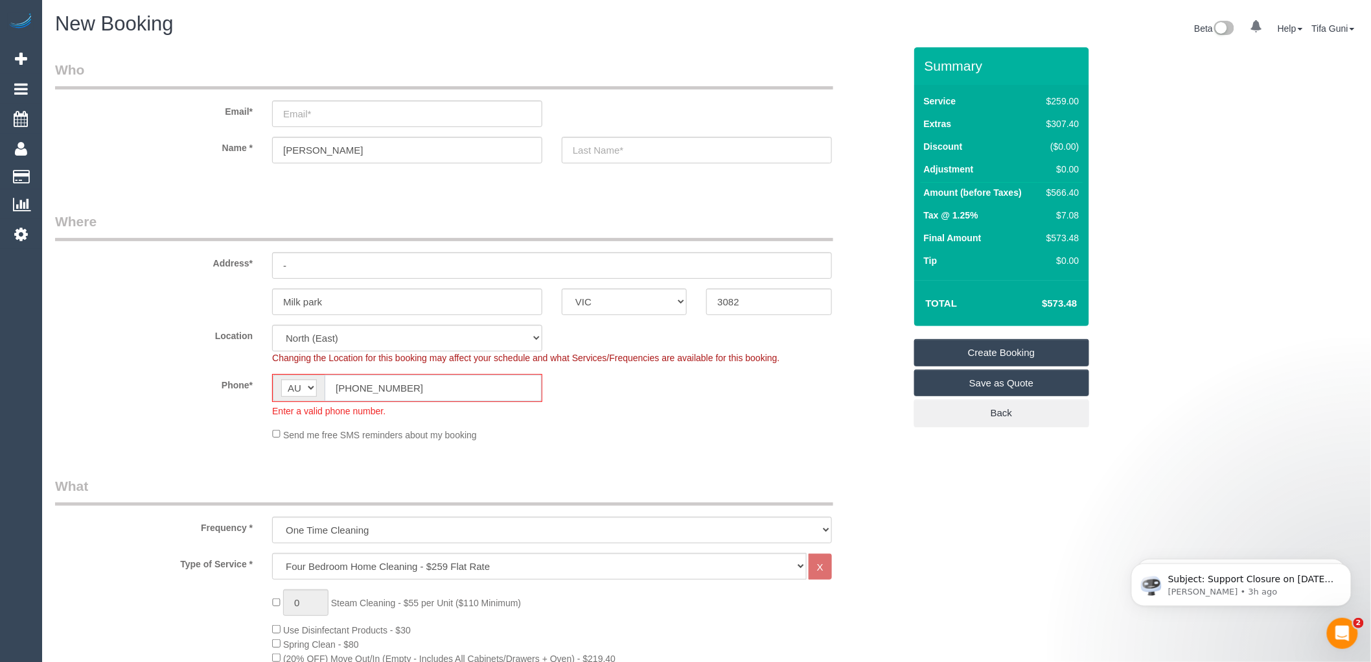
type input "(03) 3522 868"
click at [326, 113] on input "email" at bounding box center [407, 113] width 270 height 27
click at [318, 111] on input "anita_bieka" at bounding box center [407, 113] width 270 height 27
click at [343, 119] on input "anita_breka" at bounding box center [407, 113] width 270 height 27
type input "[PERSON_NAME][EMAIL_ADDRESS][DOMAIN_NAME]"
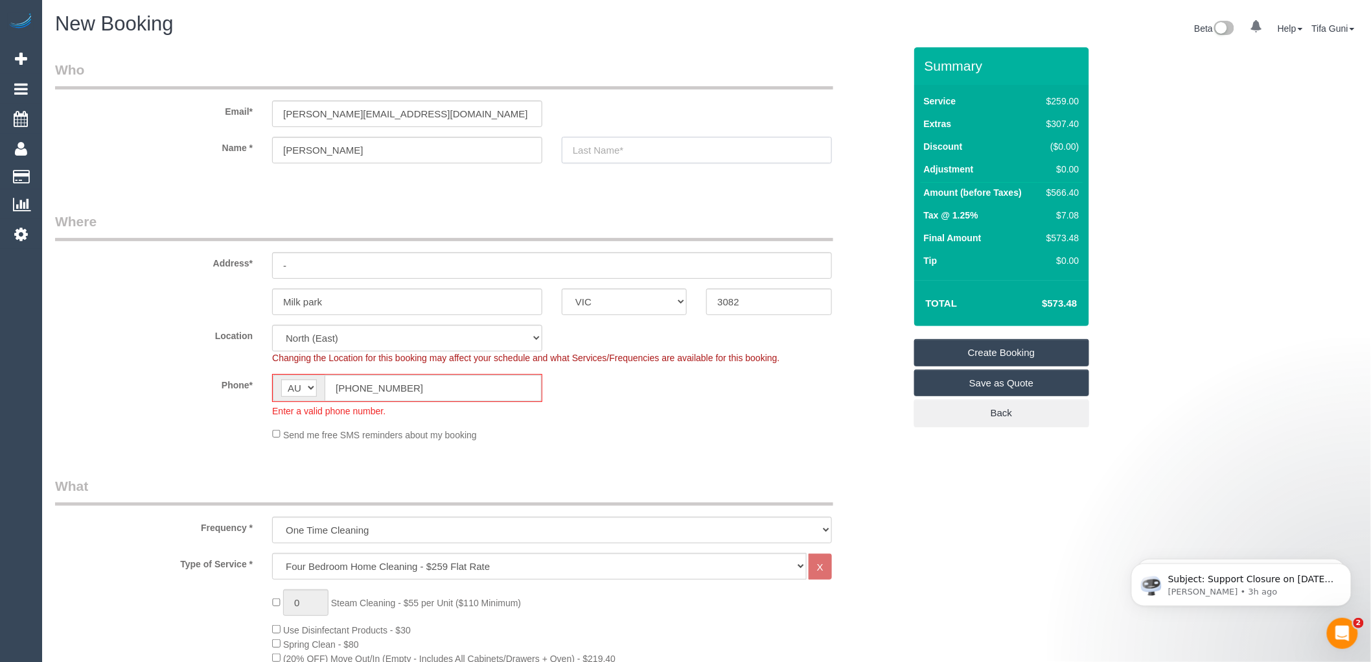
click at [611, 149] on input "text" at bounding box center [697, 150] width 270 height 27
select select "spot52"
type input "Brekalo"
click at [346, 262] on input "-" at bounding box center [552, 265] width 560 height 27
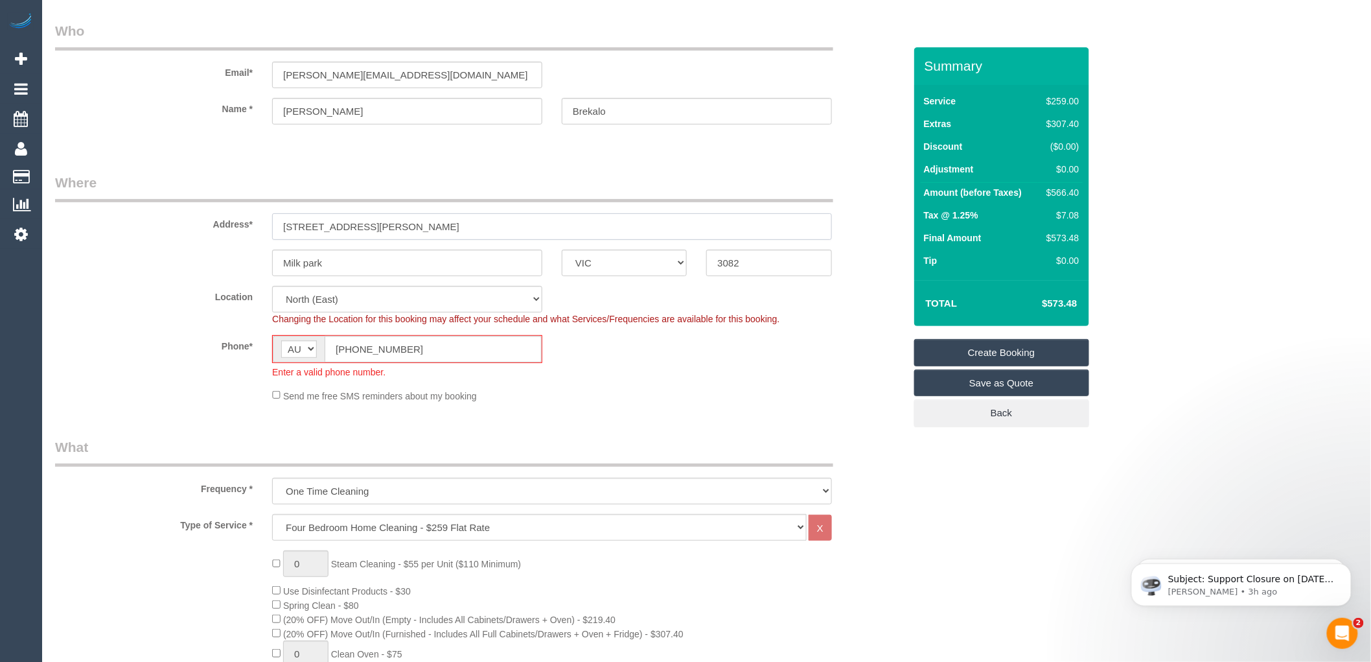
scroll to position [72, 0]
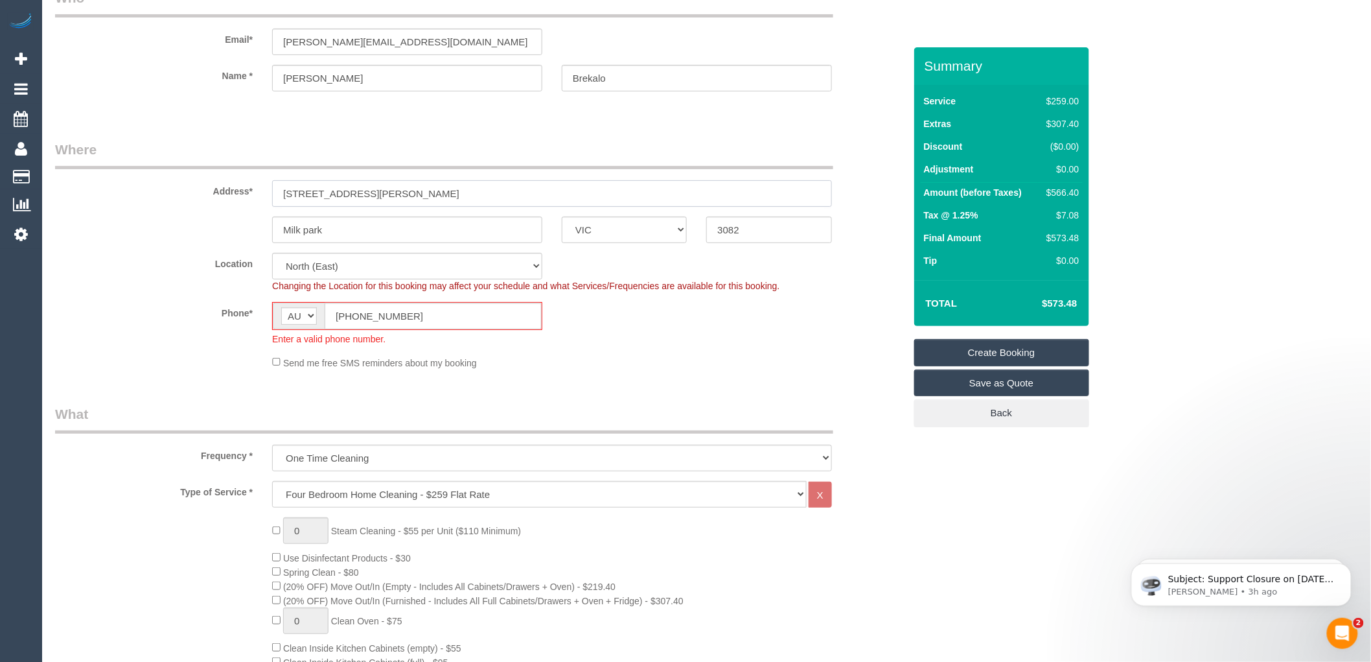
type input "[STREET_ADDRESS][PERSON_NAME]"
drag, startPoint x: 404, startPoint y: 311, endPoint x: 287, endPoint y: 320, distance: 117.6
click at [287, 320] on div "AF AL DZ AD AO AI AQ AG AR AM AW AU AT AZ BS BH BD BB BY BE BZ BJ BM BT BO BA B…" at bounding box center [407, 316] width 270 height 28
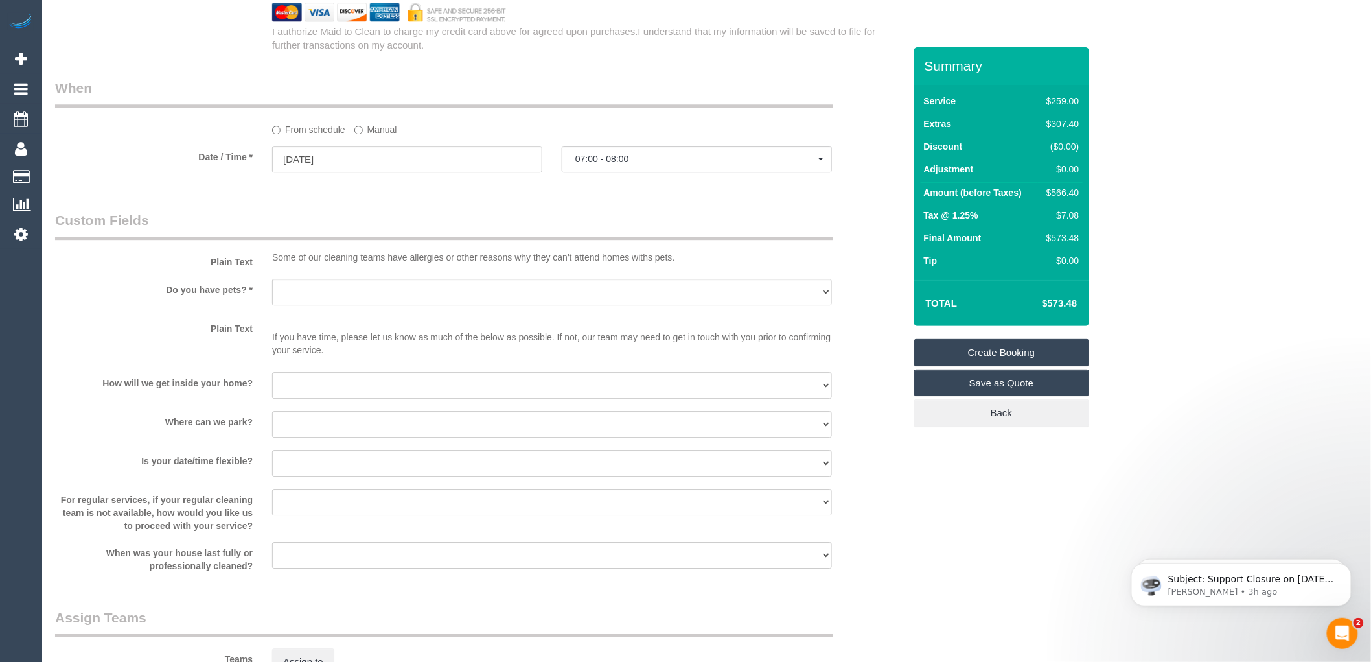
scroll to position [1440, 0]
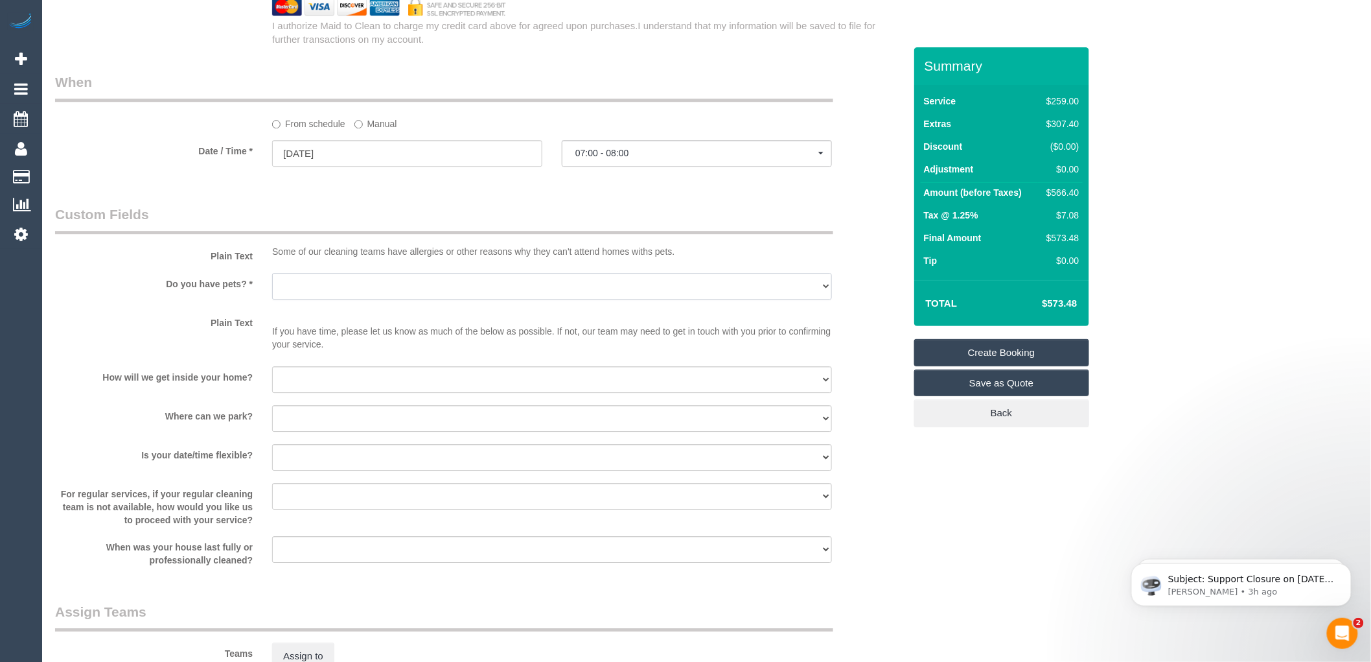
click at [332, 296] on select "Yes - Cats Yes - Dogs No pets Yes - Dogs and Cats Yes - Other" at bounding box center [552, 286] width 560 height 27
select select "number:30"
click at [272, 287] on select "Yes - Cats Yes - Dogs No pets Yes - Dogs and Cats Yes - Other" at bounding box center [552, 286] width 560 height 27
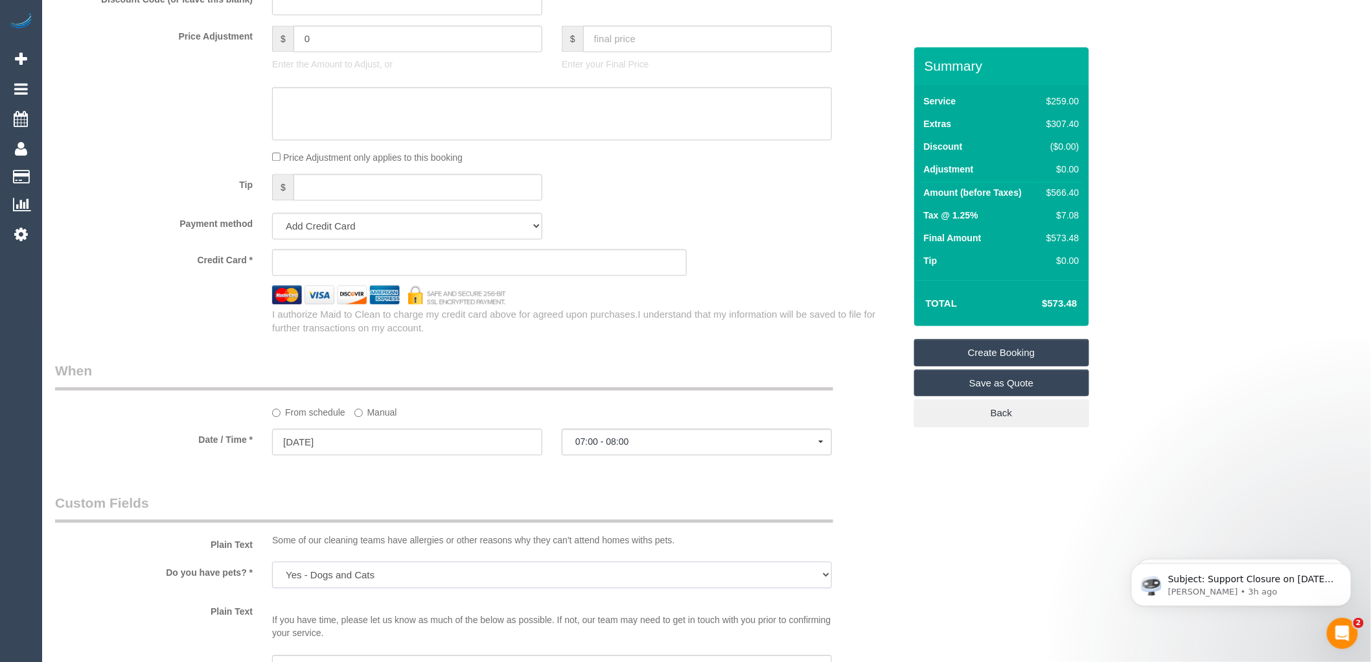
scroll to position [1368, 0]
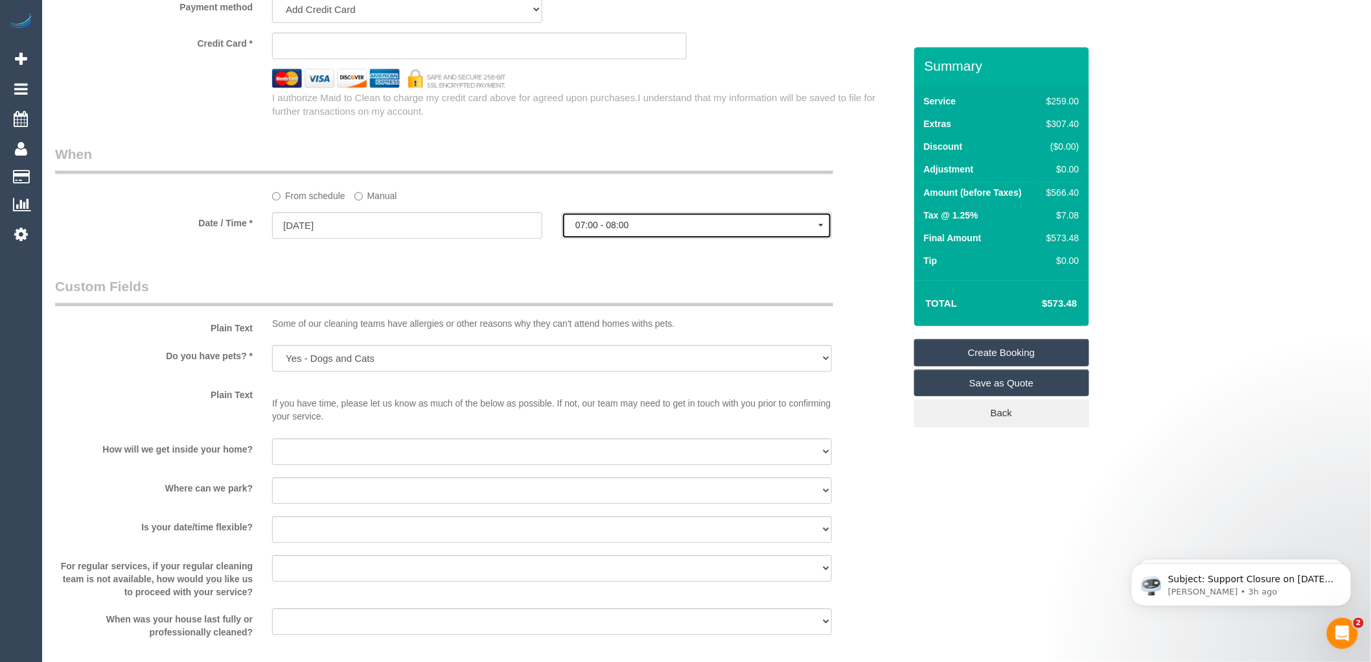
click at [645, 230] on span "07:00 - 08:00" at bounding box center [696, 225] width 243 height 10
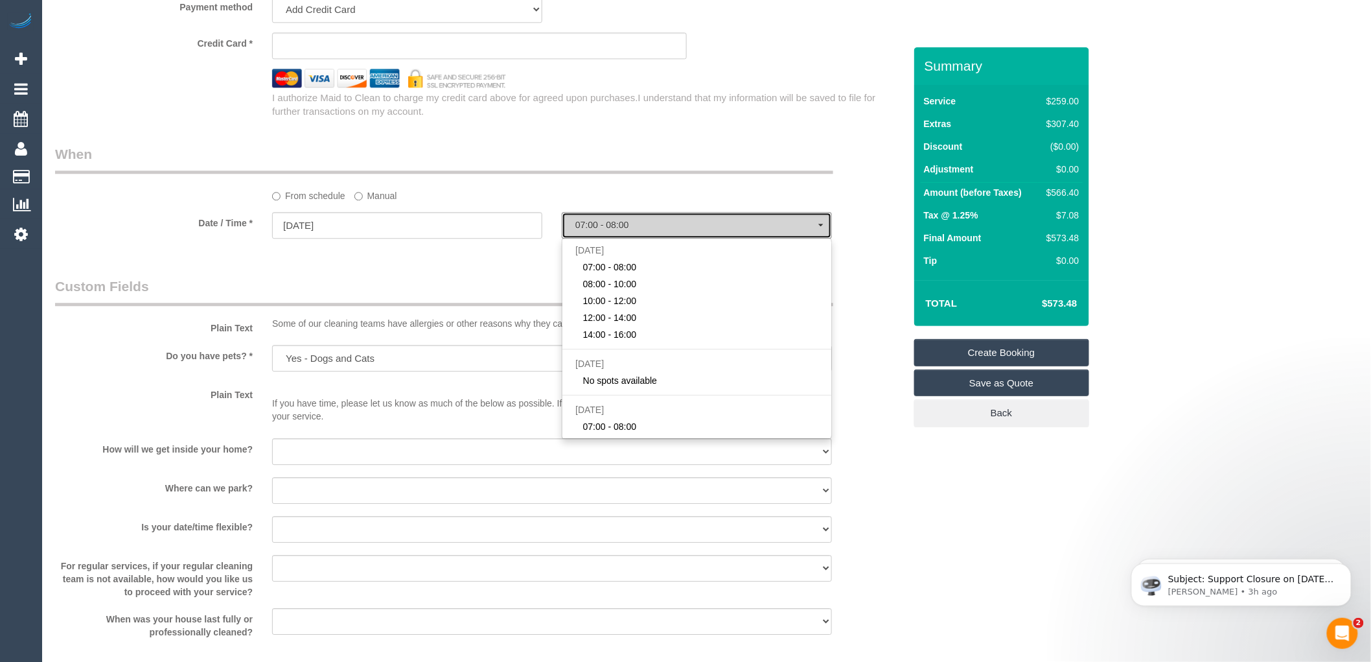
click at [645, 230] on span "07:00 - 08:00" at bounding box center [696, 225] width 243 height 10
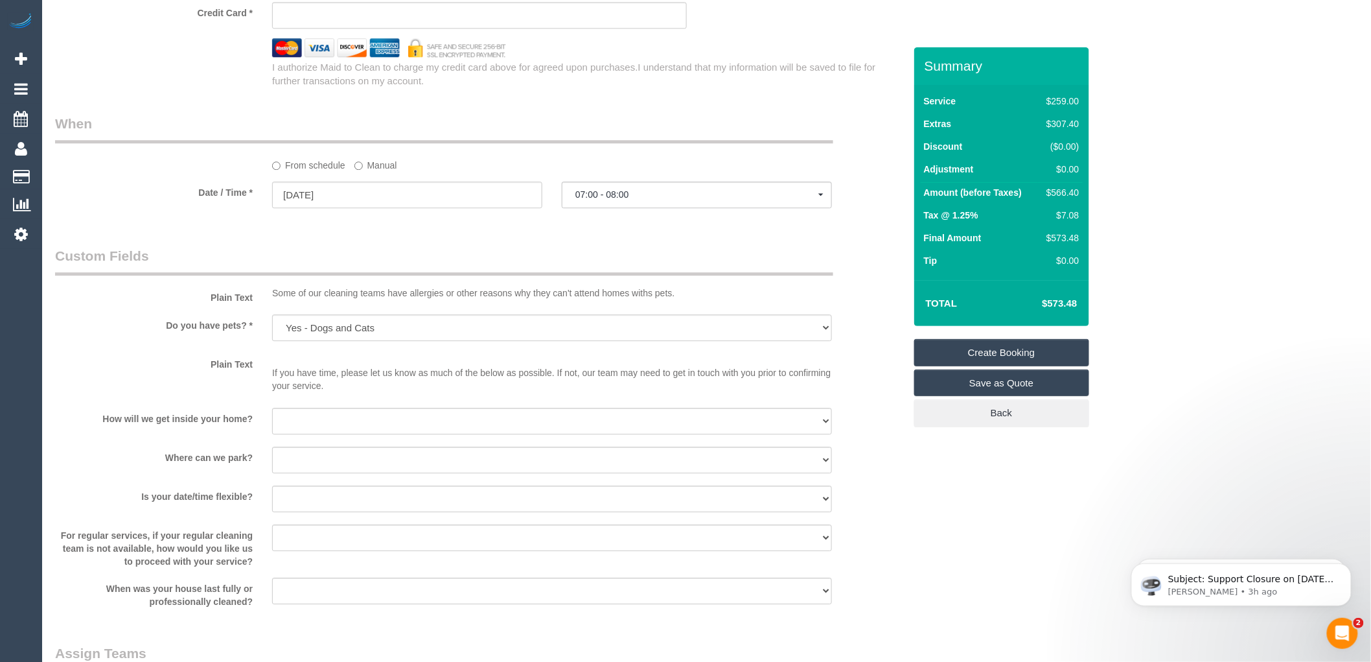
scroll to position [1440, 0]
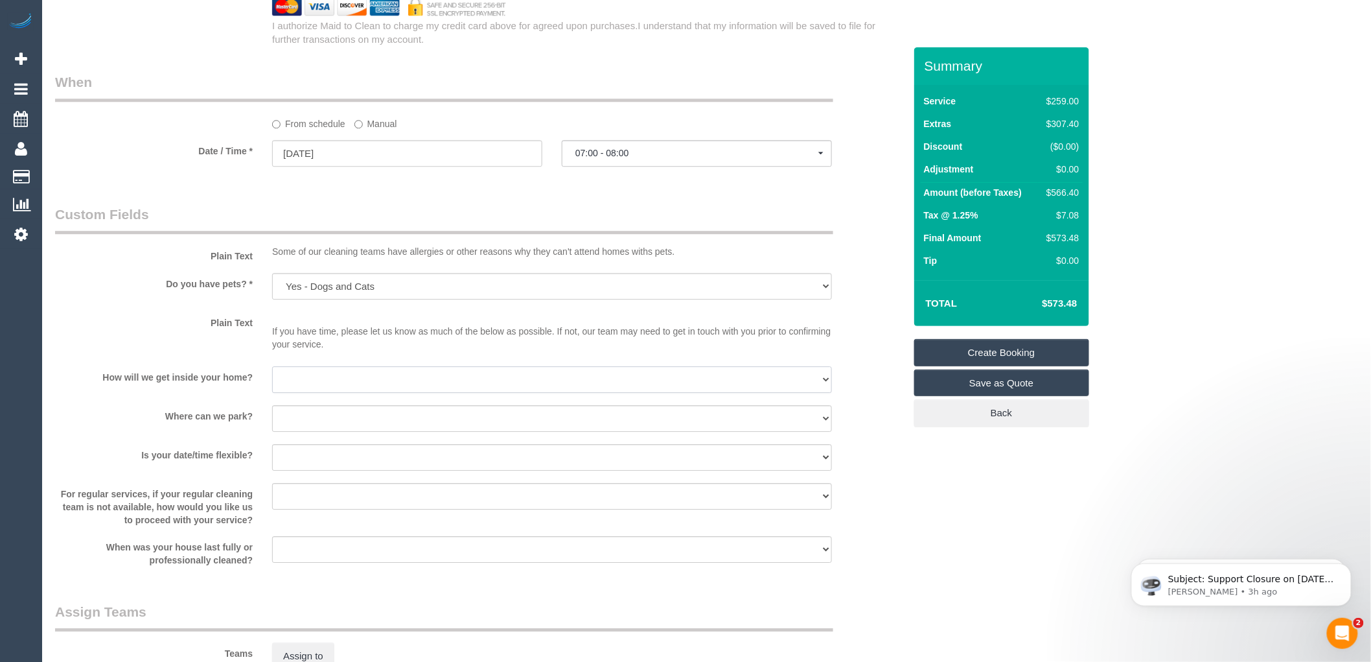
click at [339, 393] on select "I will be home Key will be left (please provide details below) Lock box/Access …" at bounding box center [552, 379] width 560 height 27
select select "number:14"
click at [272, 380] on select "I will be home Key will be left (please provide details below) Lock box/Access …" at bounding box center [552, 379] width 560 height 27
click at [329, 429] on select "I will provide parking on-site Free street parking Paid street parking (cost wi…" at bounding box center [552, 418] width 560 height 27
select select "number:19"
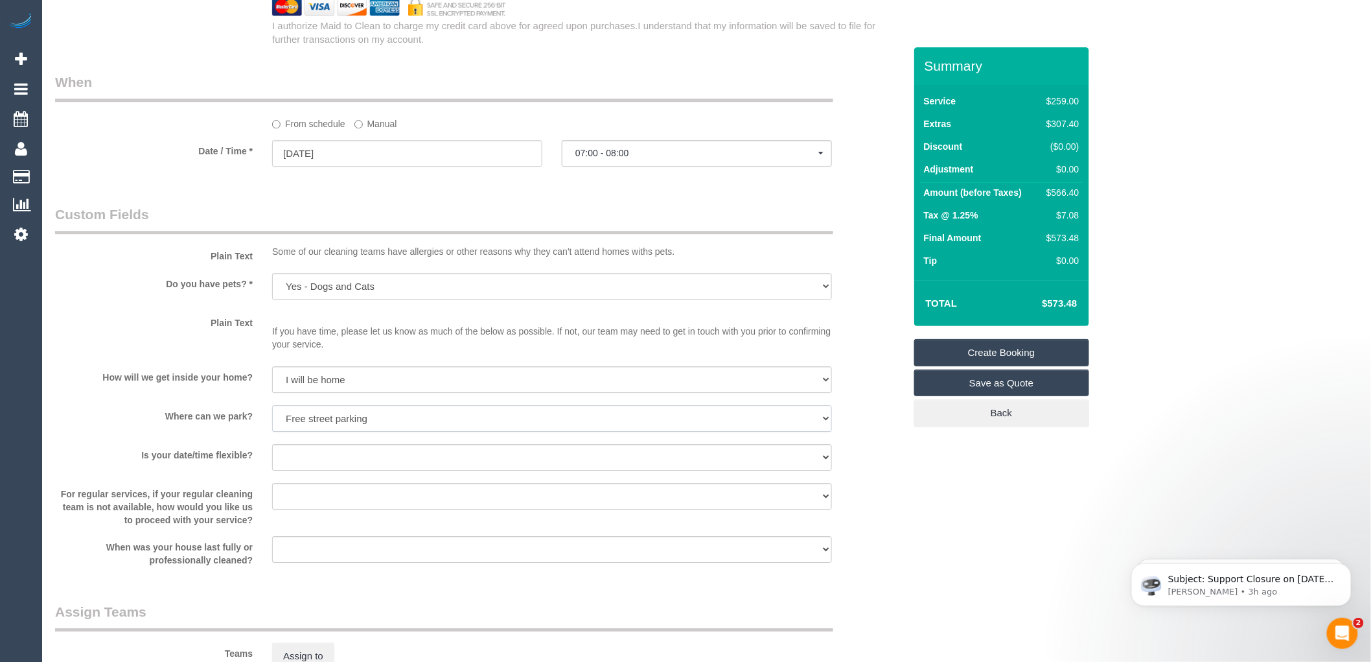
click at [272, 419] on select "I will provide parking on-site Free street parking Paid street parking (cost wi…" at bounding box center [552, 418] width 560 height 27
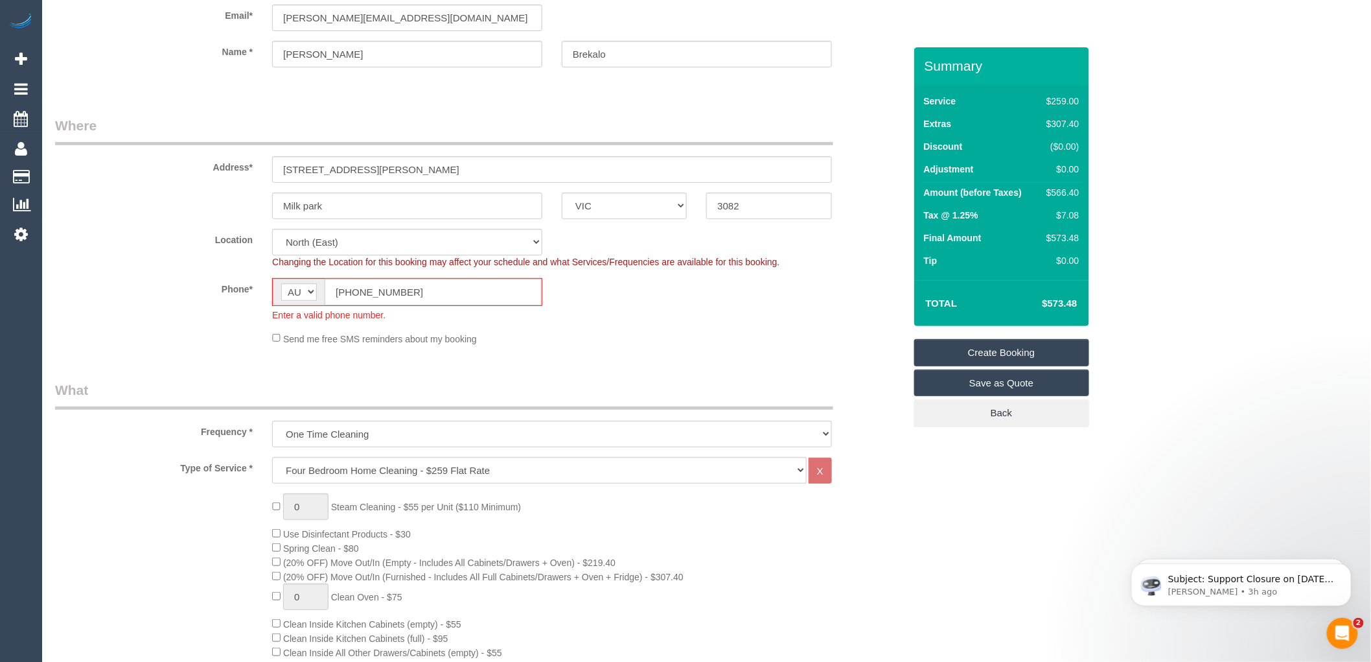
scroll to position [72, 0]
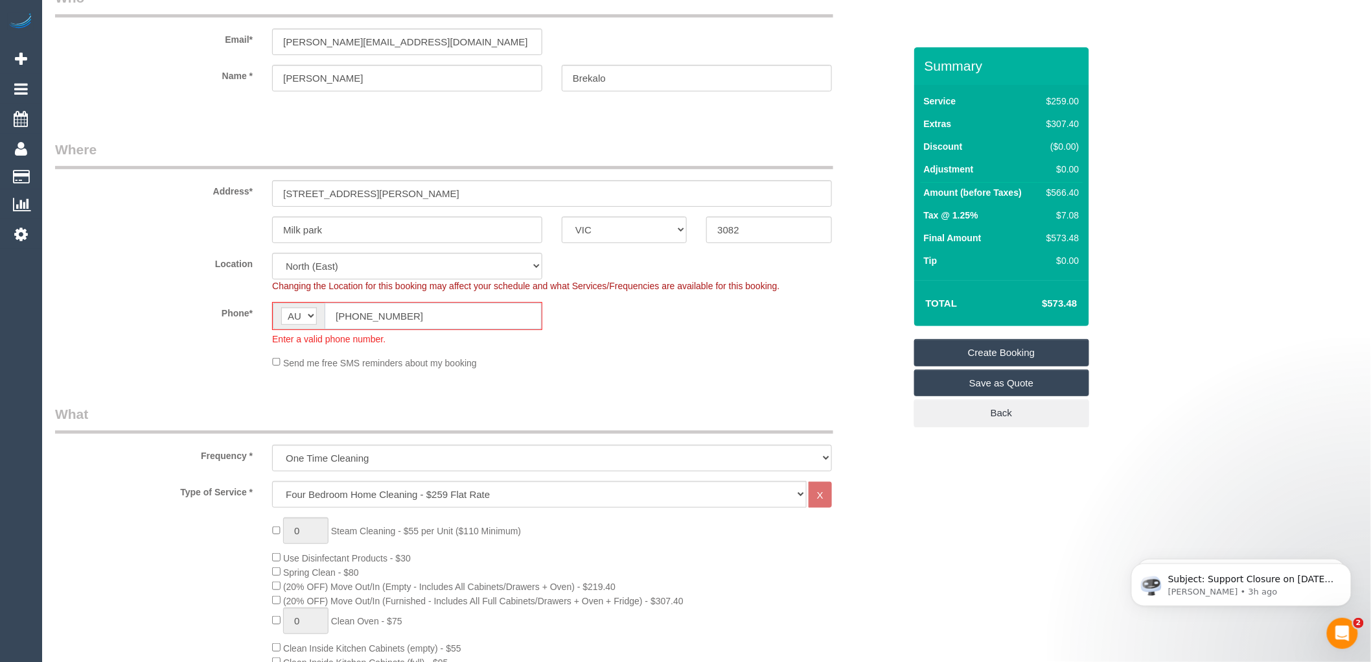
paste input "61 433"
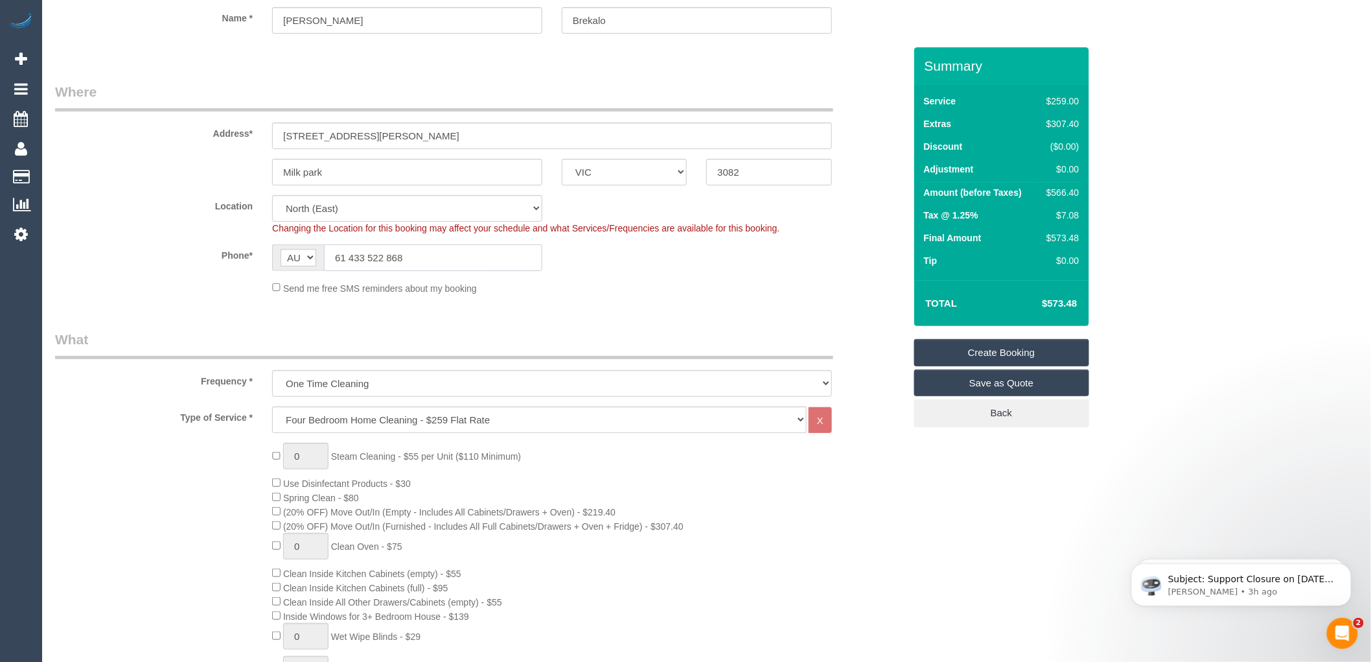
scroll to position [0, 0]
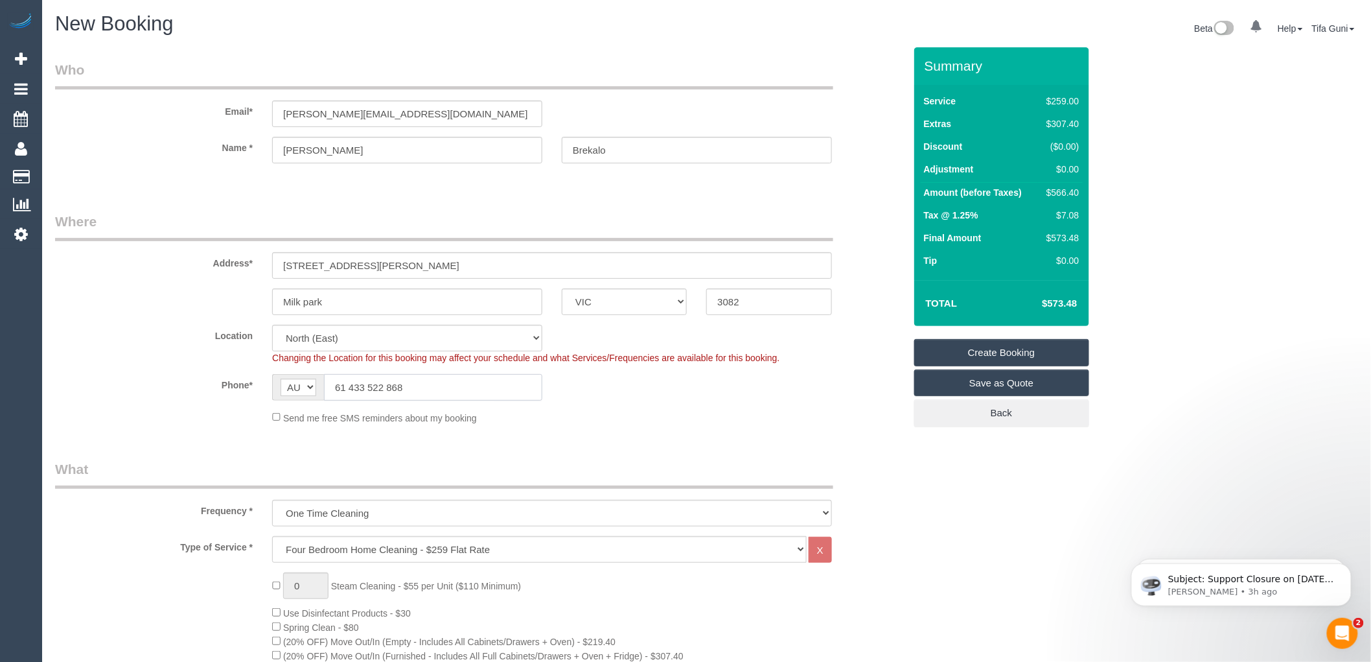
click at [345, 383] on input "61 433 522 868" at bounding box center [433, 387] width 218 height 27
click at [473, 382] on input "0433 522 868" at bounding box center [433, 387] width 218 height 27
type input "0433 522 868"
drag, startPoint x: 413, startPoint y: 115, endPoint x: 181, endPoint y: 115, distance: 231.4
click at [181, 115] on div "Email* anita_brekalo@yahoo.com" at bounding box center [479, 93] width 869 height 67
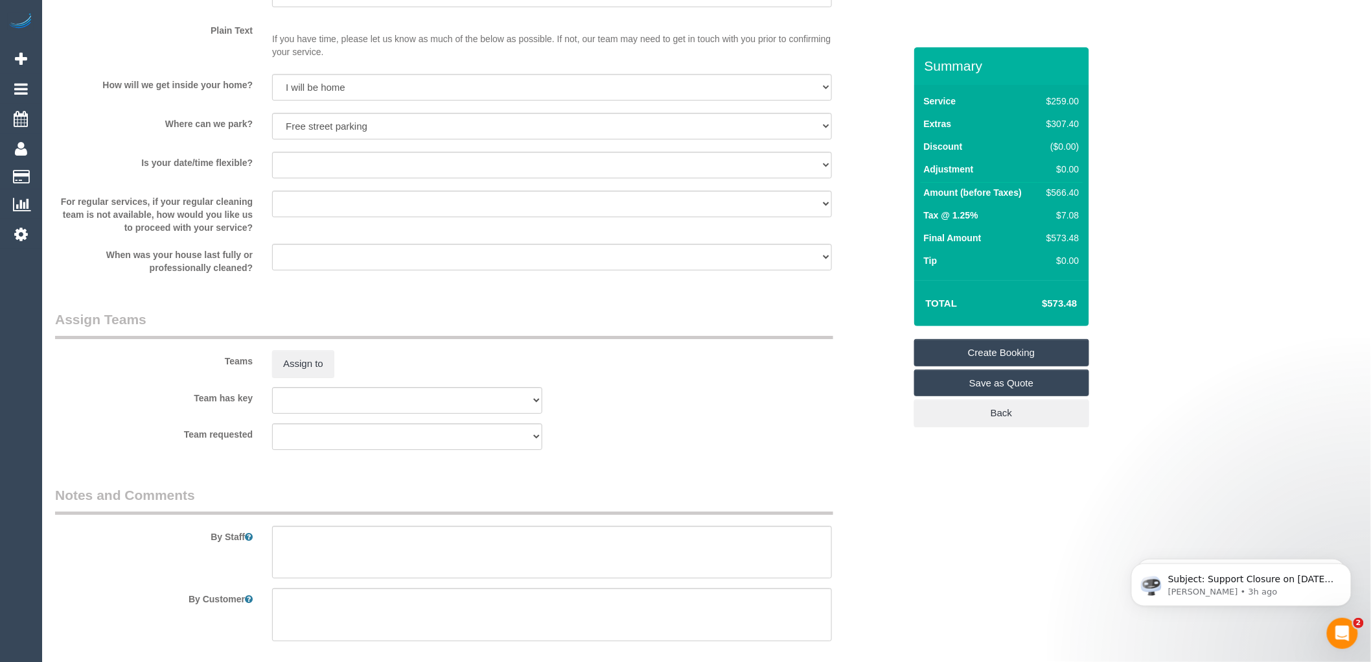
scroll to position [1728, 0]
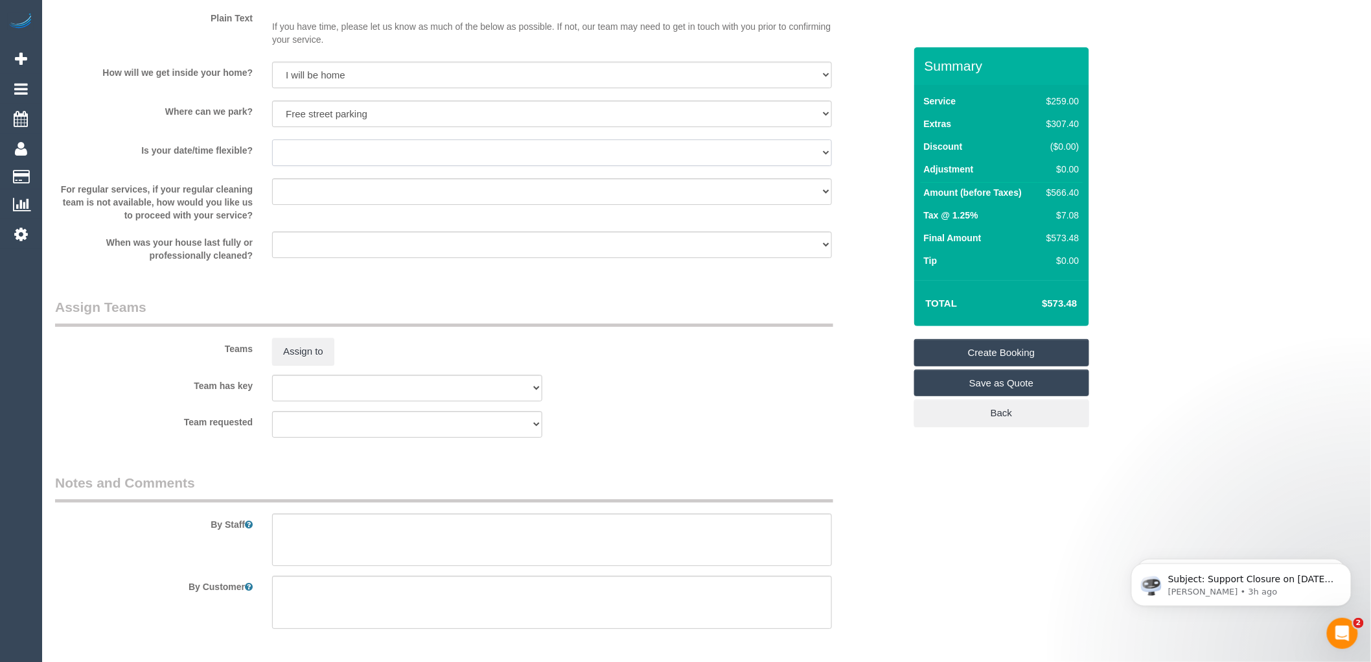
click at [456, 162] on select "Yes - date and time Yes - date but not time Yes - time but not date No - No fle…" at bounding box center [552, 152] width 560 height 27
select select "number:24"
click at [272, 152] on select "Yes - date and time Yes - date but not time Yes - time but not date No - No fle…" at bounding box center [552, 152] width 560 height 27
click at [294, 545] on textarea at bounding box center [552, 539] width 560 height 53
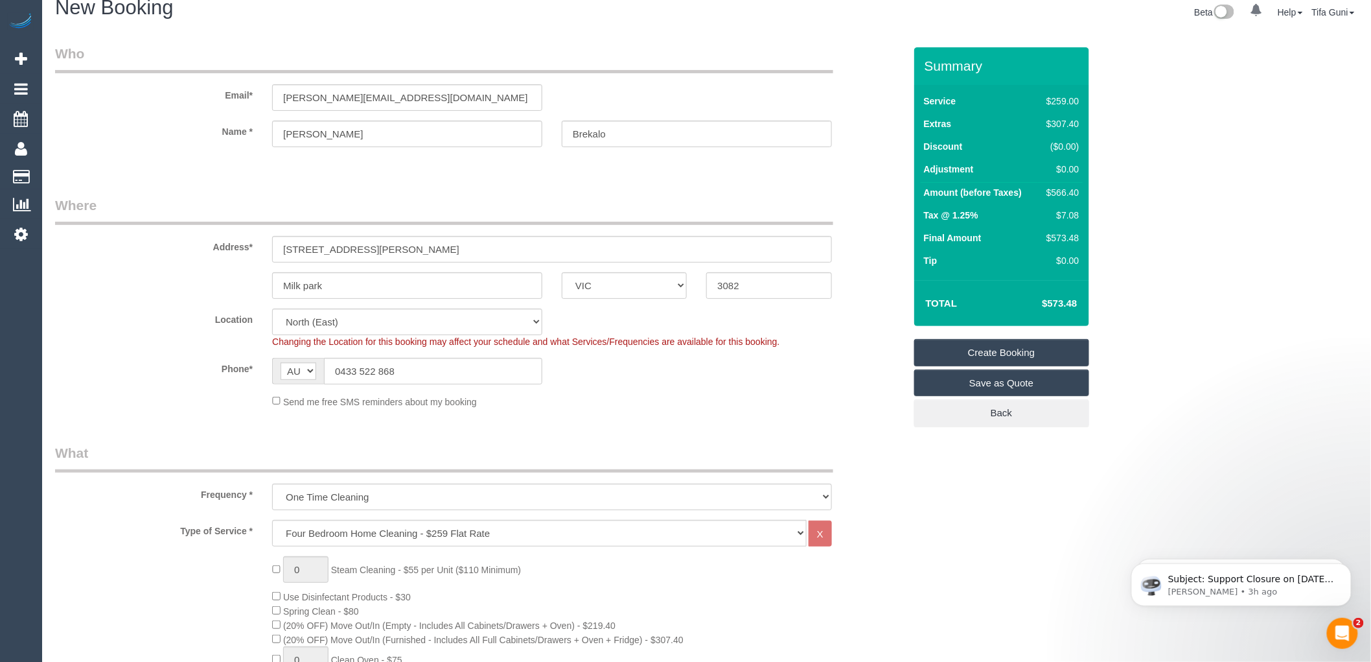
scroll to position [0, 0]
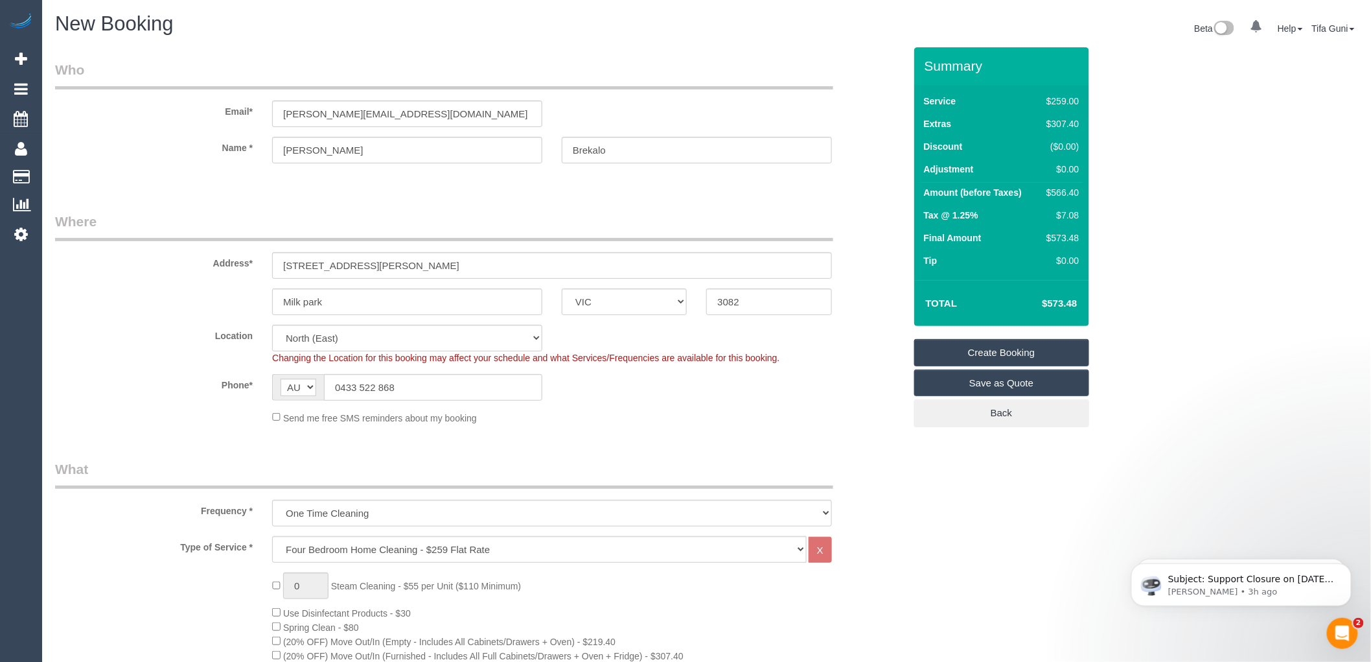
type textarea "Customer will be home to open for you Parking in the driveway"
drag, startPoint x: 422, startPoint y: 108, endPoint x: 264, endPoint y: 110, distance: 158.1
click at [264, 110] on div "[PERSON_NAME][EMAIL_ADDRESS][DOMAIN_NAME]" at bounding box center [407, 113] width 290 height 27
click at [1013, 353] on link "Create Booking" at bounding box center [1001, 352] width 175 height 27
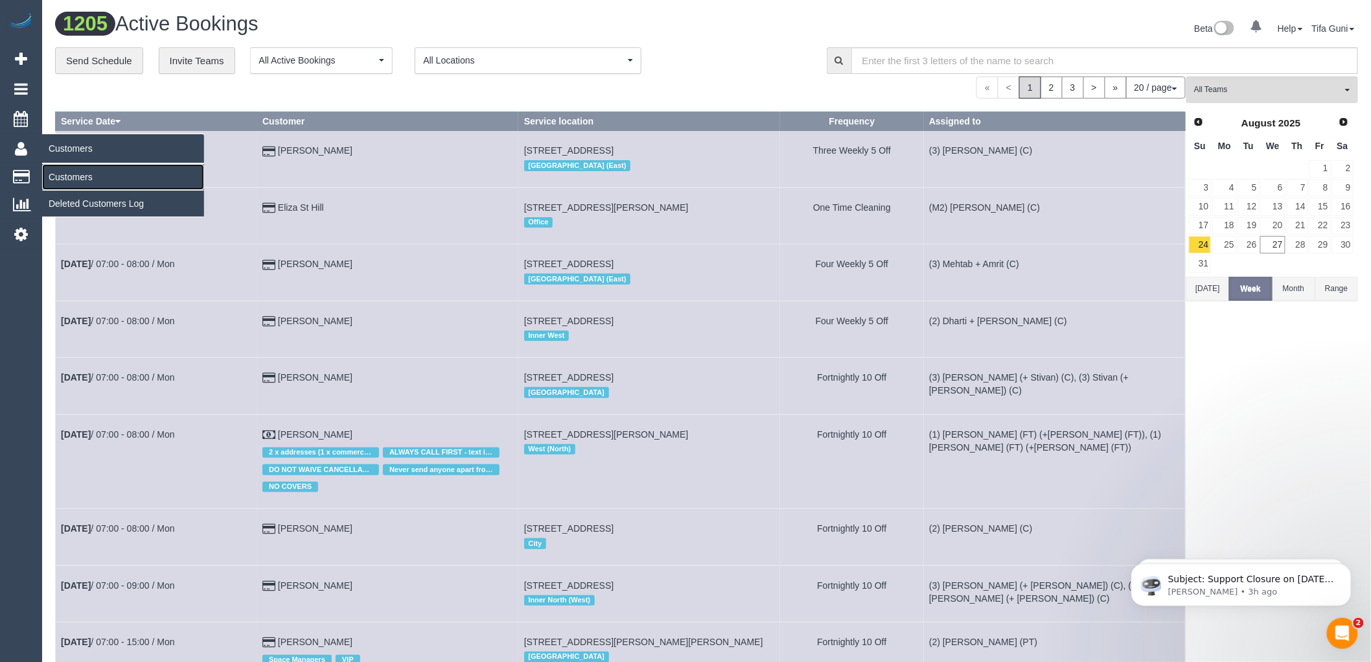
click at [75, 180] on link "Customers" at bounding box center [123, 177] width 162 height 26
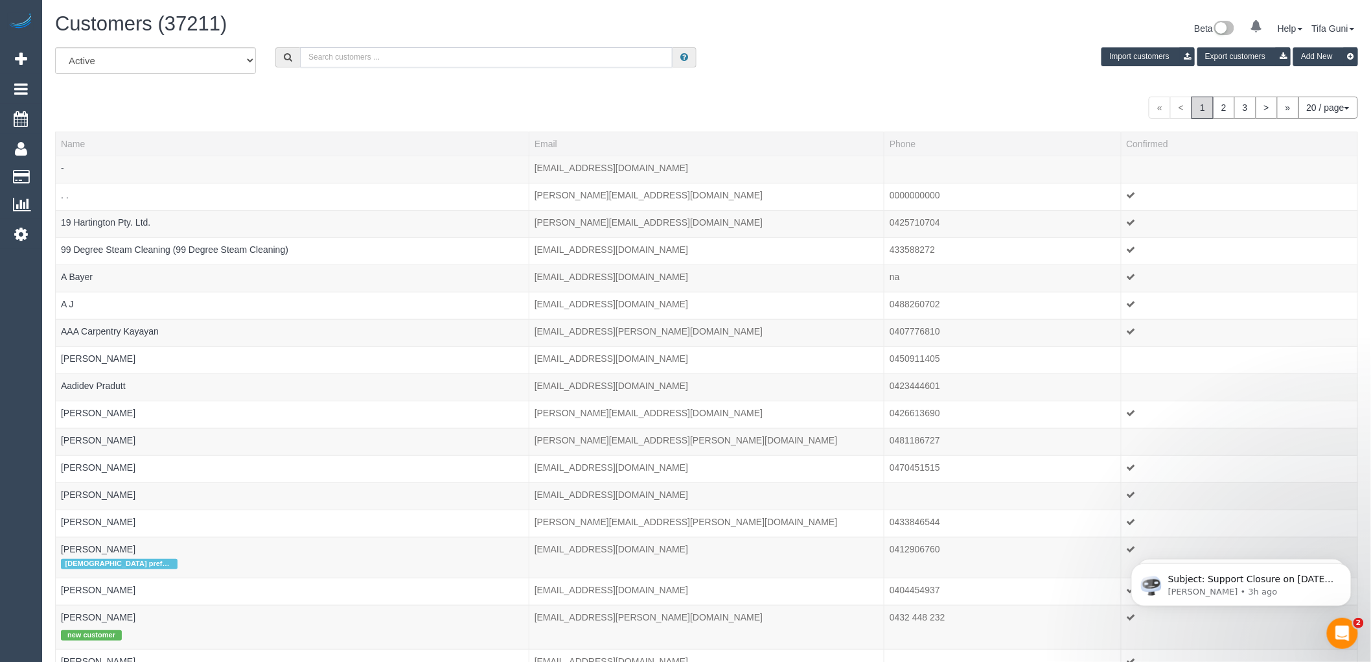
click at [400, 59] on input "text" at bounding box center [486, 57] width 373 height 20
paste input "[PERSON_NAME][EMAIL_ADDRESS][DOMAIN_NAME]"
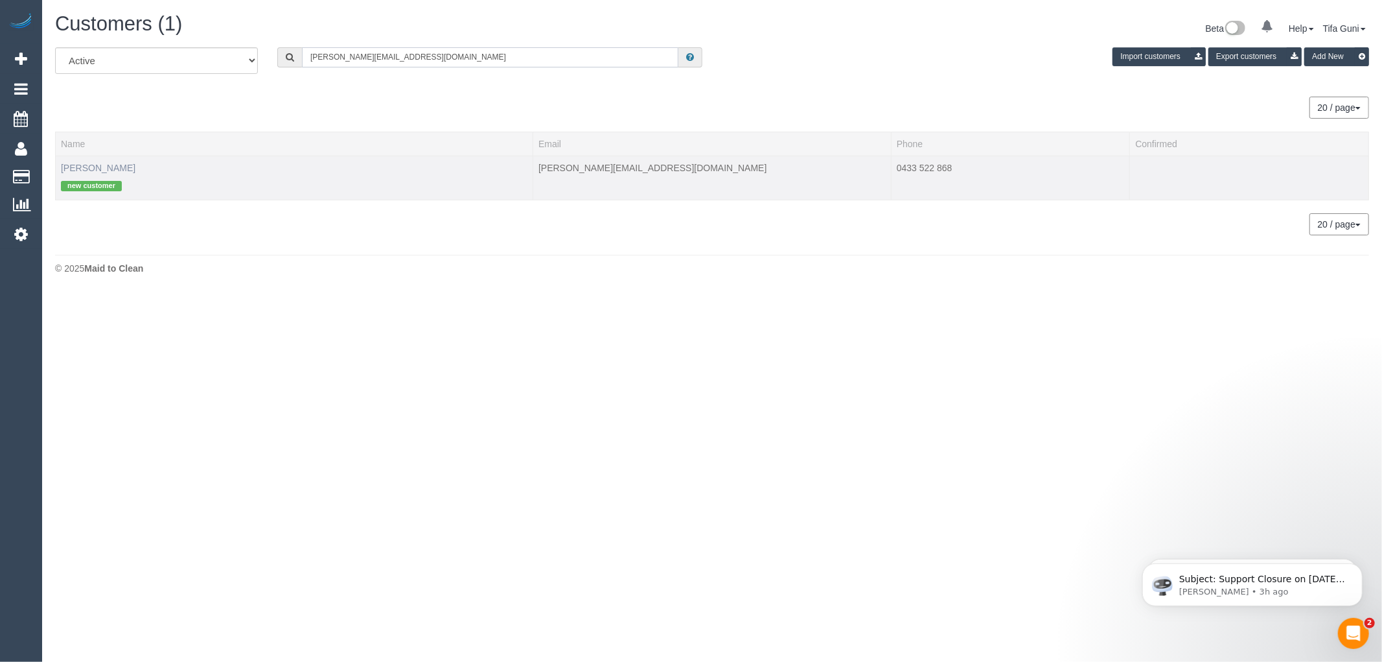
type input "[PERSON_NAME][EMAIL_ADDRESS][DOMAIN_NAME]"
click at [89, 170] on link "Anita Brekalo" at bounding box center [98, 168] width 75 height 10
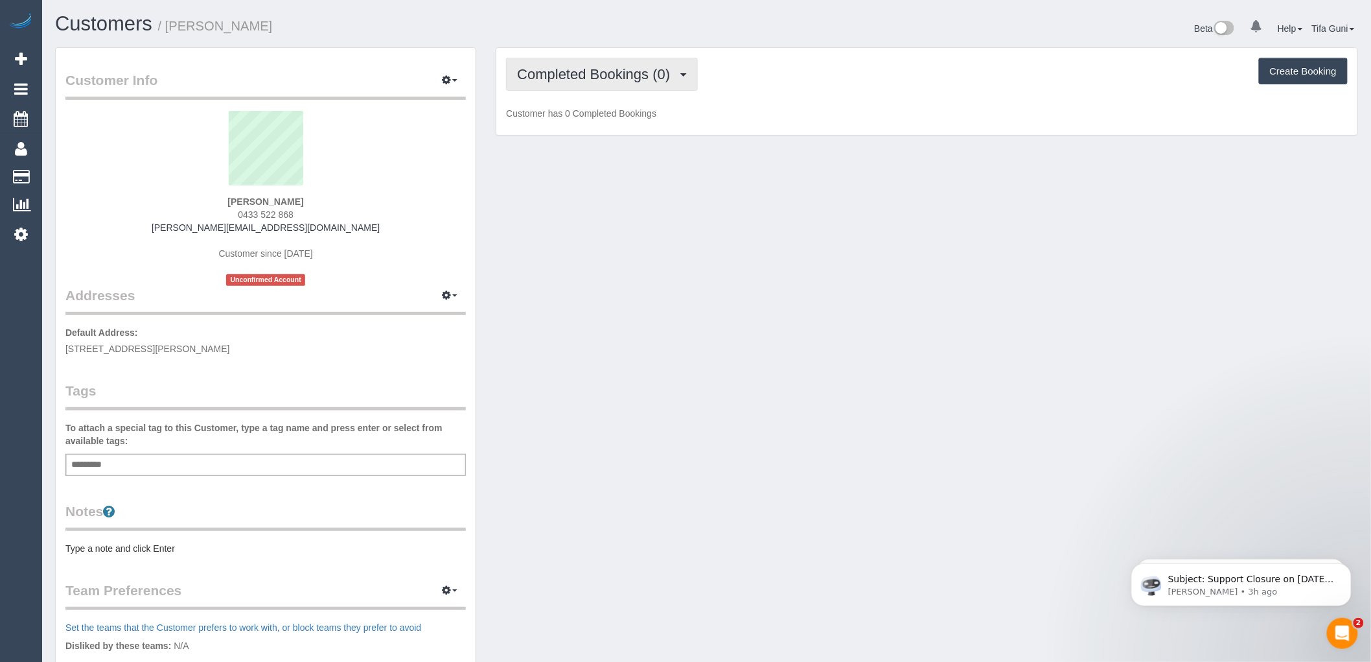
click at [650, 71] on span "Completed Bookings (0)" at bounding box center [596, 74] width 159 height 16
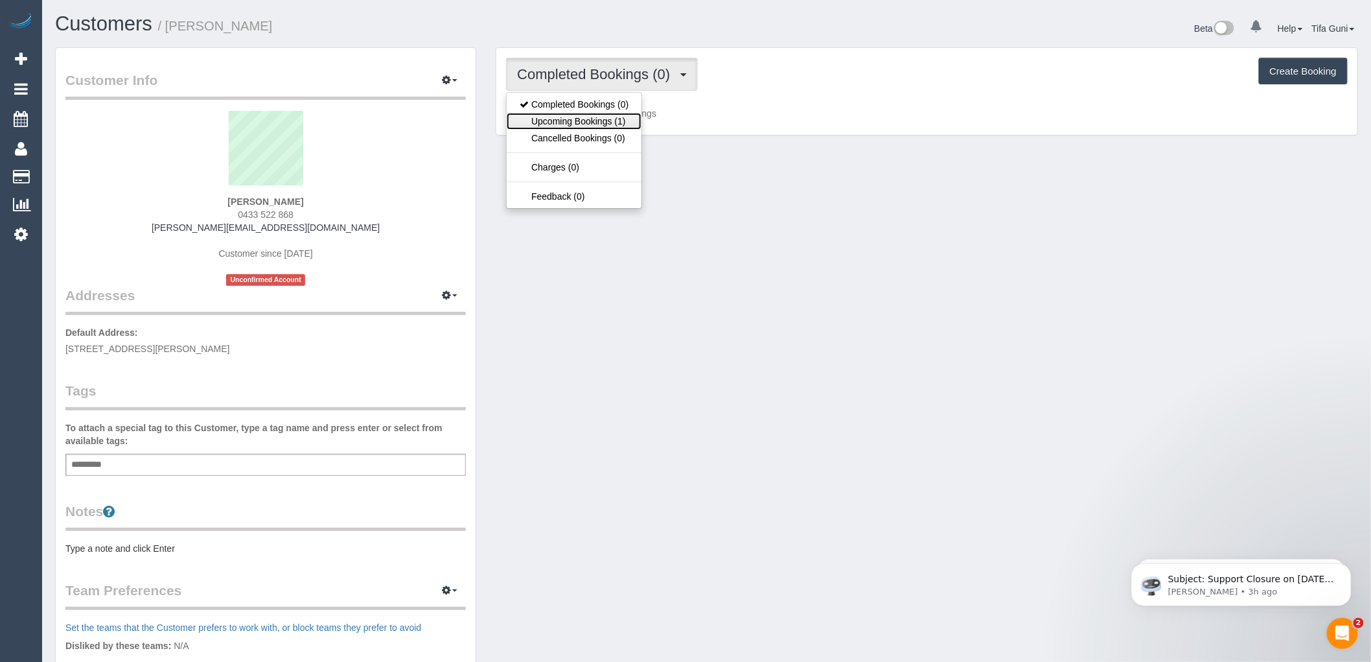
click at [616, 119] on link "Upcoming Bookings (1)" at bounding box center [574, 121] width 135 height 17
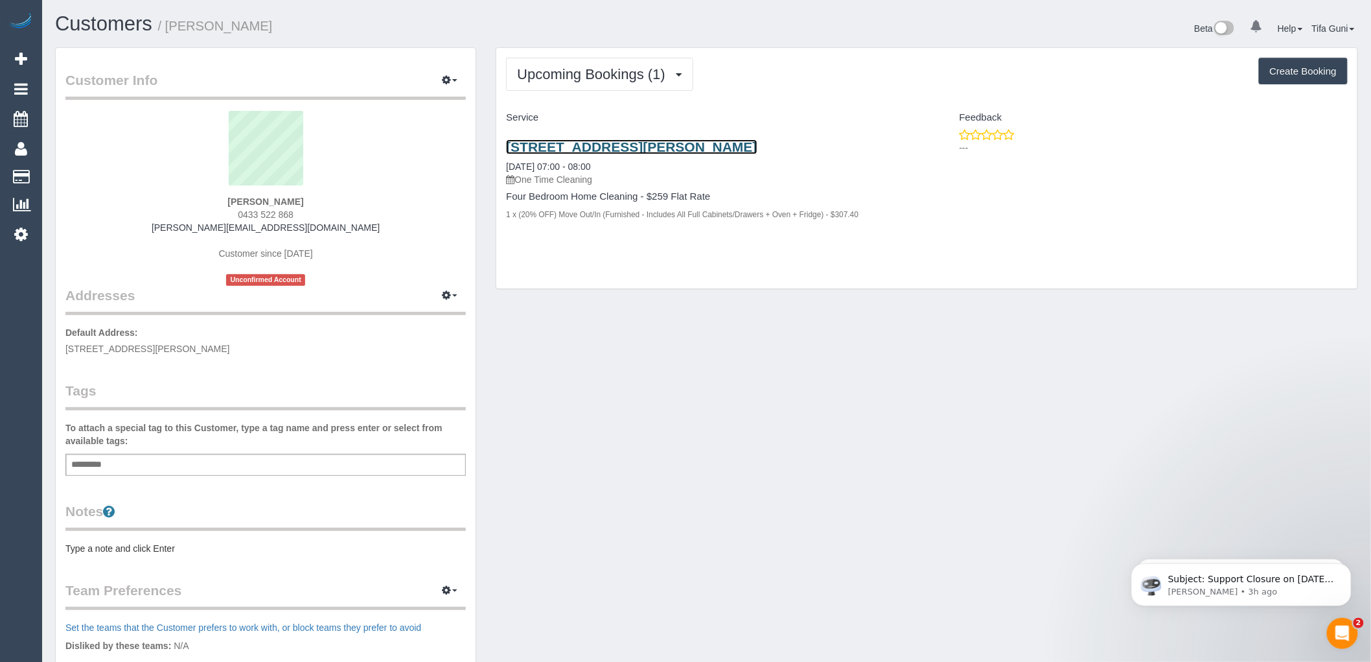
click at [579, 149] on link "8 Stanton Place, Milk Park, VIC 3082" at bounding box center [631, 146] width 251 height 15
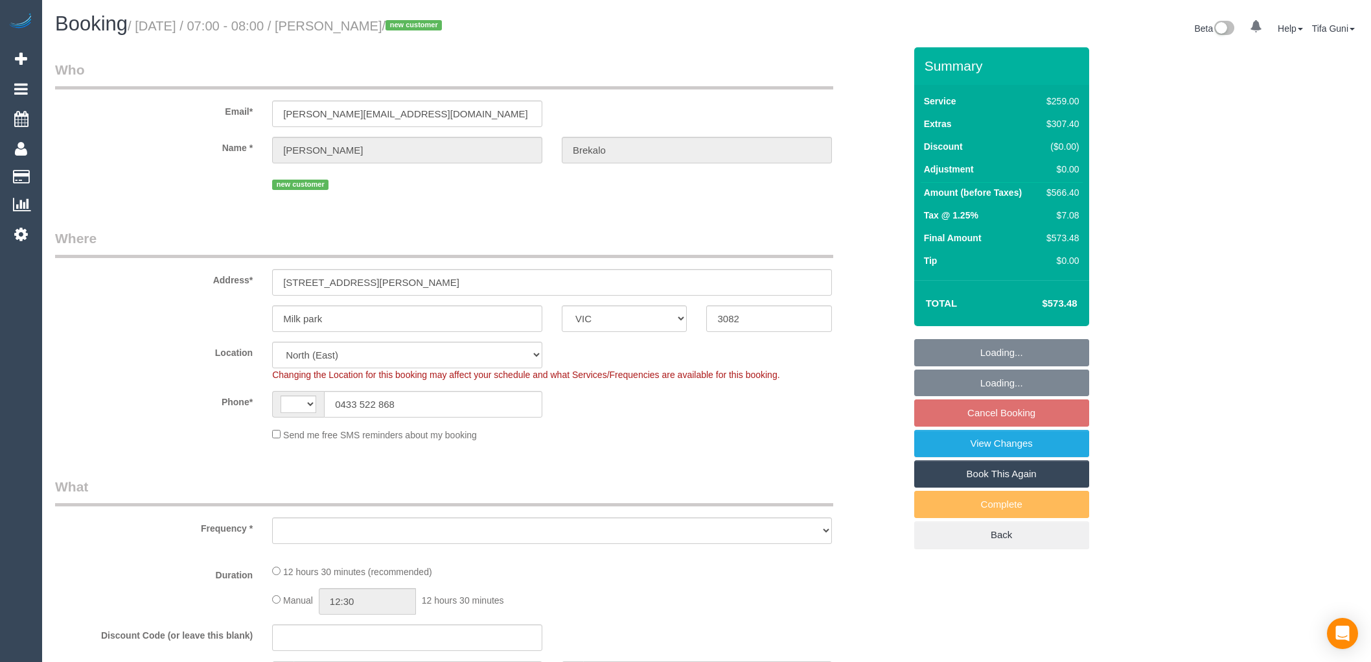
select select "VIC"
select select "string:stripe-pm_1S0YkL2GScqysDRVFVnS0RNr"
select select "spot1"
select select "number:30"
select select "number:14"
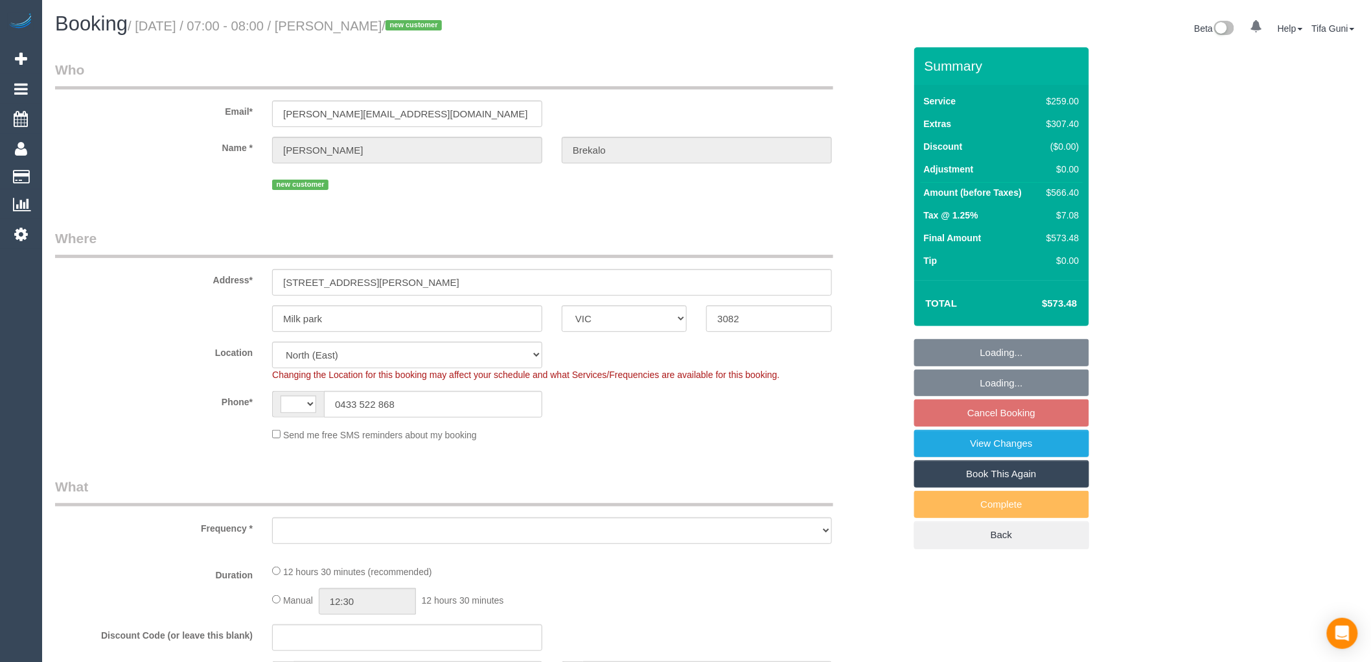
select select "number:19"
select select "number:24"
select select "string:AU"
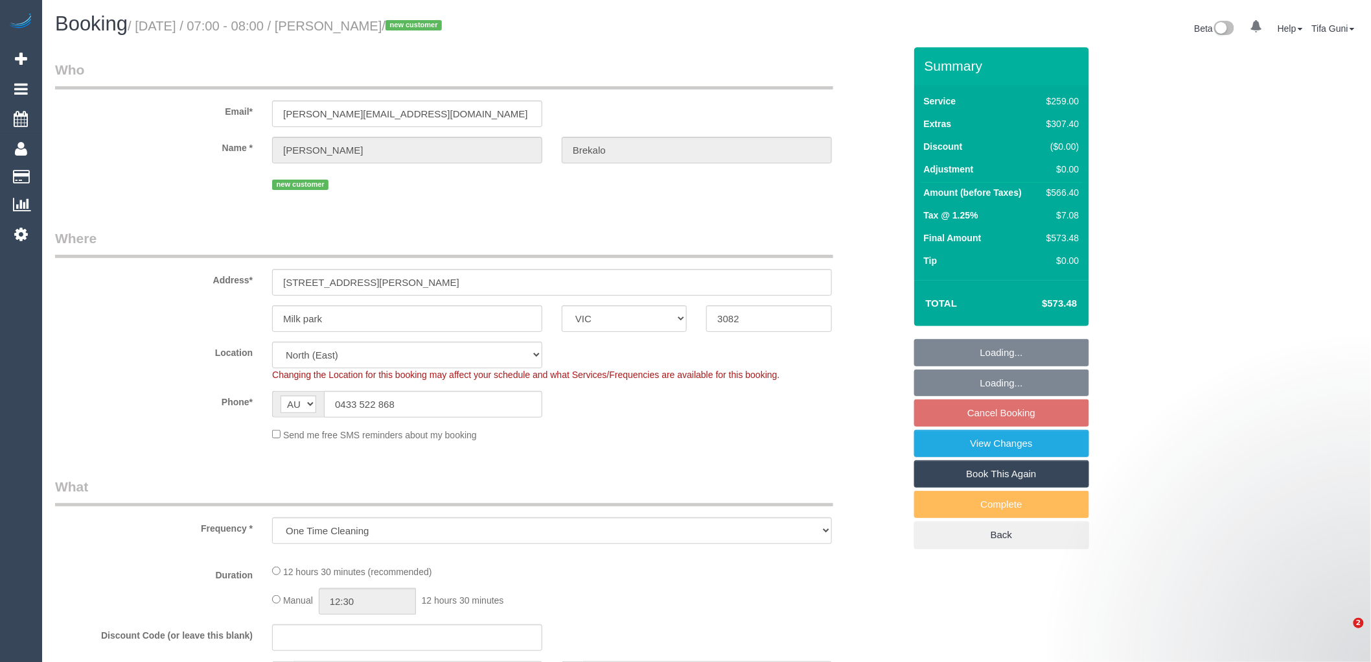
select select "object:1406"
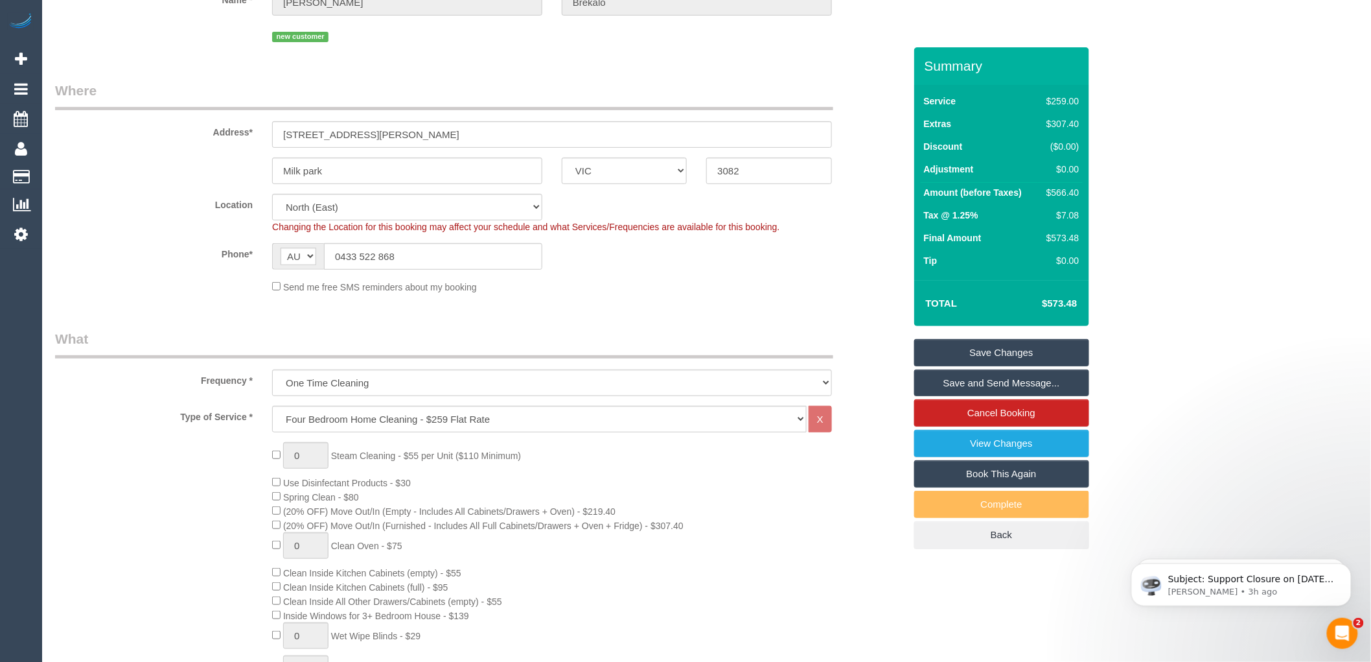
scroll to position [144, 0]
drag, startPoint x: 374, startPoint y: 141, endPoint x: 257, endPoint y: 135, distance: 116.8
click at [257, 135] on div "Address* [STREET_ADDRESS][PERSON_NAME]" at bounding box center [479, 118] width 869 height 67
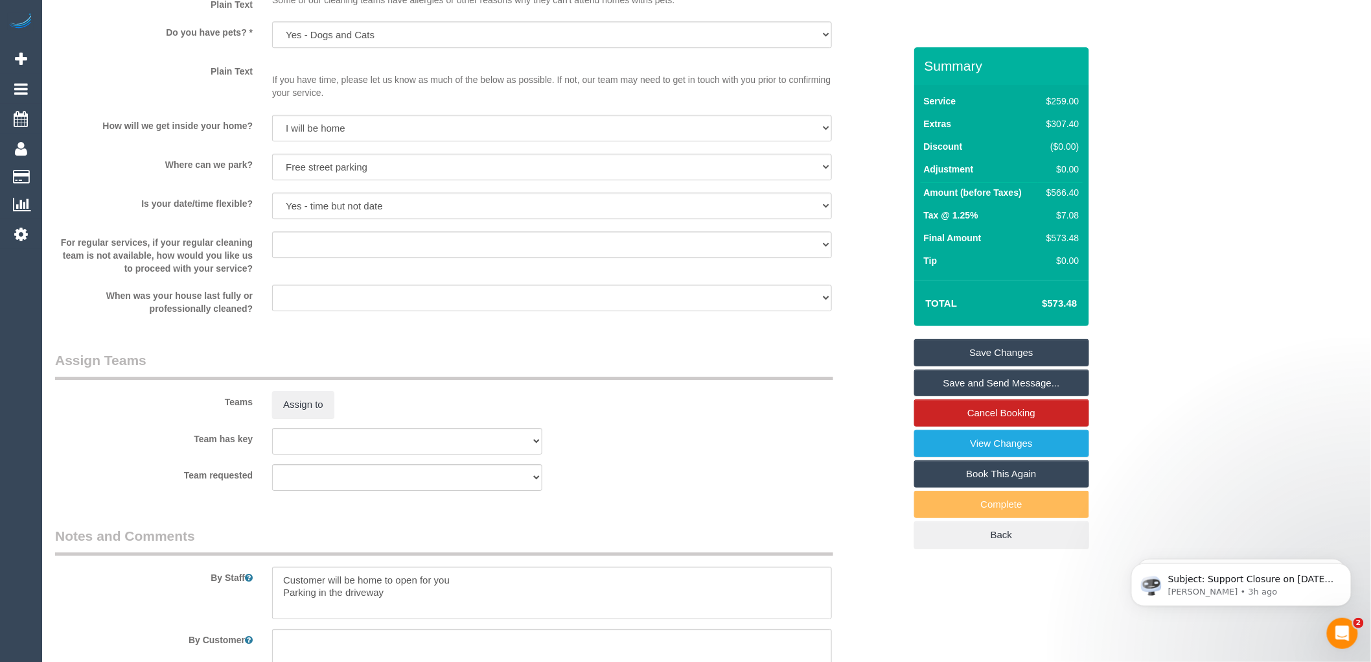
scroll to position [1833, 0]
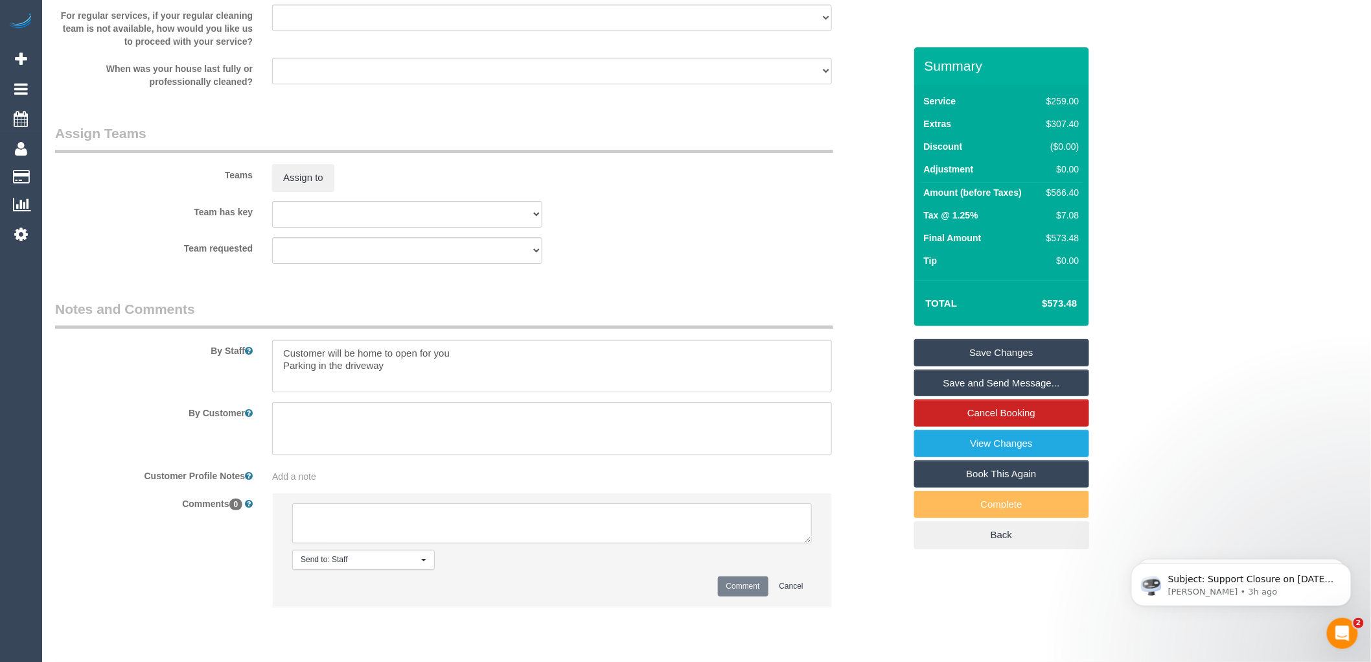
click at [363, 527] on textarea at bounding box center [552, 523] width 520 height 40
type textarea "-"
paste textarea "Flexibility dates: Flexibility times: Notes: knows we need to review Contact vi…"
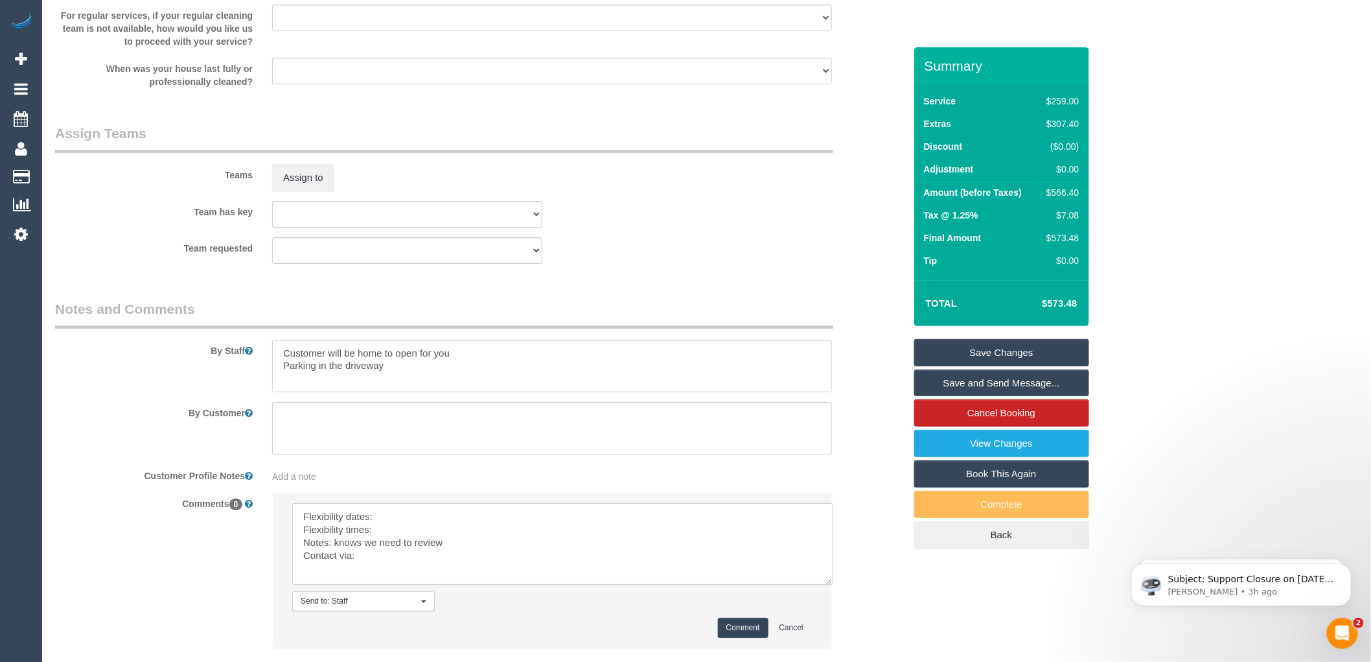
scroll to position [0, 0]
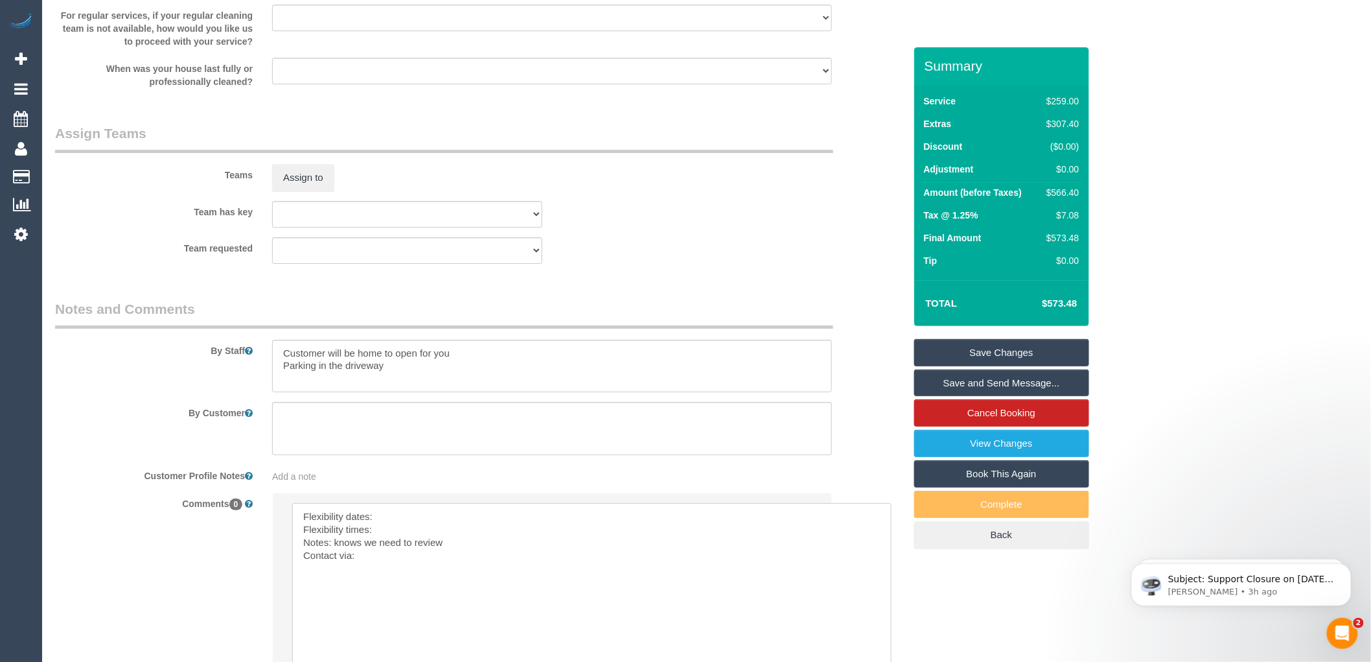
drag, startPoint x: 809, startPoint y: 555, endPoint x: 890, endPoint y: 690, distance: 157.0
click at [400, 523] on textarea at bounding box center [592, 590] width 600 height 174
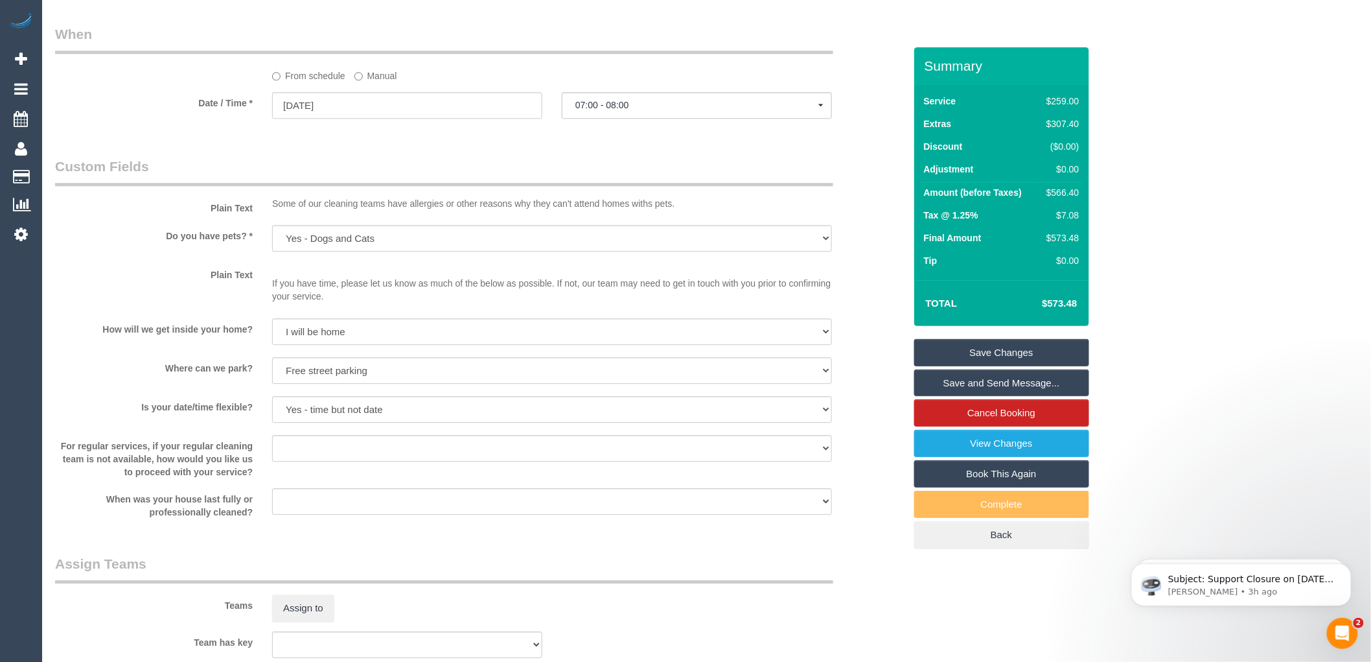
scroll to position [1401, 0]
click at [340, 120] on input "[DATE]" at bounding box center [407, 106] width 270 height 27
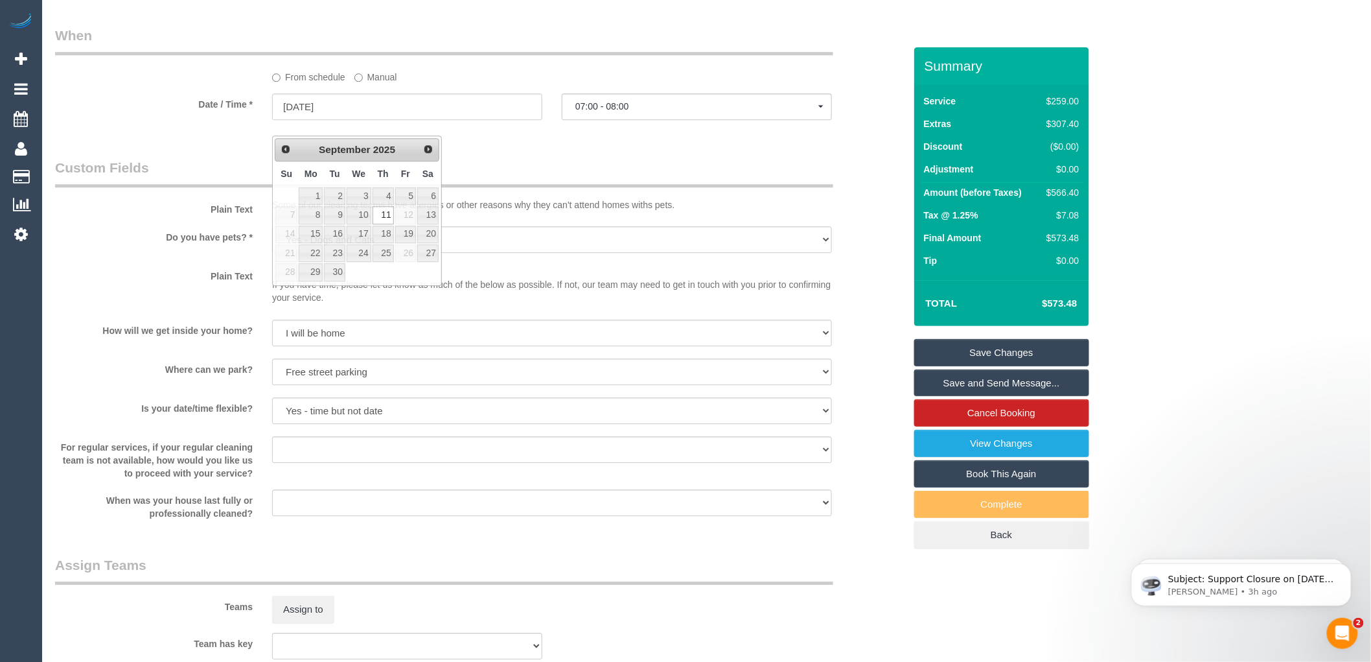
click at [203, 84] on div "From schedule Manual" at bounding box center [479, 55] width 869 height 58
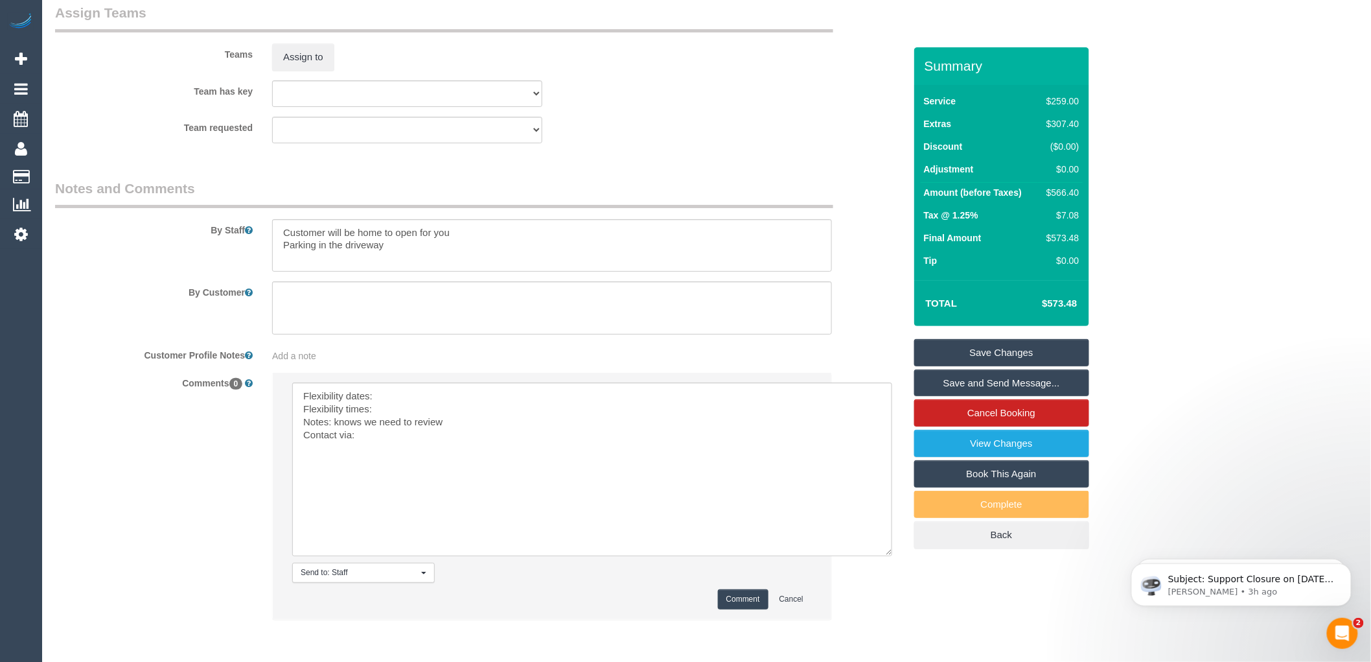
scroll to position [2020, 0]
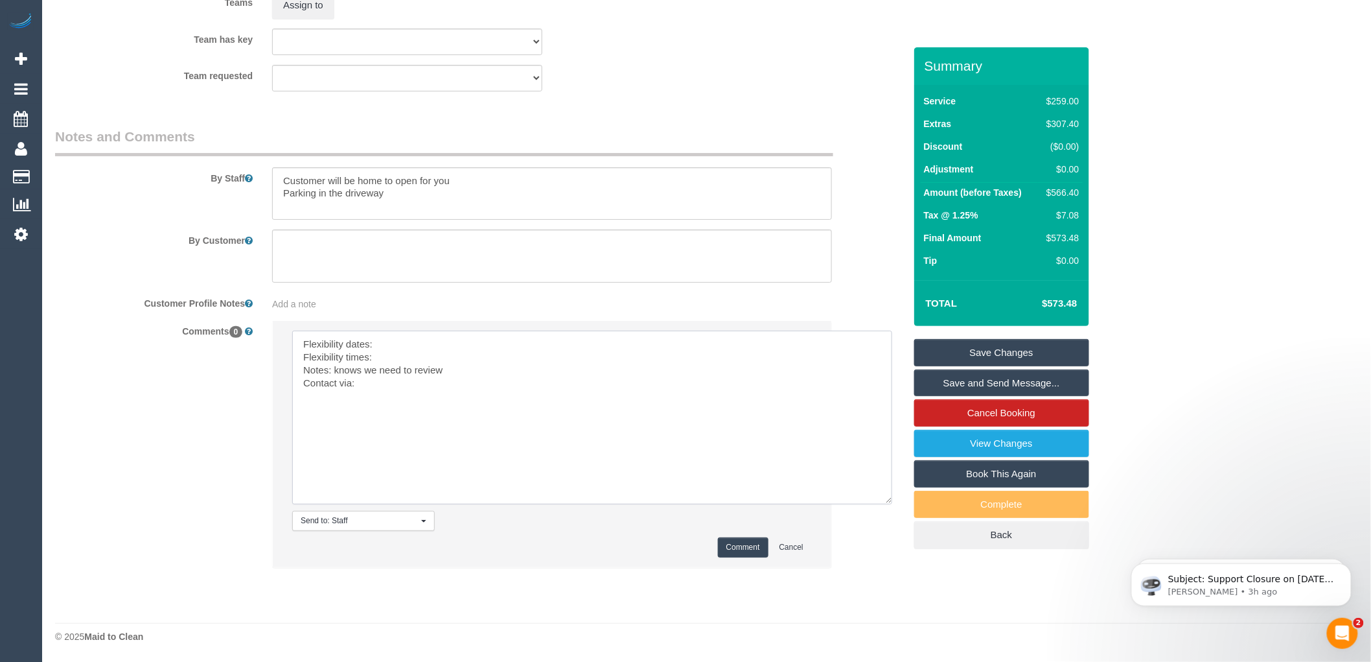
click at [392, 346] on textarea at bounding box center [592, 418] width 600 height 174
click at [391, 357] on textarea at bounding box center [592, 418] width 600 height 174
click at [370, 383] on textarea at bounding box center [592, 418] width 600 height 174
click at [399, 352] on textarea at bounding box center [592, 418] width 600 height 174
type textarea "Flexibility dates: [DATE] Flexibility times: Flexible Notes: knows we need to r…"
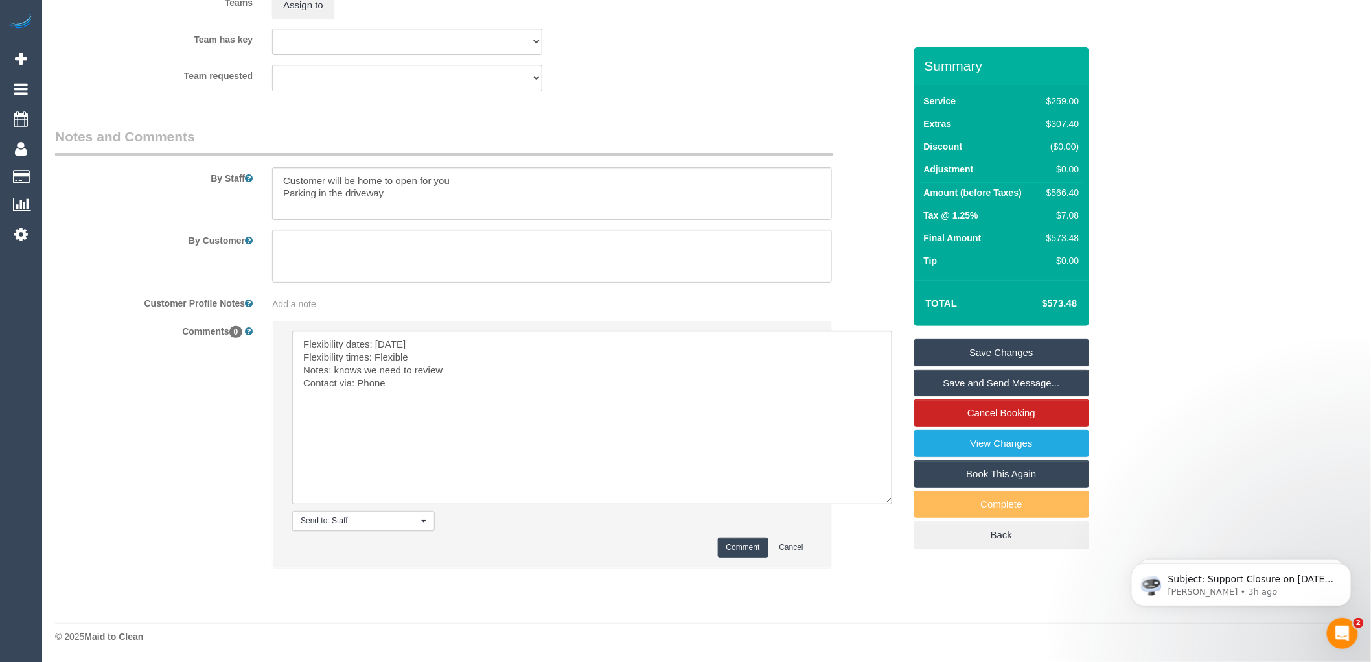
click at [730, 546] on button "Comment" at bounding box center [743, 547] width 51 height 20
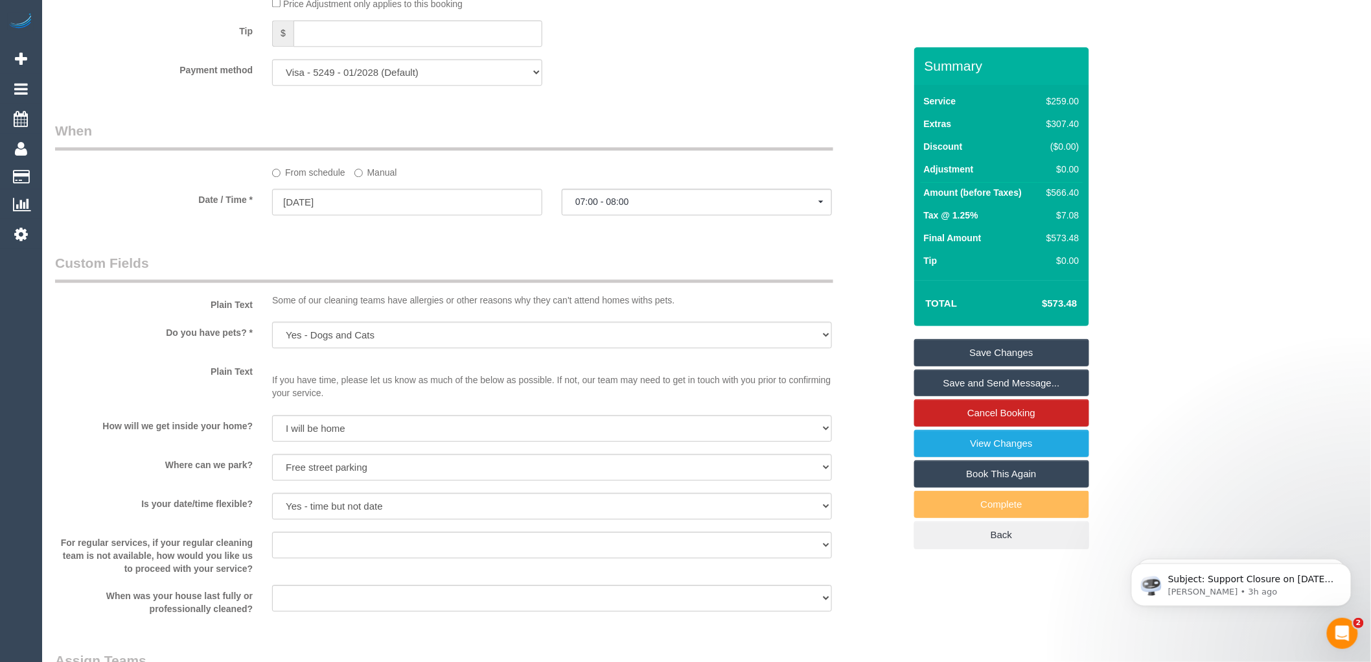
scroll to position [1319, 0]
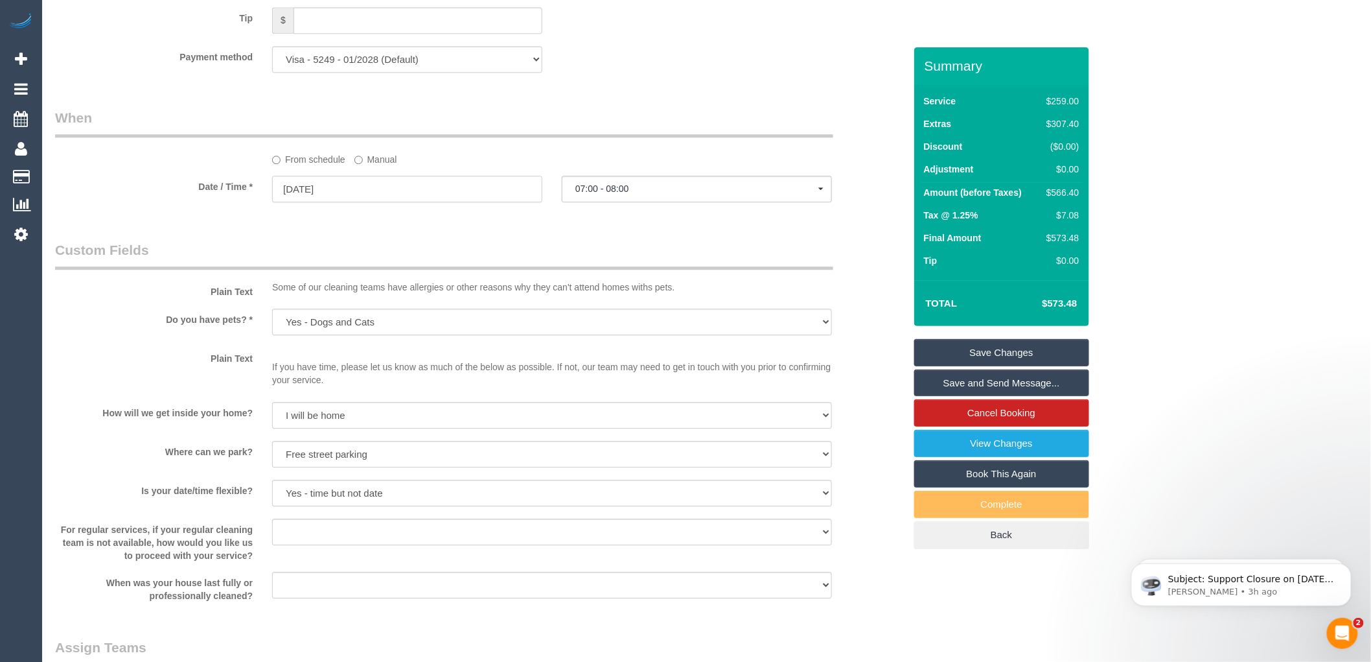
click at [343, 202] on input "[DATE]" at bounding box center [407, 189] width 270 height 27
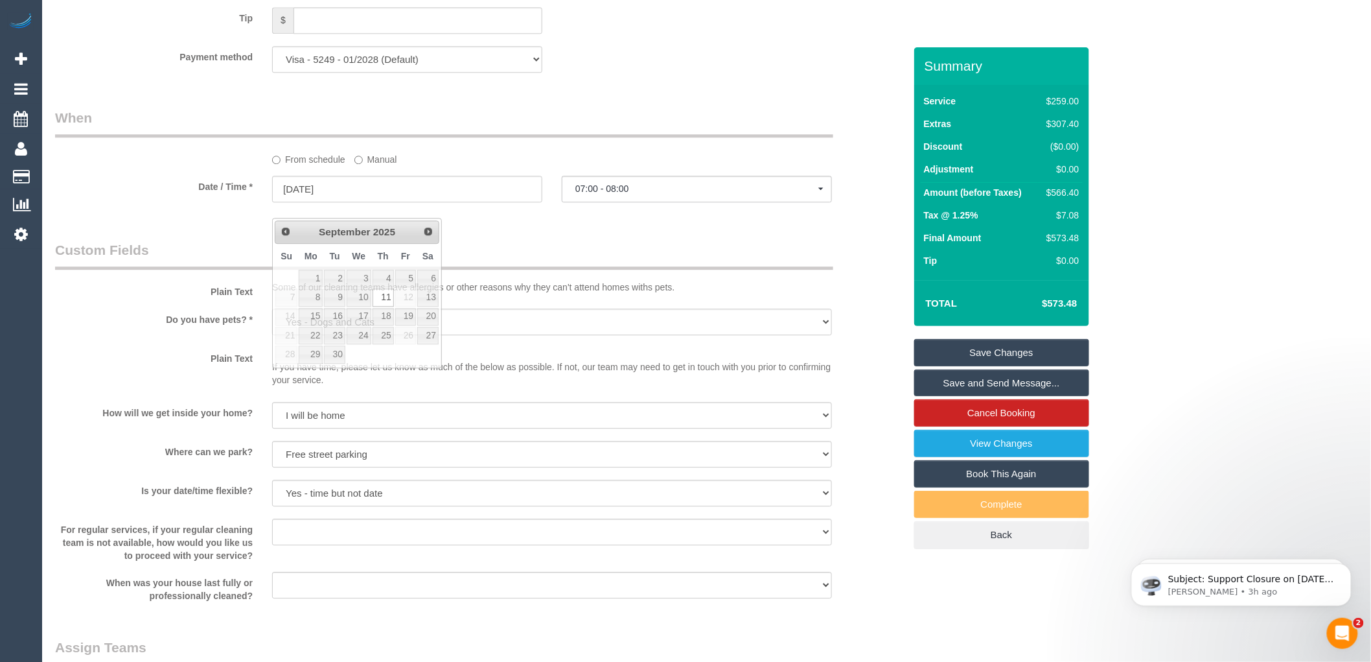
click at [522, 254] on div "Who Email* [PERSON_NAME][EMAIL_ADDRESS][DOMAIN_NAME] Name * [PERSON_NAME][GEOGR…" at bounding box center [479, 58] width 869 height 2658
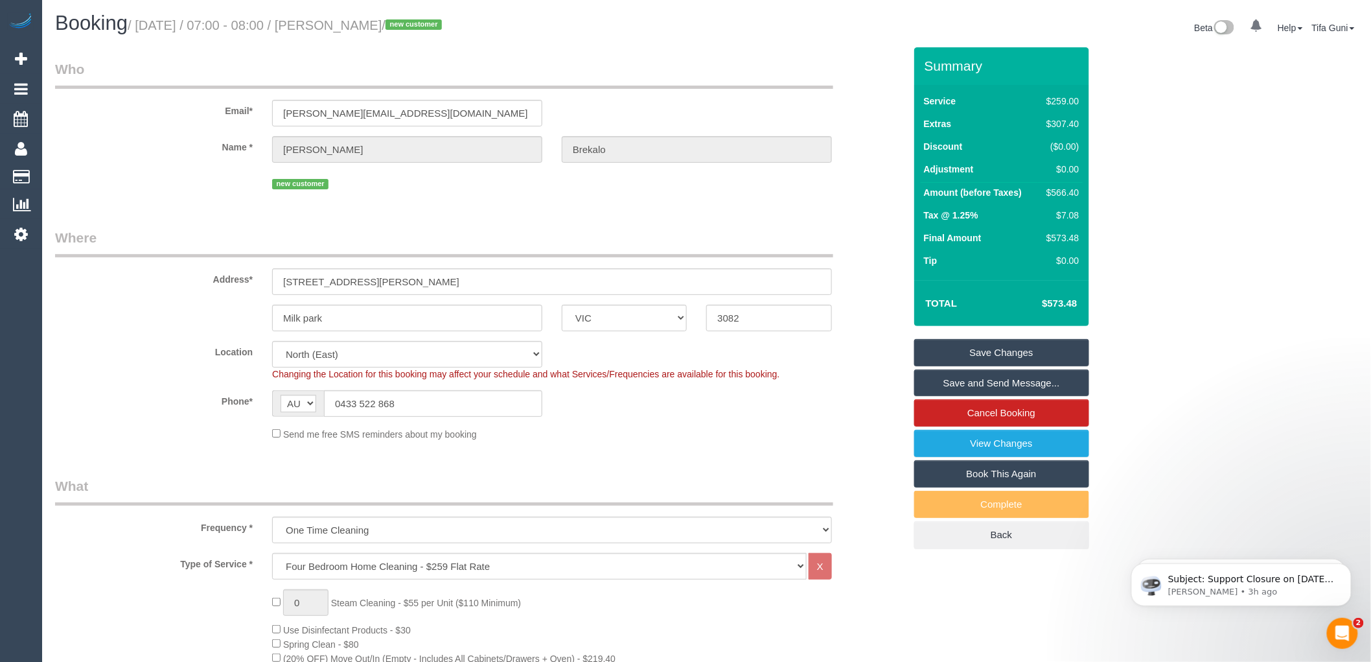
scroll to position [0, 0]
